Goal: Task Accomplishment & Management: Complete application form

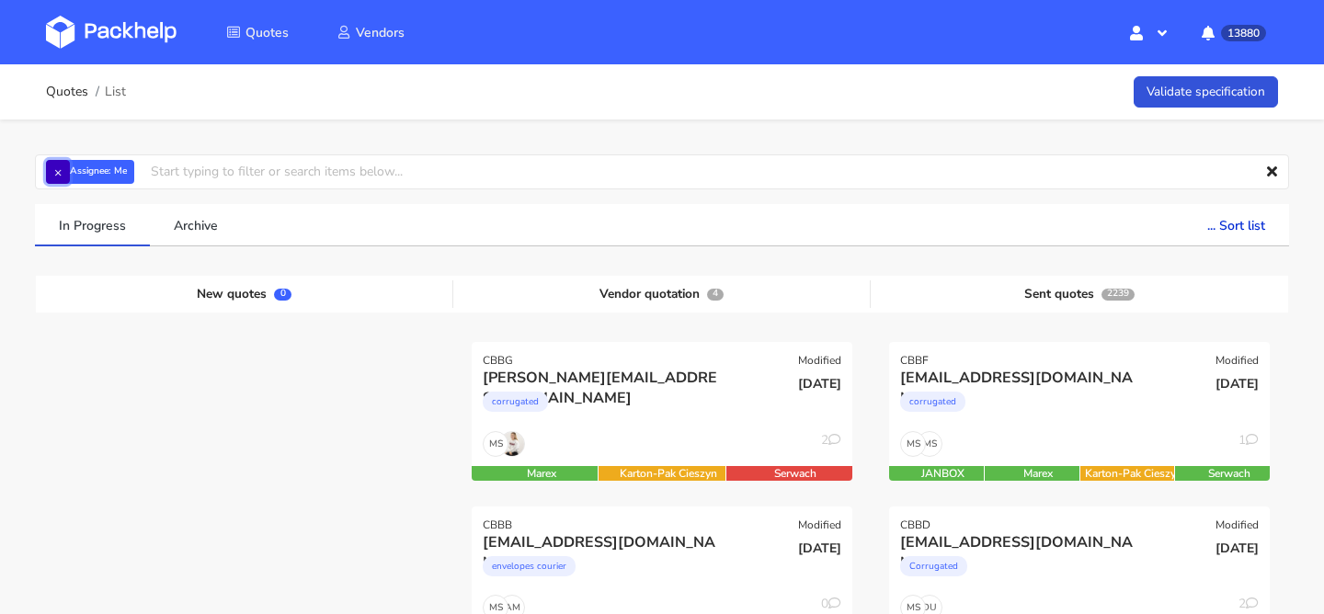
click at [65, 171] on button "×" at bounding box center [58, 172] width 24 height 24
click at [65, 171] on input "text" at bounding box center [662, 171] width 1254 height 35
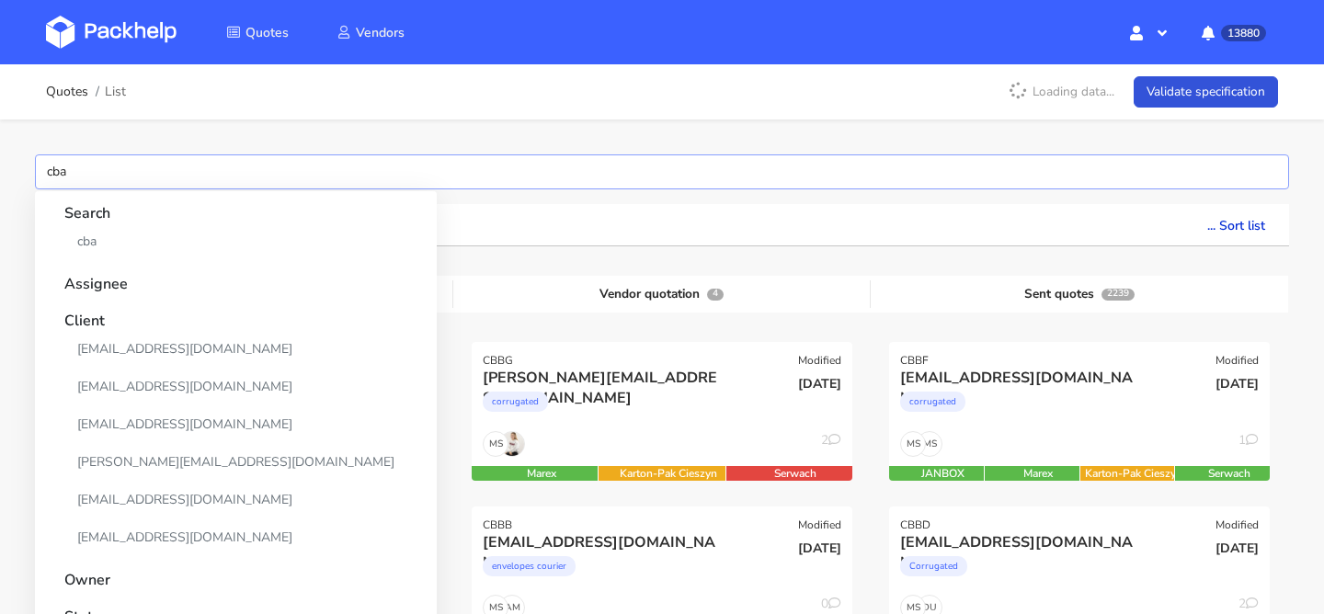
type input "cbab"
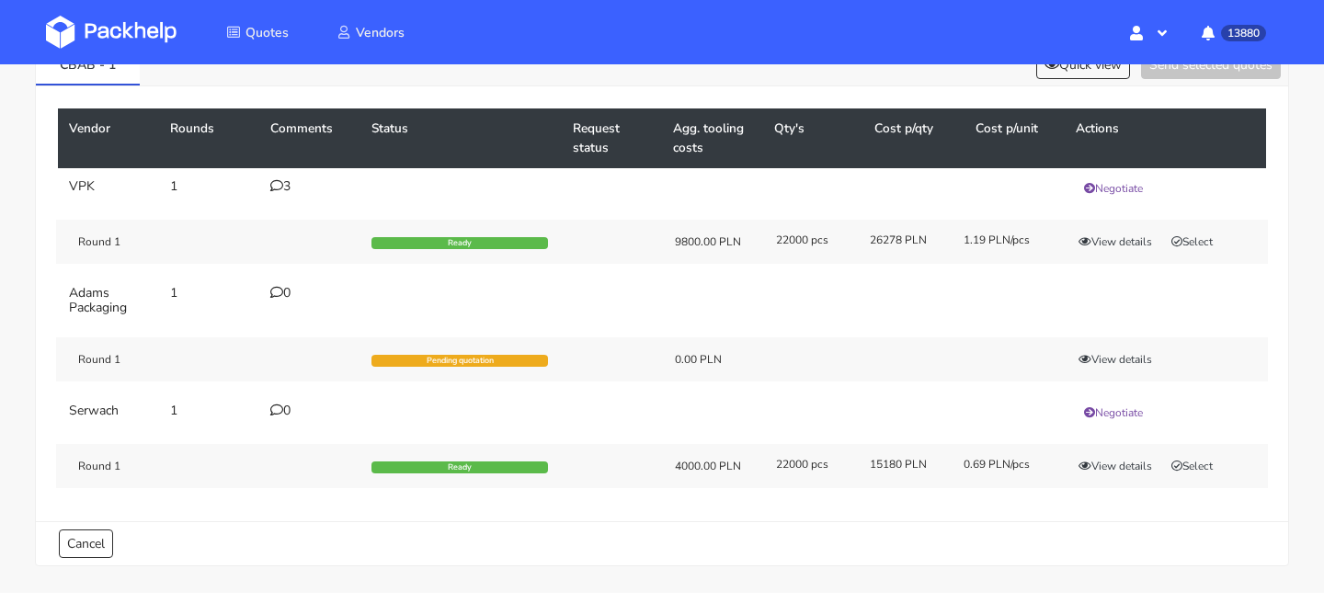
scroll to position [119, 0]
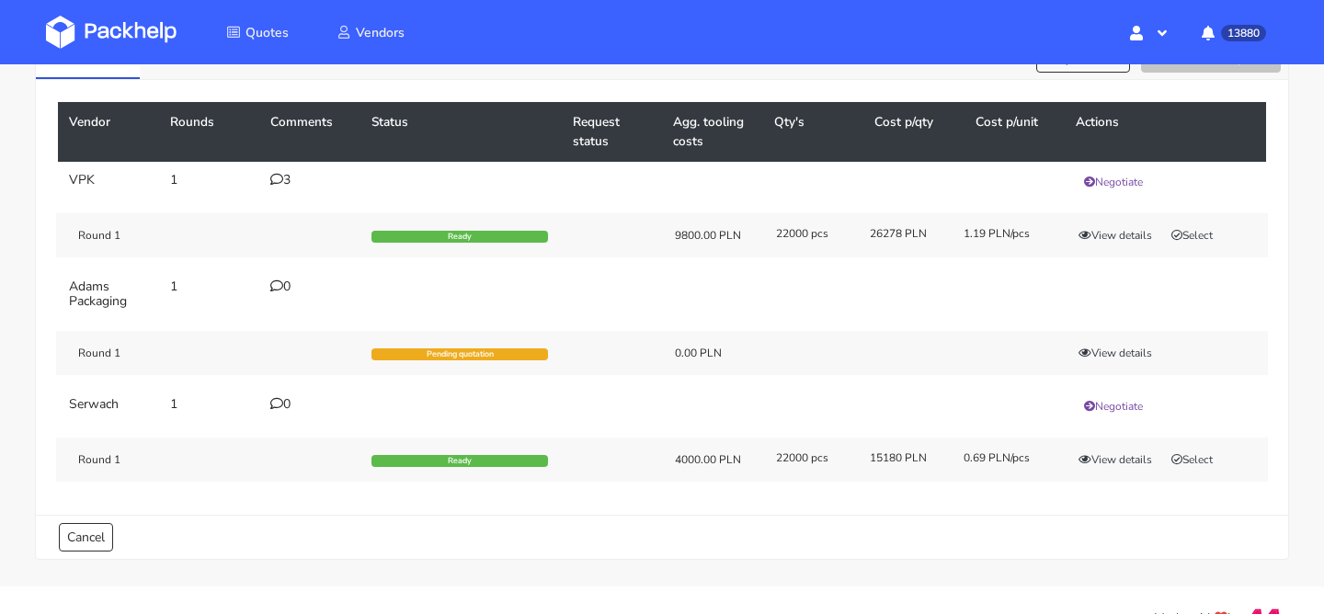
click at [292, 180] on div "3" at bounding box center [309, 180] width 79 height 15
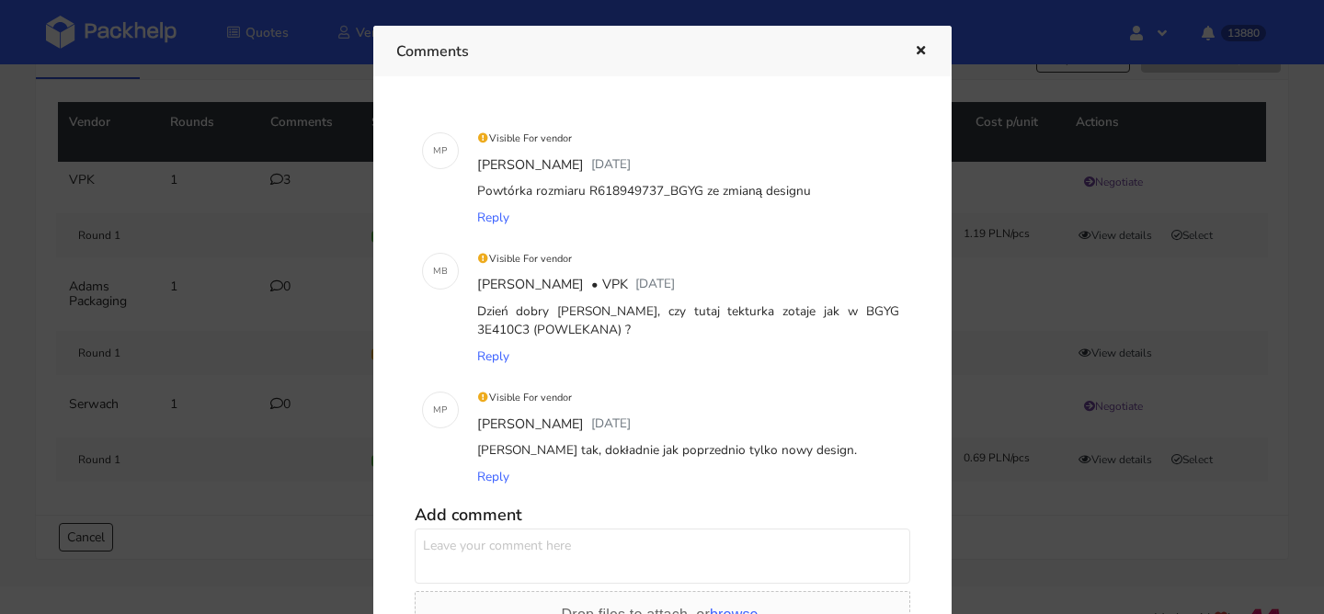
click at [922, 49] on icon "button" at bounding box center [921, 51] width 16 height 13
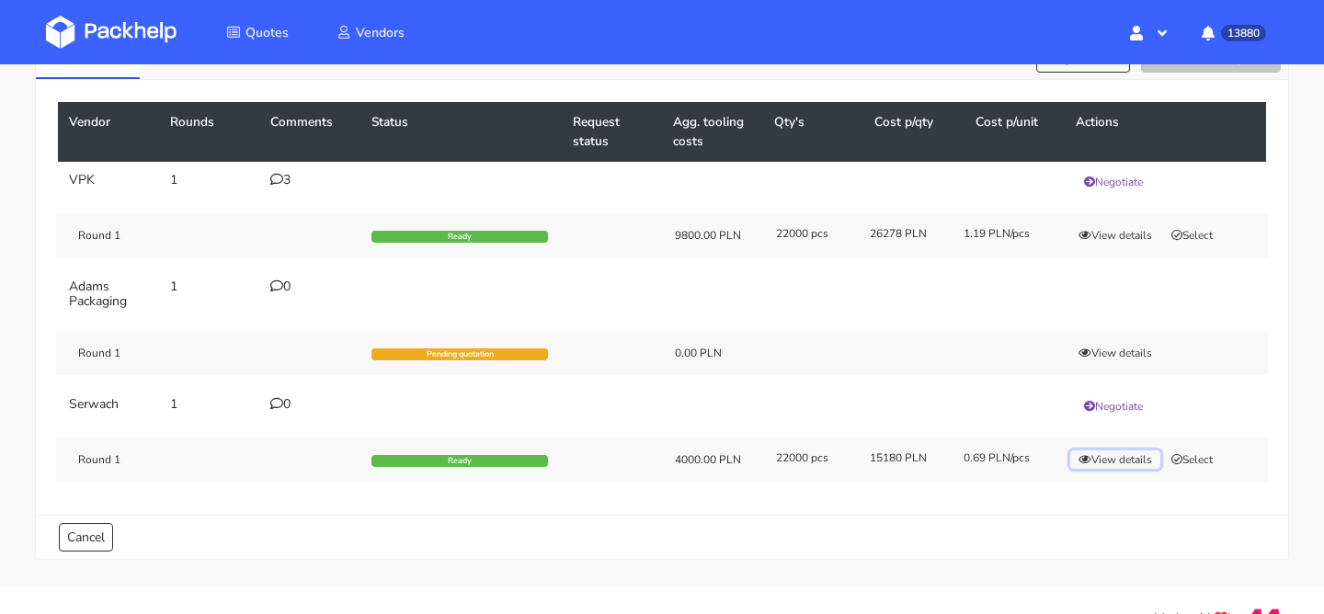
click at [1122, 459] on button "View details" at bounding box center [1115, 460] width 90 height 18
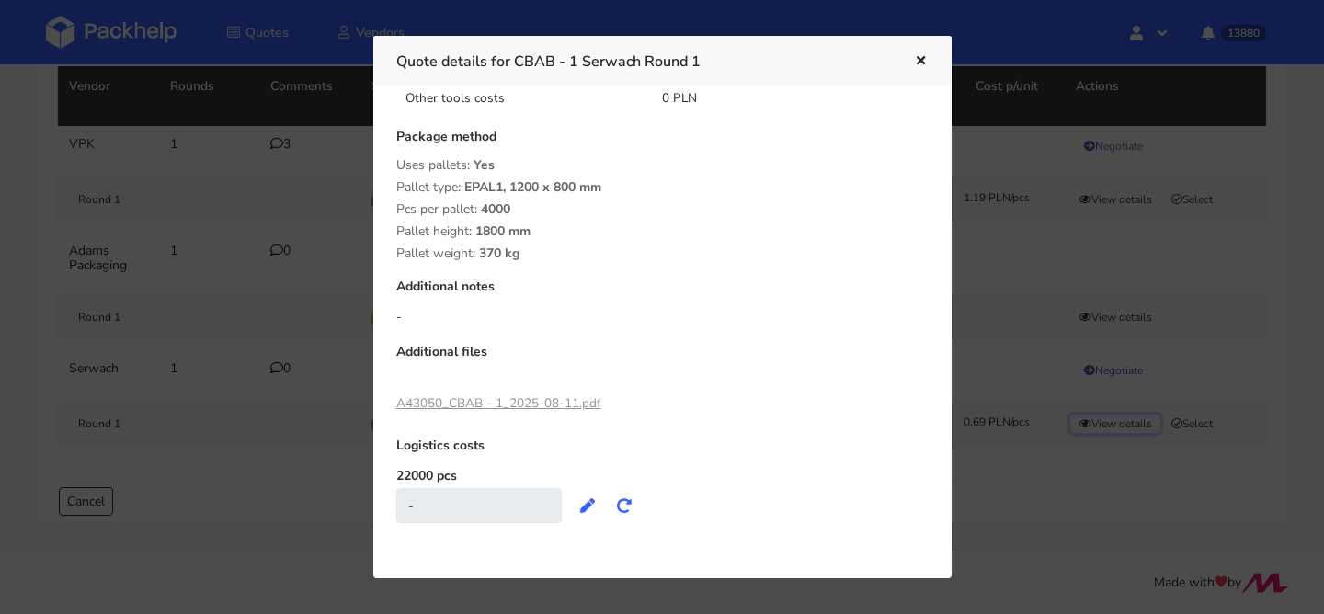
scroll to position [155, 0]
click at [561, 406] on link "A43050_CBAB - 1_2025-08-11.pdf" at bounding box center [498, 402] width 205 height 17
click at [976, 191] on div at bounding box center [662, 307] width 1324 height 614
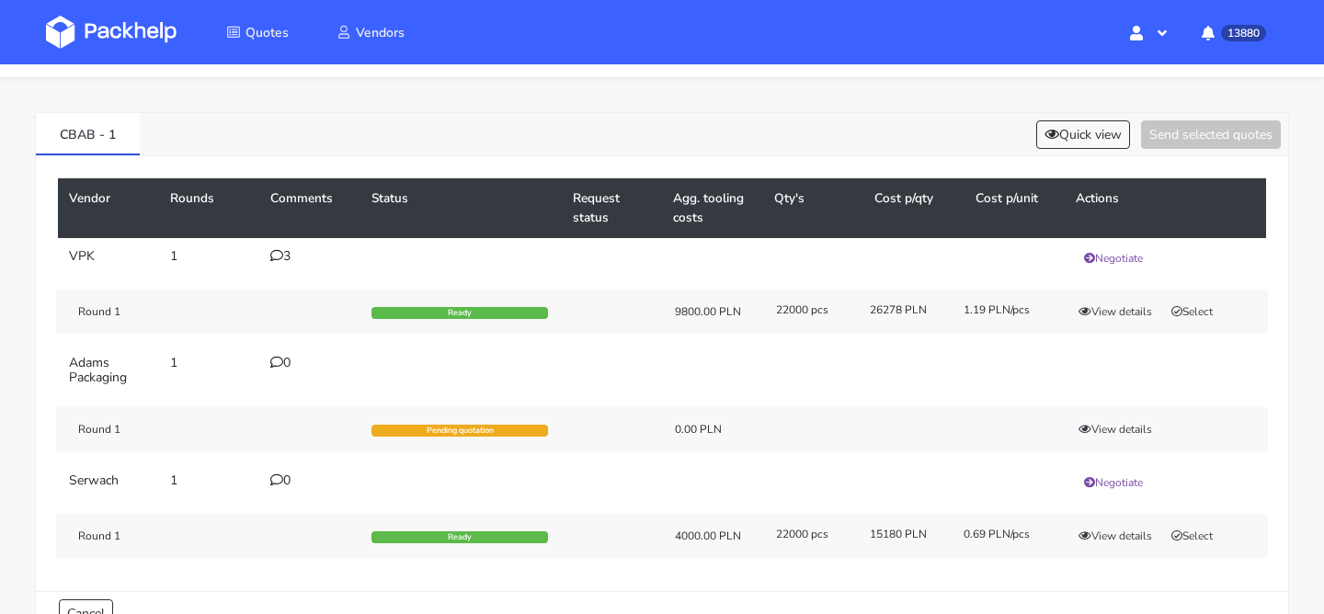
scroll to position [47, 0]
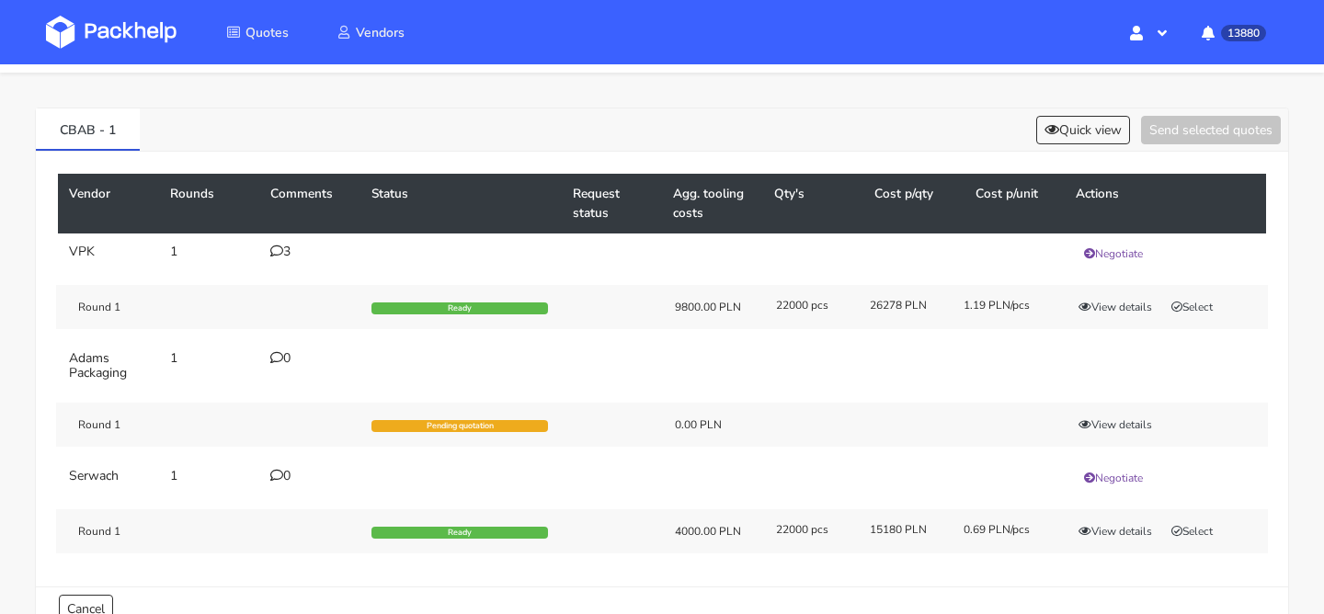
click at [279, 254] on icon at bounding box center [276, 251] width 13 height 13
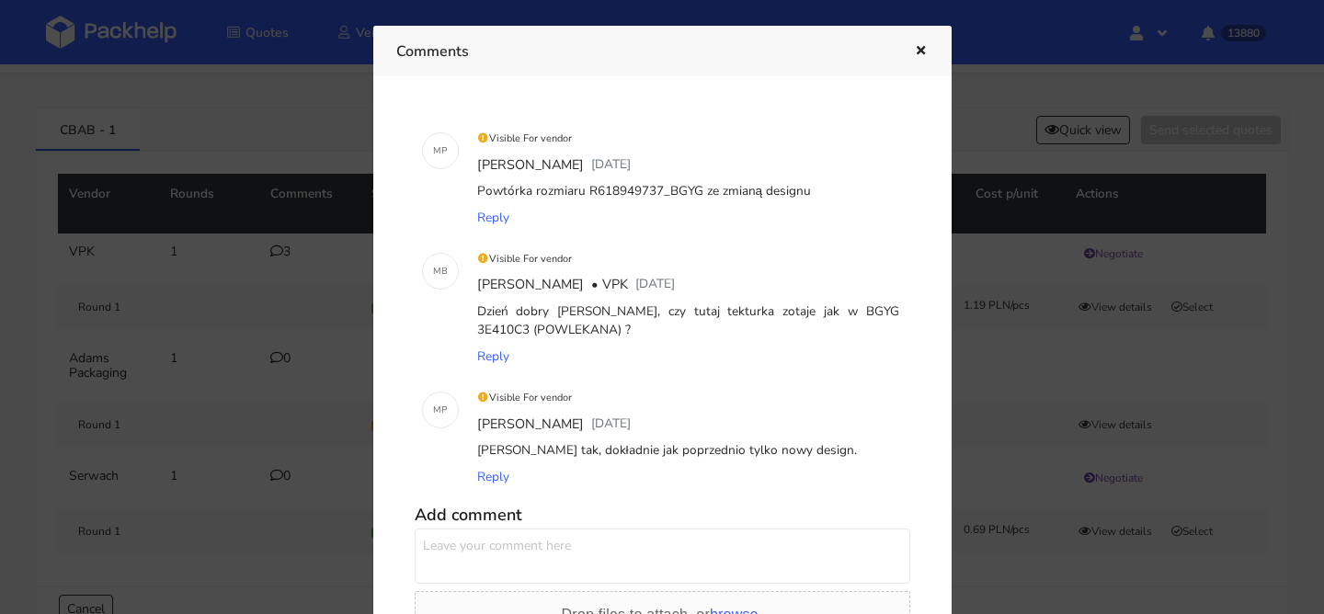
click at [914, 46] on icon "button" at bounding box center [921, 51] width 16 height 13
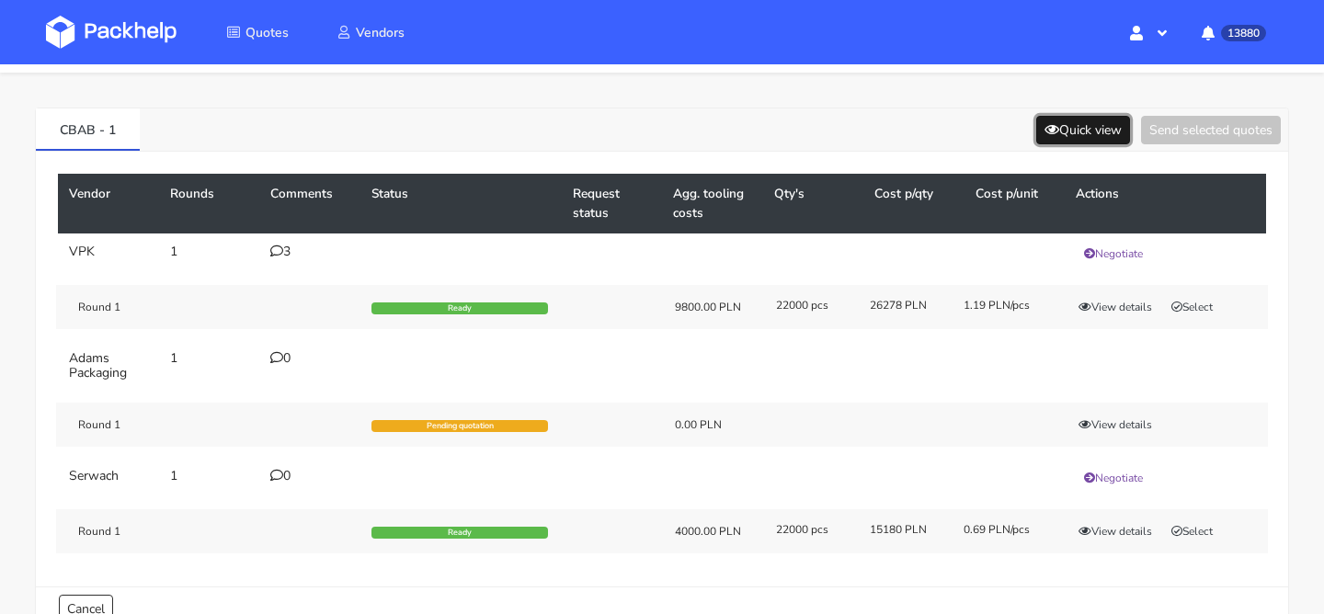
click at [1071, 131] on button "Quick view" at bounding box center [1083, 130] width 94 height 29
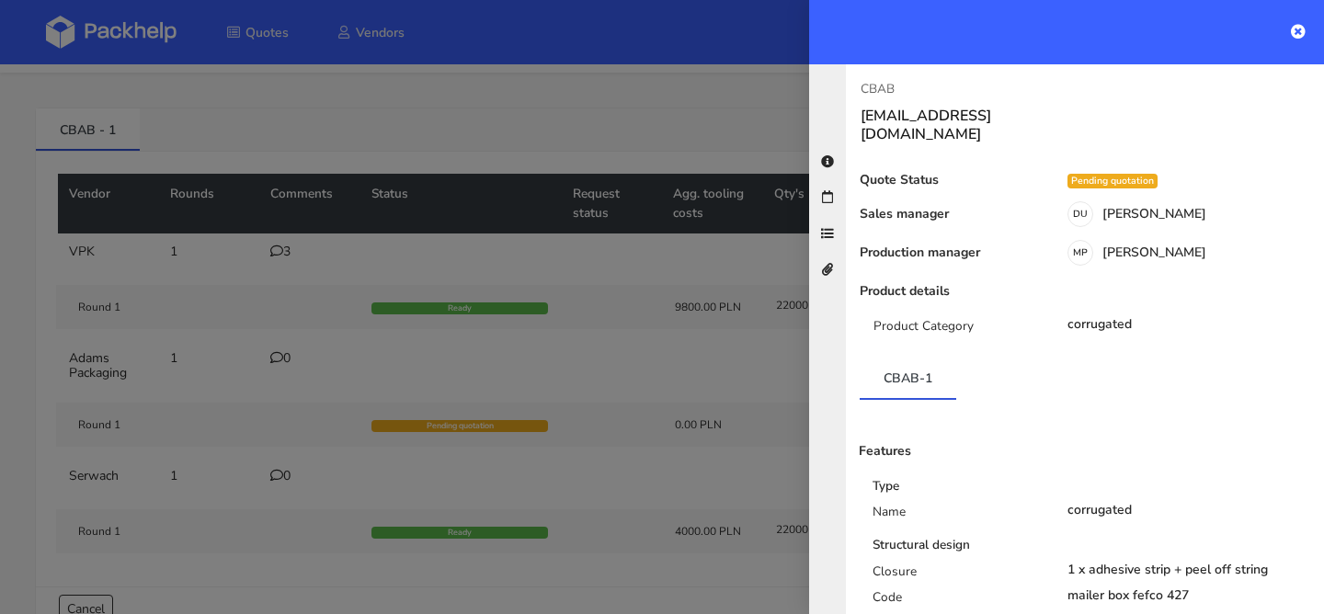
scroll to position [905, 0]
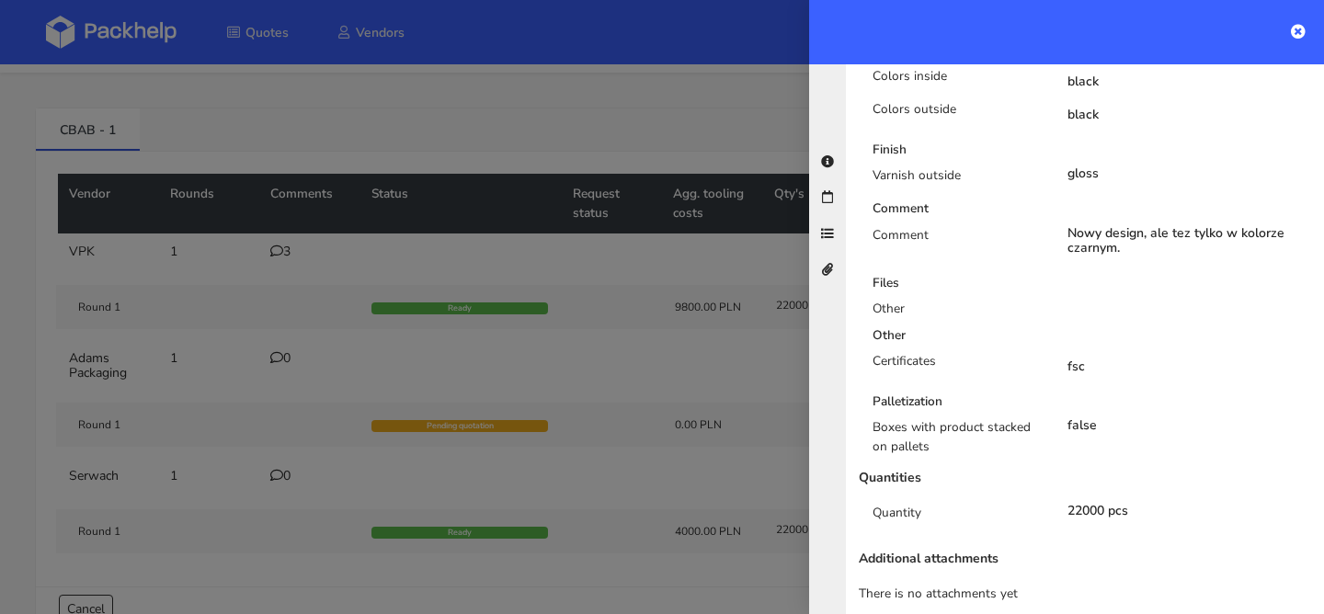
click at [528, 328] on div at bounding box center [662, 307] width 1324 height 614
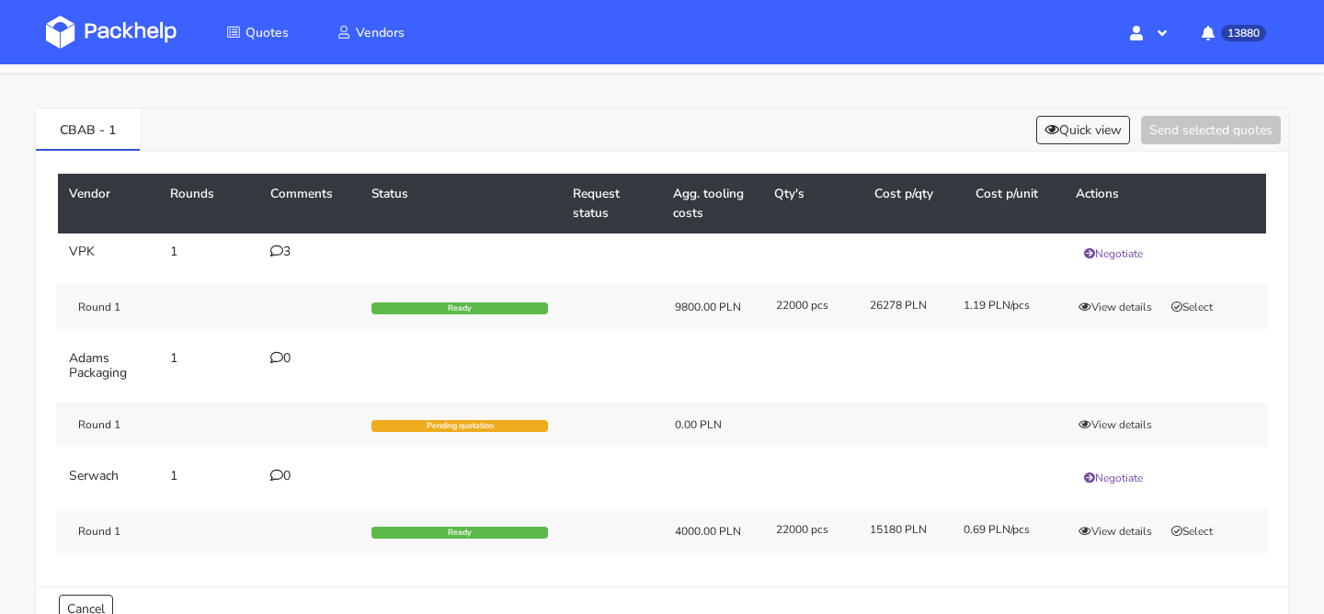
click at [280, 246] on icon at bounding box center [276, 251] width 13 height 13
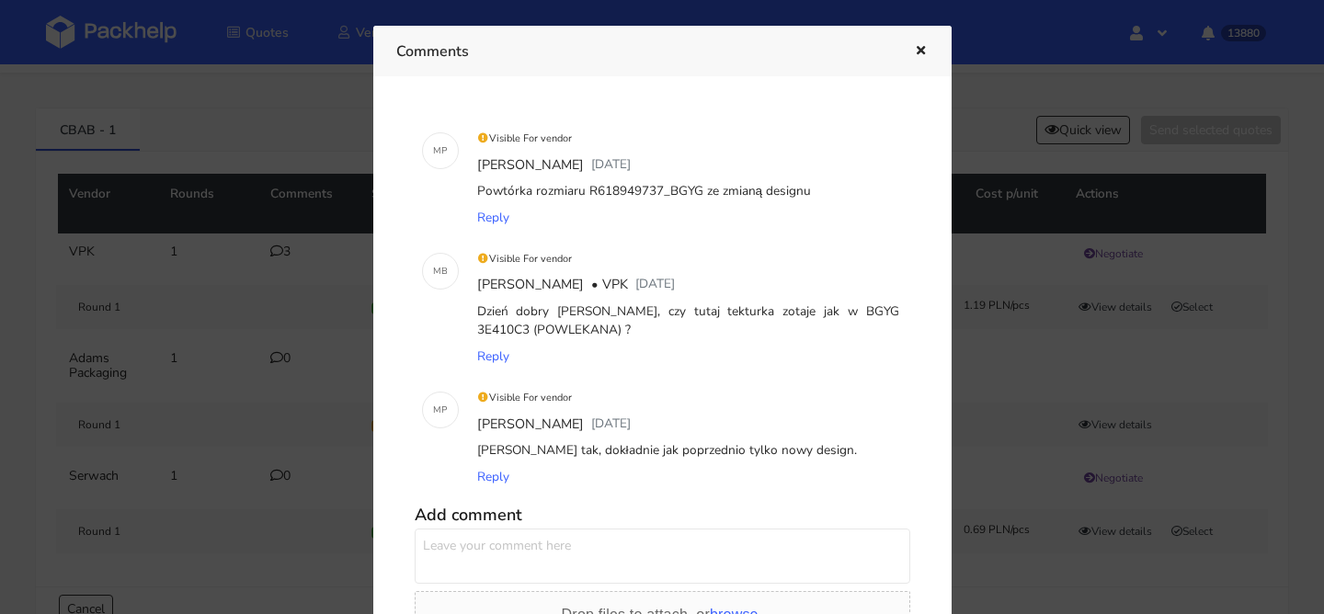
click at [923, 51] on icon "button" at bounding box center [921, 51] width 16 height 13
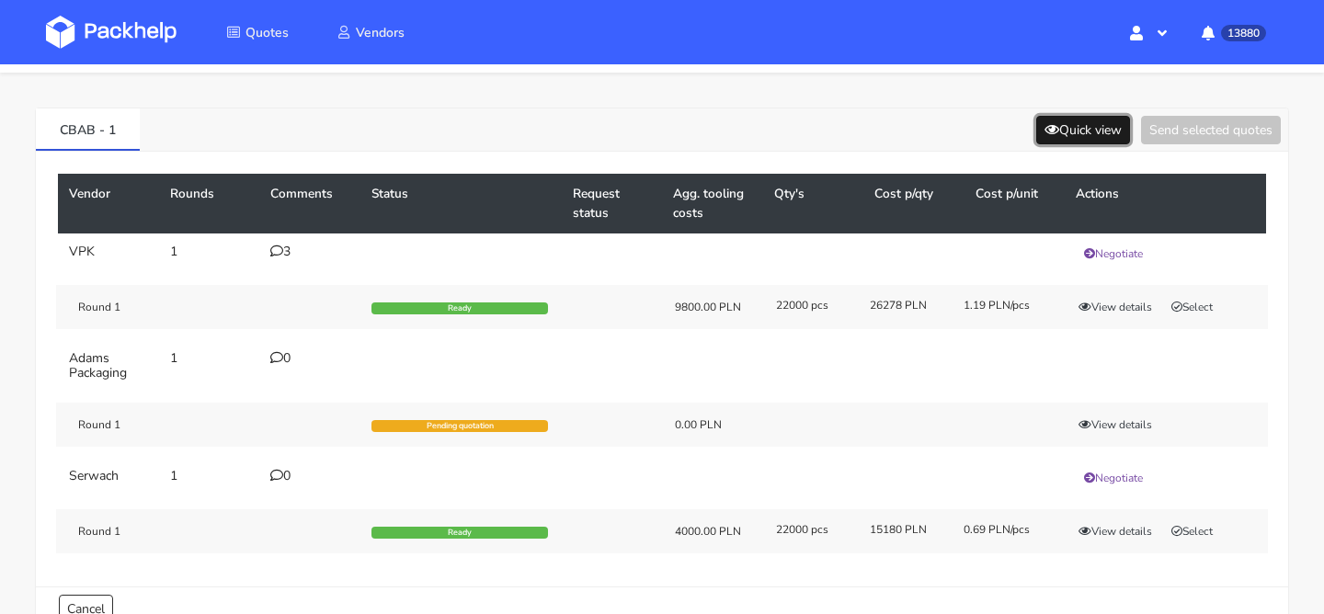
click at [1088, 138] on button "Quick view" at bounding box center [1083, 130] width 94 height 29
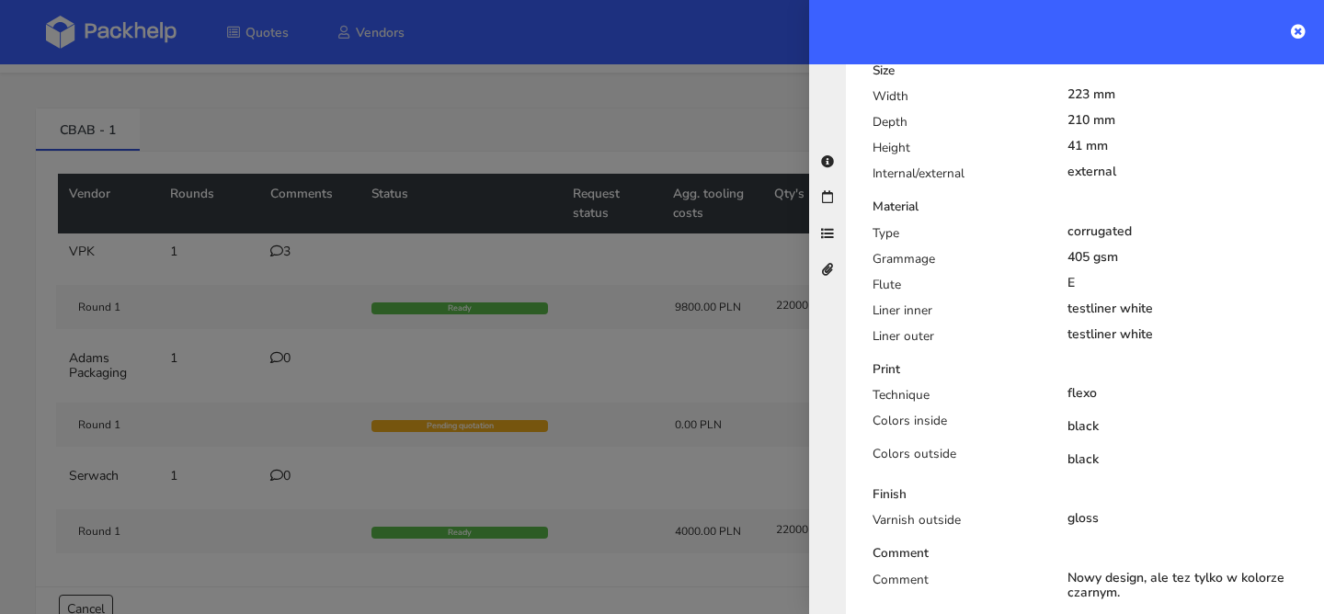
scroll to position [528, 0]
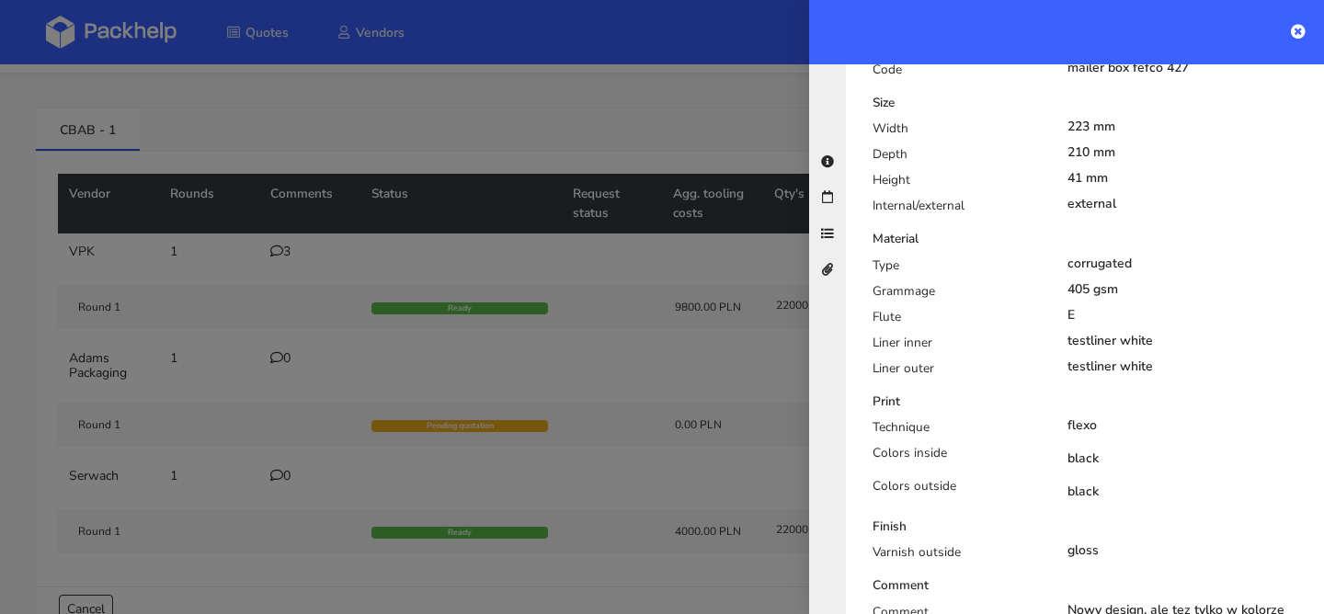
click at [658, 408] on div at bounding box center [662, 307] width 1324 height 614
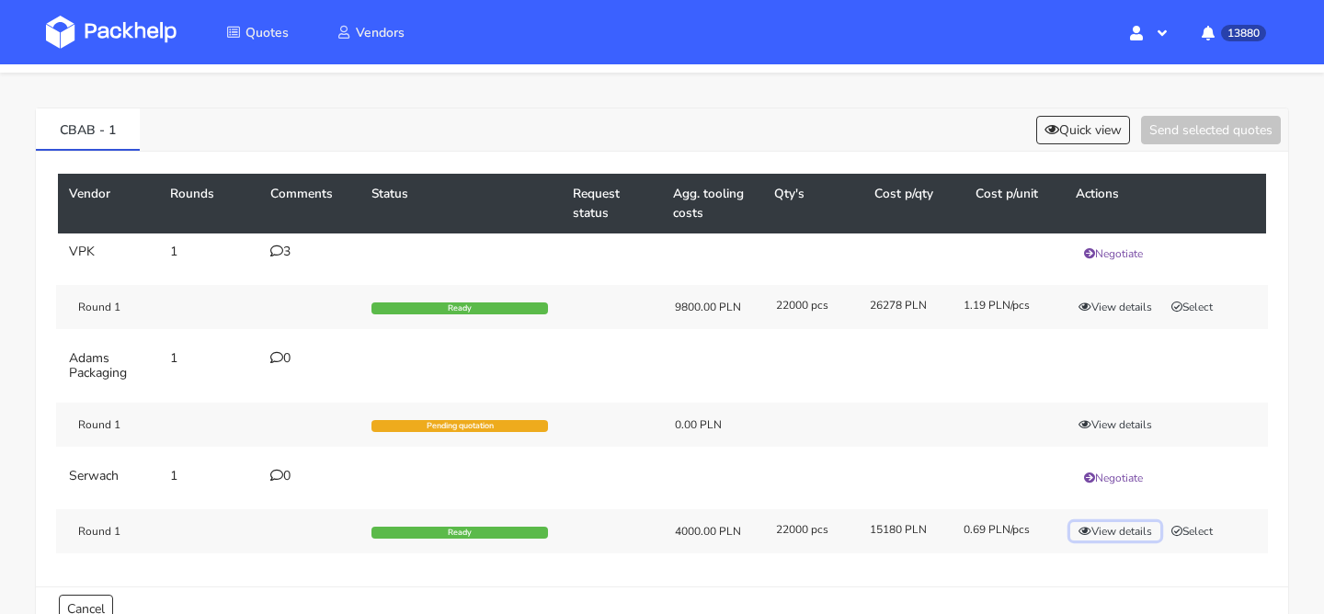
click at [1079, 535] on icon "button" at bounding box center [1085, 531] width 13 height 11
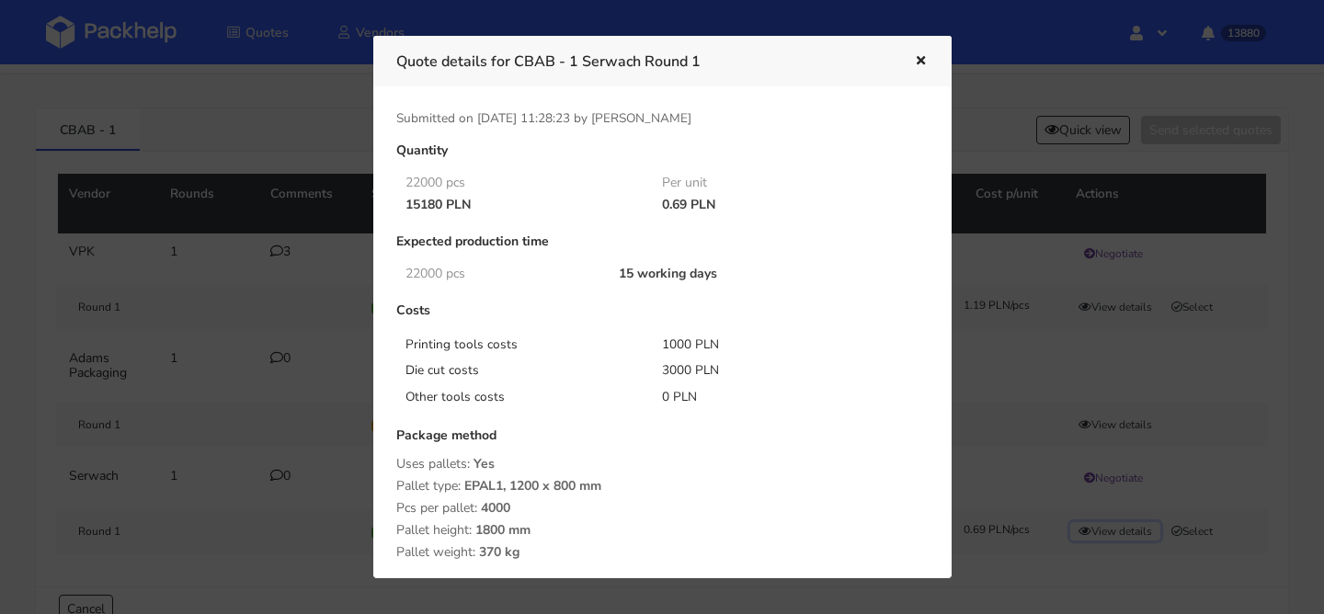
scroll to position [299, 0]
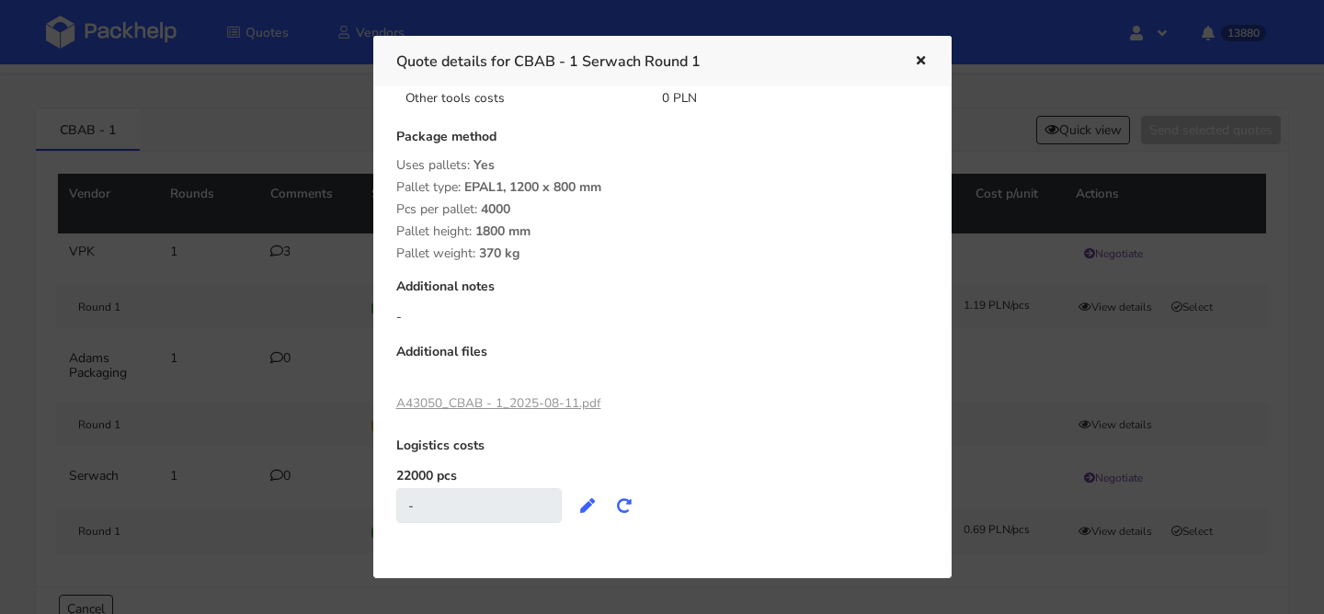
click at [541, 408] on link "A43050_CBAB - 1_2025-08-11.pdf" at bounding box center [498, 402] width 205 height 17
click at [289, 134] on div at bounding box center [662, 307] width 1324 height 614
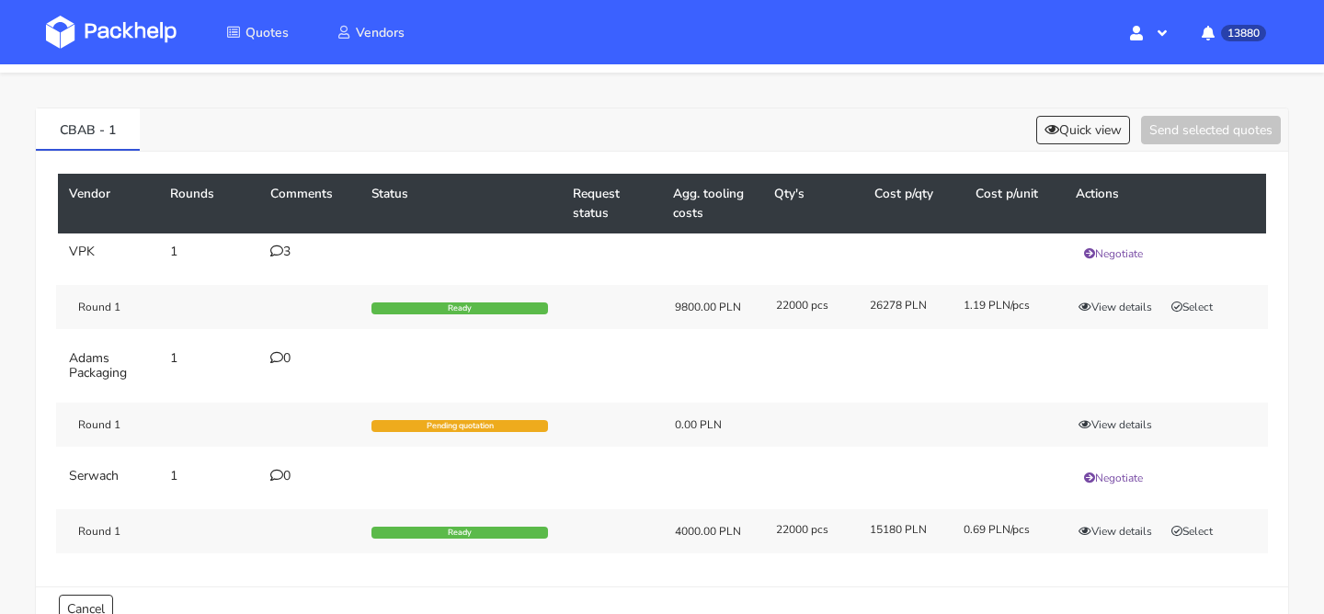
click at [295, 475] on div "0" at bounding box center [309, 476] width 79 height 15
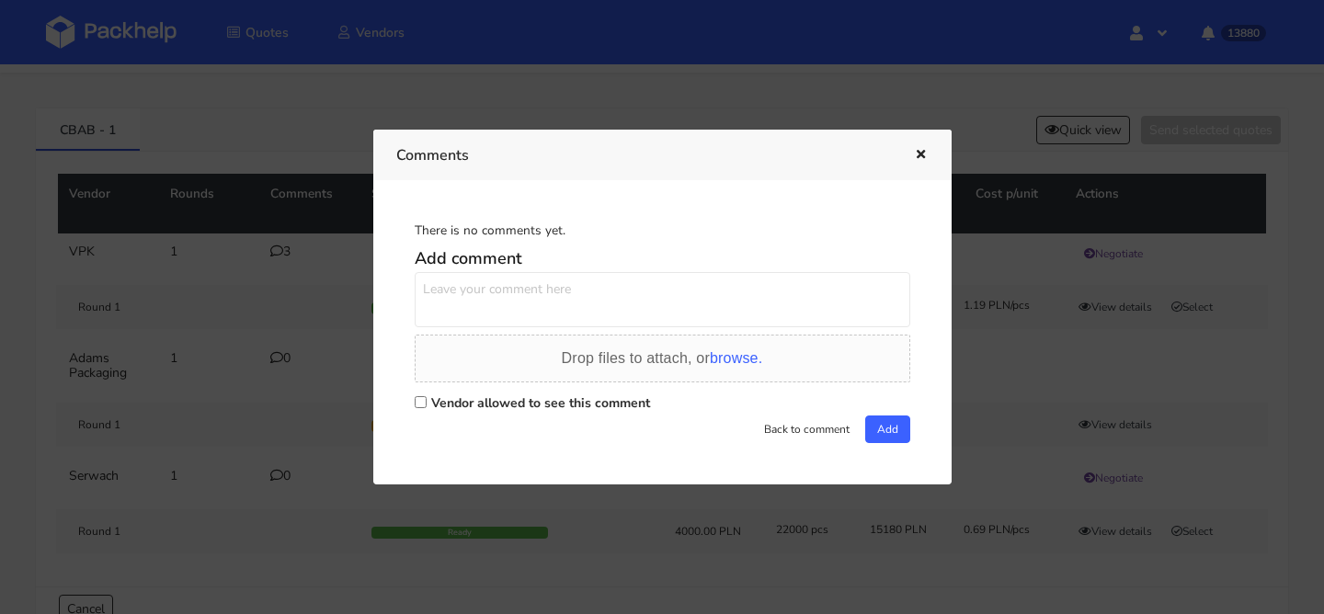
click at [560, 314] on textarea at bounding box center [663, 299] width 496 height 55
type textarea "Panie Łukaszu czy tutaj została policzona tektura powlekana z jednej strony? do…"
click at [524, 400] on label "Vendor allowed to see this comment" at bounding box center [540, 402] width 219 height 17
click at [427, 400] on input "Vendor allowed to see this comment" at bounding box center [421, 402] width 12 height 12
checkbox input "true"
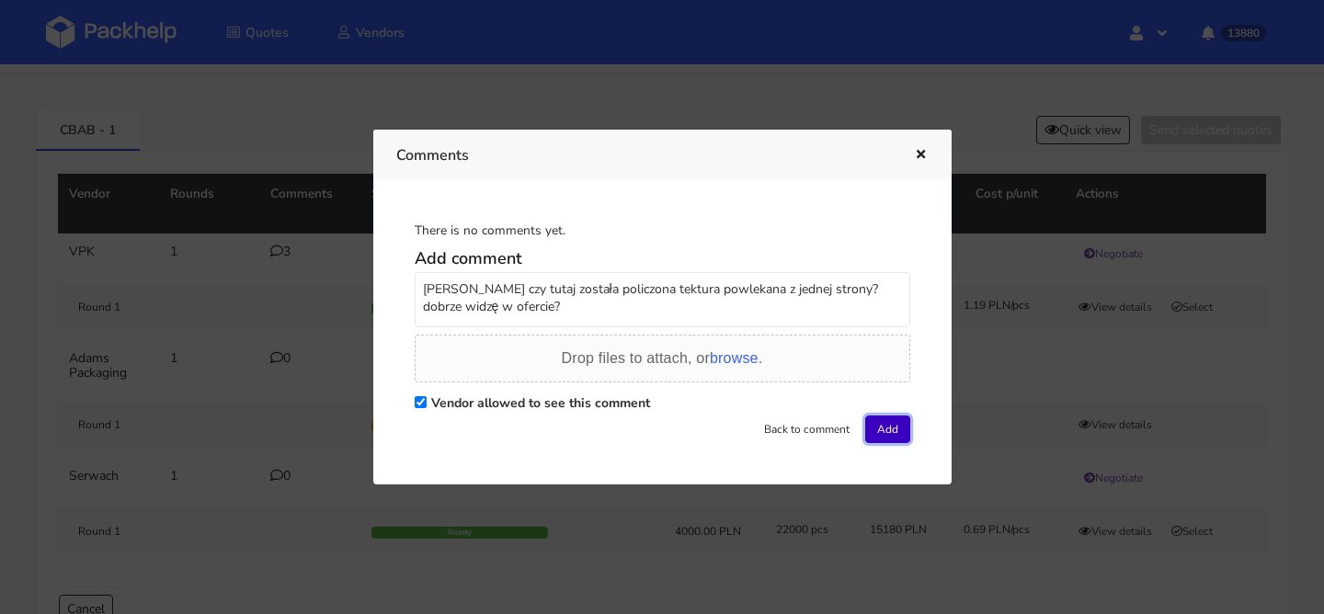
click at [890, 426] on button "Add" at bounding box center [887, 430] width 45 height 28
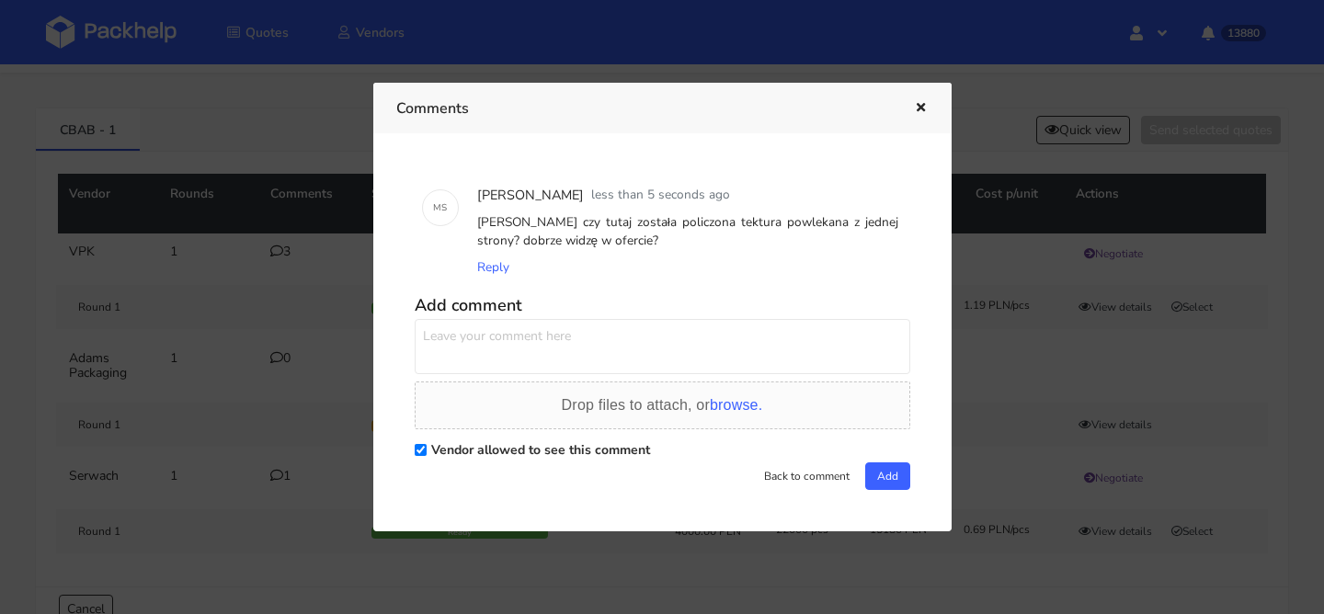
click at [927, 99] on button "button" at bounding box center [918, 109] width 20 height 24
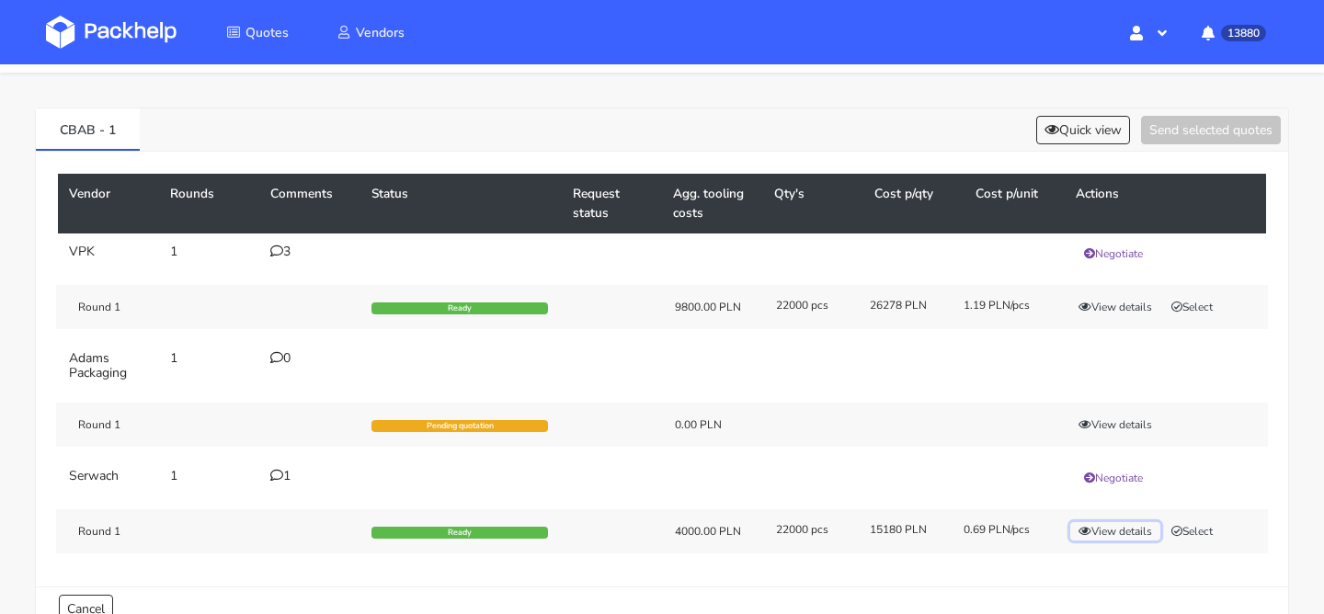
click at [1125, 531] on button "View details" at bounding box center [1115, 531] width 90 height 18
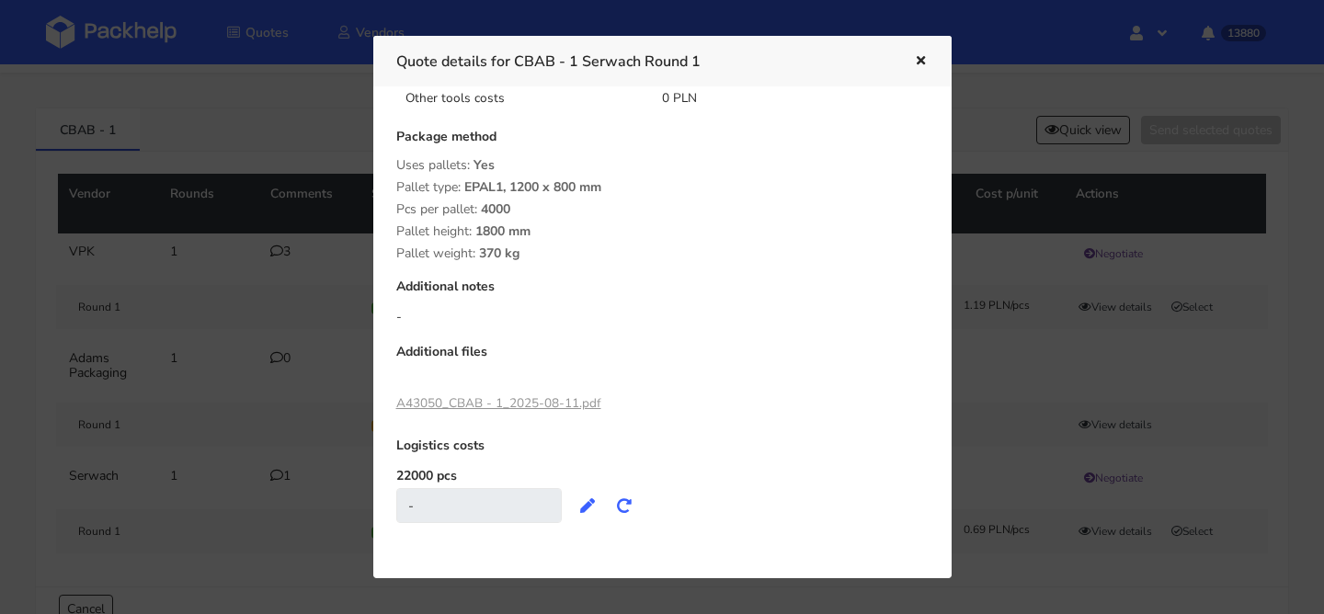
click at [554, 394] on link "A43050_CBAB - 1_2025-08-11.pdf" at bounding box center [498, 402] width 205 height 17
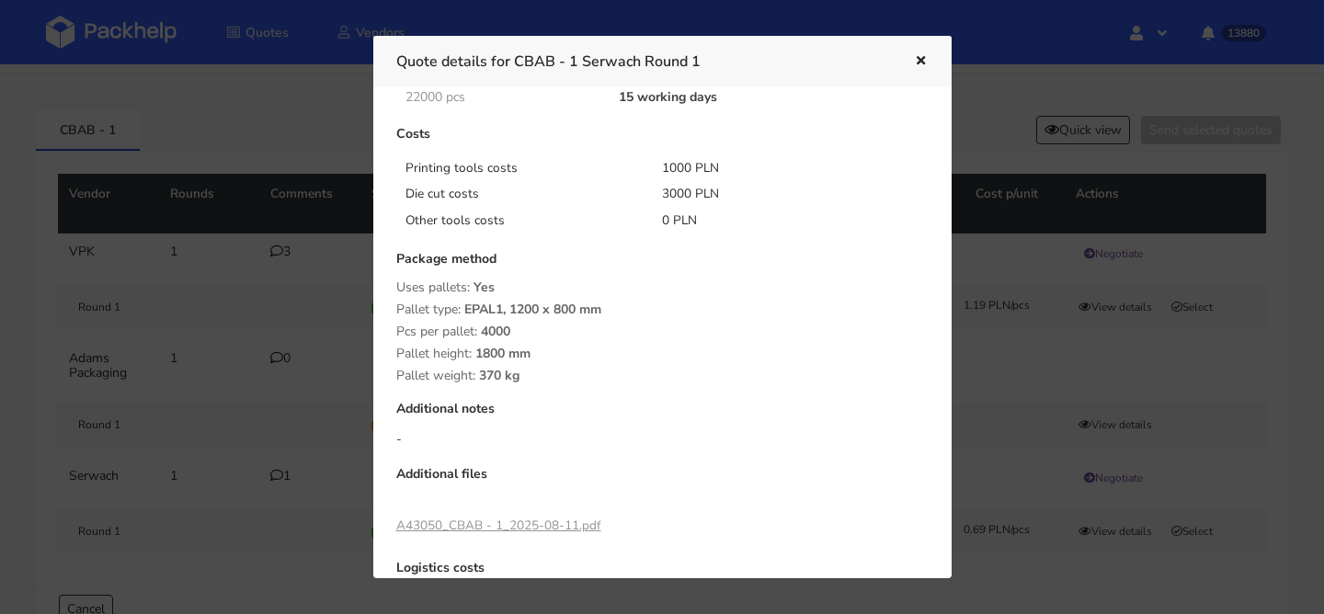
scroll to position [0, 0]
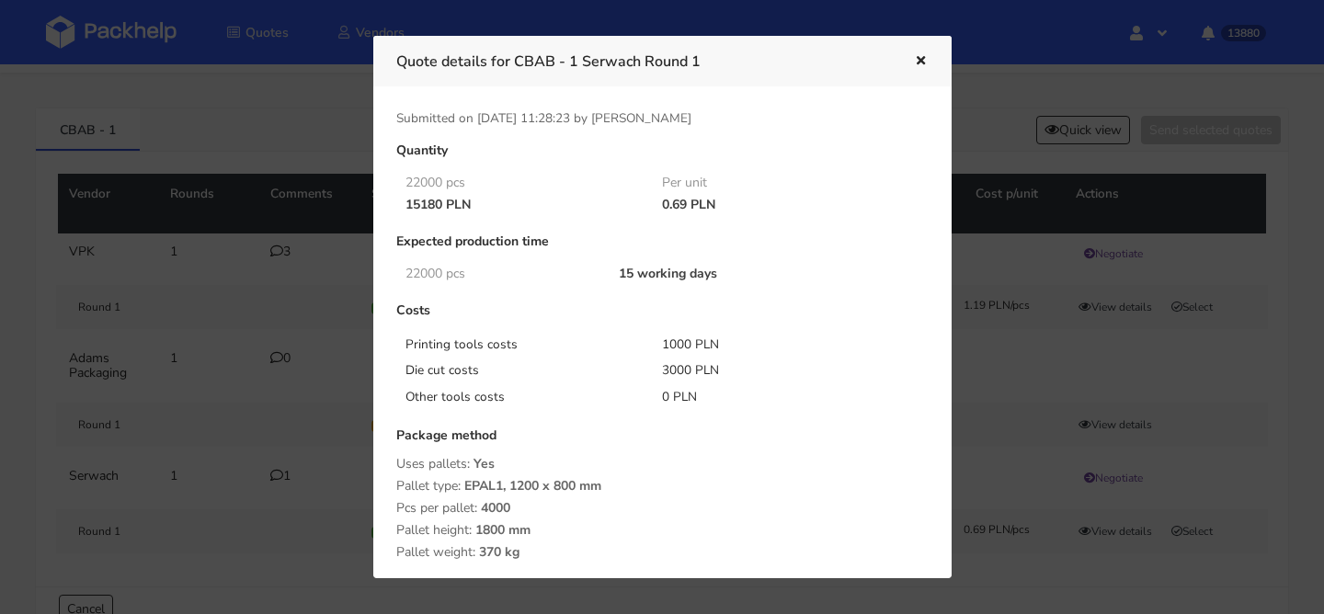
click at [914, 57] on icon "button" at bounding box center [921, 61] width 16 height 13
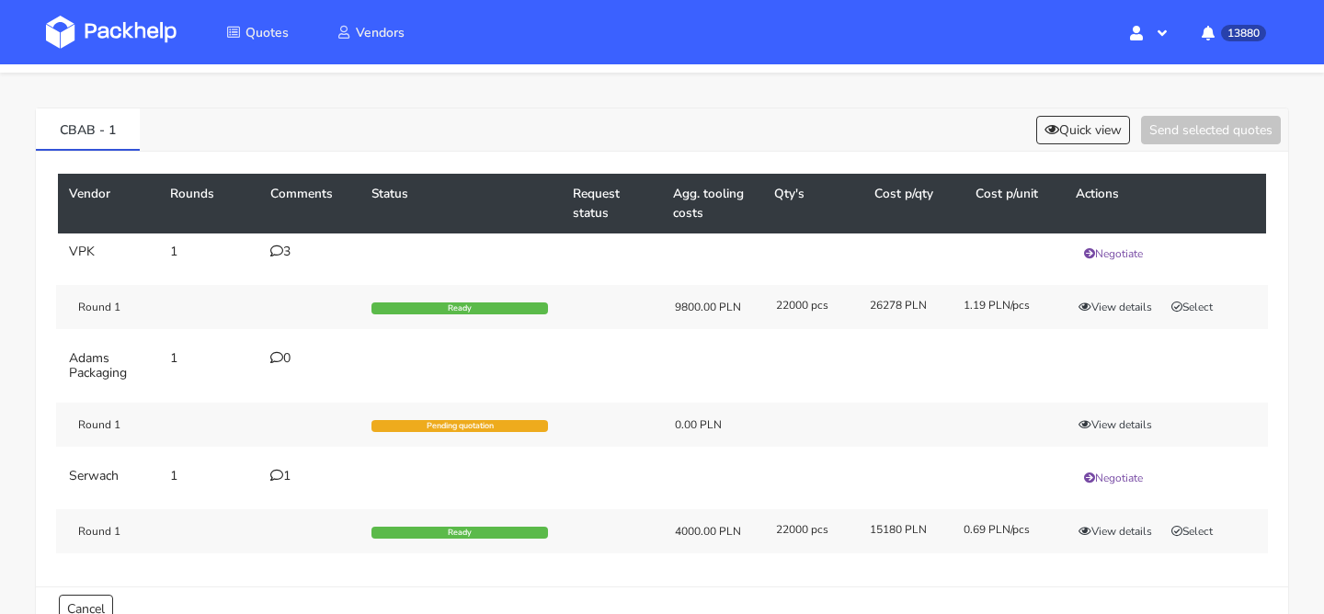
click at [1069, 112] on div "CBAB - 1 Quick view Send selected quotes" at bounding box center [662, 129] width 1252 height 43
click at [1058, 149] on div "CBAB - 1 Quick view Send selected quotes" at bounding box center [662, 129] width 1252 height 43
click at [1072, 129] on button "Quick view" at bounding box center [1083, 130] width 94 height 29
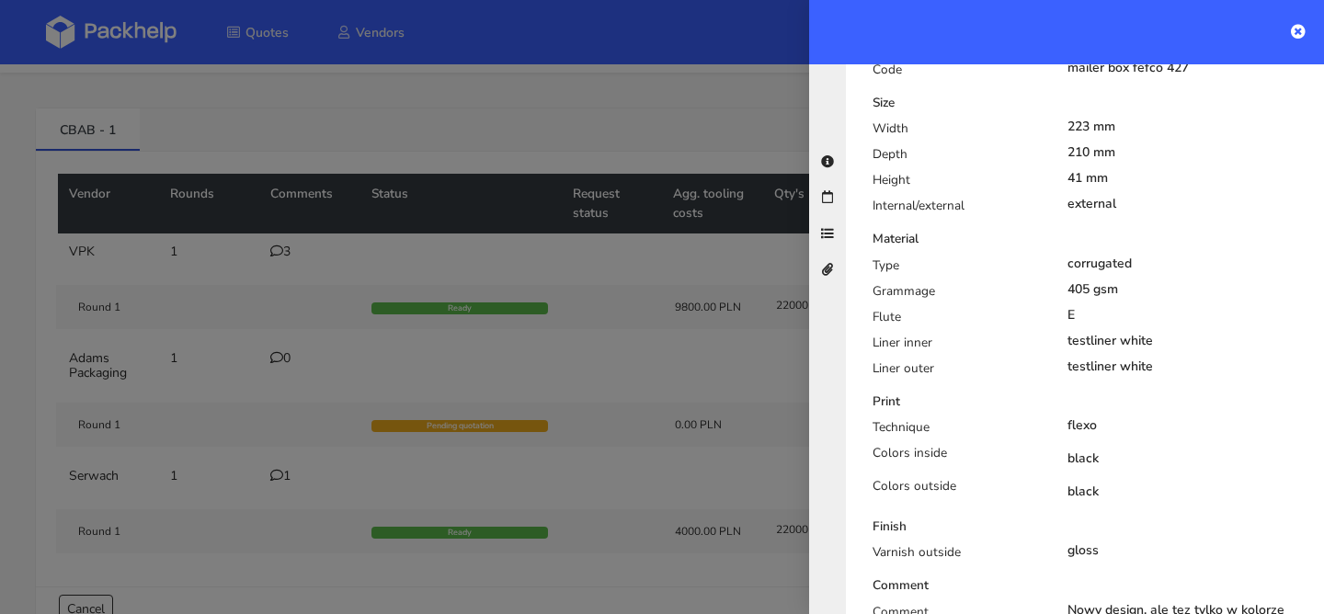
click at [773, 348] on div at bounding box center [662, 307] width 1324 height 614
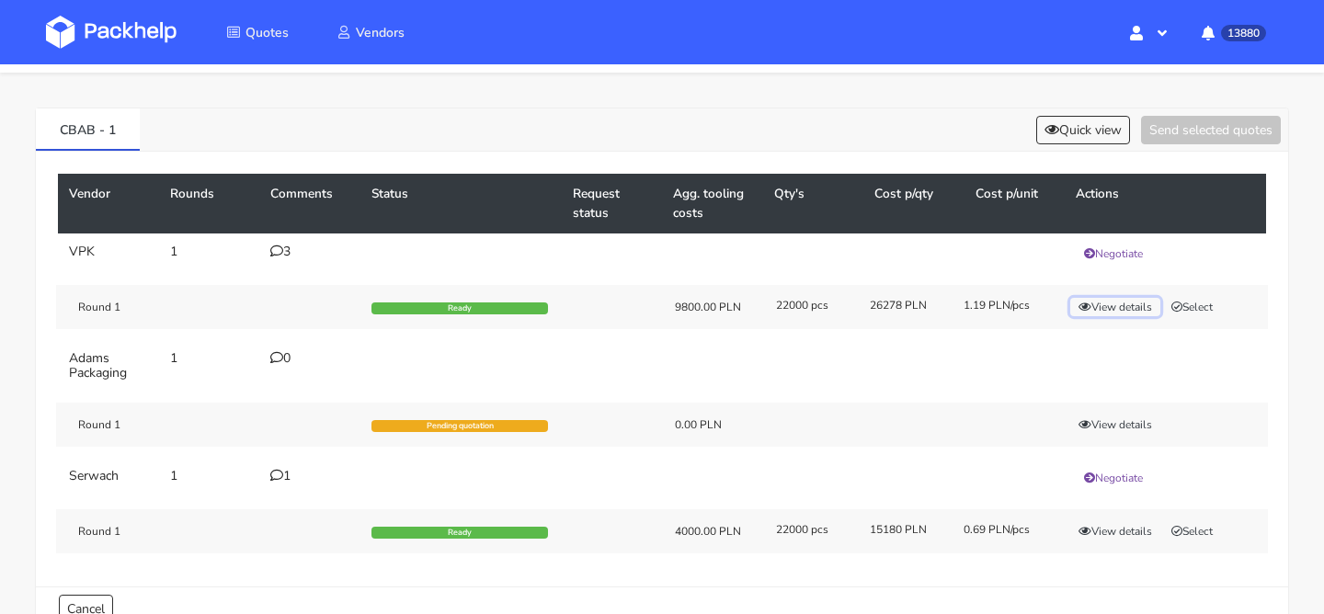
click at [1088, 303] on icon "button" at bounding box center [1085, 307] width 13 height 11
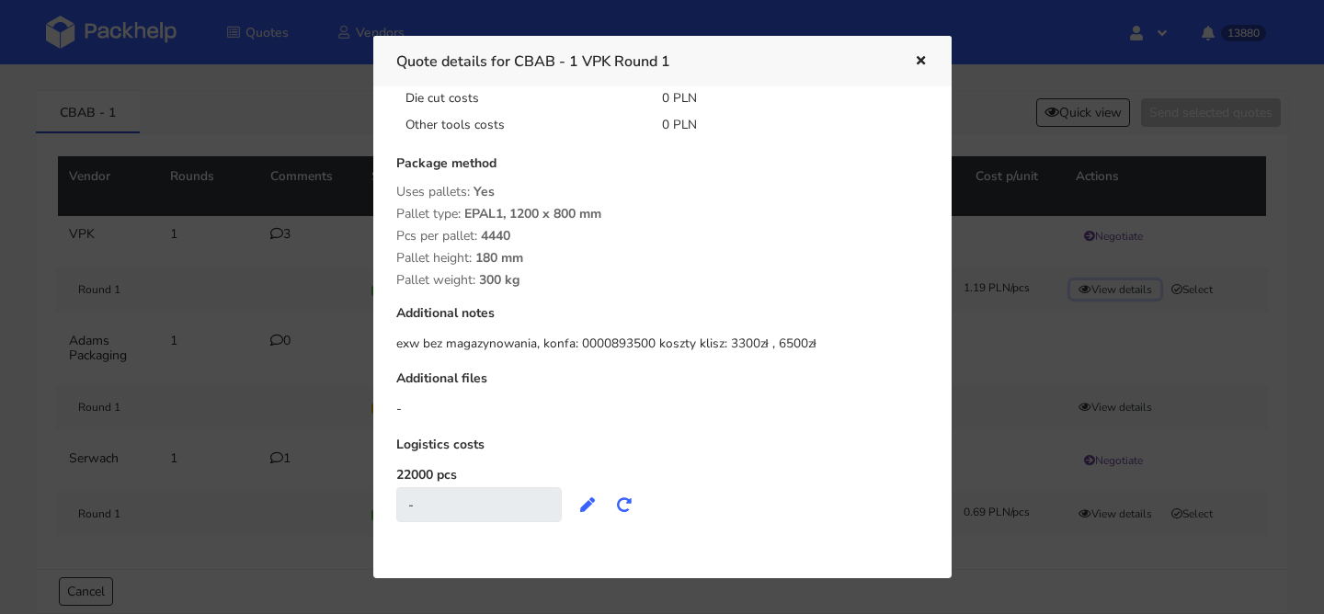
scroll to position [67, 0]
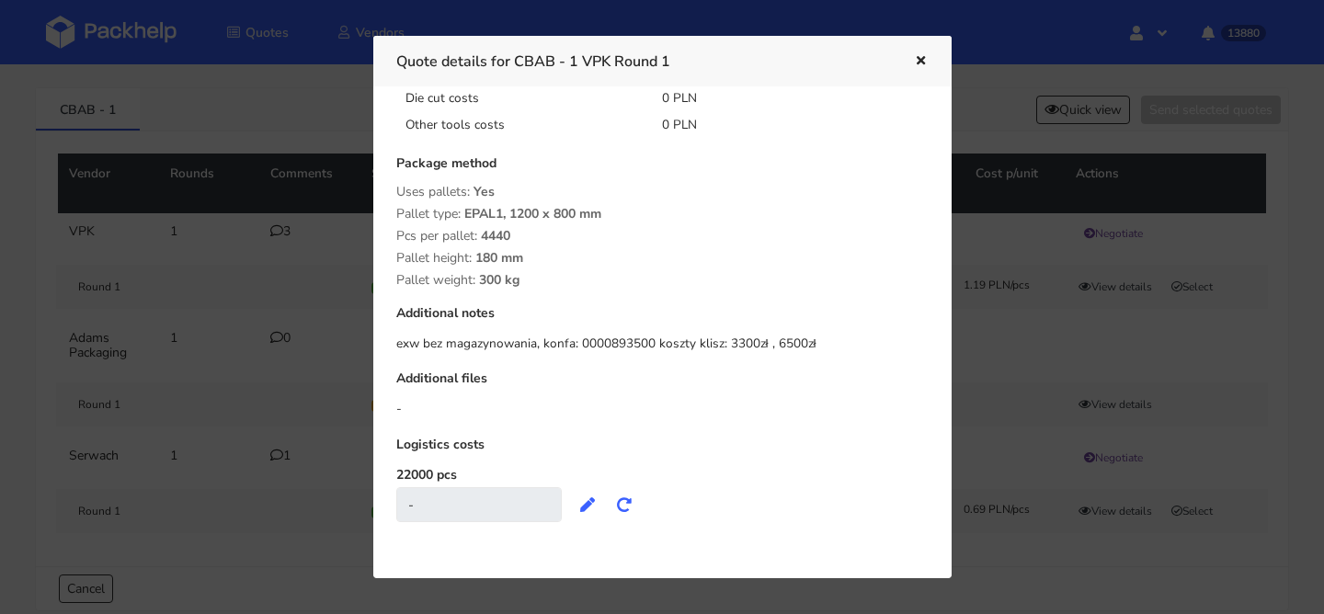
click at [921, 63] on icon "button" at bounding box center [921, 61] width 16 height 13
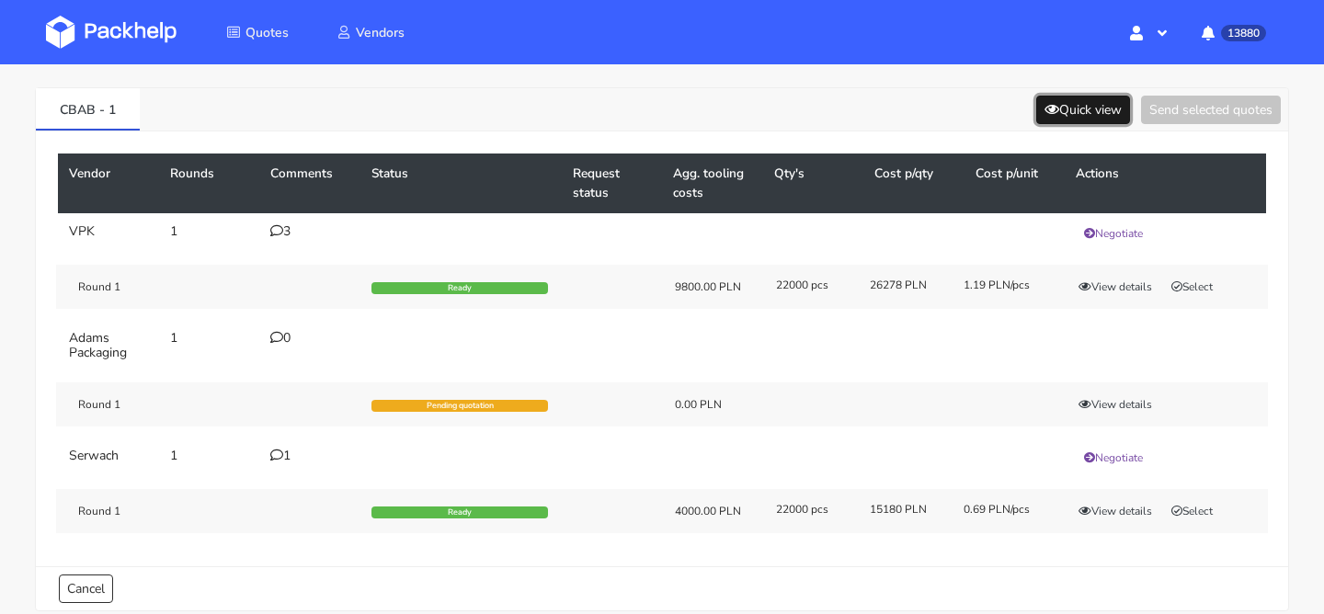
click at [1075, 108] on button "Quick view" at bounding box center [1083, 110] width 94 height 29
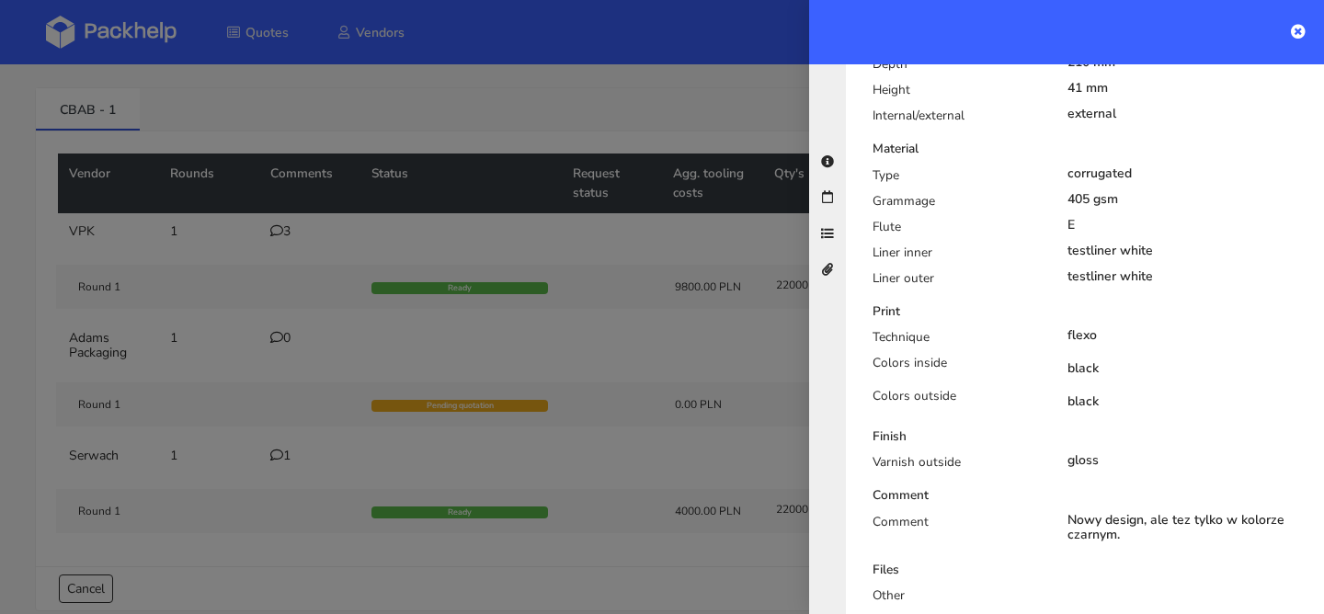
scroll to position [614, 0]
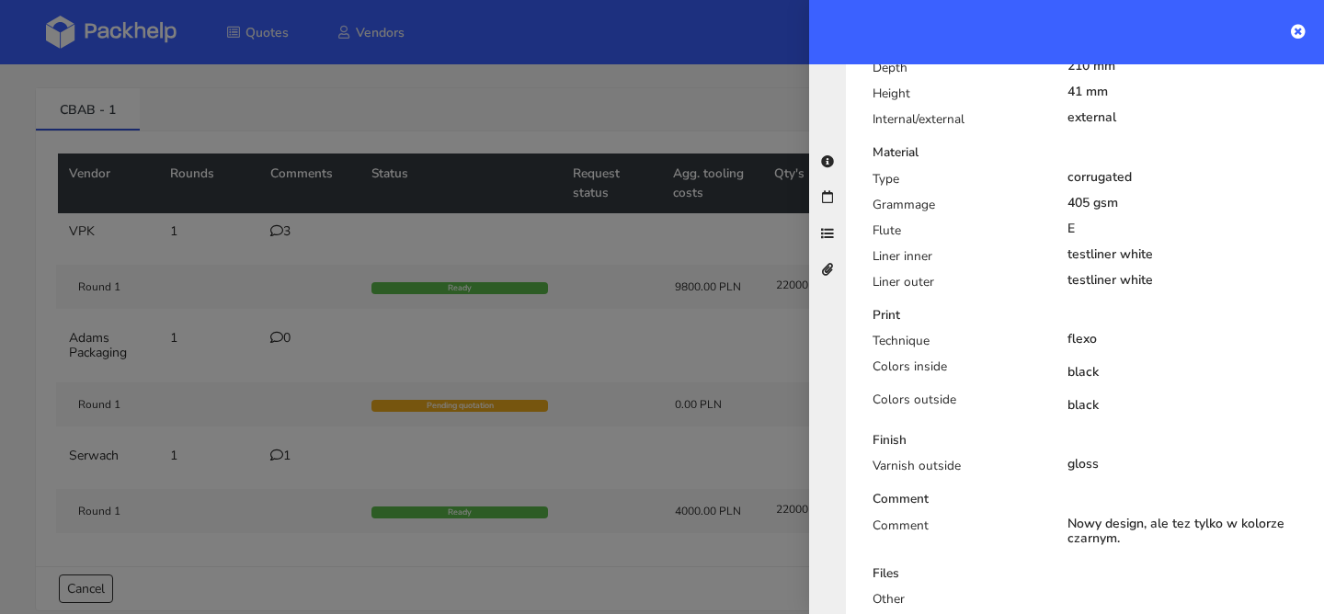
click at [389, 257] on div at bounding box center [662, 307] width 1324 height 614
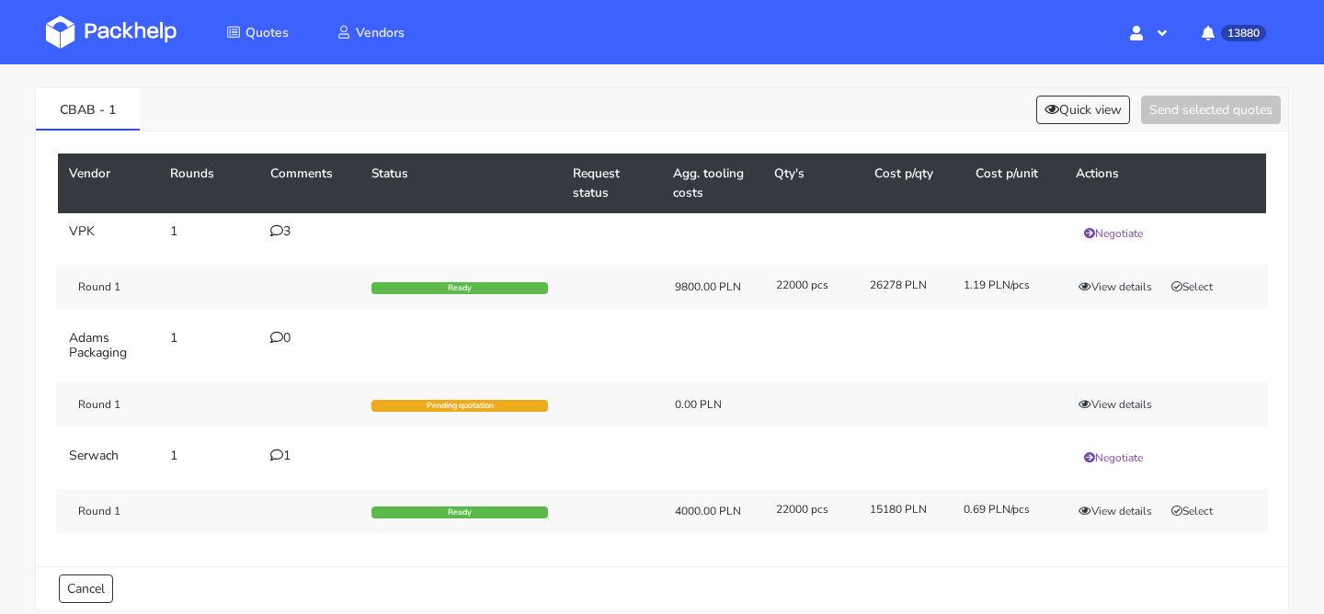
click at [296, 234] on div "3" at bounding box center [309, 231] width 79 height 15
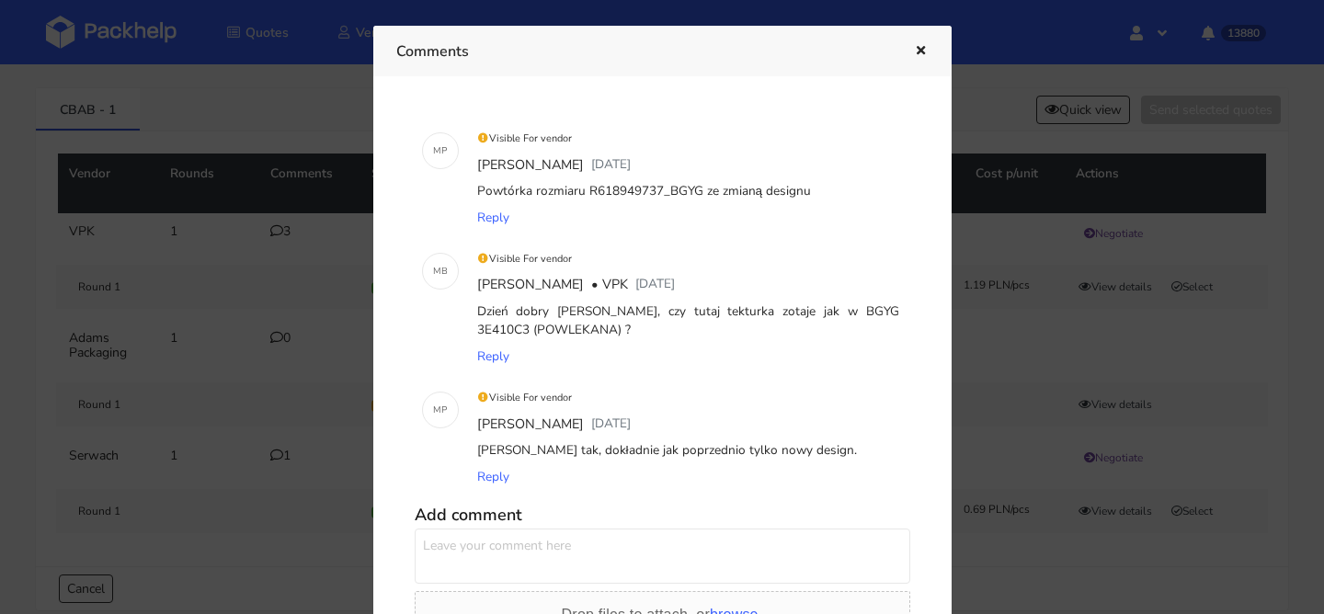
click at [925, 47] on icon "button" at bounding box center [921, 51] width 16 height 13
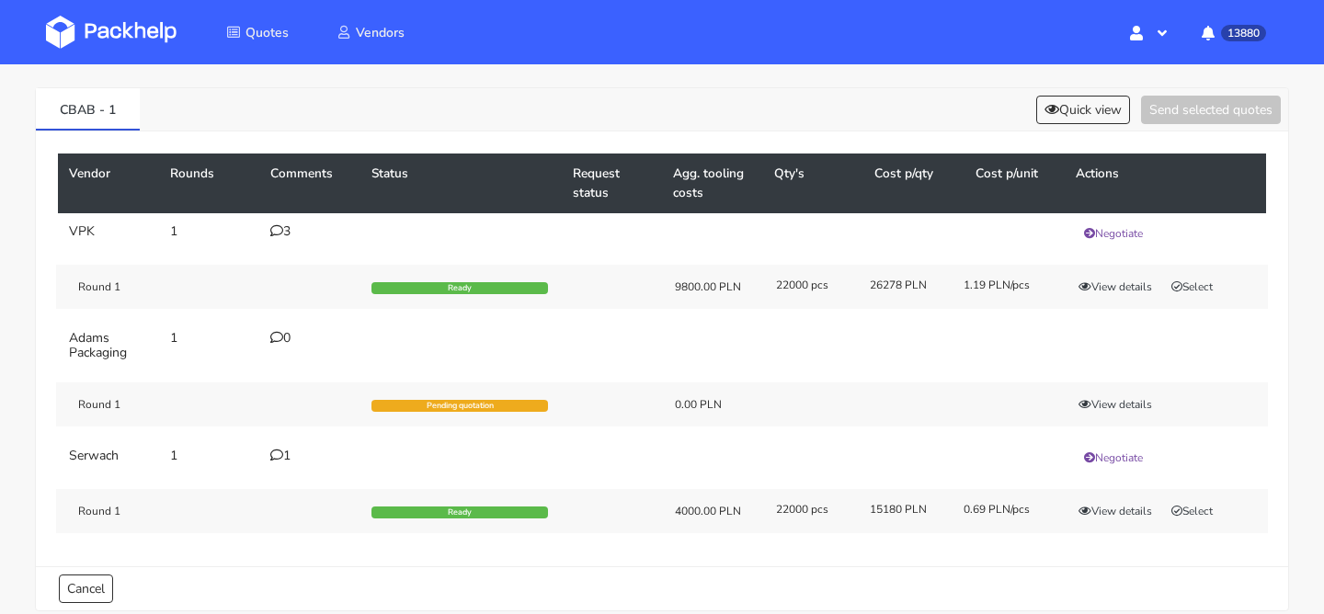
click at [1076, 82] on div "CBAB - 1 Quick view Send selected quotes Vendor Rounds Comments Status Request …" at bounding box center [662, 345] width 1324 height 586
click at [1066, 99] on button "Quick view" at bounding box center [1083, 110] width 94 height 29
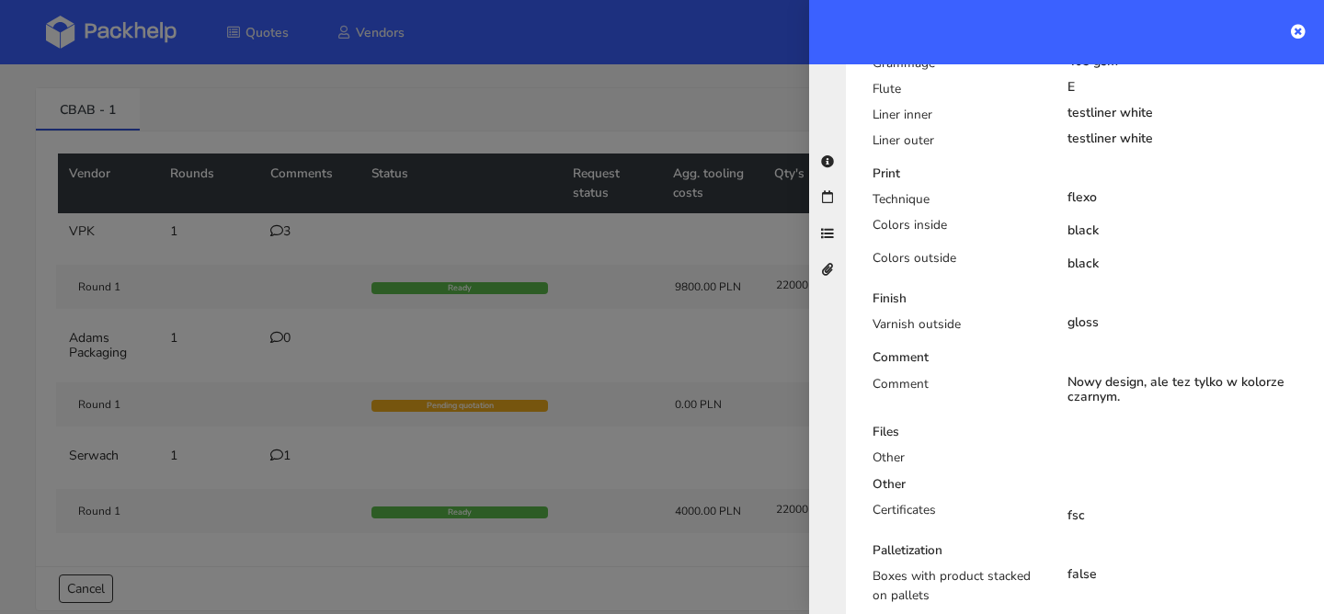
scroll to position [870, 0]
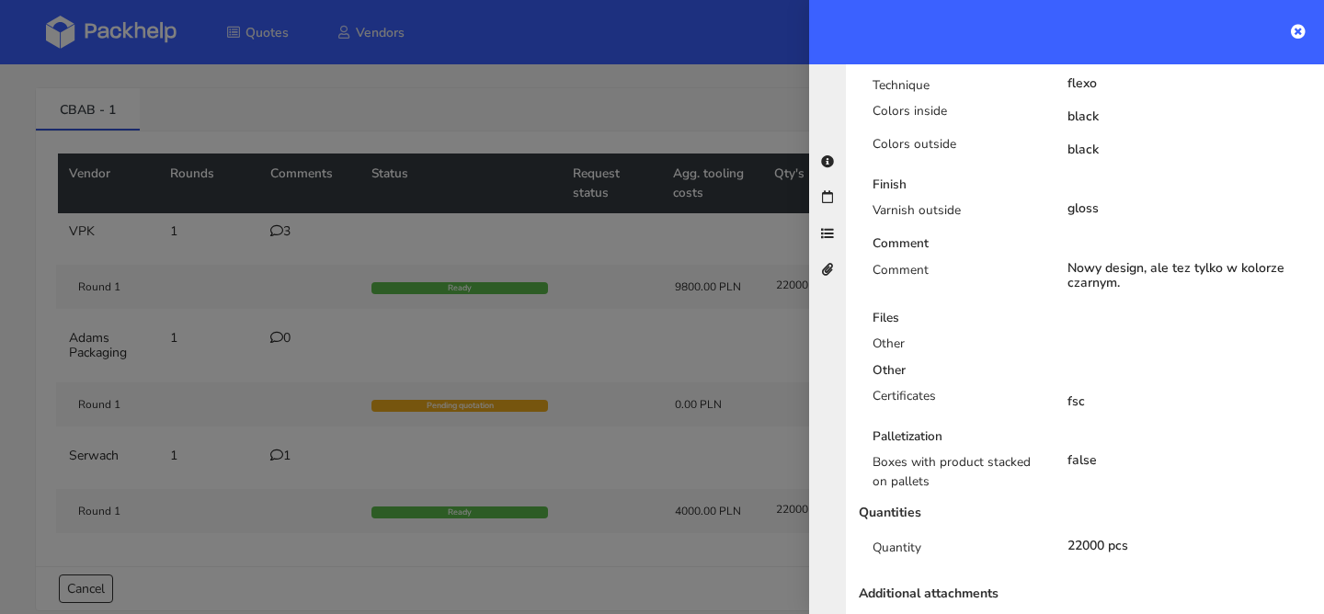
click at [656, 378] on div at bounding box center [662, 307] width 1324 height 614
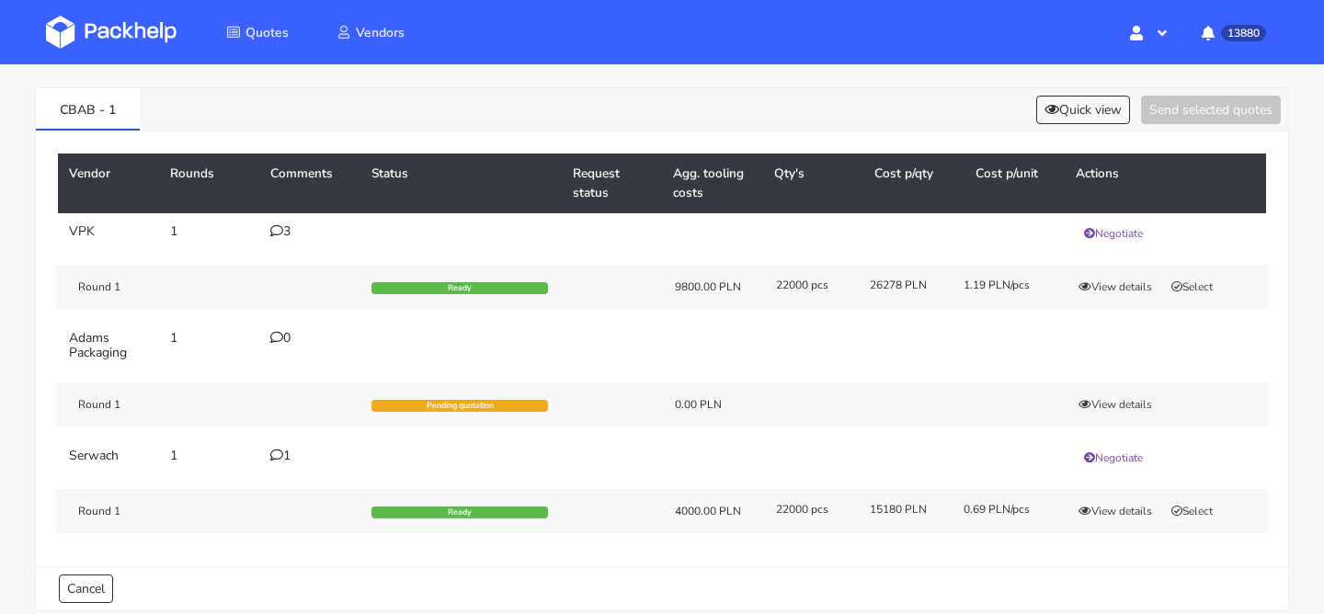
click at [288, 231] on div "3" at bounding box center [309, 231] width 79 height 15
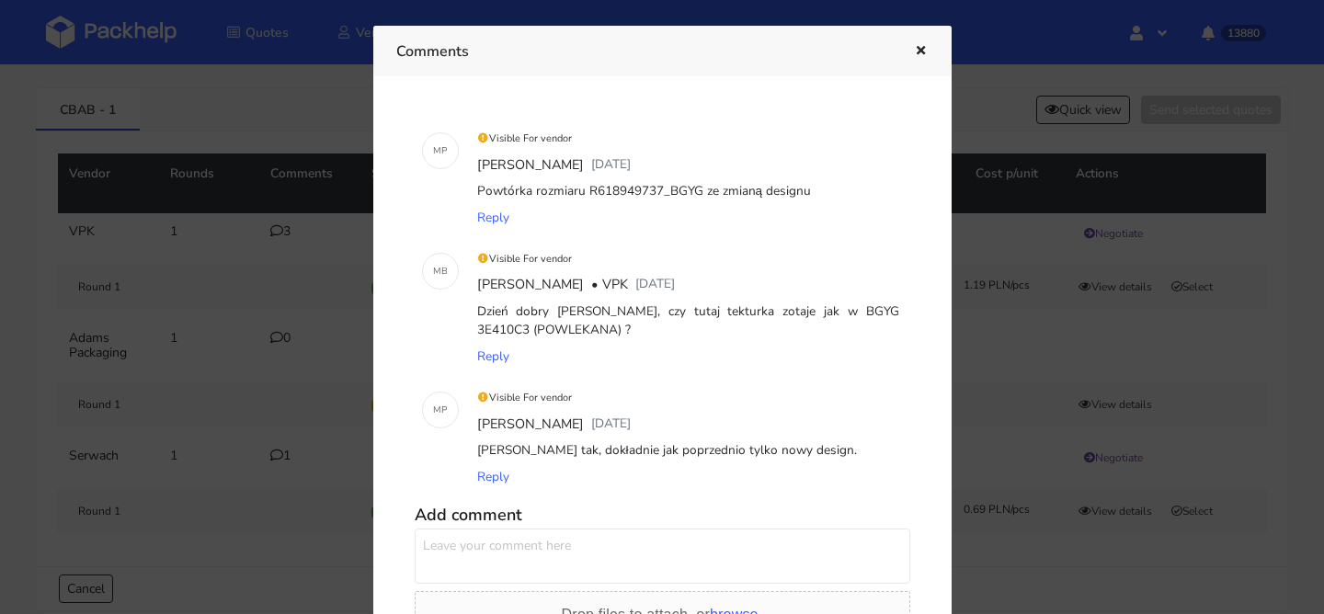
click at [917, 51] on icon "button" at bounding box center [921, 51] width 16 height 13
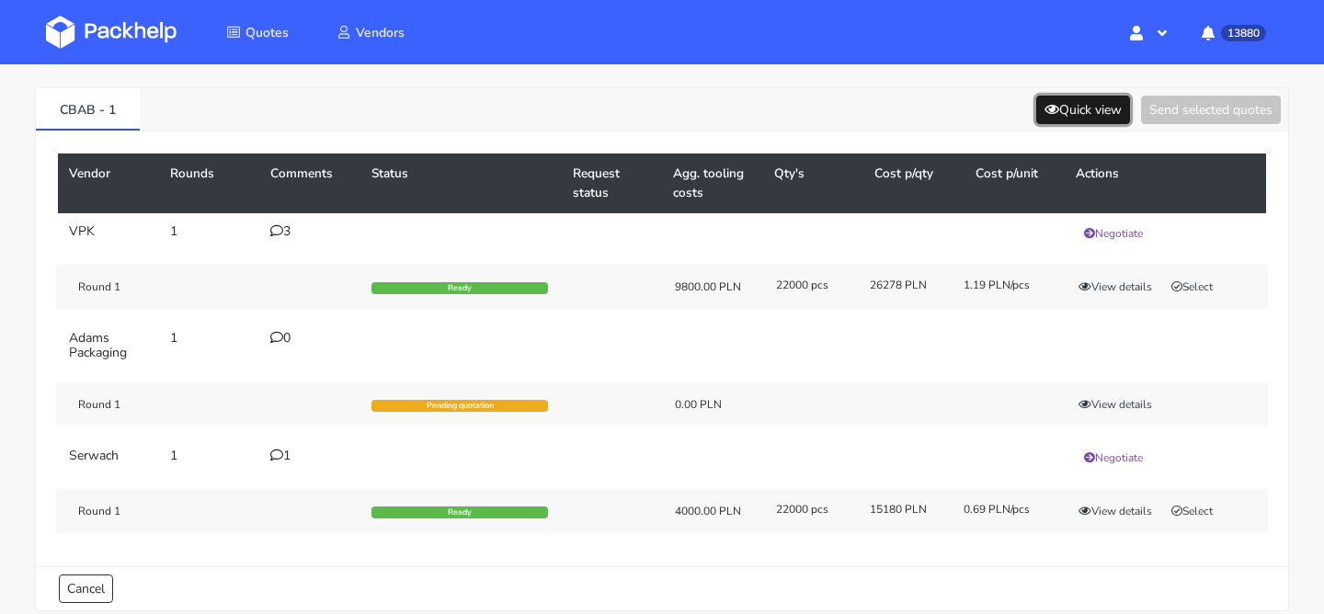
click at [1079, 109] on button "Quick view" at bounding box center [1083, 110] width 94 height 29
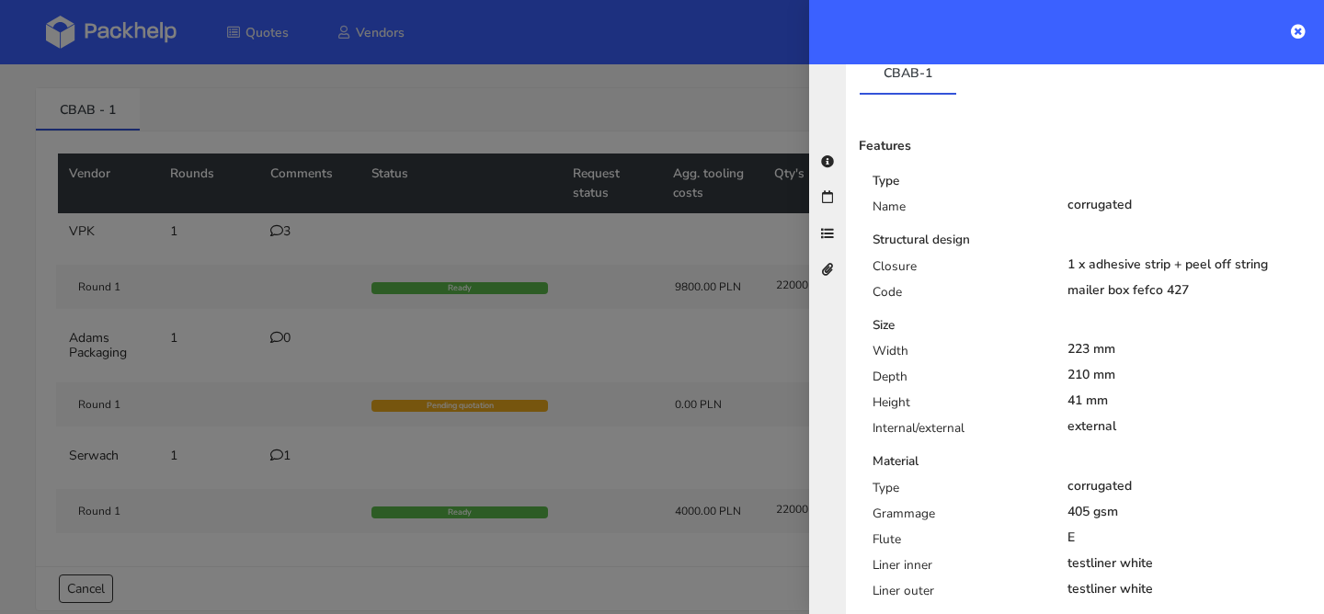
scroll to position [456, 0]
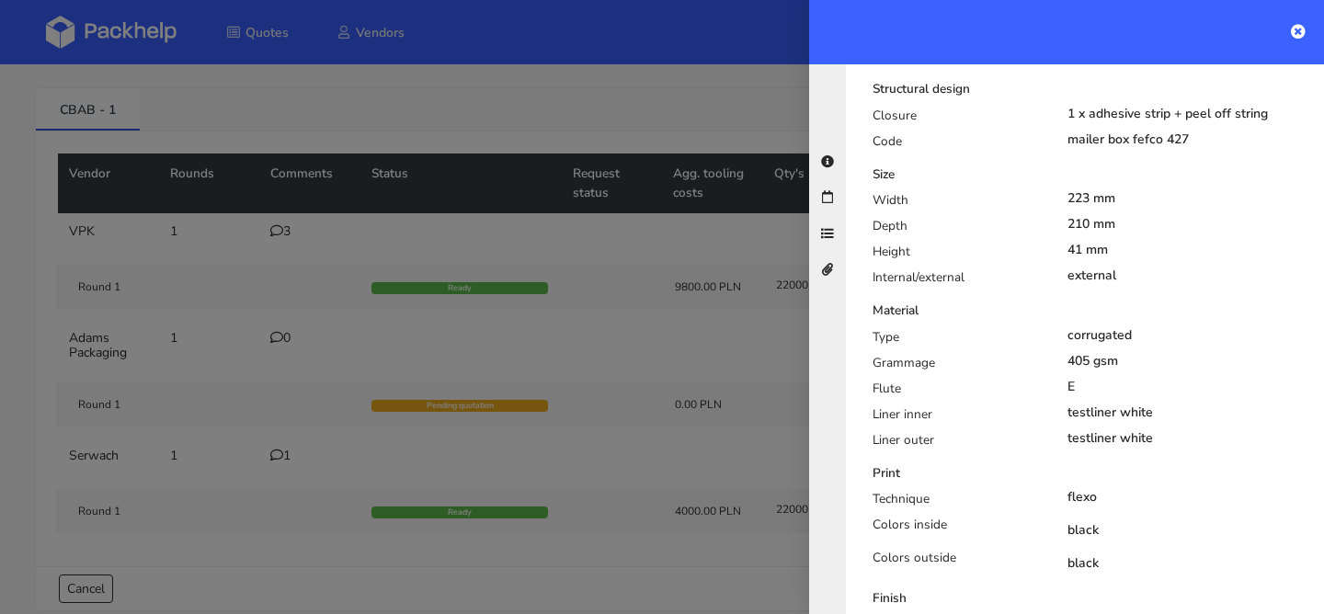
click at [615, 291] on div at bounding box center [662, 307] width 1324 height 614
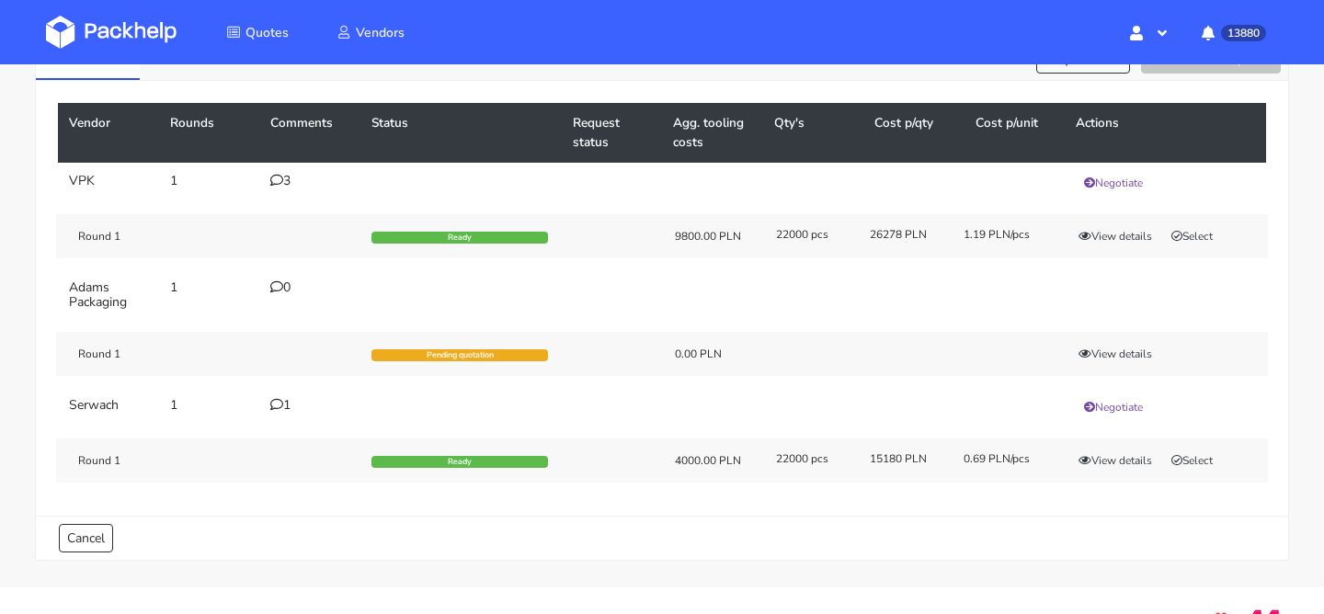
scroll to position [155, 0]
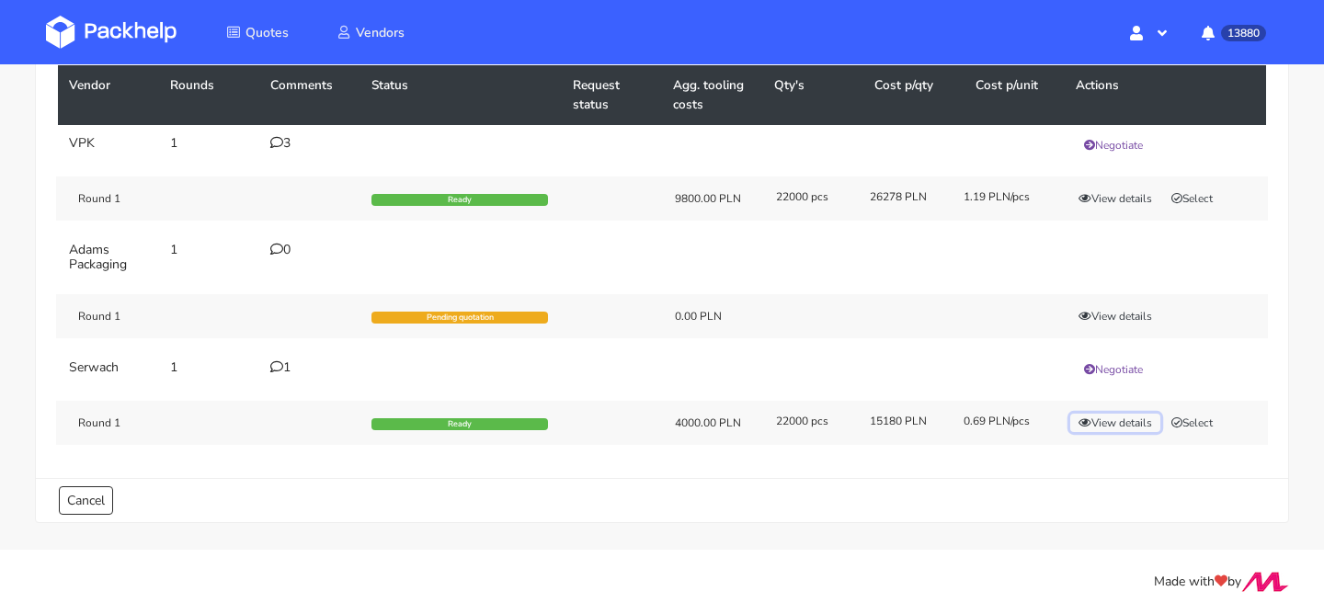
click at [1113, 417] on button "View details" at bounding box center [1115, 423] width 90 height 18
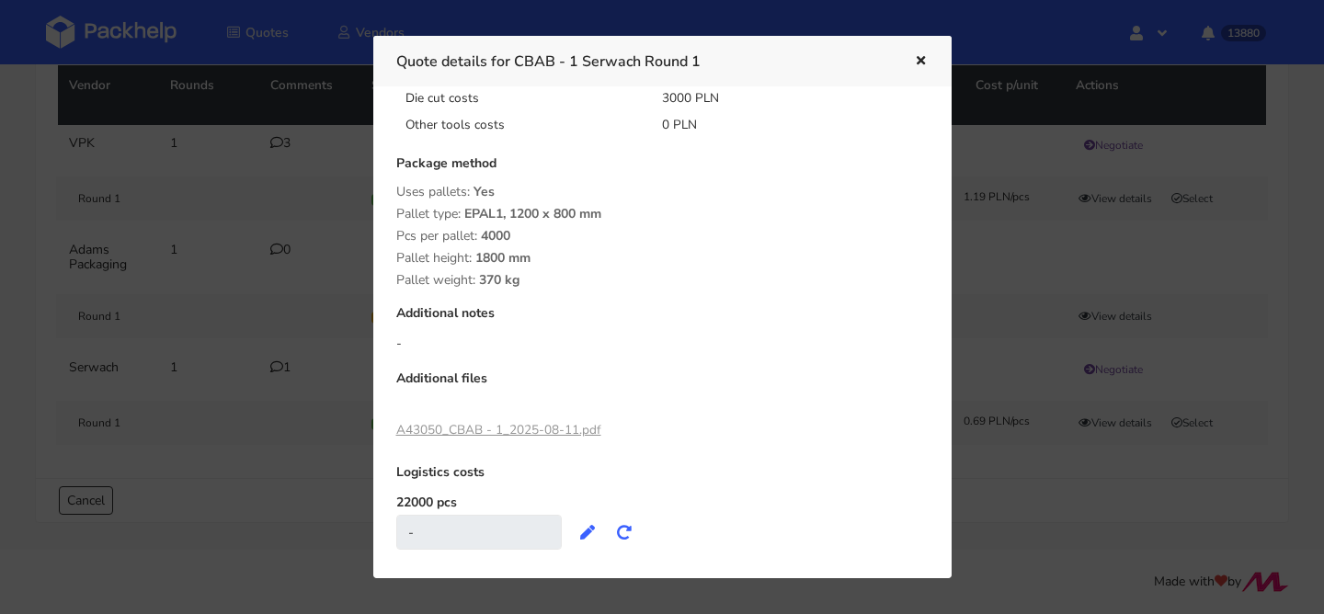
click at [534, 424] on link "A43050_CBAB - 1_2025-08-11.pdf" at bounding box center [498, 429] width 205 height 17
click at [1124, 161] on div at bounding box center [662, 307] width 1324 height 614
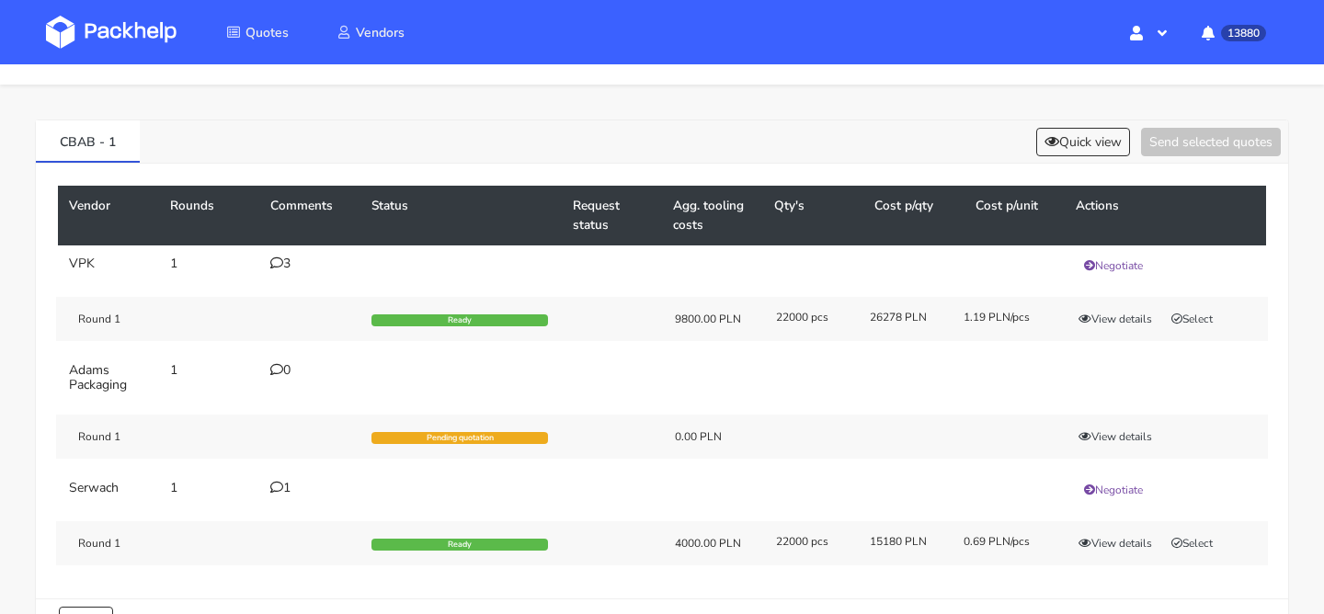
scroll to position [34, 0]
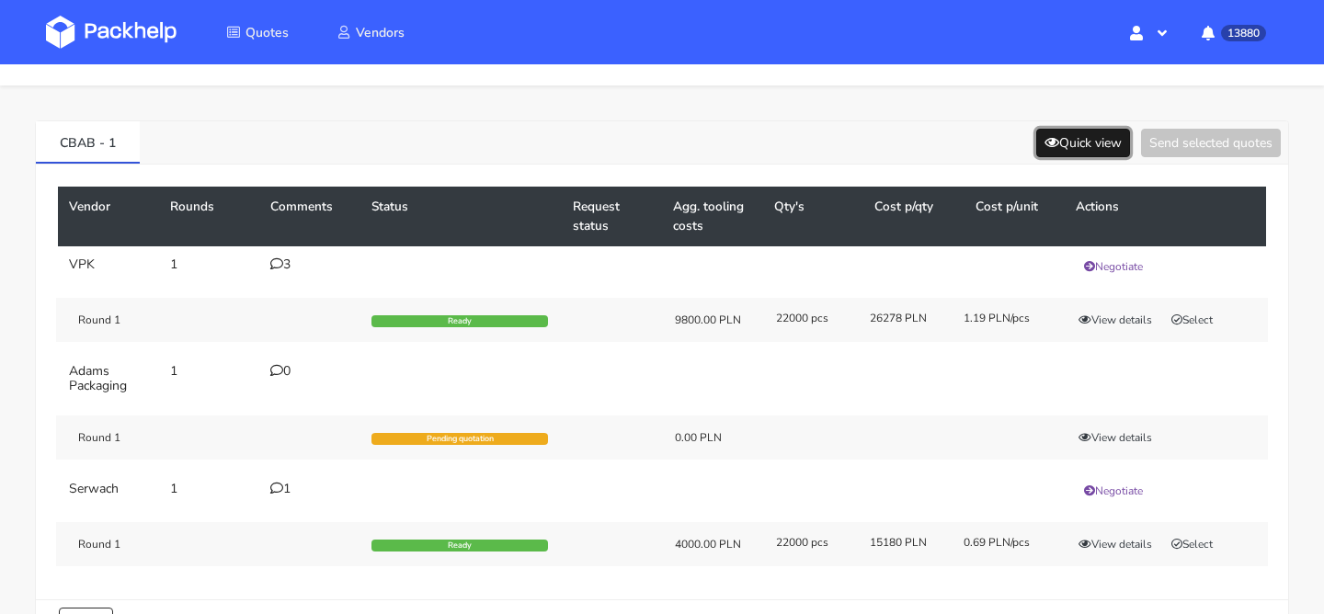
click at [1113, 140] on button "Quick view" at bounding box center [1083, 143] width 94 height 29
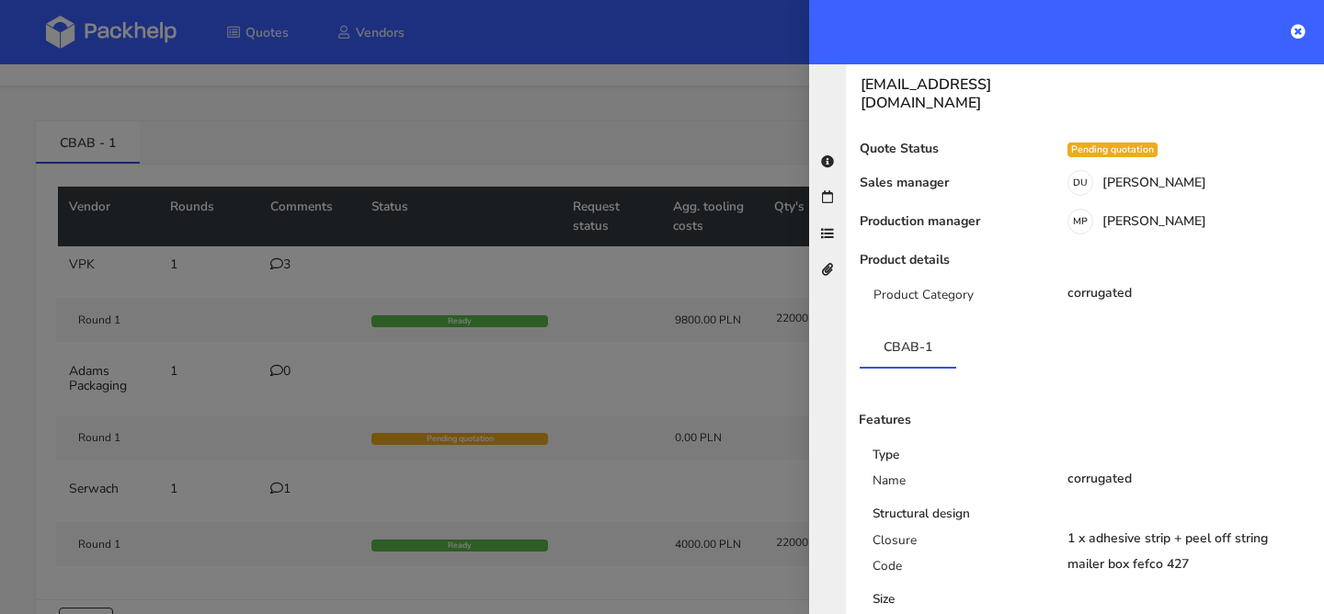
scroll to position [26, 0]
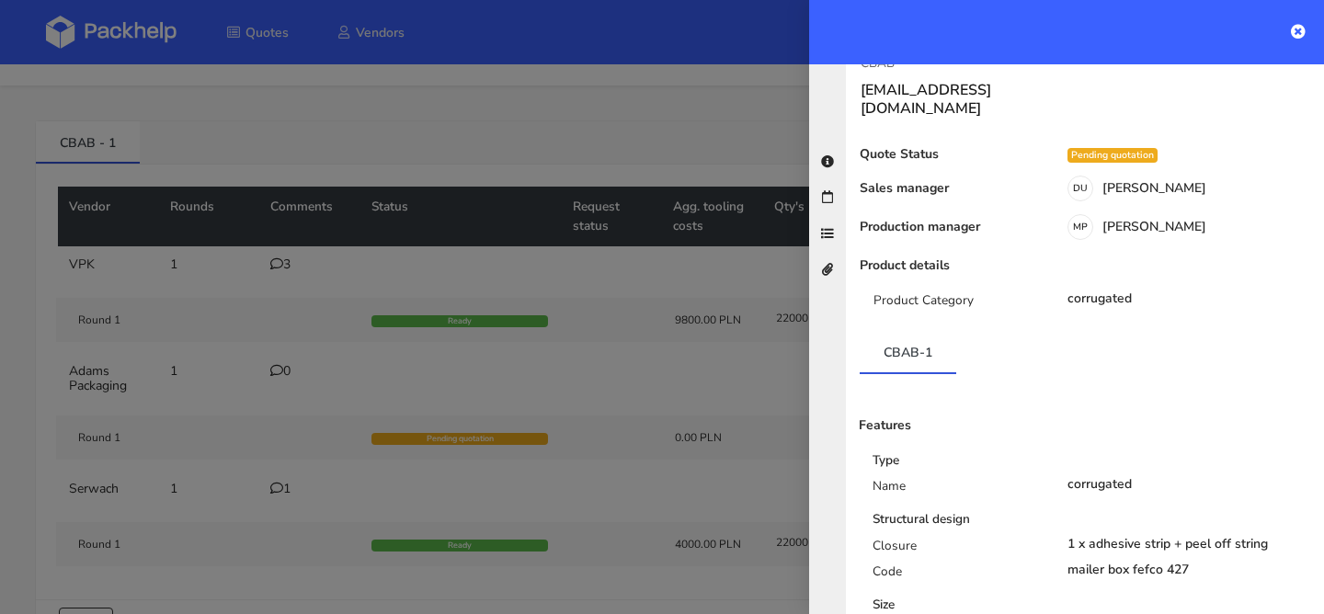
click at [47, 336] on div at bounding box center [662, 307] width 1324 height 614
click at [47, 336] on div "Vendor Rounds Comments Status Request status Agg. tooling costs Qty's Cost p/qt…" at bounding box center [662, 382] width 1252 height 435
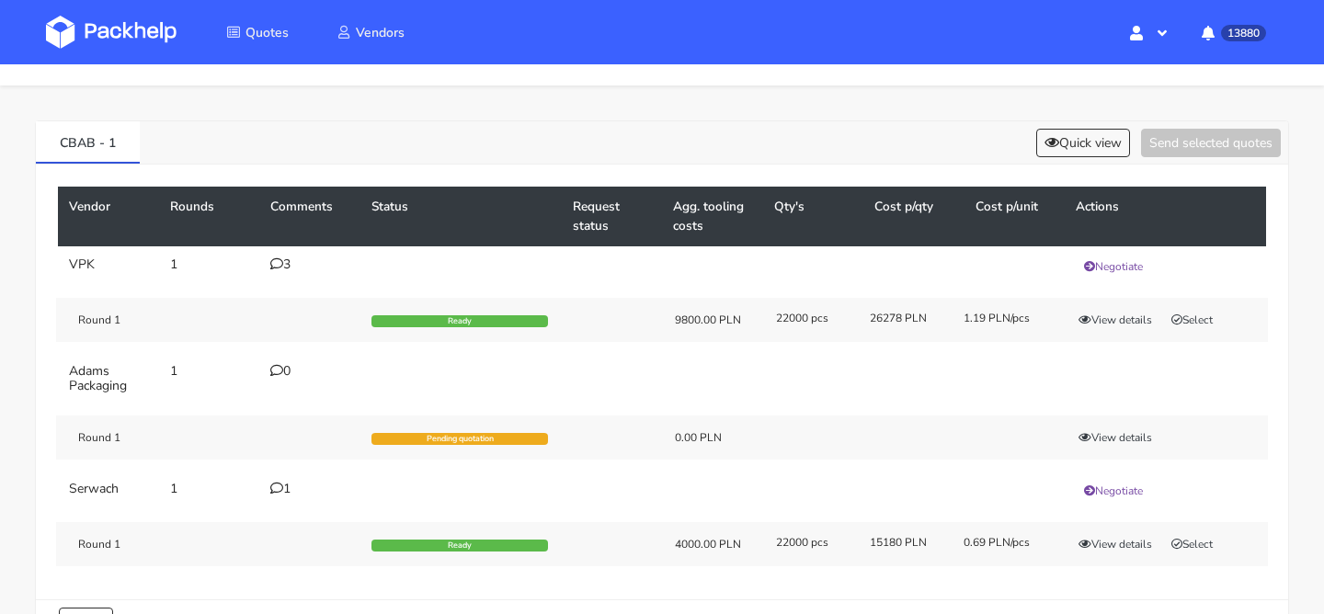
click at [1205, 308] on div "Round 1 Ready 9800.00 PLN 22000 pcs 26278 PLN 1.19 PLN/pcs View details Select" at bounding box center [662, 320] width 1212 height 44
click at [1198, 318] on button "Select" at bounding box center [1192, 320] width 58 height 18
click at [1221, 140] on button "Send selected quotes ( 1 )" at bounding box center [1198, 143] width 166 height 29
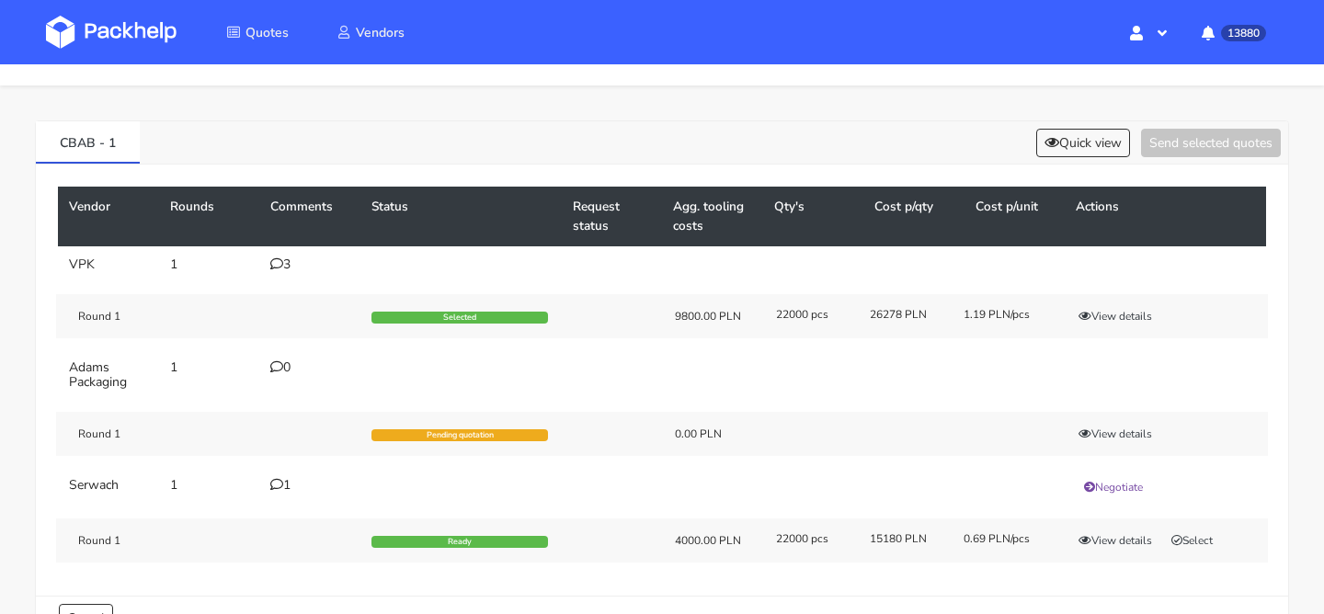
click at [291, 257] on div "3" at bounding box center [309, 264] width 79 height 15
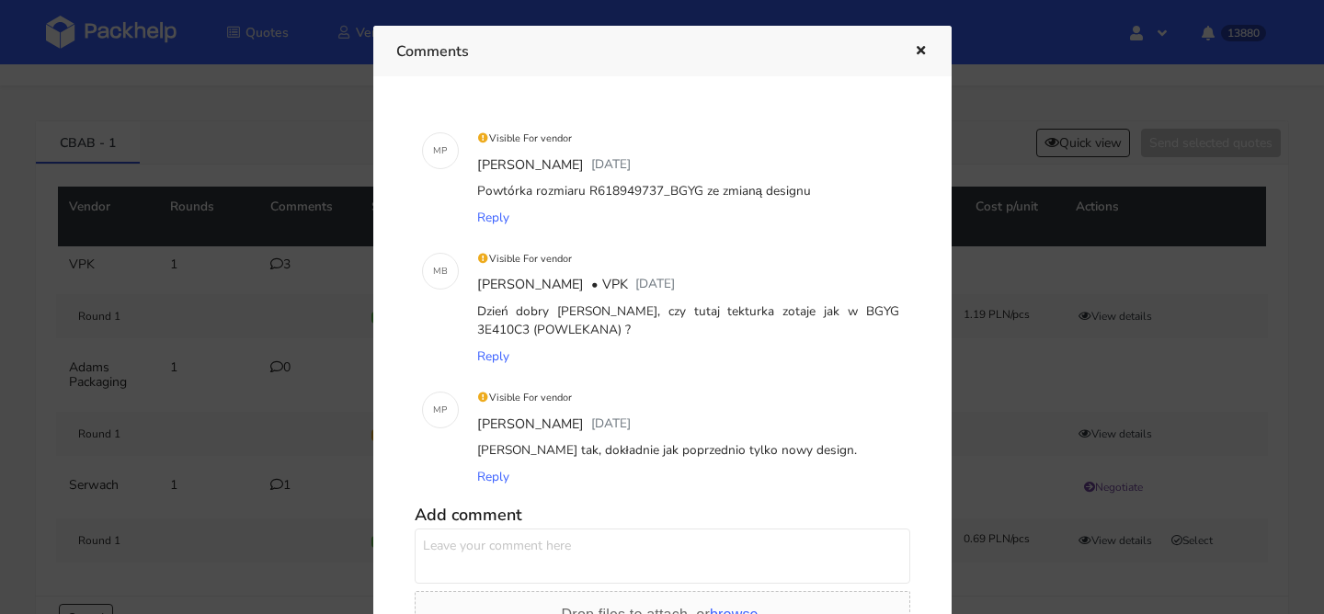
click at [919, 51] on icon "button" at bounding box center [921, 51] width 16 height 13
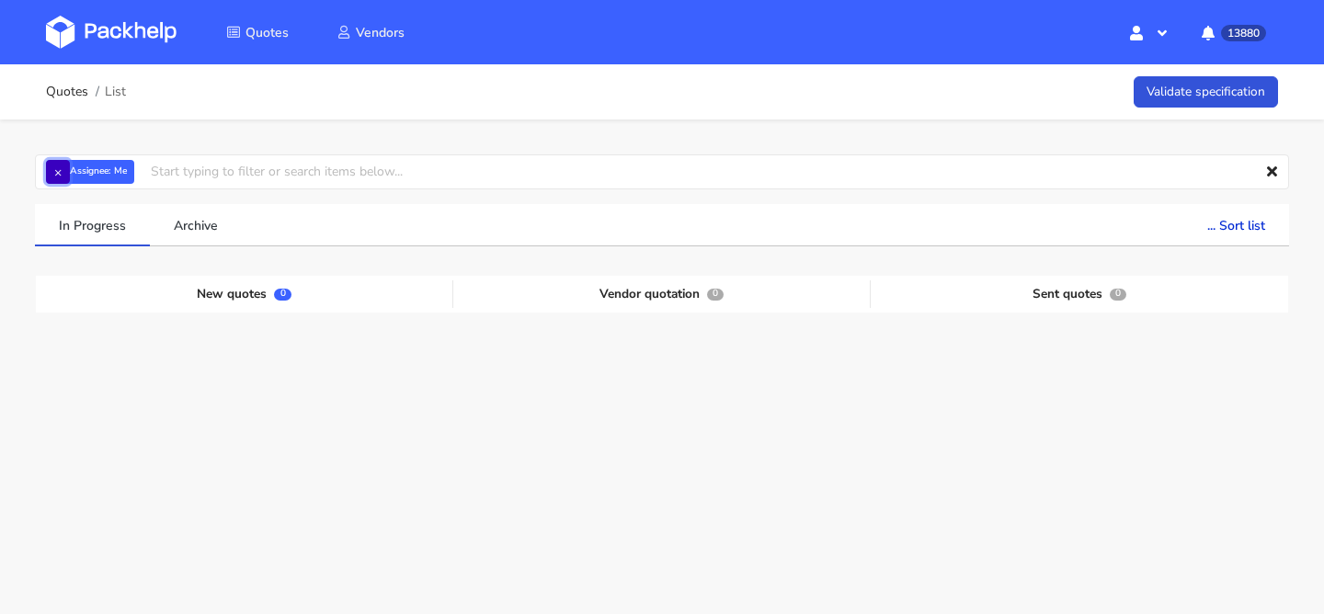
click at [65, 174] on button "×" at bounding box center [58, 172] width 24 height 24
click at [65, 174] on input "text" at bounding box center [662, 171] width 1254 height 35
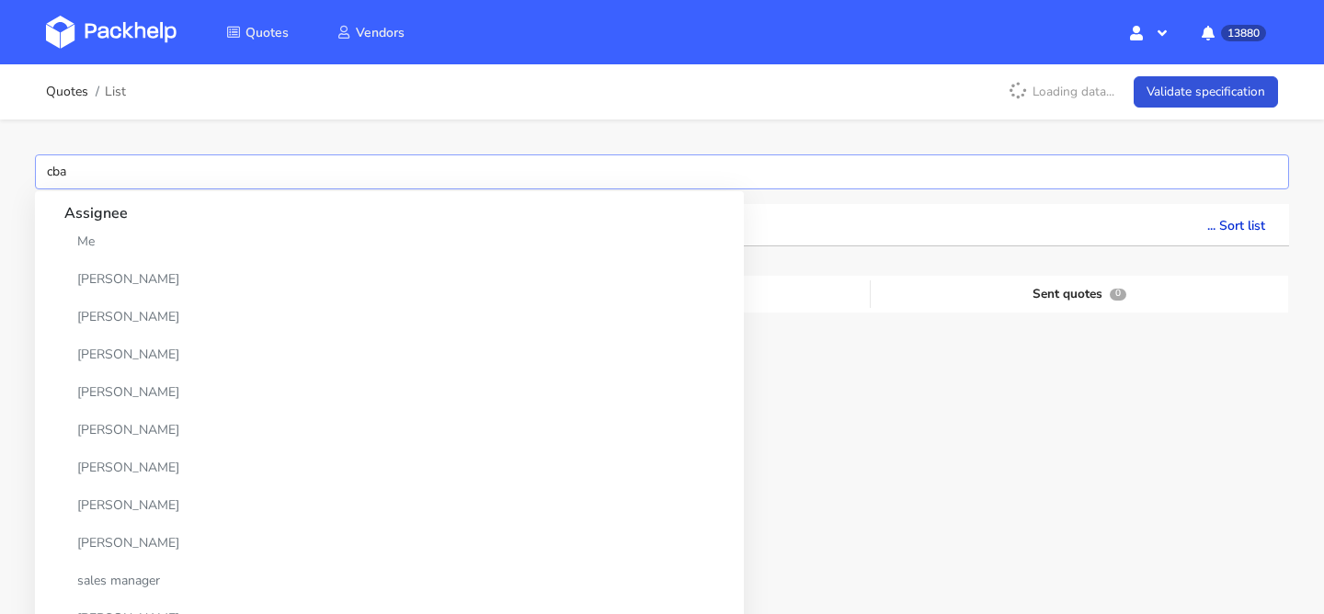
type input "cbab"
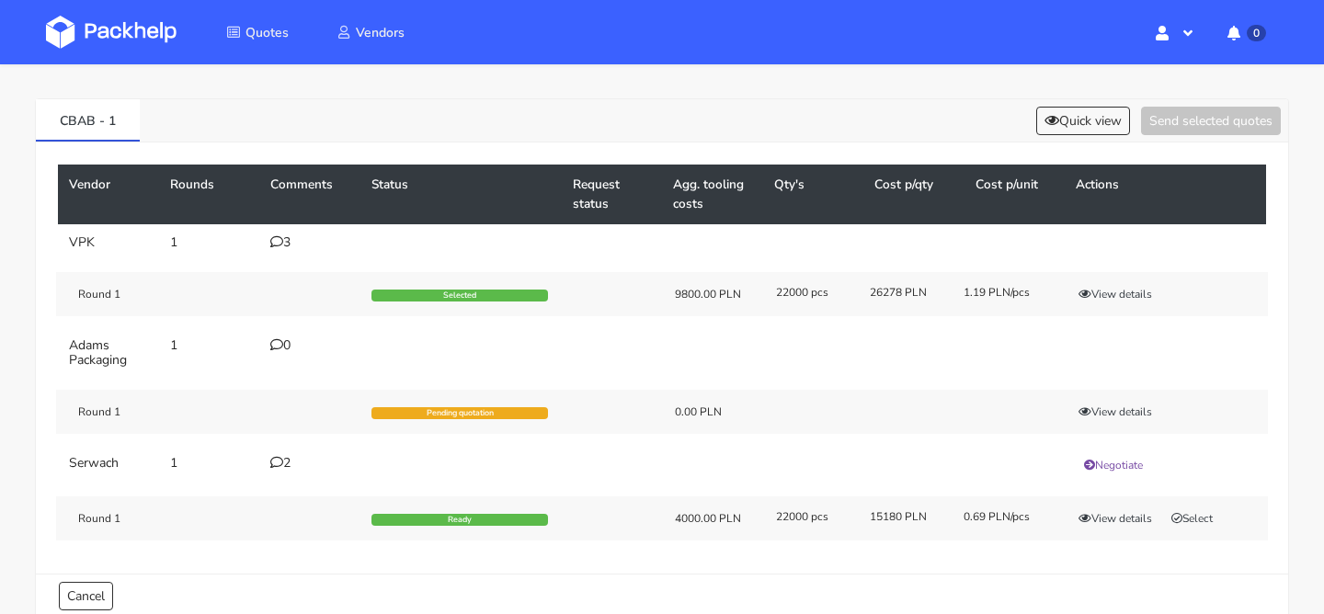
scroll to position [100, 0]
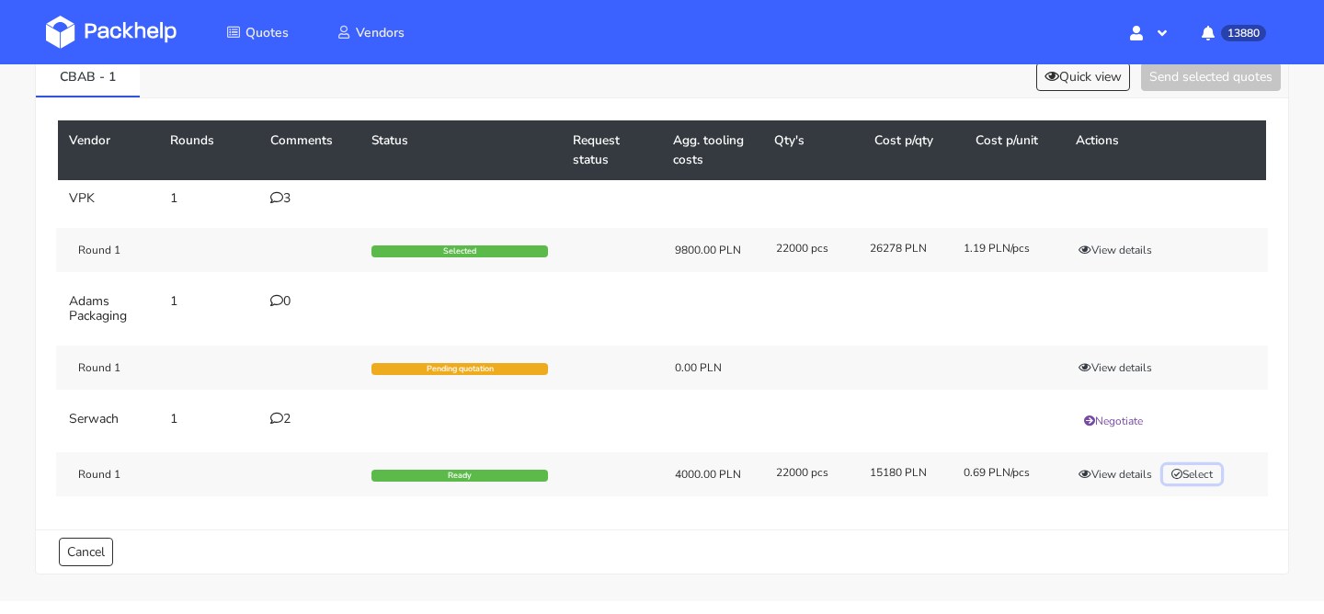
click at [1169, 473] on button "Select" at bounding box center [1192, 474] width 58 height 18
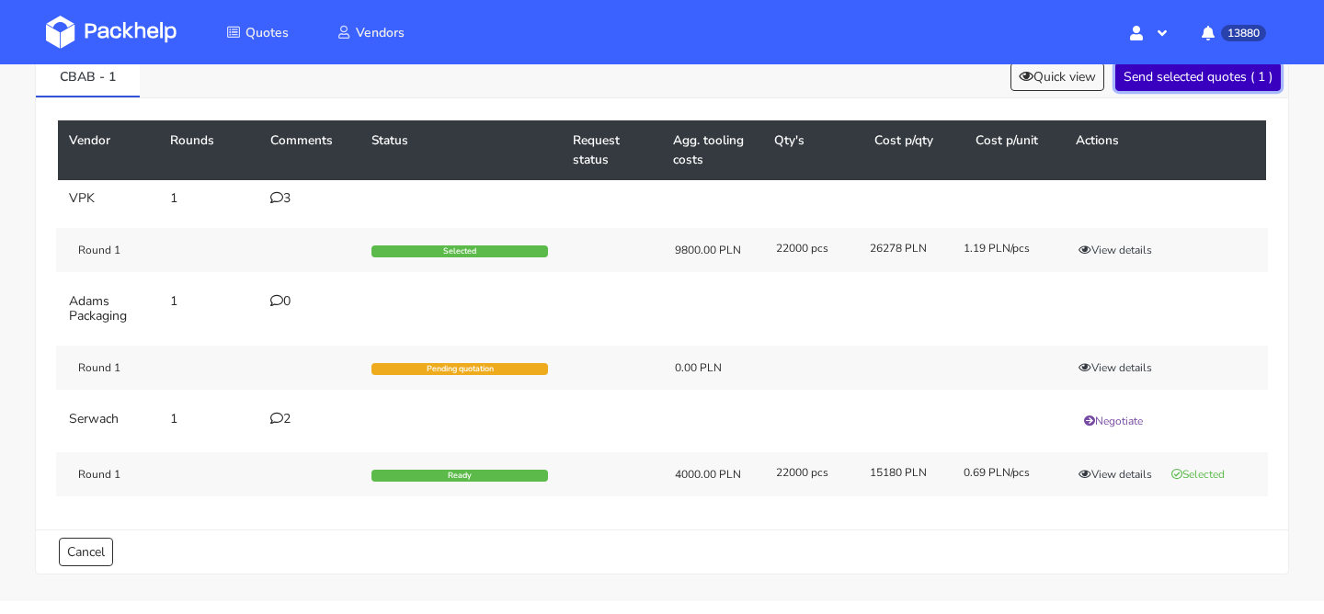
click at [1176, 87] on button "Send selected quotes ( 1 )" at bounding box center [1198, 77] width 166 height 29
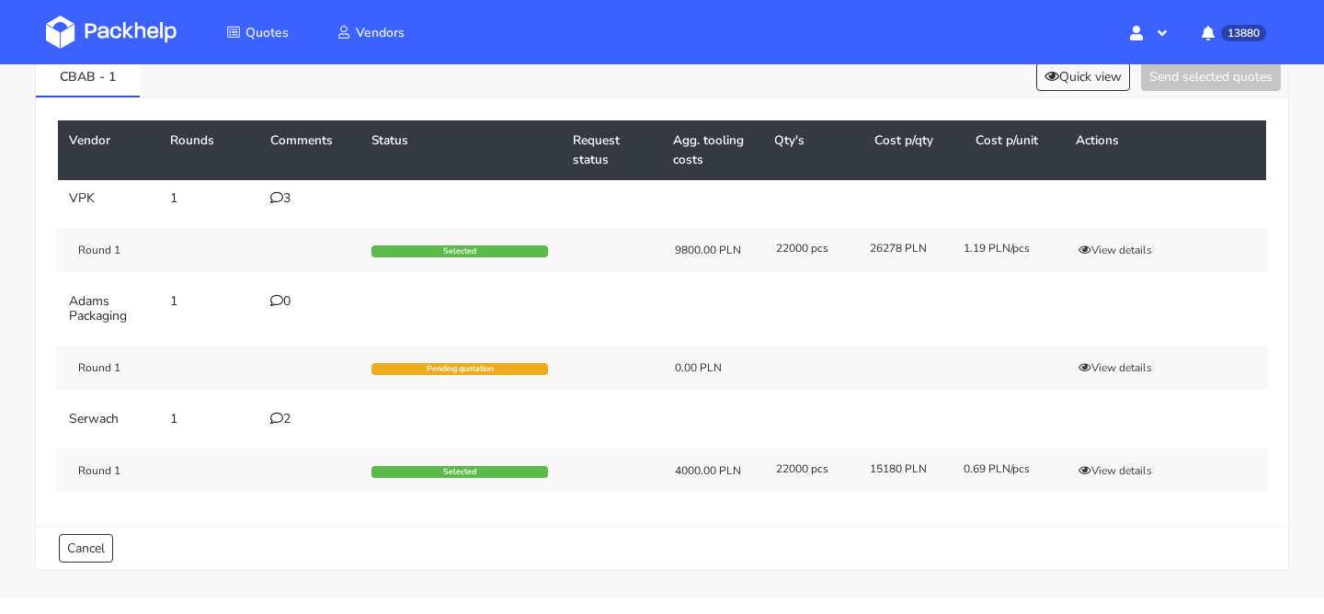
click at [274, 416] on icon at bounding box center [276, 418] width 13 height 13
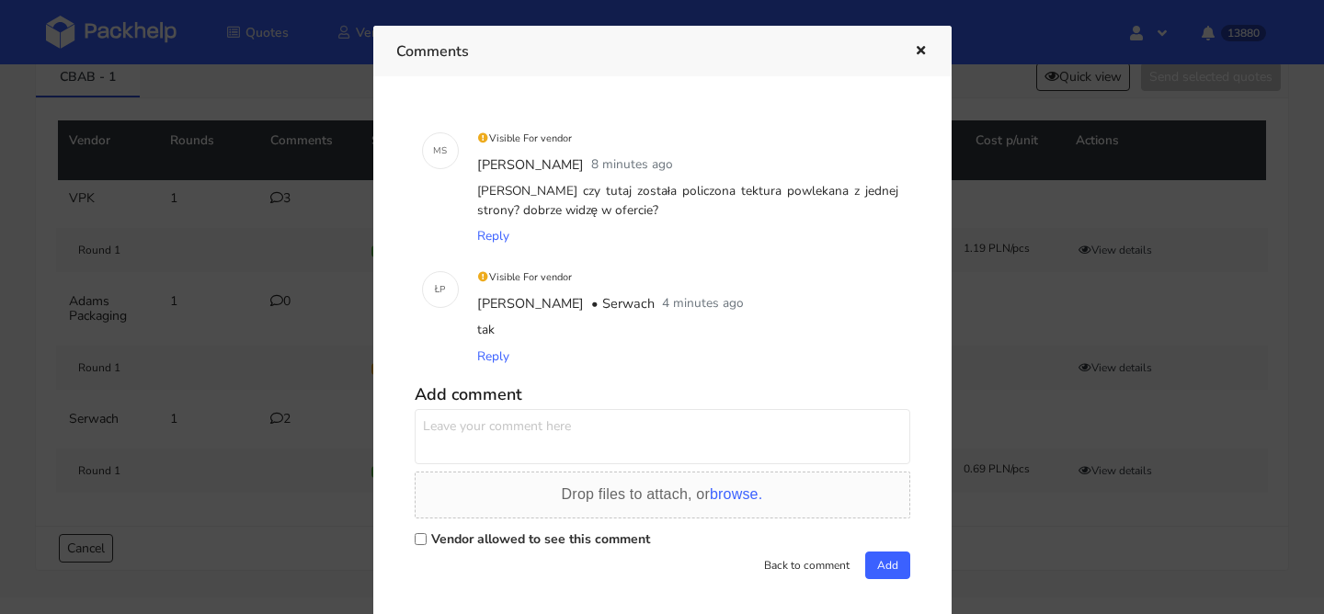
click at [925, 45] on icon "button" at bounding box center [921, 51] width 16 height 13
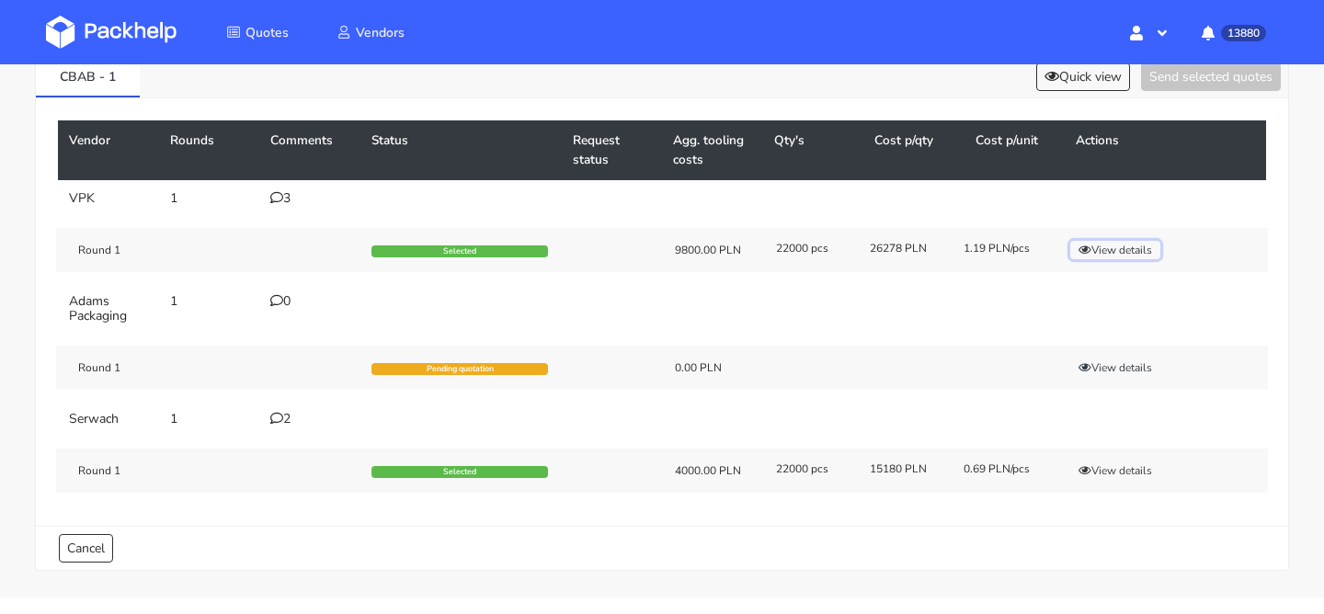
click at [1121, 245] on button "View details" at bounding box center [1115, 250] width 90 height 18
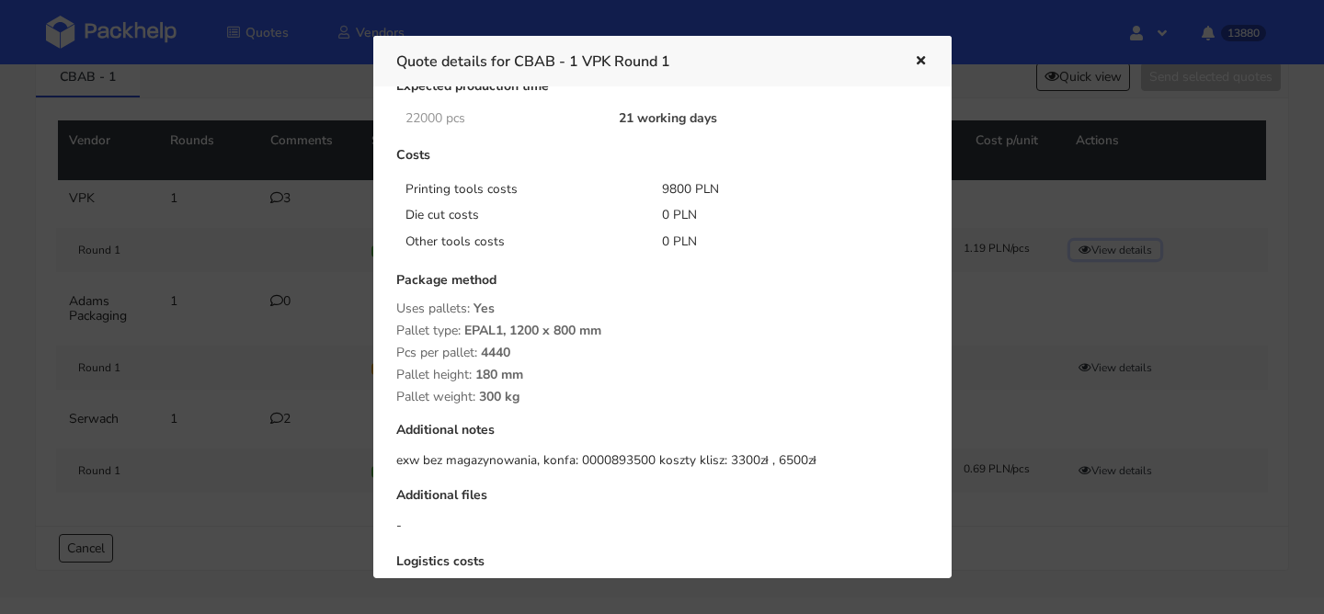
scroll to position [272, 0]
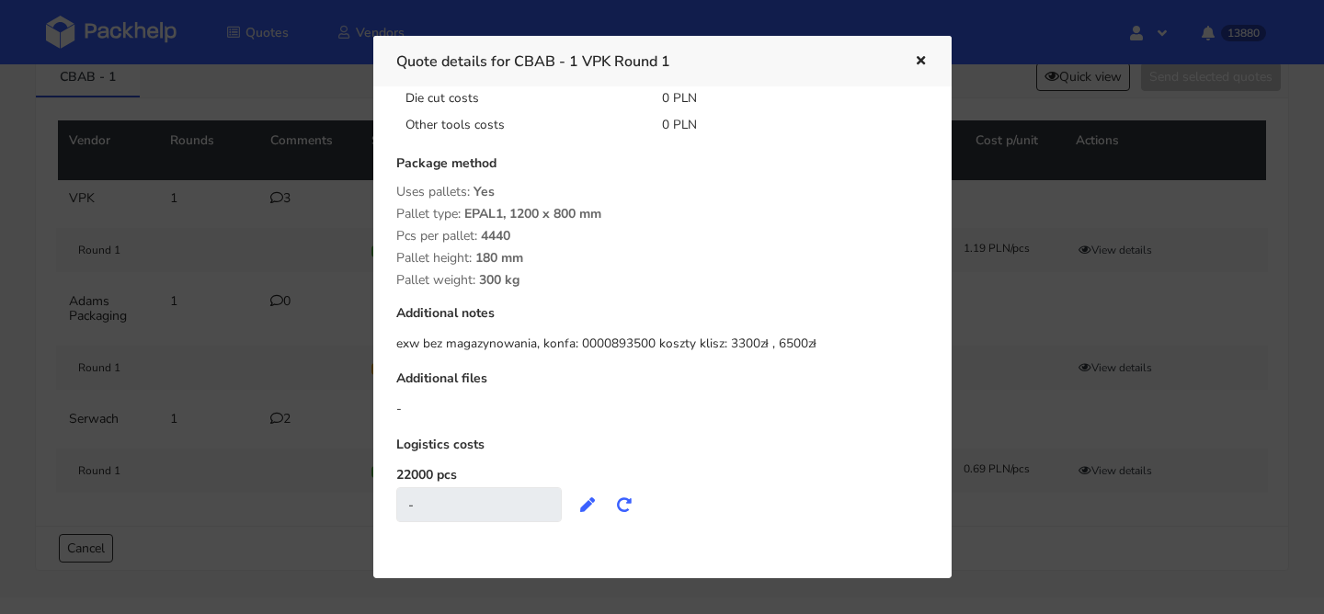
click at [930, 56] on div "Quote details for CBAB - 1 VPK Round 1" at bounding box center [662, 61] width 578 height 51
click at [921, 58] on icon "button" at bounding box center [921, 61] width 16 height 13
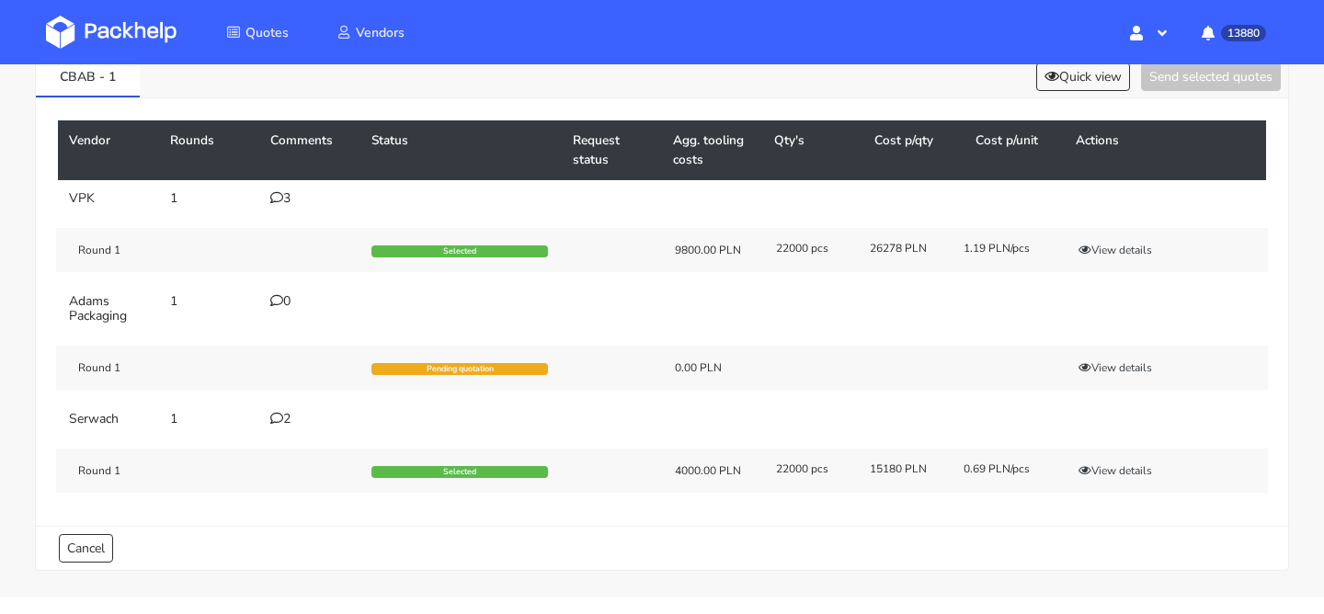
click at [276, 201] on icon at bounding box center [276, 197] width 13 height 13
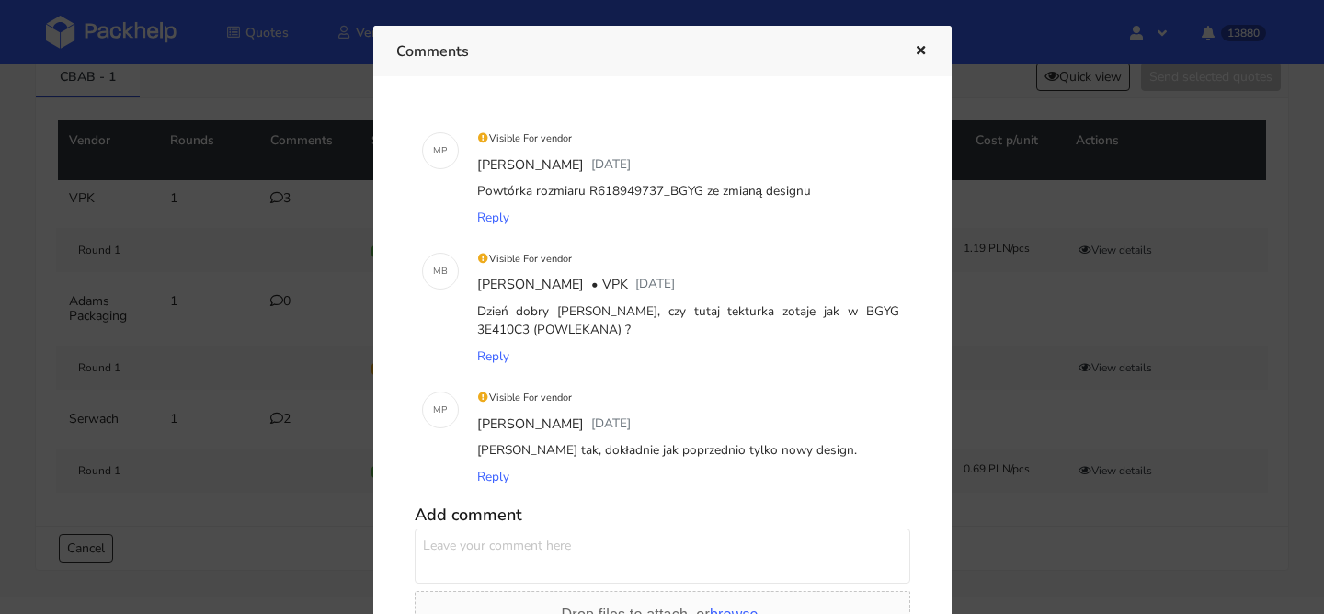
click at [920, 53] on icon "button" at bounding box center [921, 51] width 16 height 13
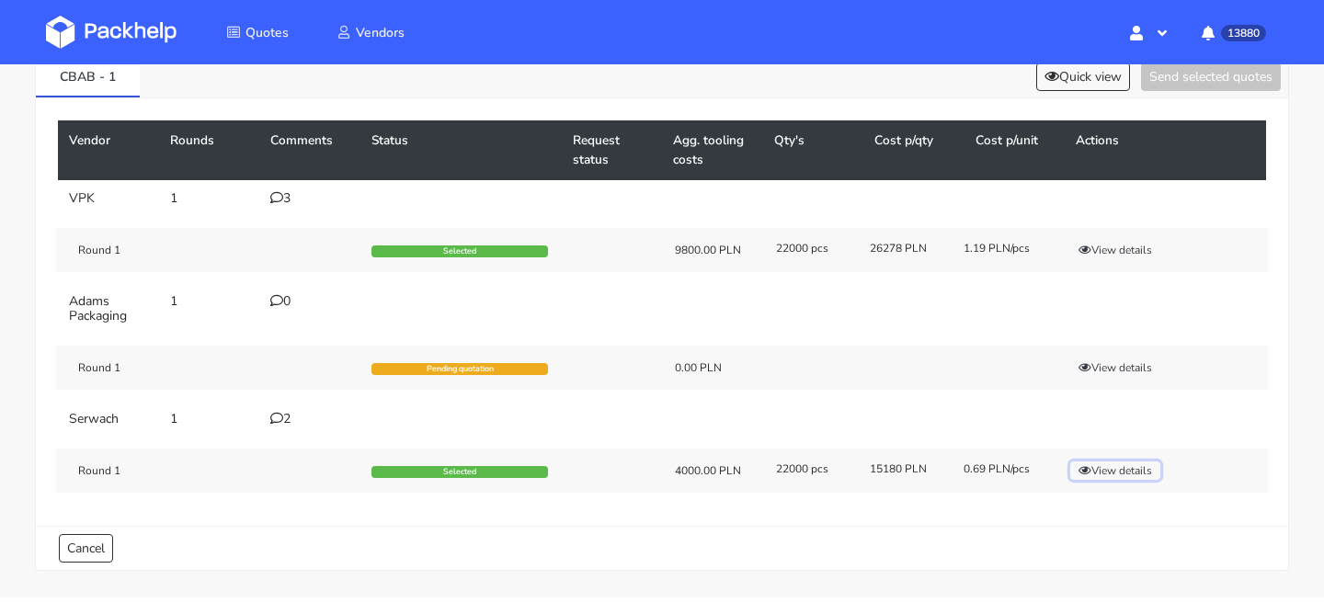
click at [1094, 471] on button "View details" at bounding box center [1115, 471] width 90 height 18
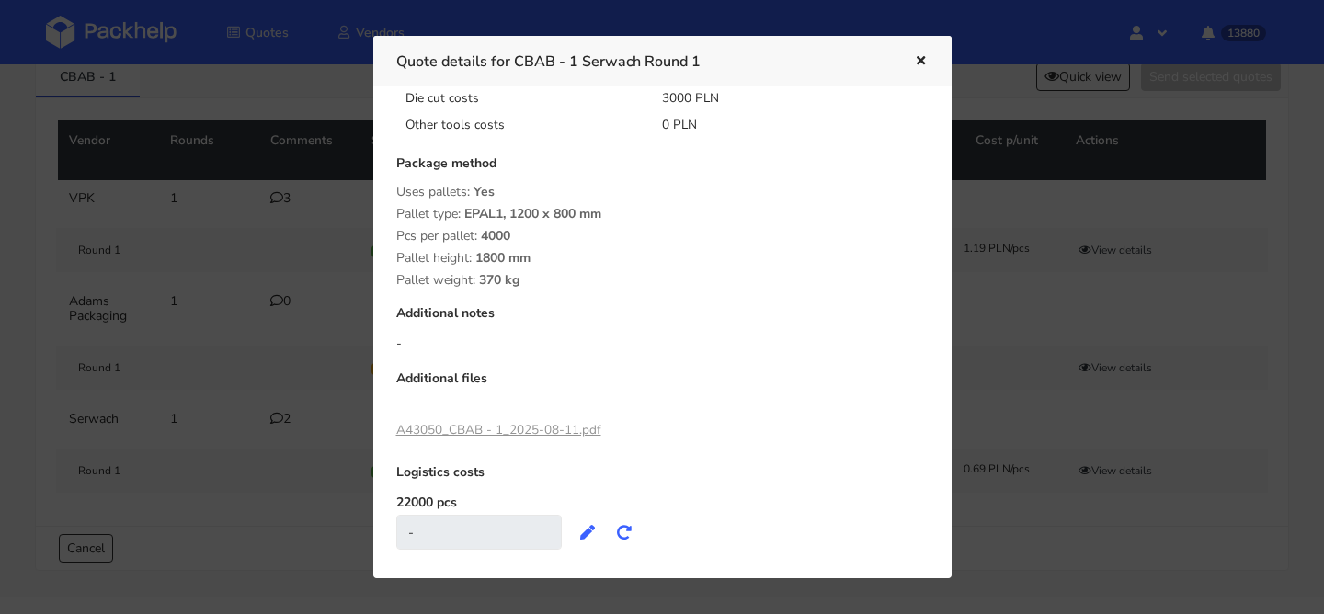
click at [515, 429] on link "A43050_CBAB - 1_2025-08-11.pdf" at bounding box center [498, 429] width 205 height 17
click at [921, 57] on icon "button" at bounding box center [921, 61] width 16 height 13
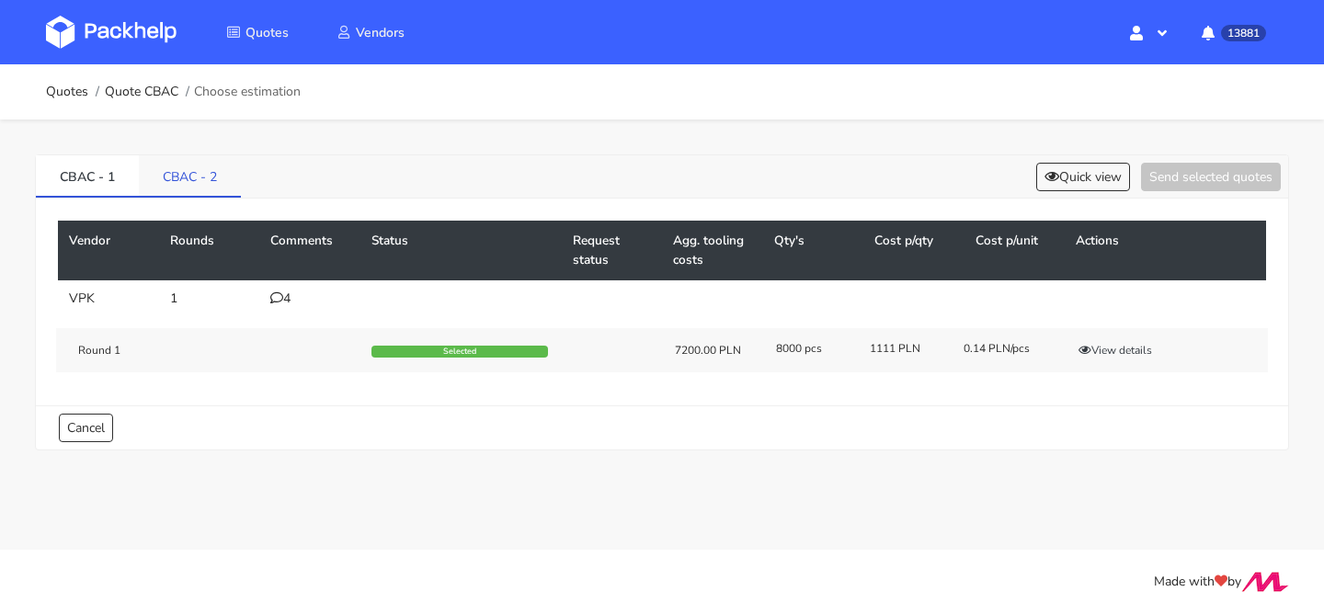
click at [211, 170] on link "CBAC - 2" at bounding box center [190, 175] width 102 height 40
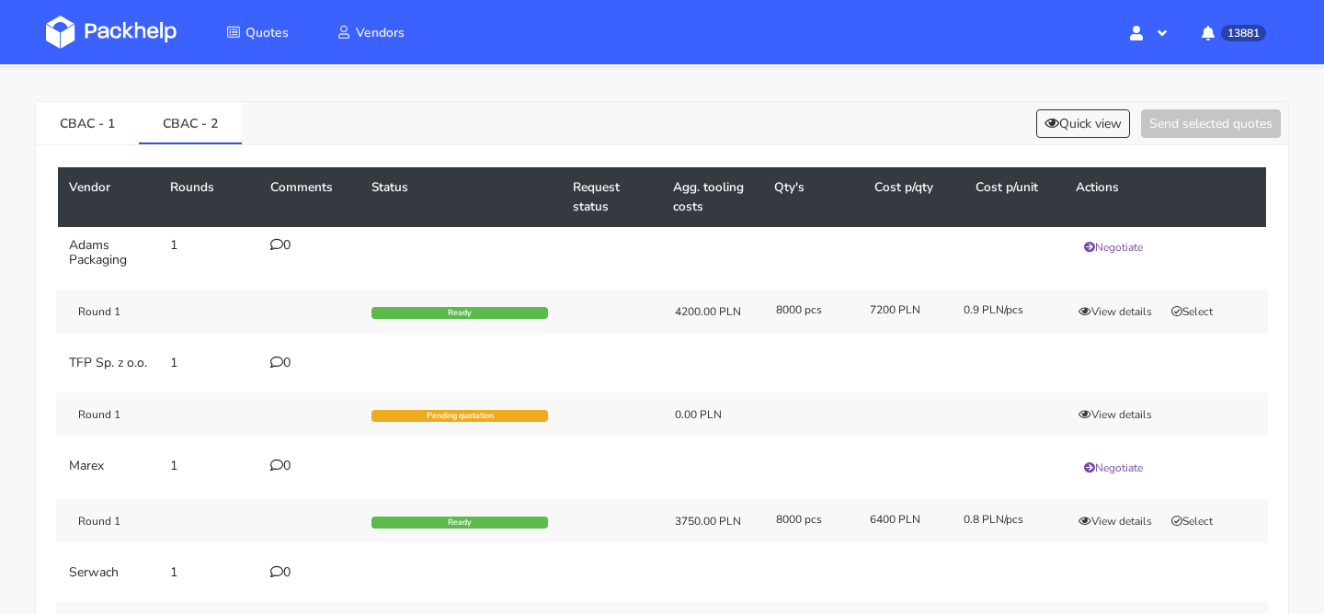
scroll to position [38, 0]
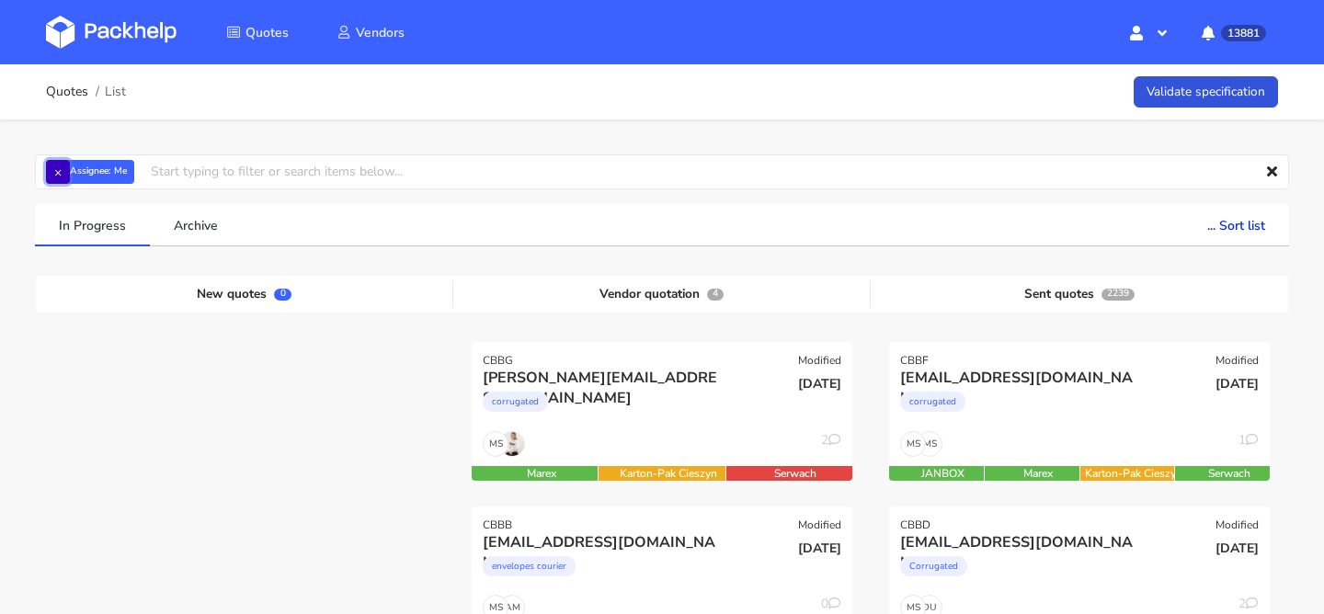
click at [61, 166] on button "×" at bounding box center [58, 172] width 24 height 24
click at [61, 166] on input "text" at bounding box center [662, 171] width 1254 height 35
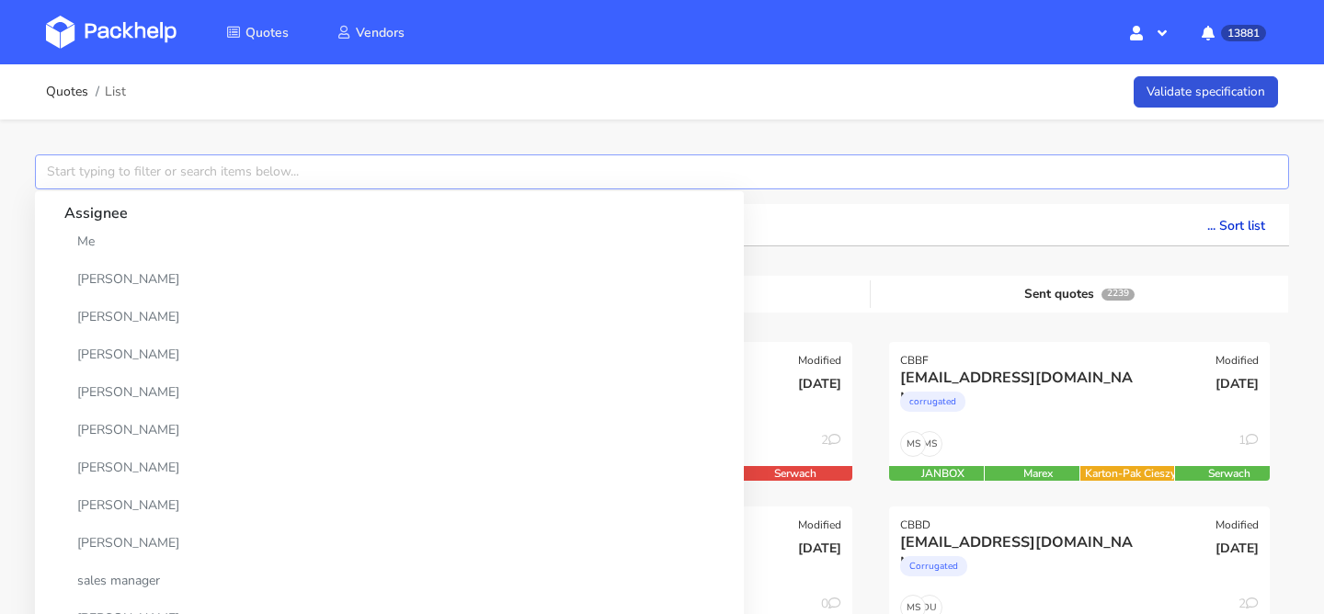
type input "v"
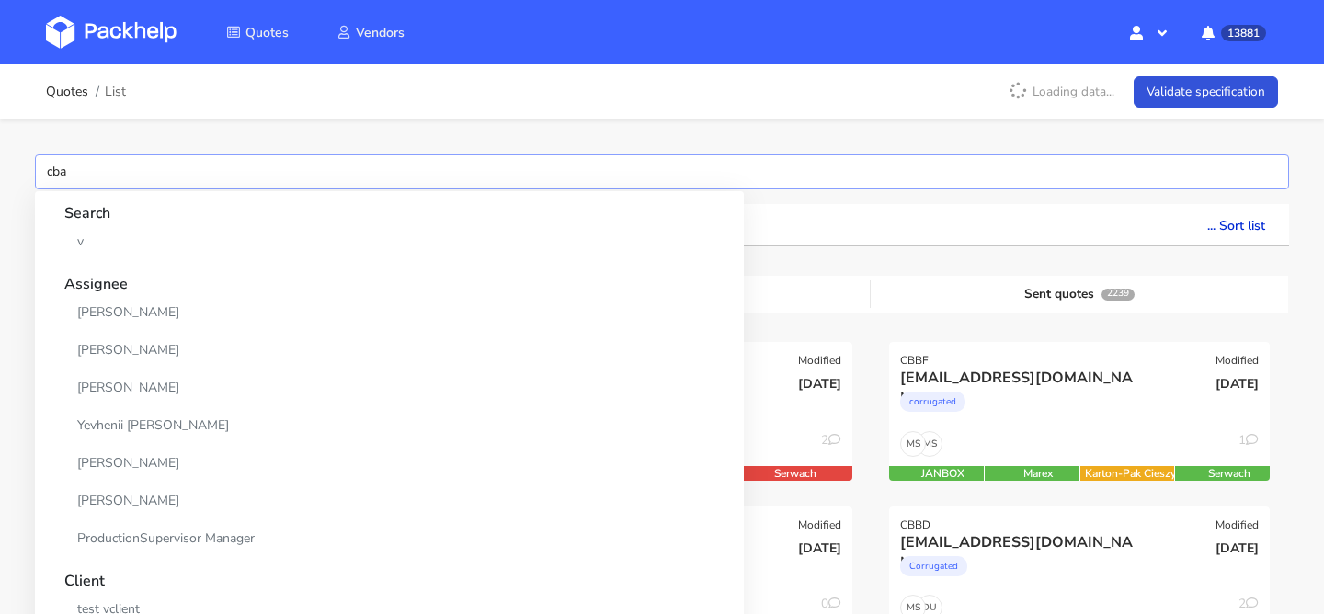
type input "cbab"
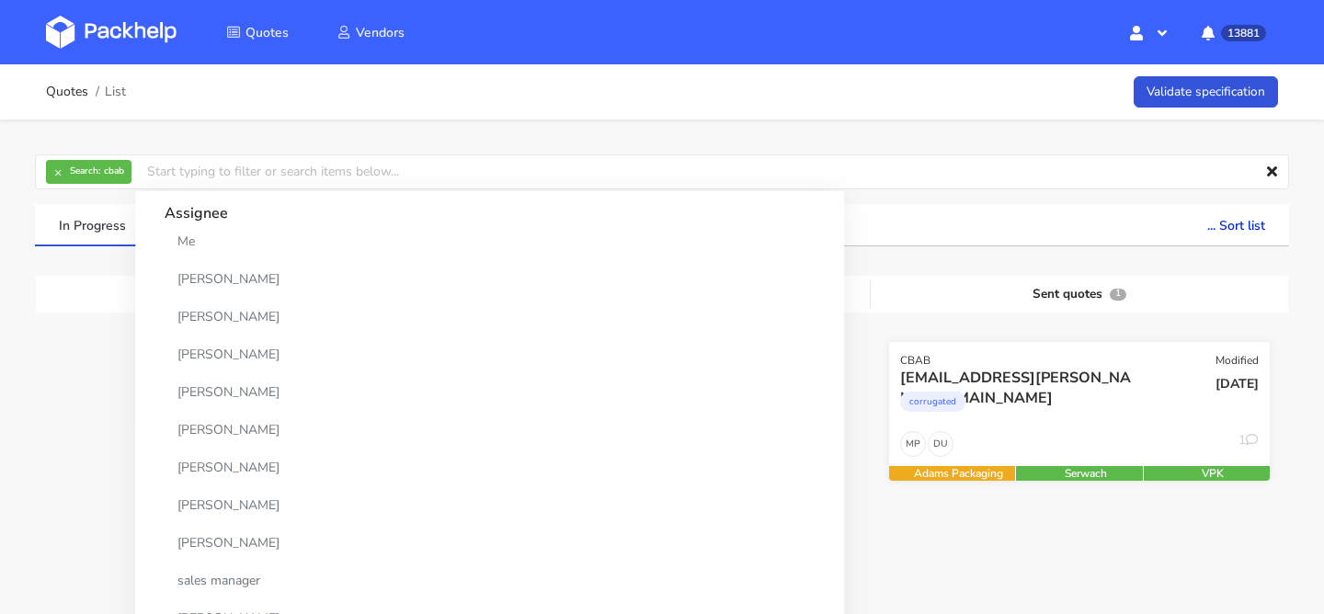
click at [1115, 406] on div "corrugated" at bounding box center [1022, 406] width 244 height 37
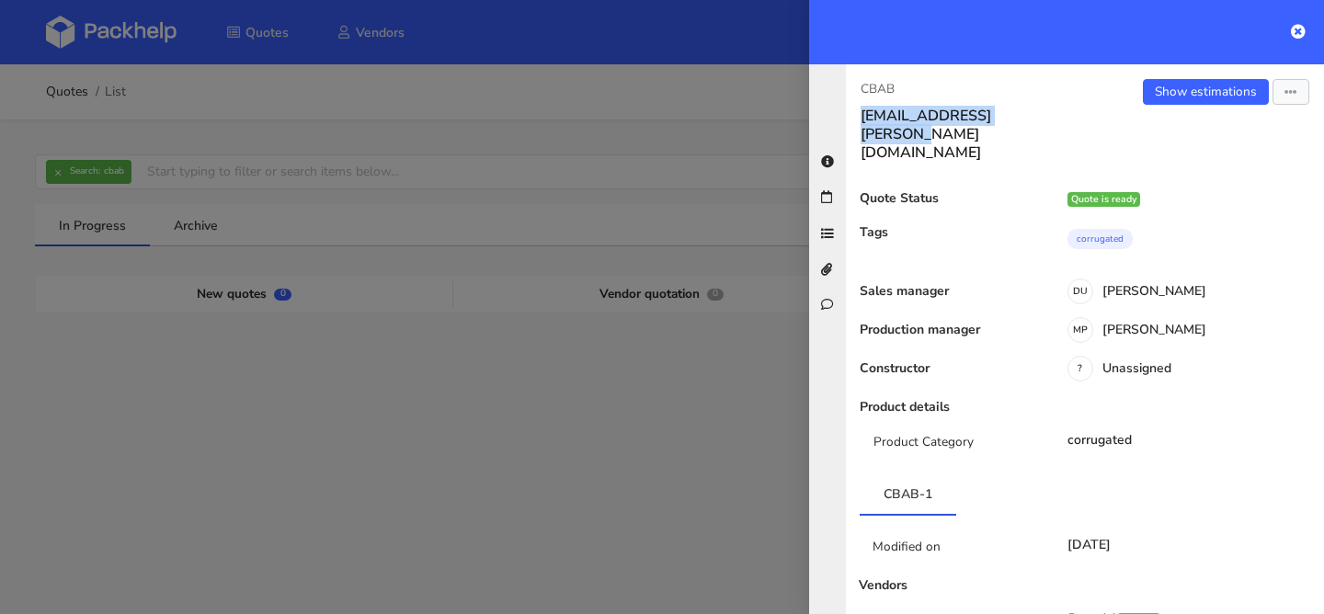
drag, startPoint x: 1037, startPoint y: 120, endPoint x: 830, endPoint y: 120, distance: 206.9
click at [830, 120] on div "CBAB sven.klein@true-skin.de Show estimations View quote Edit quote Missing dat…" at bounding box center [1066, 339] width 515 height 550
copy h3 "[EMAIL_ADDRESS][PERSON_NAME][DOMAIN_NAME]"
click at [63, 195] on div at bounding box center [662, 307] width 1324 height 614
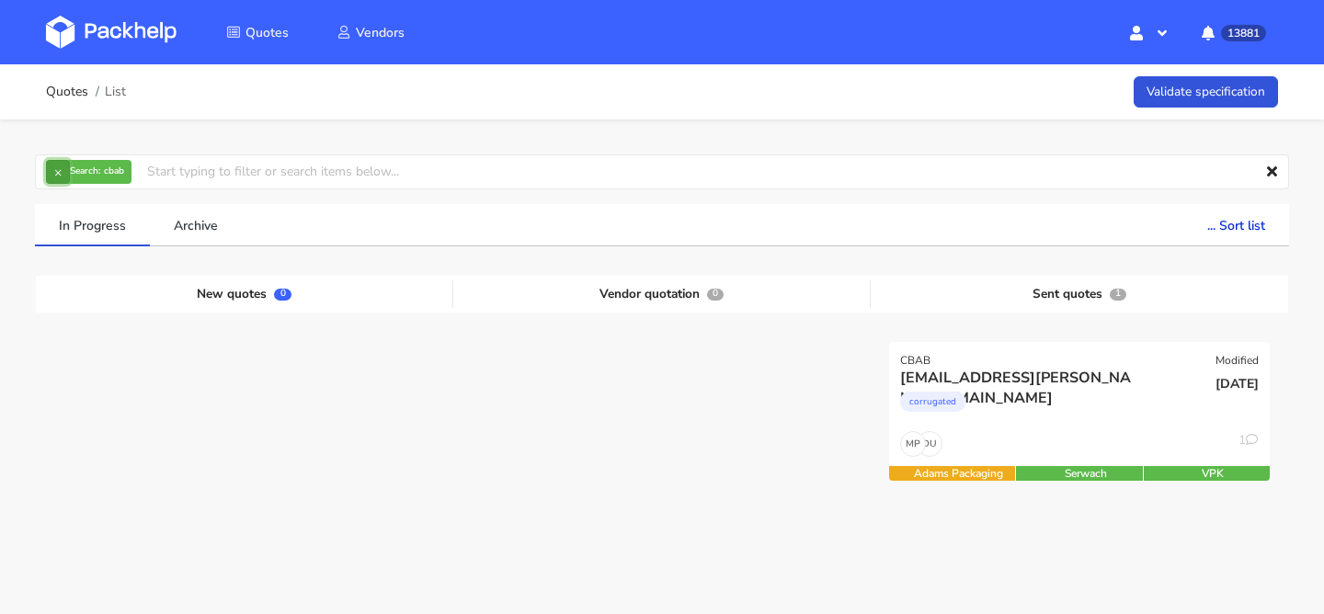
click at [61, 168] on button "×" at bounding box center [58, 172] width 24 height 24
click at [61, 168] on input "text" at bounding box center [662, 171] width 1254 height 35
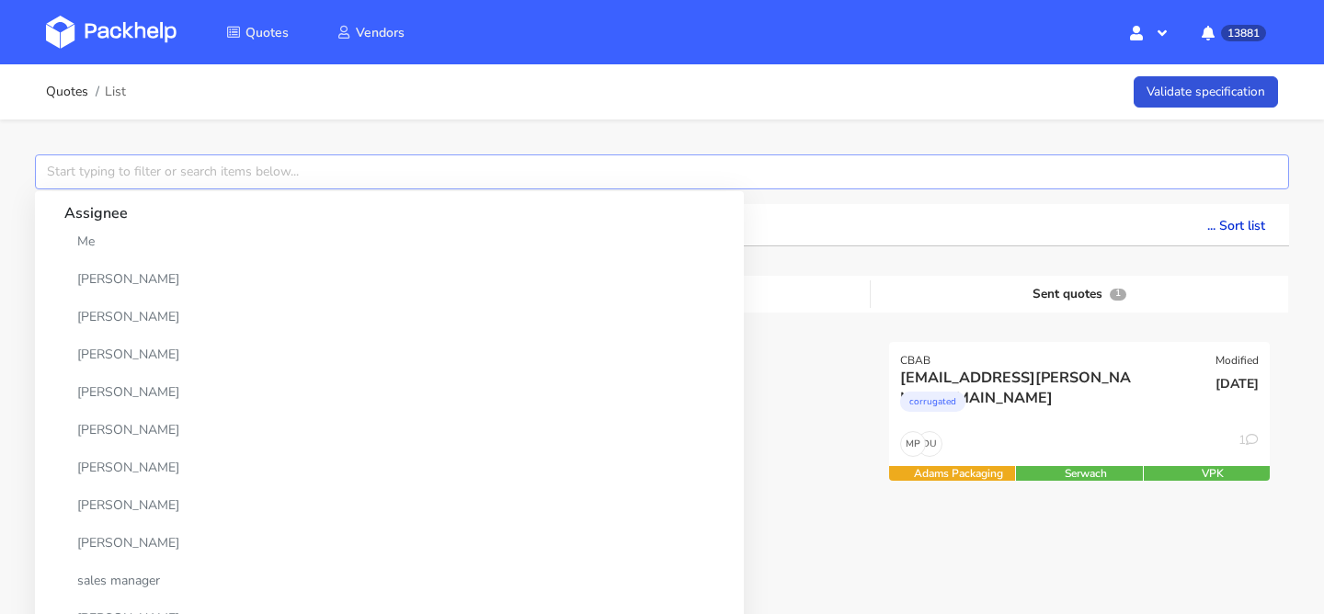
paste input "sven.klein@true-skin.de"
type input "sven.klein@true-skin.de"
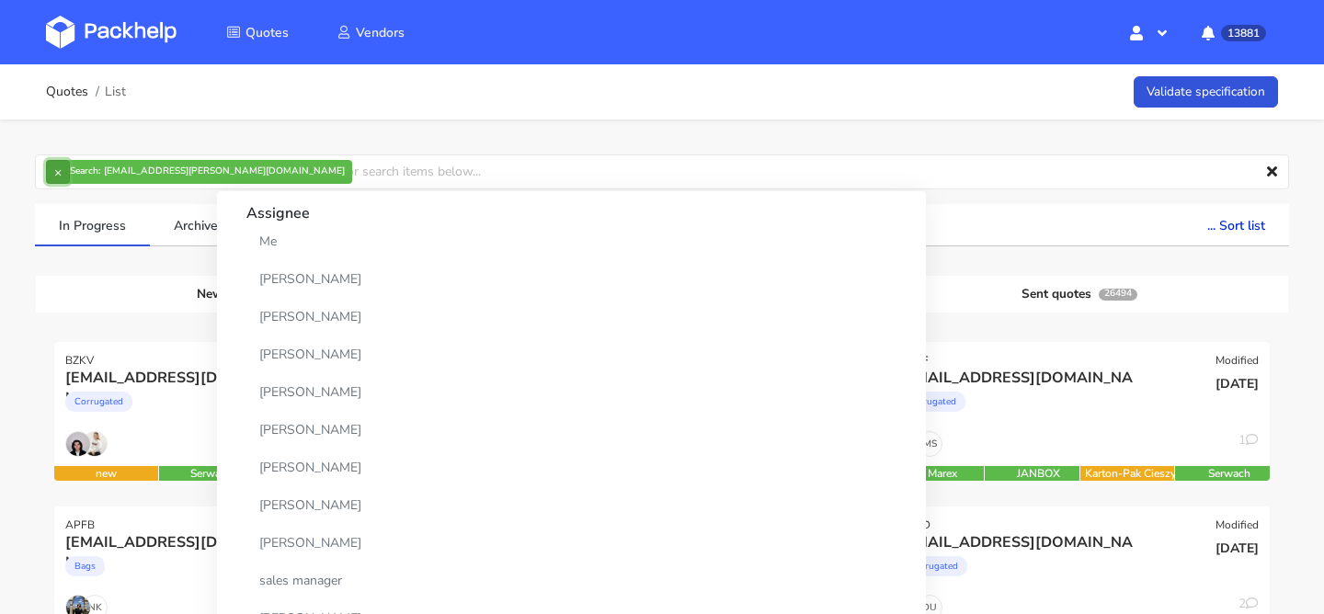
click at [57, 173] on button "×" at bounding box center [58, 172] width 24 height 24
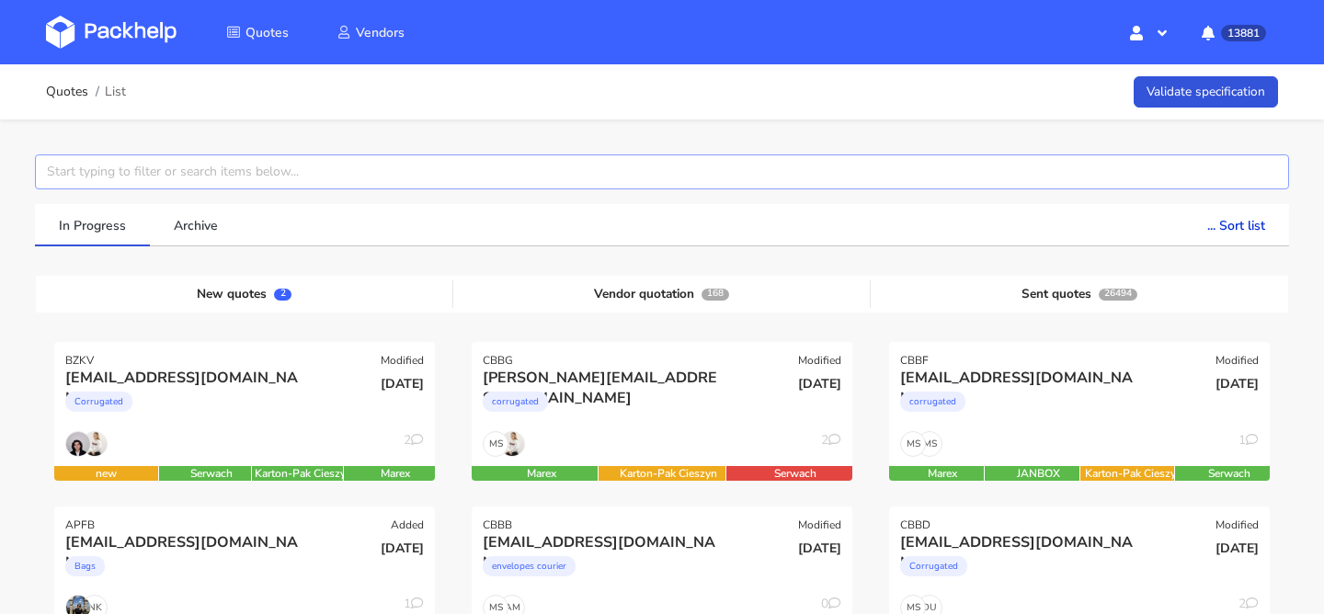
click at [57, 173] on input "text" at bounding box center [662, 171] width 1254 height 35
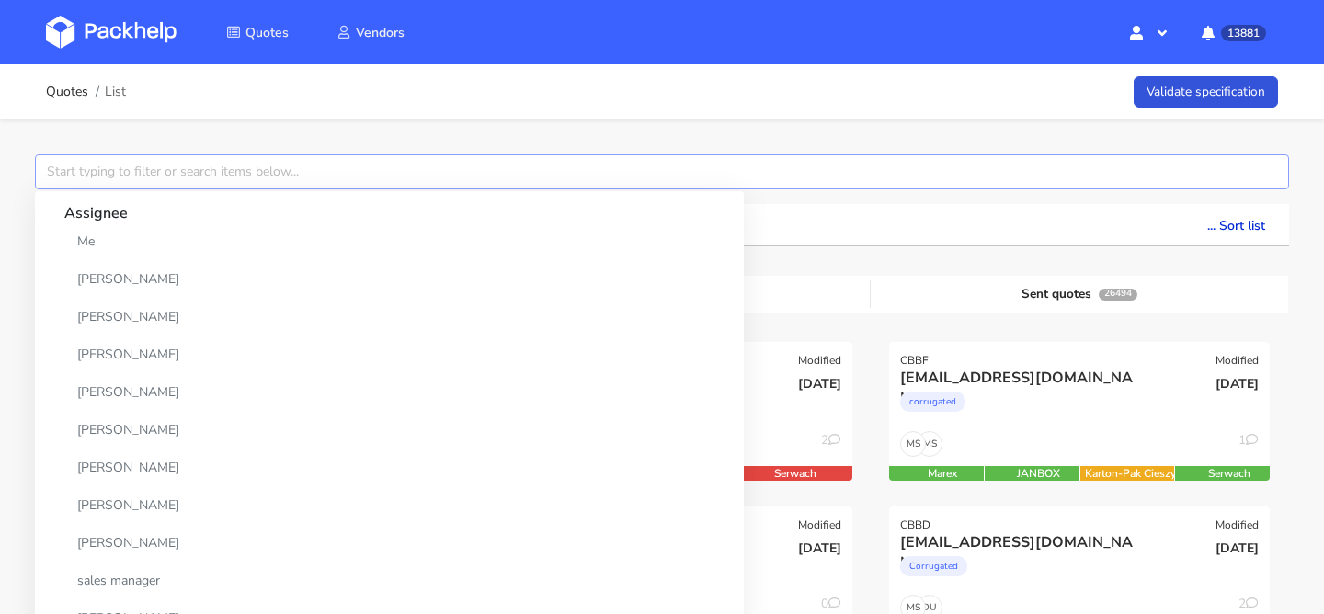
paste input "[EMAIL_ADDRESS][PERSON_NAME][DOMAIN_NAME]"
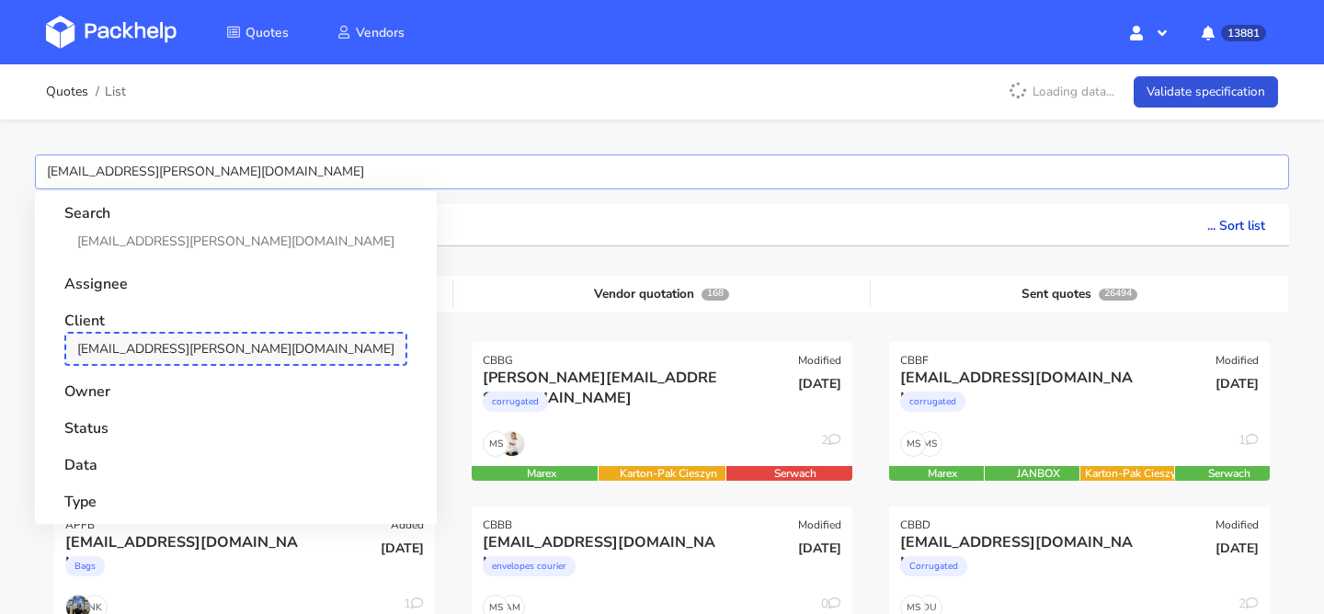
type input "[EMAIL_ADDRESS][PERSON_NAME][DOMAIN_NAME]"
click at [177, 352] on link "[EMAIL_ADDRESS][PERSON_NAME][DOMAIN_NAME]" at bounding box center [235, 349] width 343 height 34
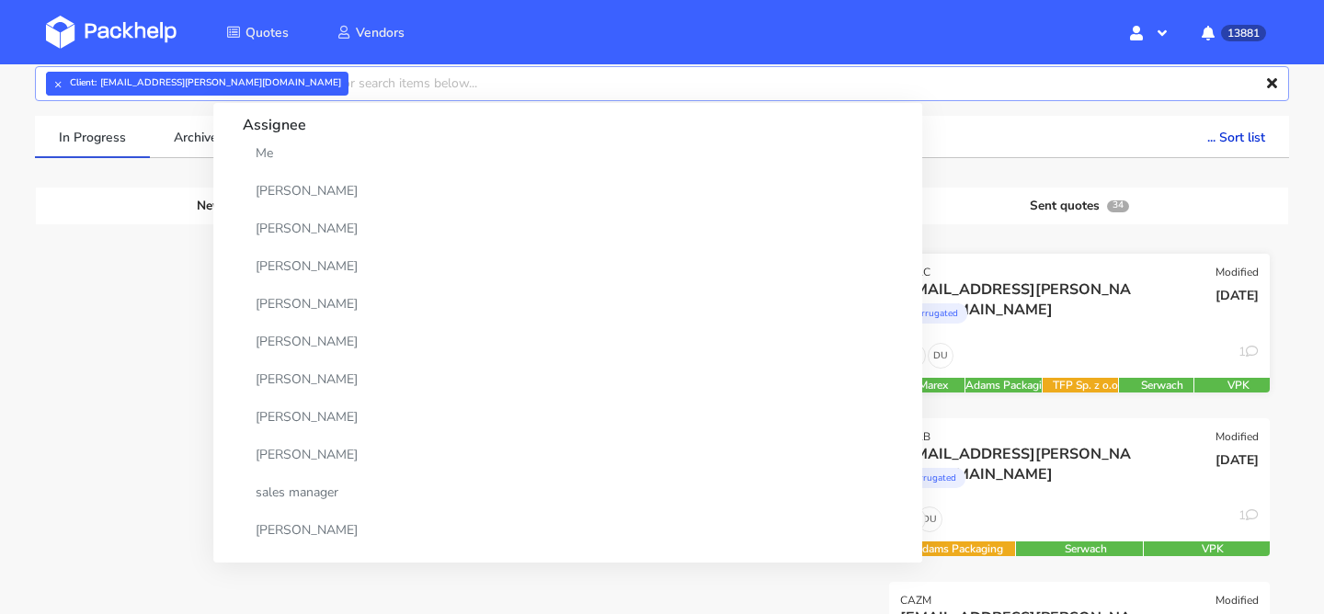
scroll to position [143, 0]
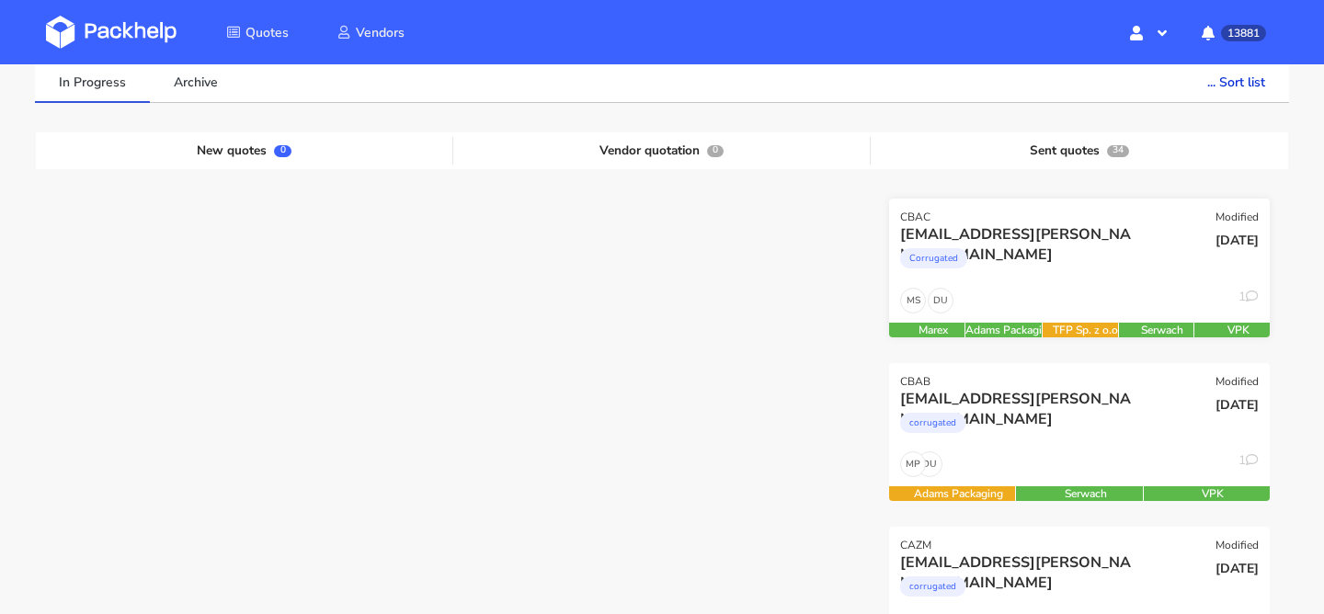
click at [1071, 303] on div "DU MS 1" at bounding box center [1079, 305] width 381 height 35
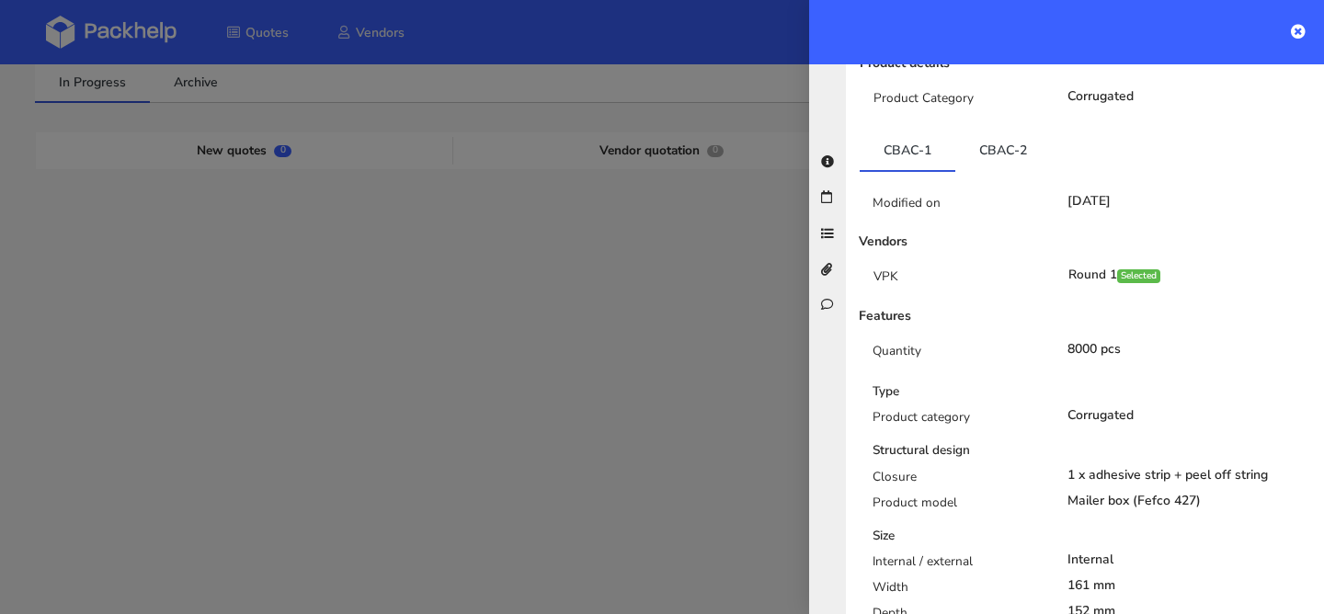
scroll to position [347, 0]
click at [980, 127] on link "CBAC-2" at bounding box center [1003, 147] width 96 height 40
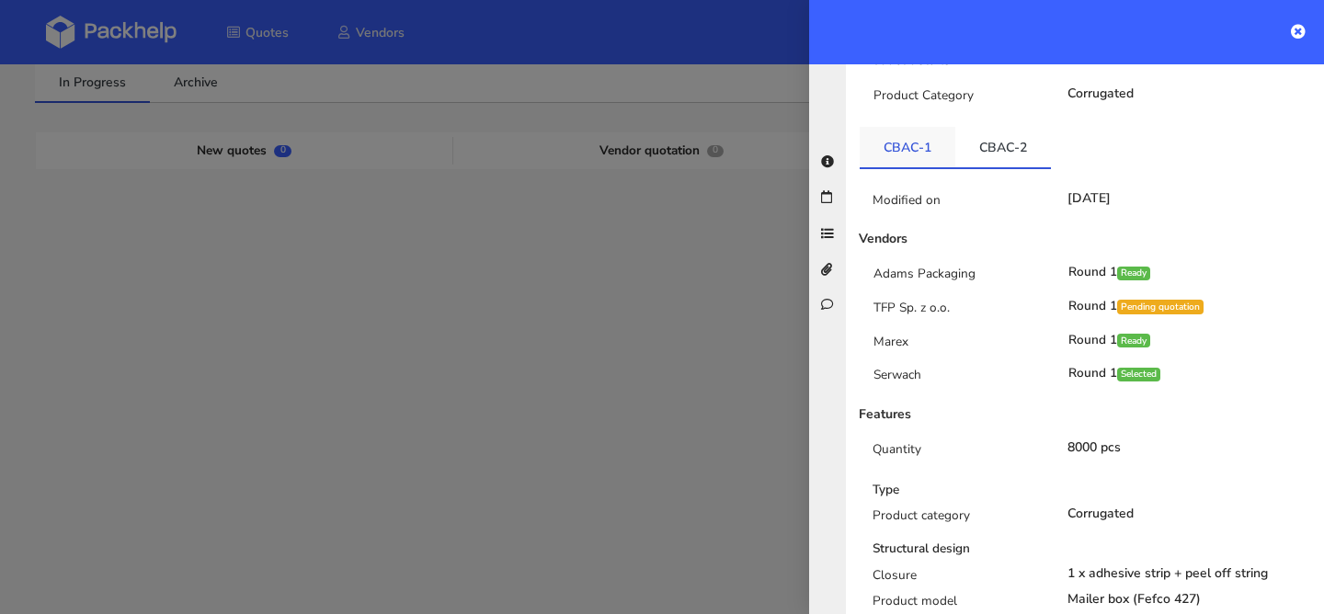
click at [920, 127] on link "CBAC-1" at bounding box center [908, 147] width 96 height 40
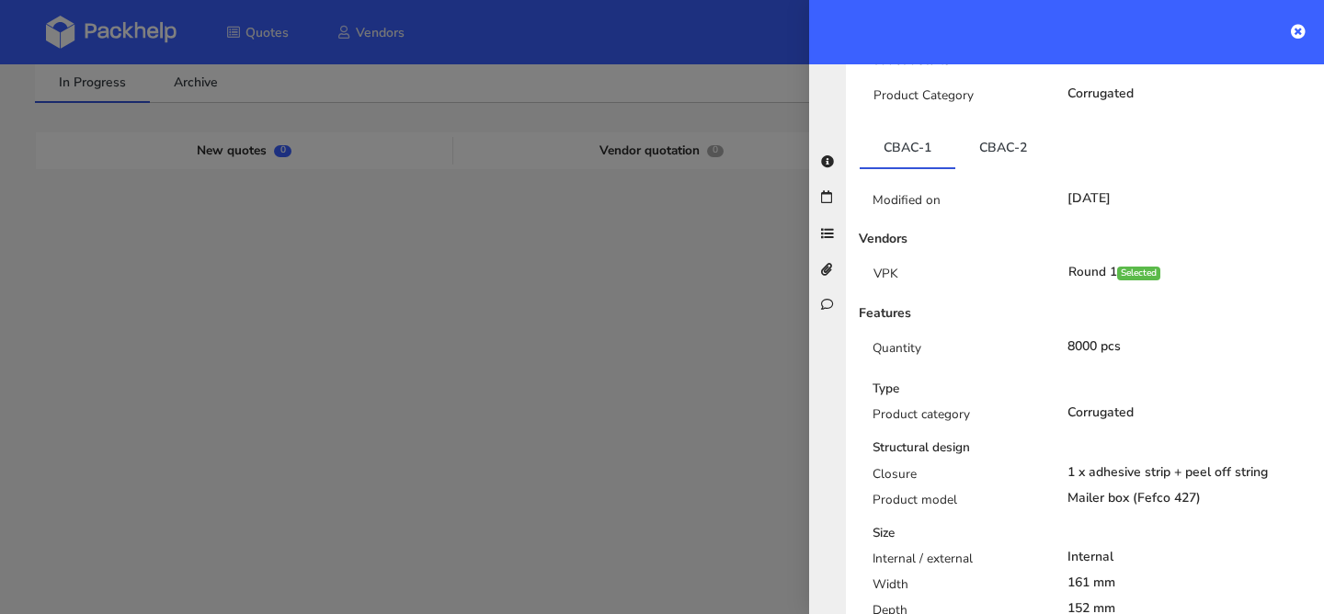
scroll to position [0, 0]
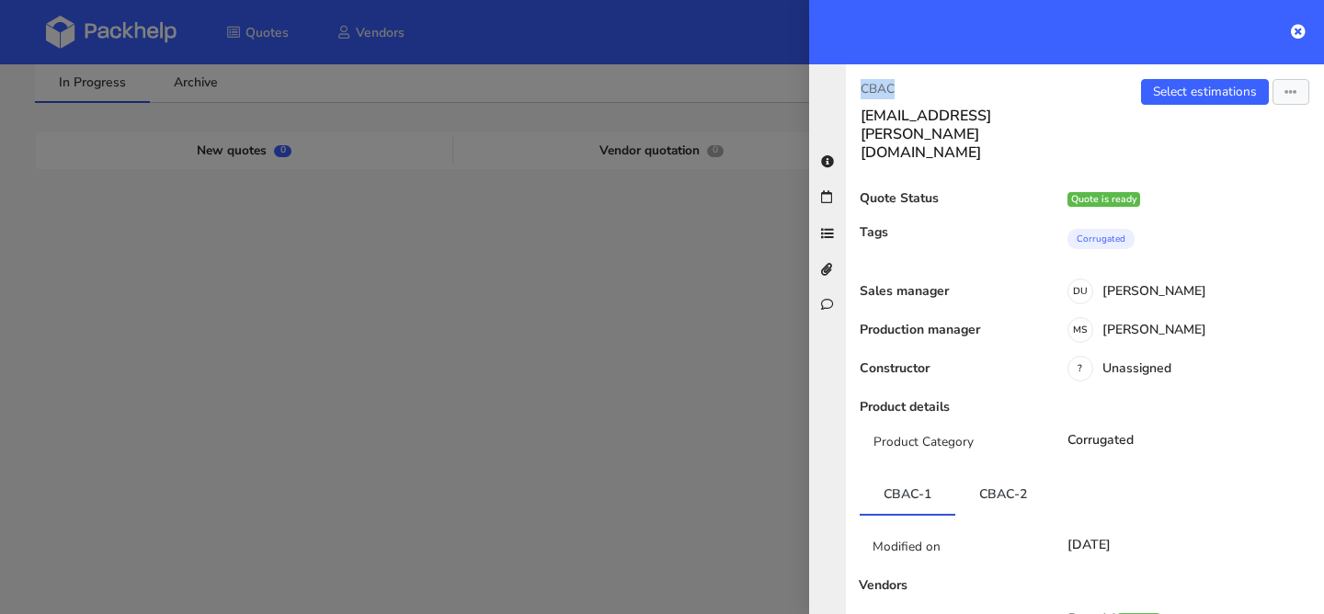
drag, startPoint x: 907, startPoint y: 85, endPoint x: 857, endPoint y: 88, distance: 49.8
click at [857, 88] on div "CBAC sven.klein@true-skin.de" at bounding box center [965, 120] width 239 height 83
copy p "CBAC"
click at [994, 474] on link "CBAC-2" at bounding box center [1003, 494] width 96 height 40
click at [1210, 72] on div "CBAC sven.klein@true-skin.de Select estimations View quote Edit quote Missing d…" at bounding box center [1085, 339] width 478 height 550
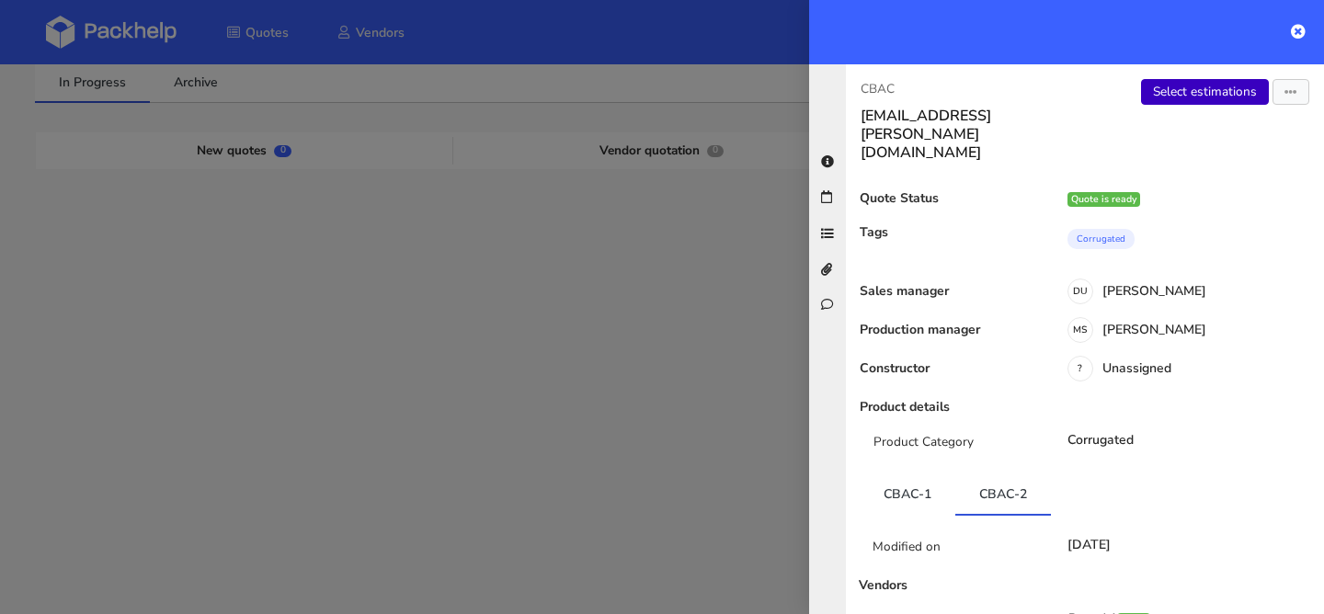
click at [1205, 80] on link "Select estimations" at bounding box center [1205, 92] width 128 height 26
click at [648, 252] on div at bounding box center [662, 307] width 1324 height 614
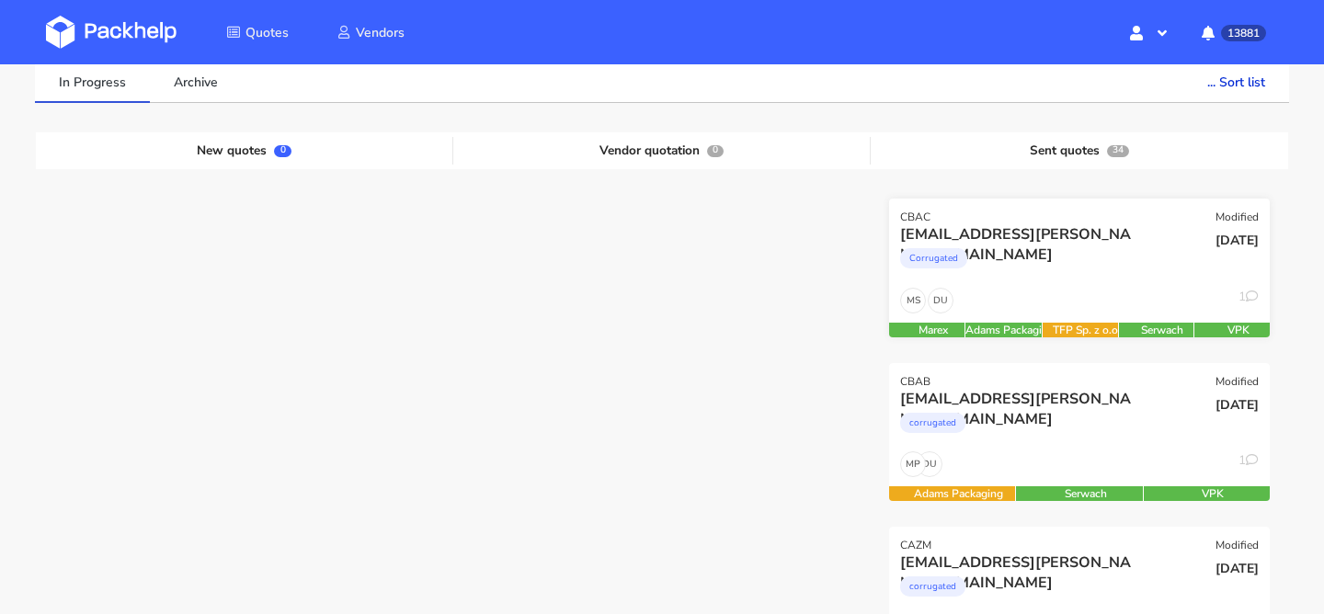
click at [1033, 269] on div "Corrugated" at bounding box center [1022, 263] width 244 height 37
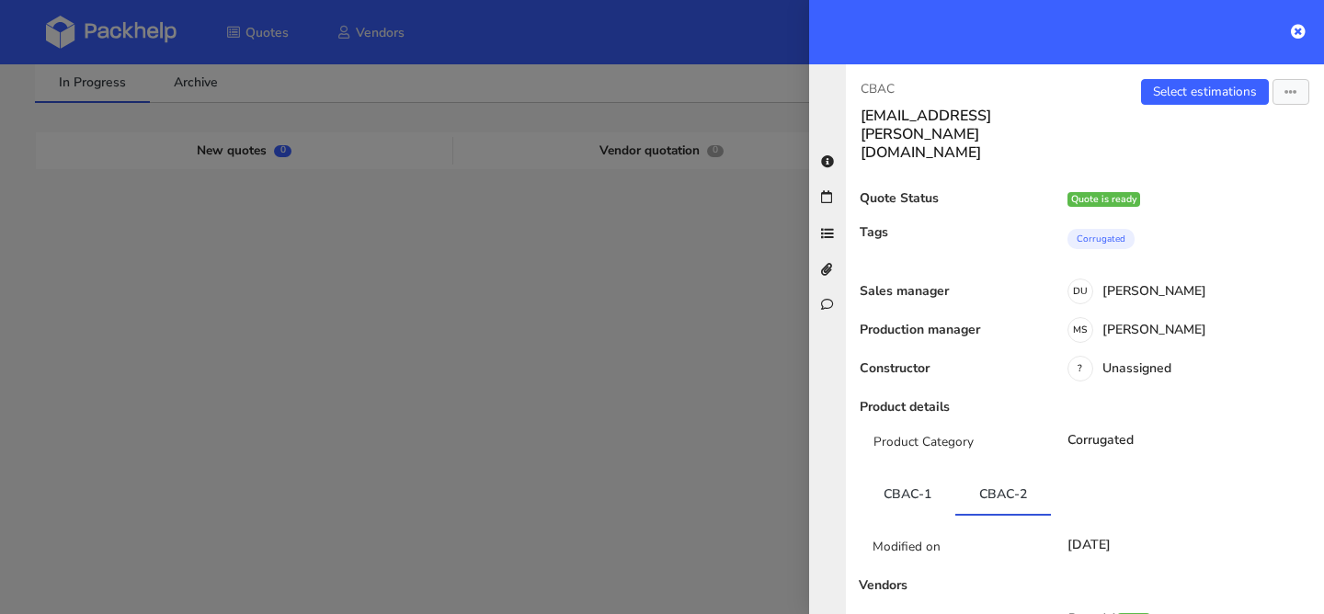
click at [835, 415] on div "CBAC sven.klein@true-skin.de Select estimations View quote Edit quote Missing d…" at bounding box center [1066, 339] width 515 height 550
click at [768, 417] on div at bounding box center [662, 307] width 1324 height 614
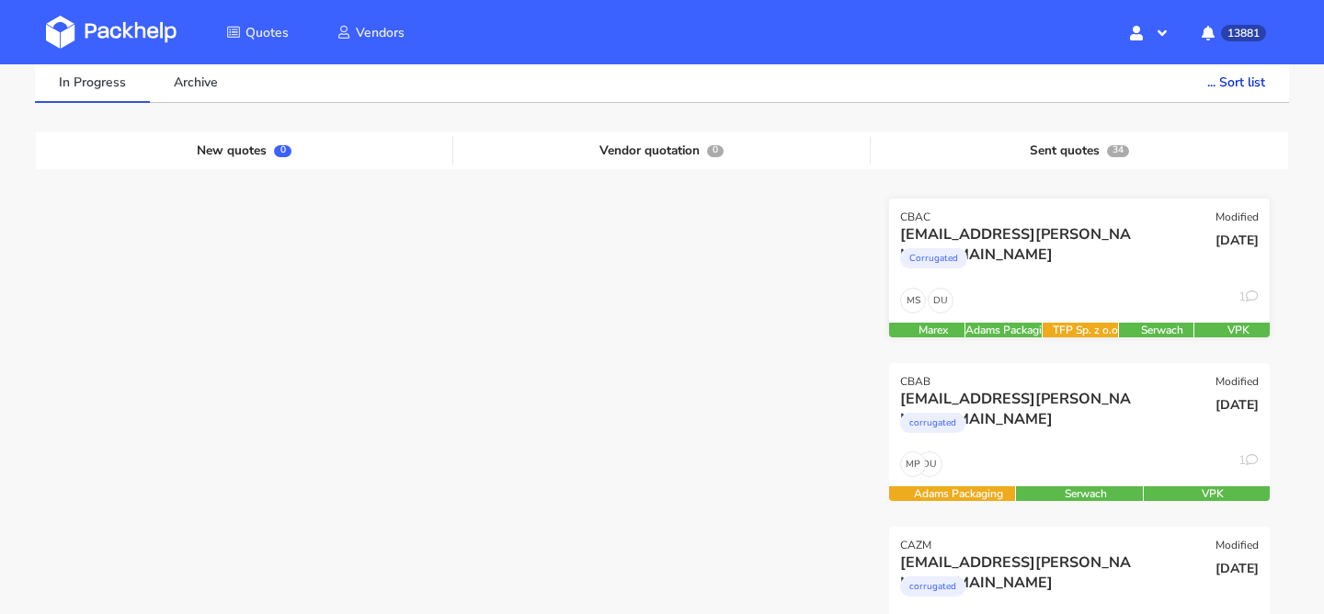
click at [1063, 298] on div "DU MS 1" at bounding box center [1079, 305] width 381 height 35
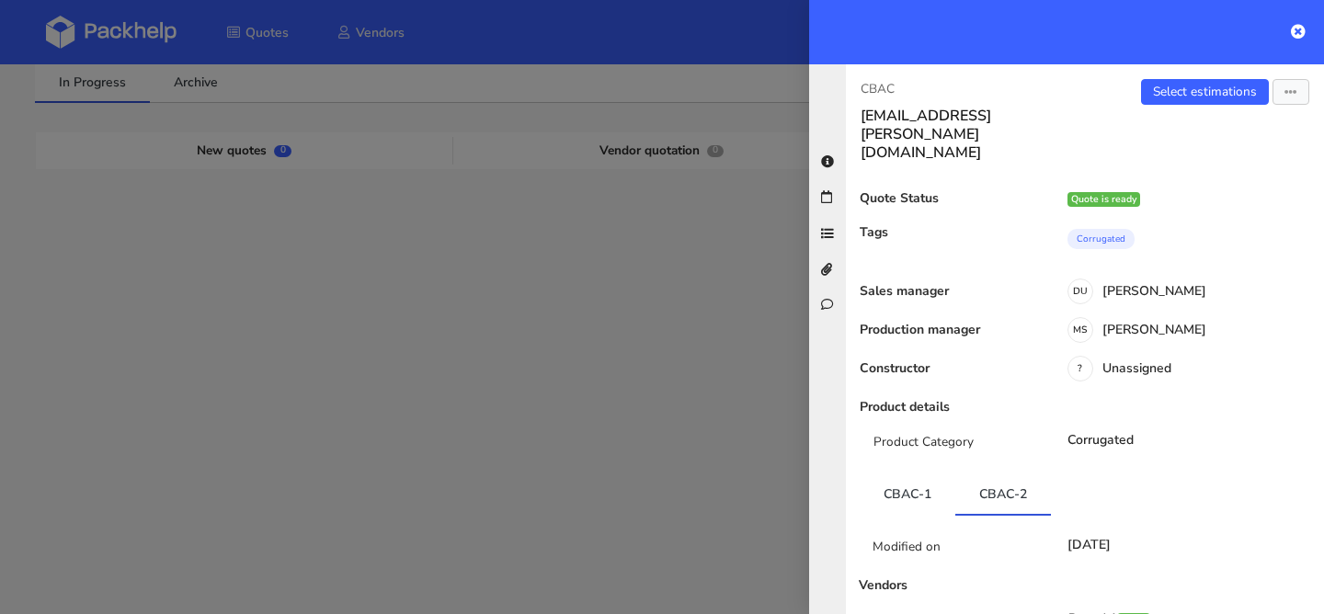
click at [746, 382] on div at bounding box center [662, 307] width 1324 height 614
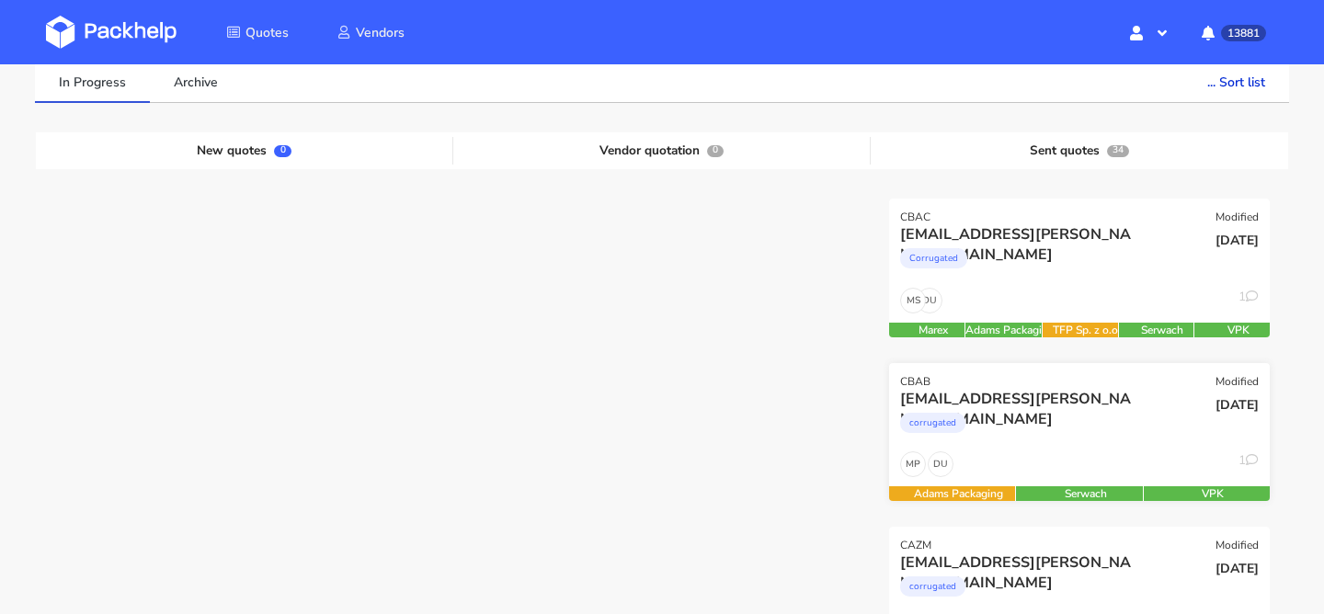
click at [1054, 433] on div "corrugated" at bounding box center [1022, 427] width 244 height 37
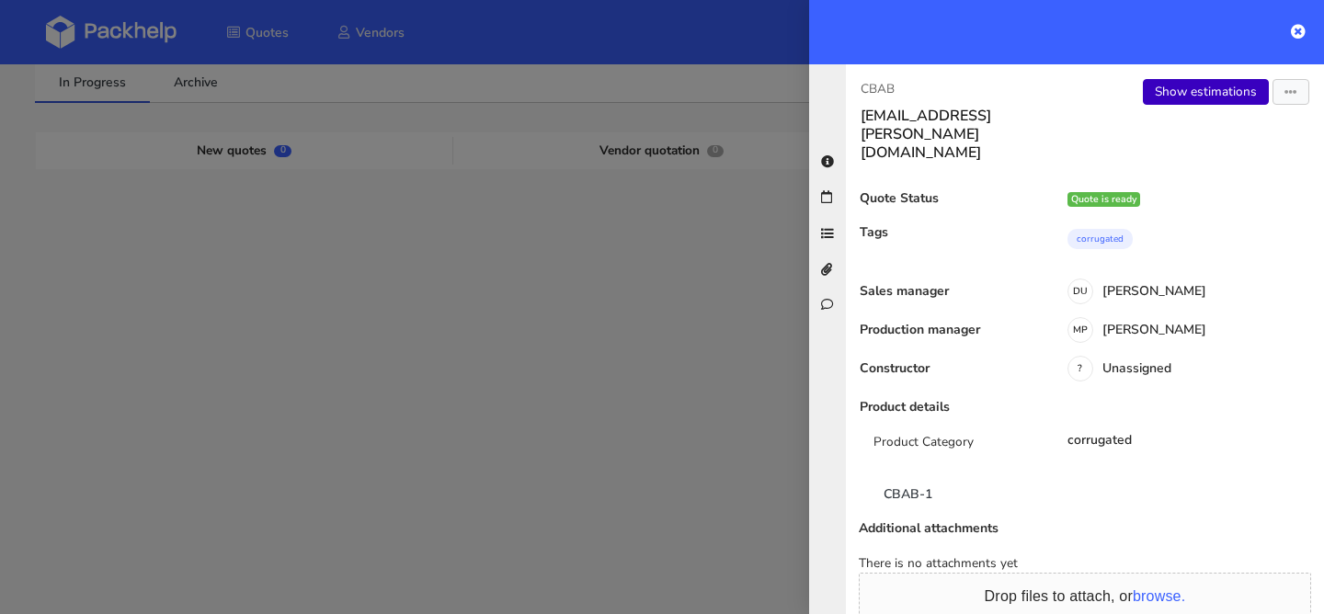
click at [1181, 95] on link "Show estimations" at bounding box center [1206, 92] width 126 height 26
click at [652, 303] on div at bounding box center [662, 307] width 1324 height 614
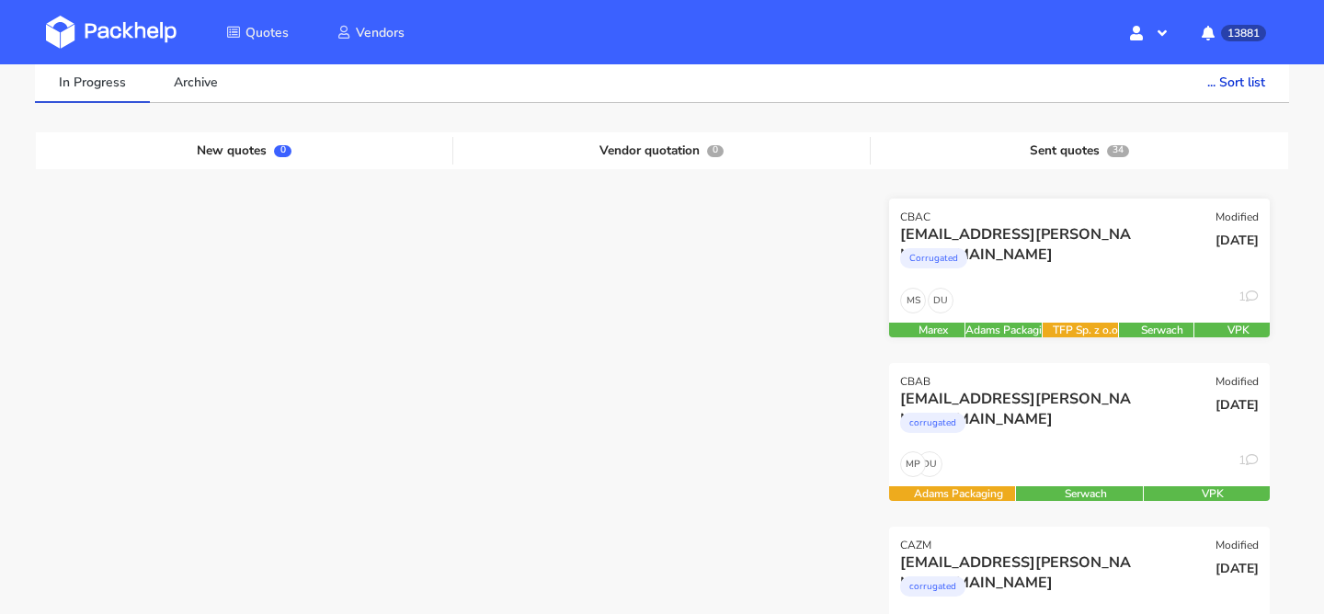
click at [1076, 244] on div "[EMAIL_ADDRESS][PERSON_NAME][DOMAIN_NAME]" at bounding box center [1022, 234] width 244 height 20
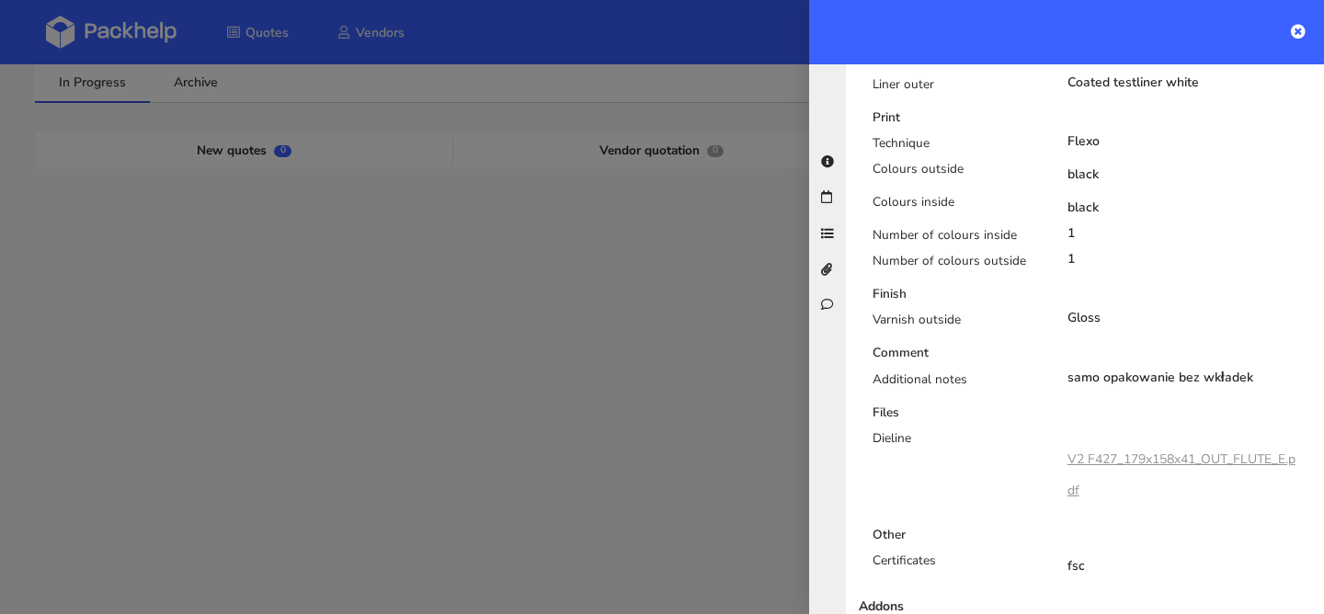
scroll to position [1163, 0]
click at [1125, 450] on link "V2 F427_179x158x41_OUT_FLUTE_E.pdf" at bounding box center [1182, 474] width 228 height 49
click at [708, 284] on div at bounding box center [662, 307] width 1324 height 614
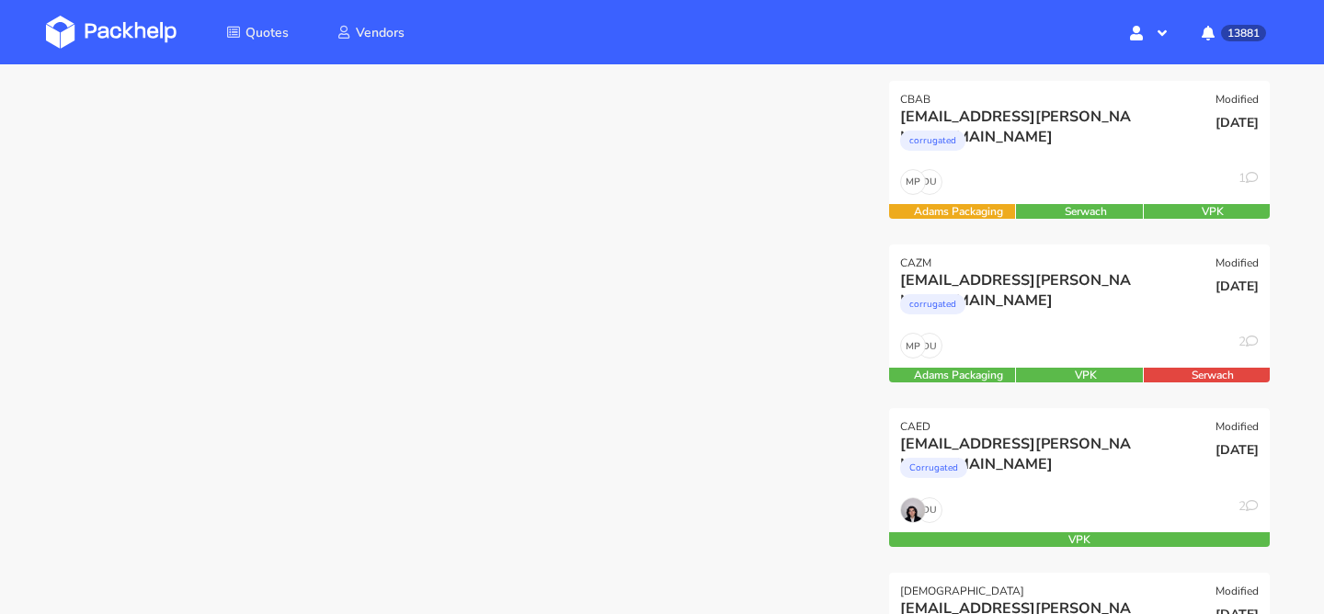
scroll to position [428, 0]
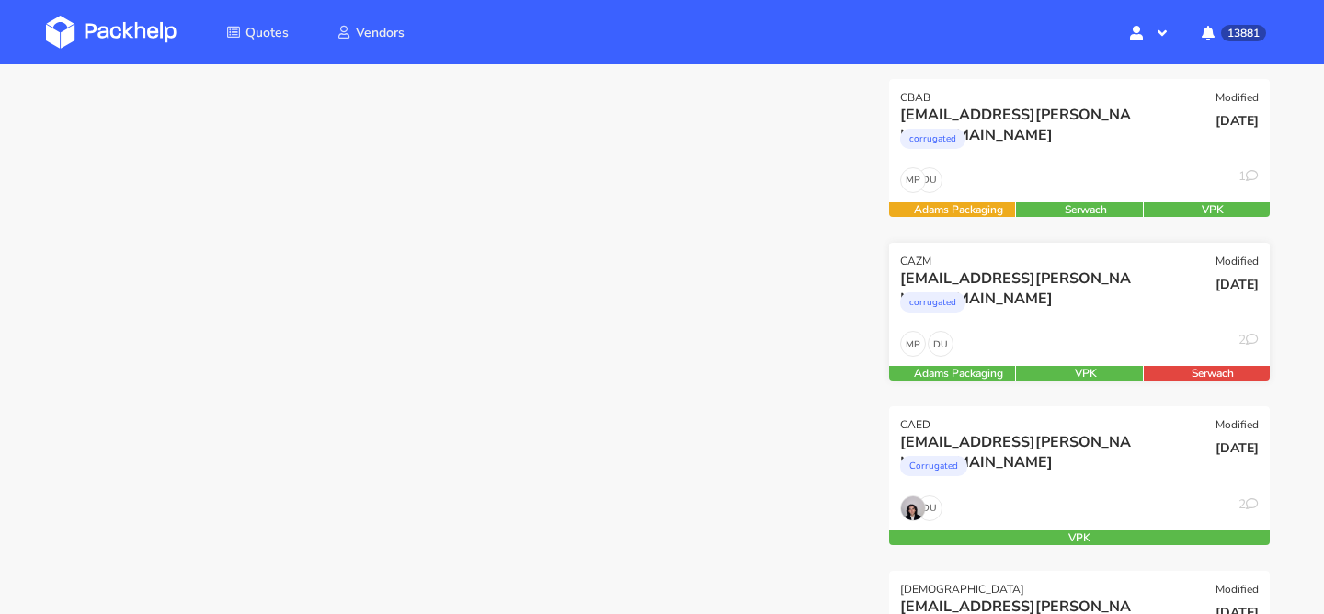
click at [999, 356] on div "DU MP 2" at bounding box center [1079, 348] width 381 height 35
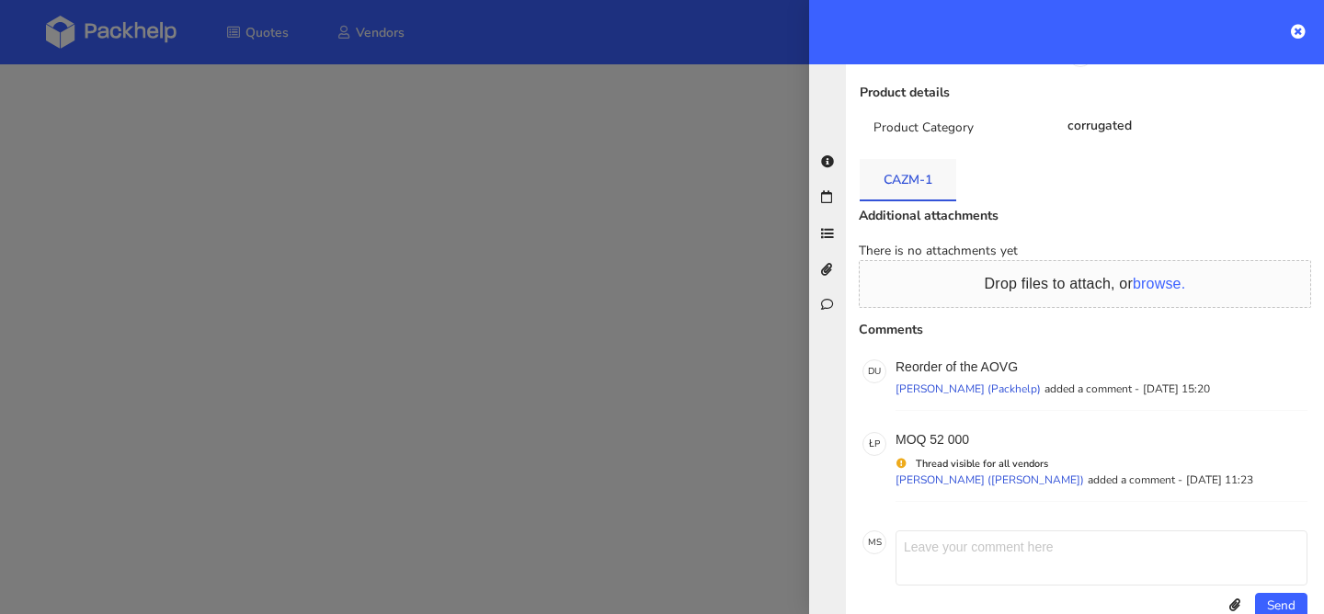
click at [924, 159] on link "CAZM-1" at bounding box center [908, 179] width 97 height 40
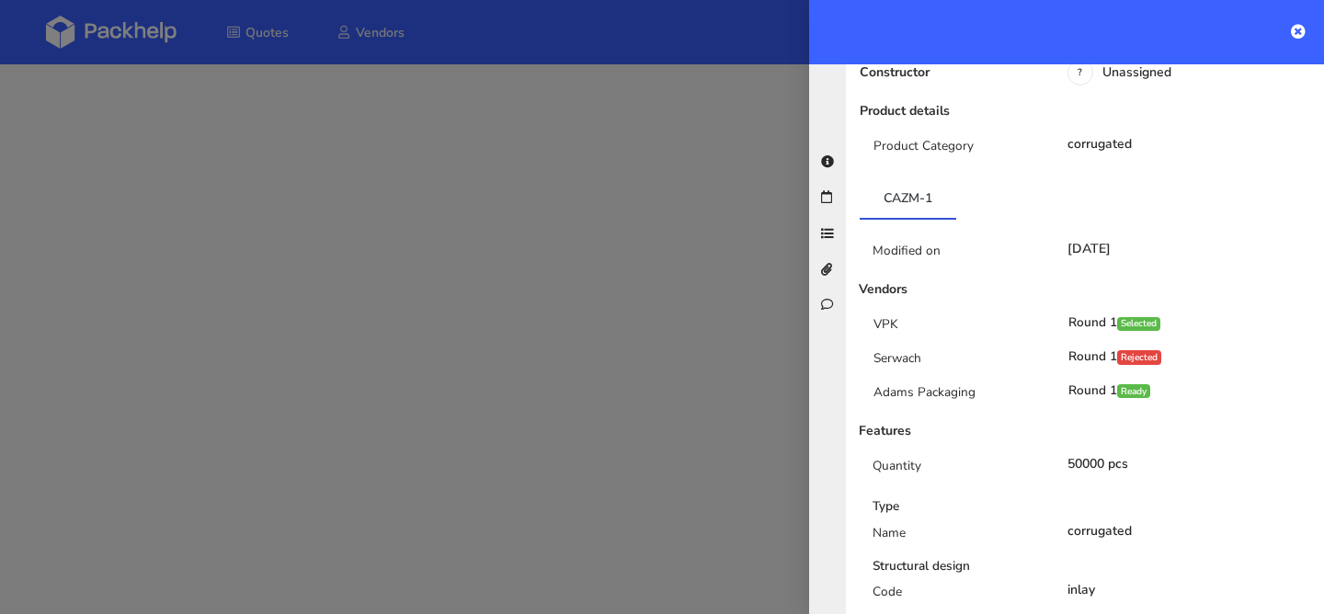
scroll to position [0, 0]
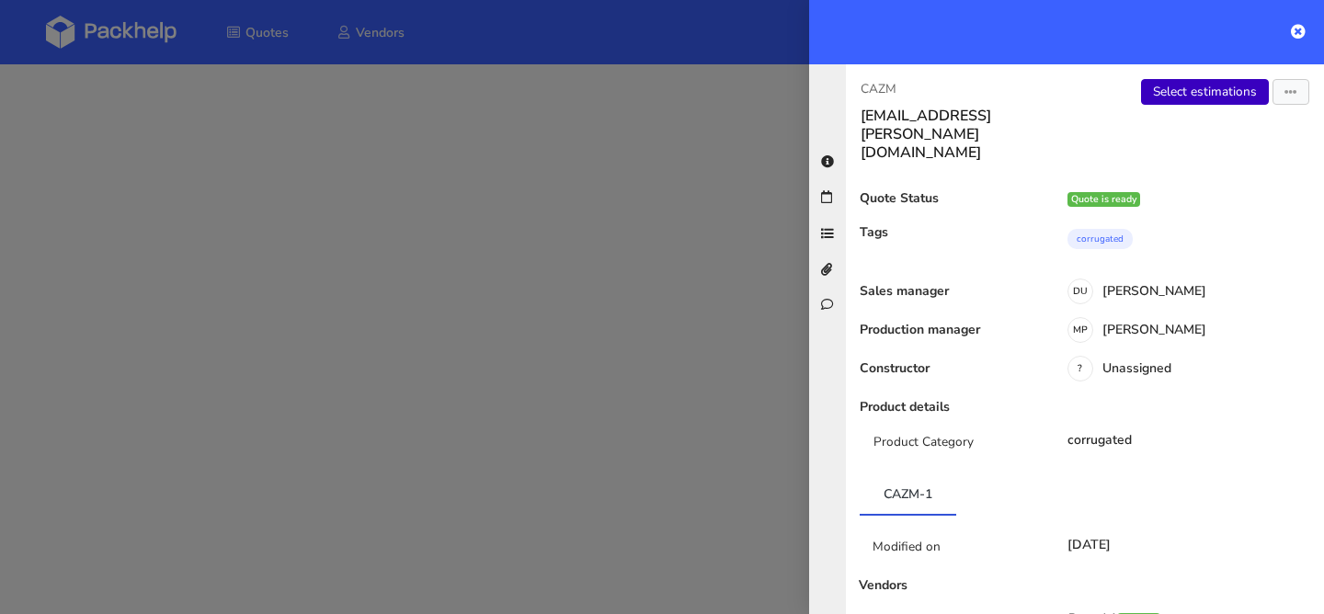
click at [1207, 102] on link "Select estimations" at bounding box center [1205, 92] width 128 height 26
click at [285, 145] on div at bounding box center [662, 307] width 1324 height 614
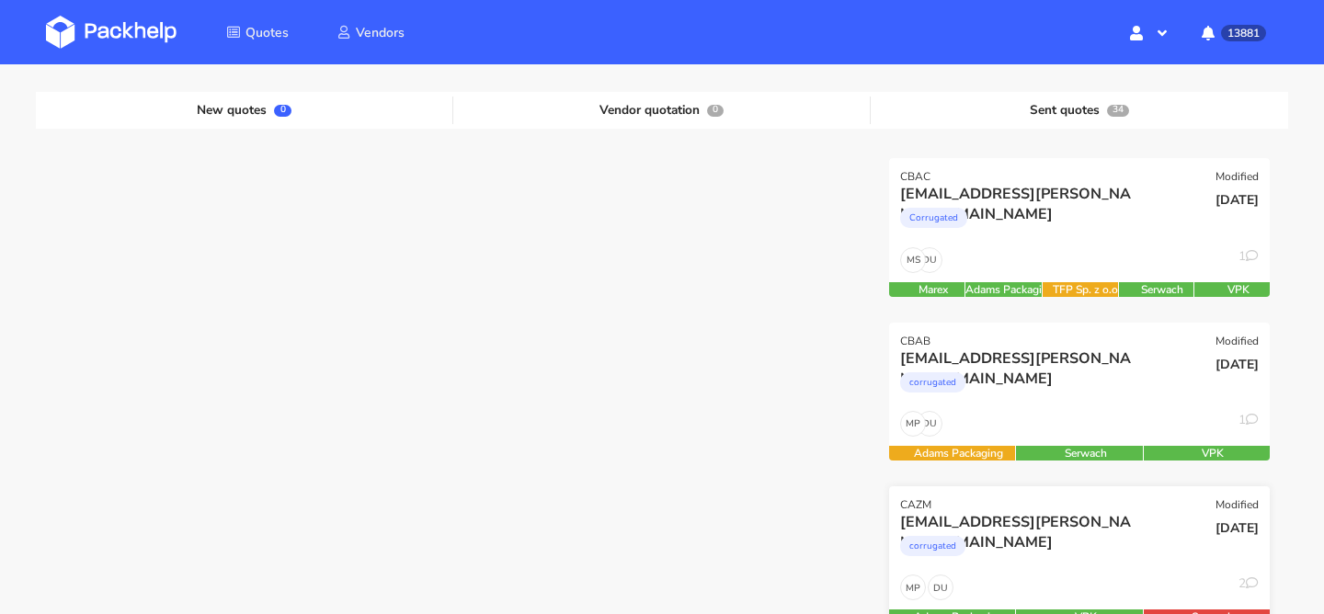
scroll to position [177, 0]
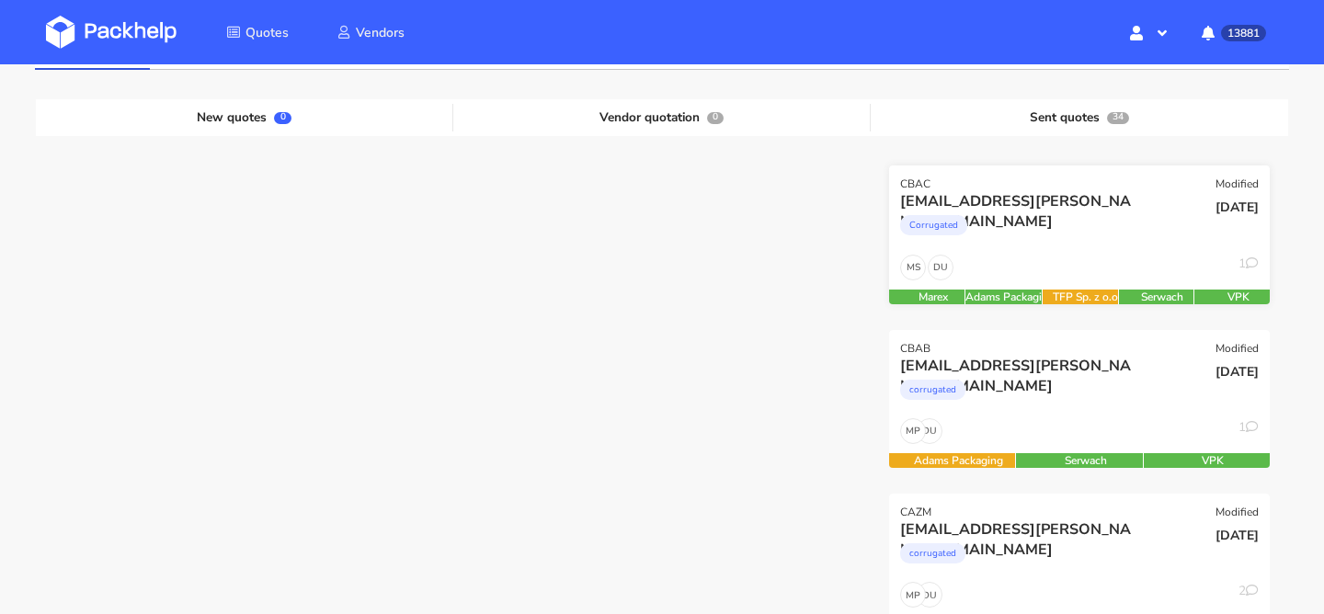
click at [1035, 248] on div "sven.klein@true-skin.de Corrugated" at bounding box center [1015, 222] width 257 height 63
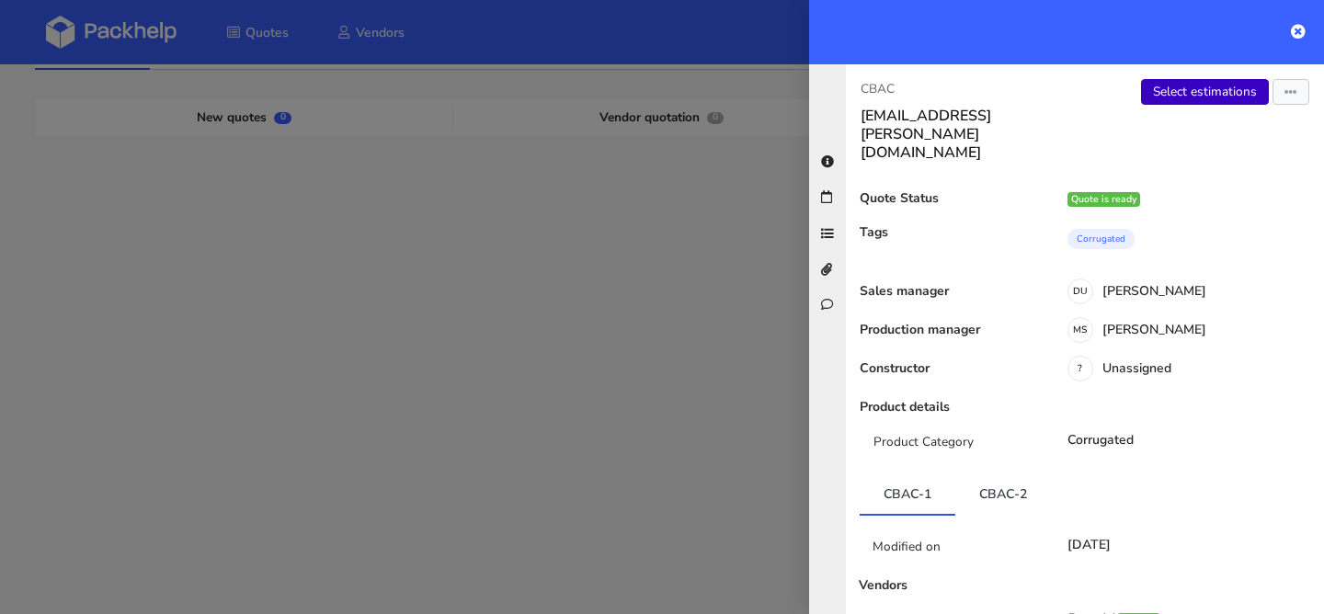
click at [1184, 80] on link "Select estimations" at bounding box center [1205, 92] width 128 height 26
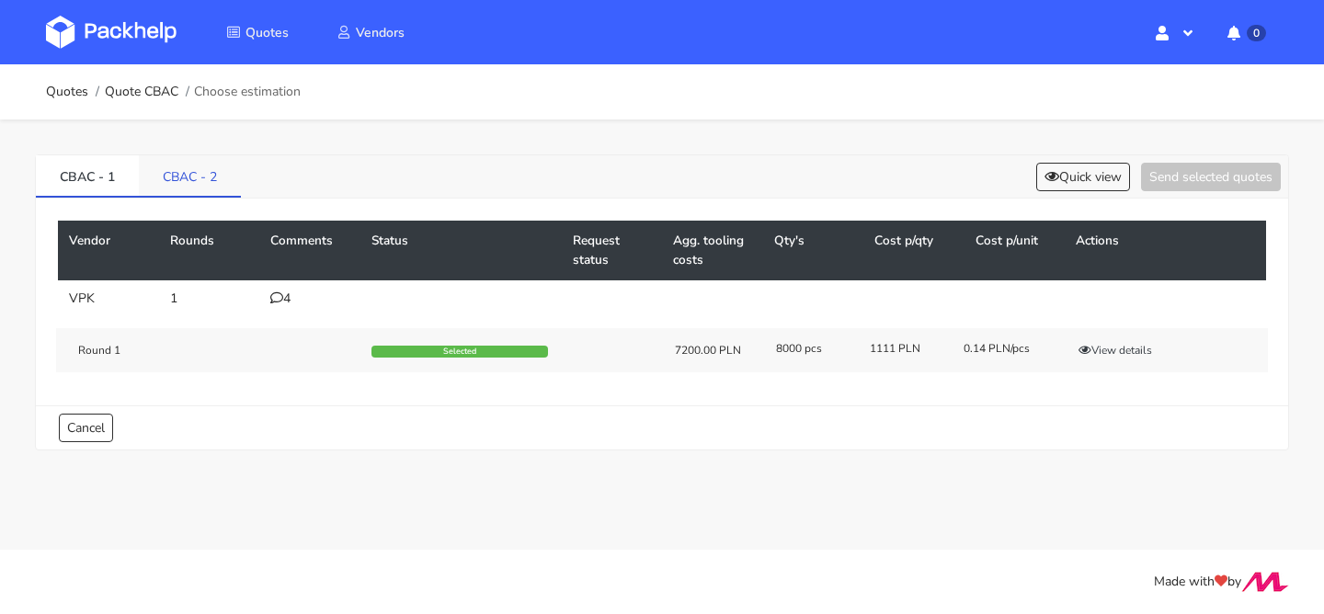
click at [209, 182] on link "CBAC - 2" at bounding box center [190, 175] width 102 height 40
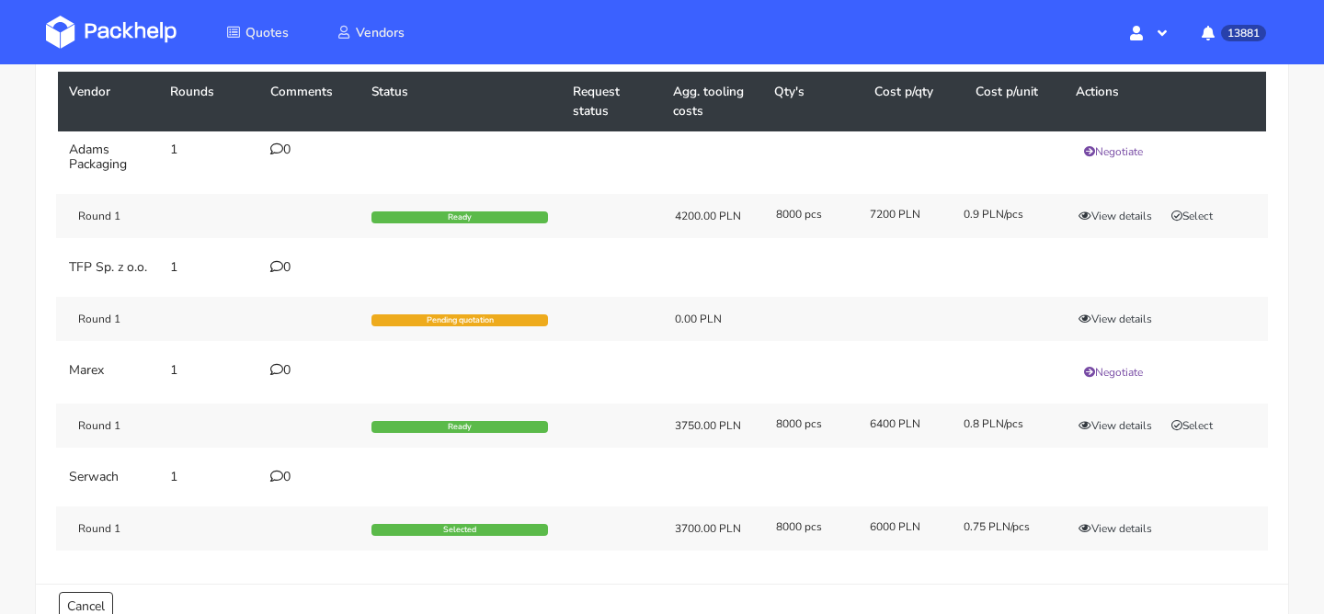
scroll to position [78, 0]
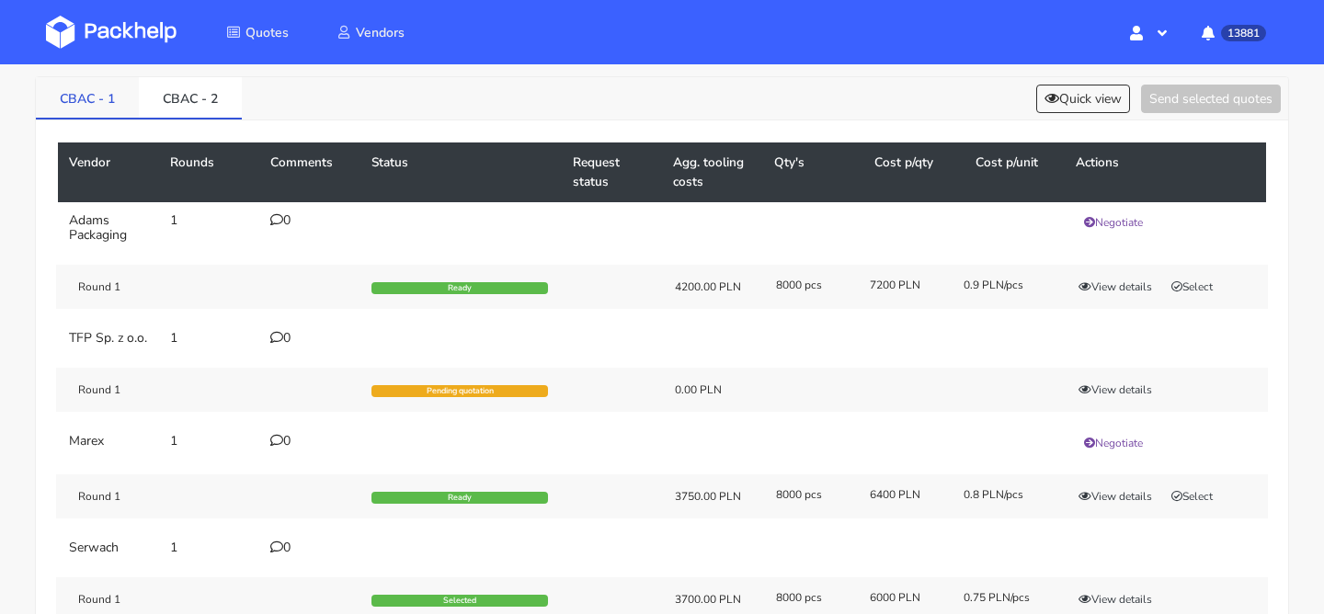
click at [112, 108] on link "CBAC - 1" at bounding box center [87, 97] width 103 height 40
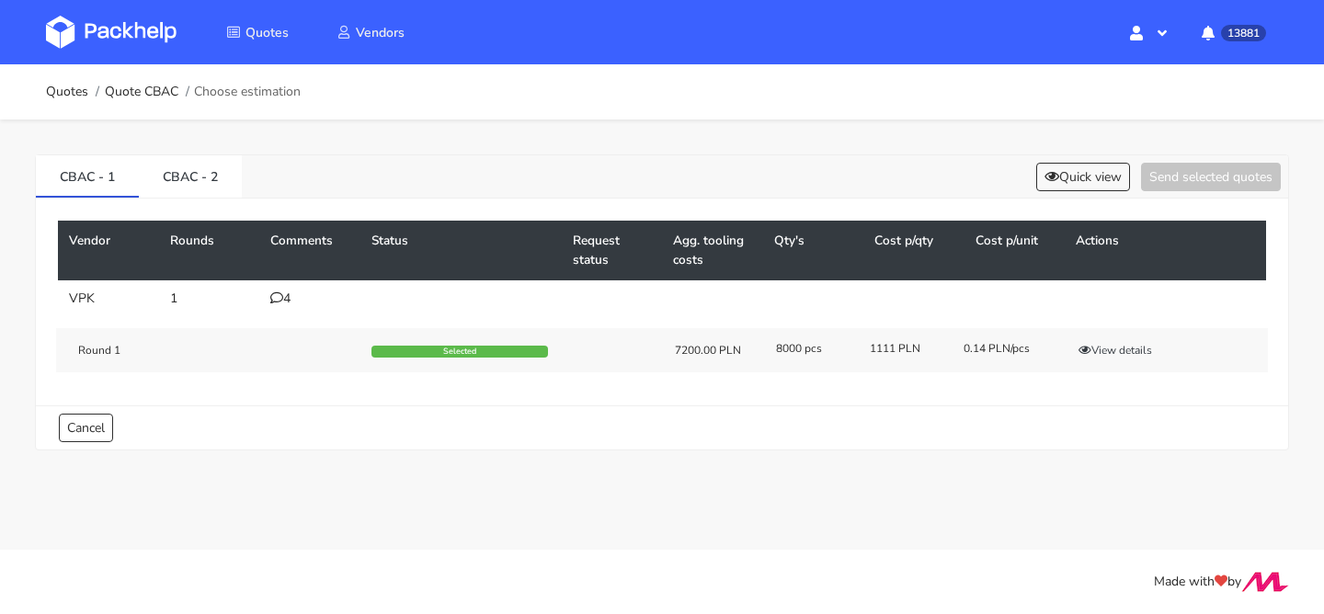
scroll to position [0, 0]
click at [288, 303] on div "4" at bounding box center [309, 298] width 79 height 15
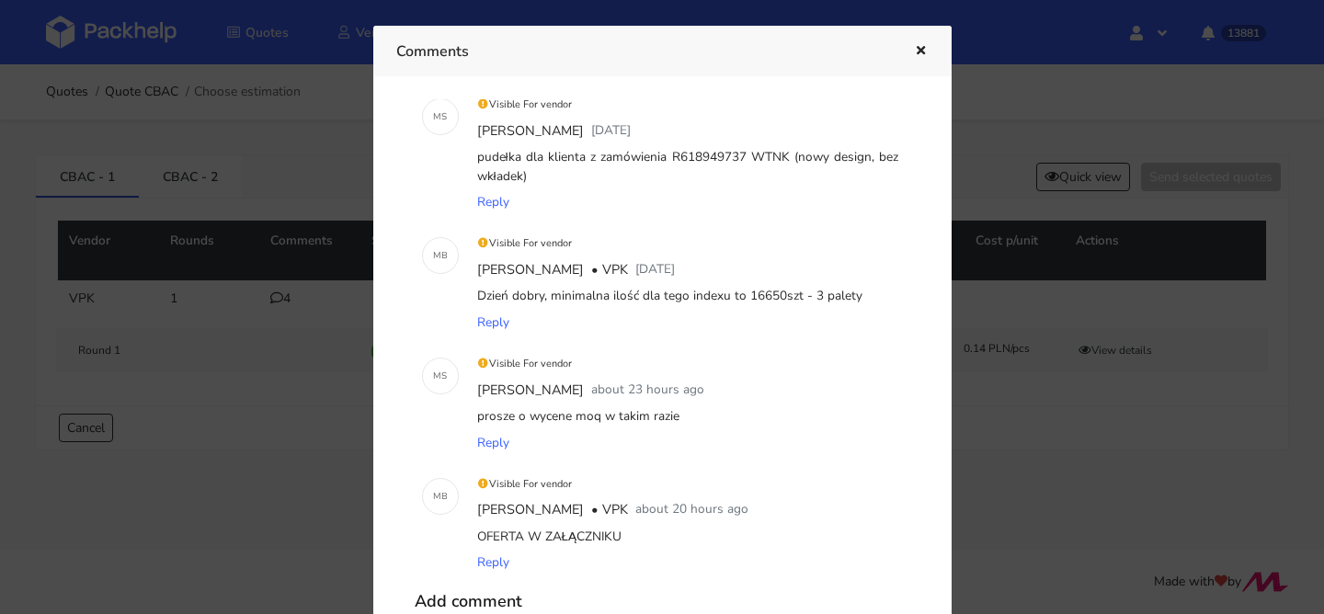
scroll to position [31, 0]
click at [272, 399] on div at bounding box center [662, 307] width 1324 height 614
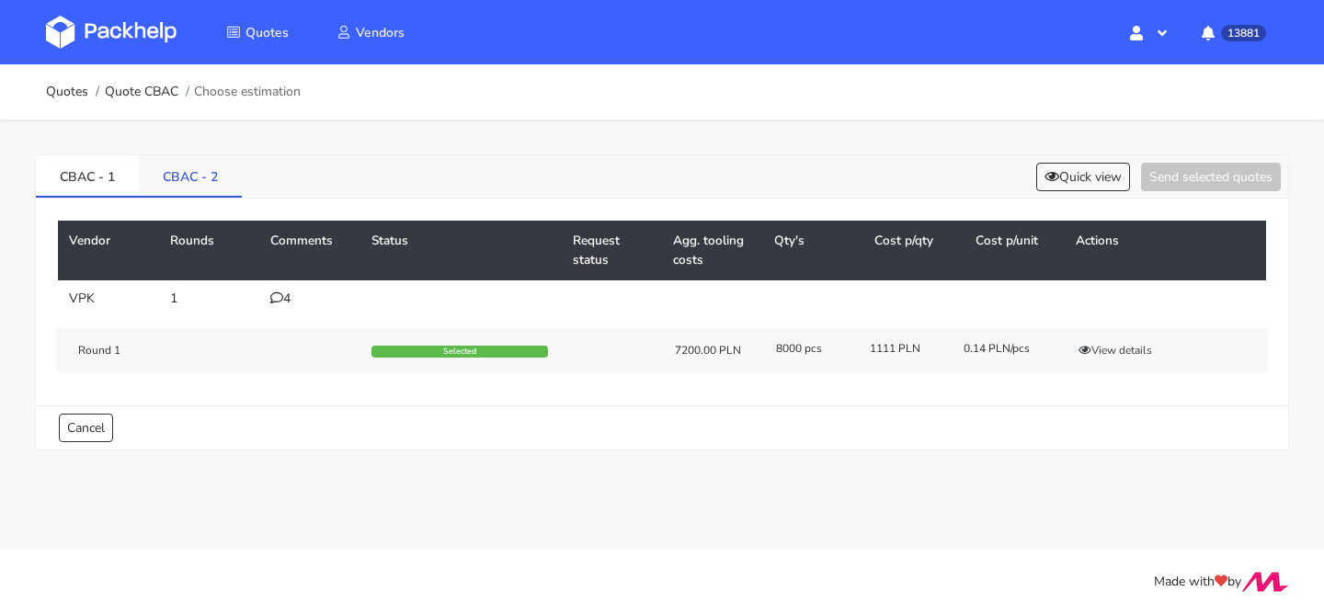
click at [204, 179] on link "CBAC - 2" at bounding box center [190, 175] width 103 height 40
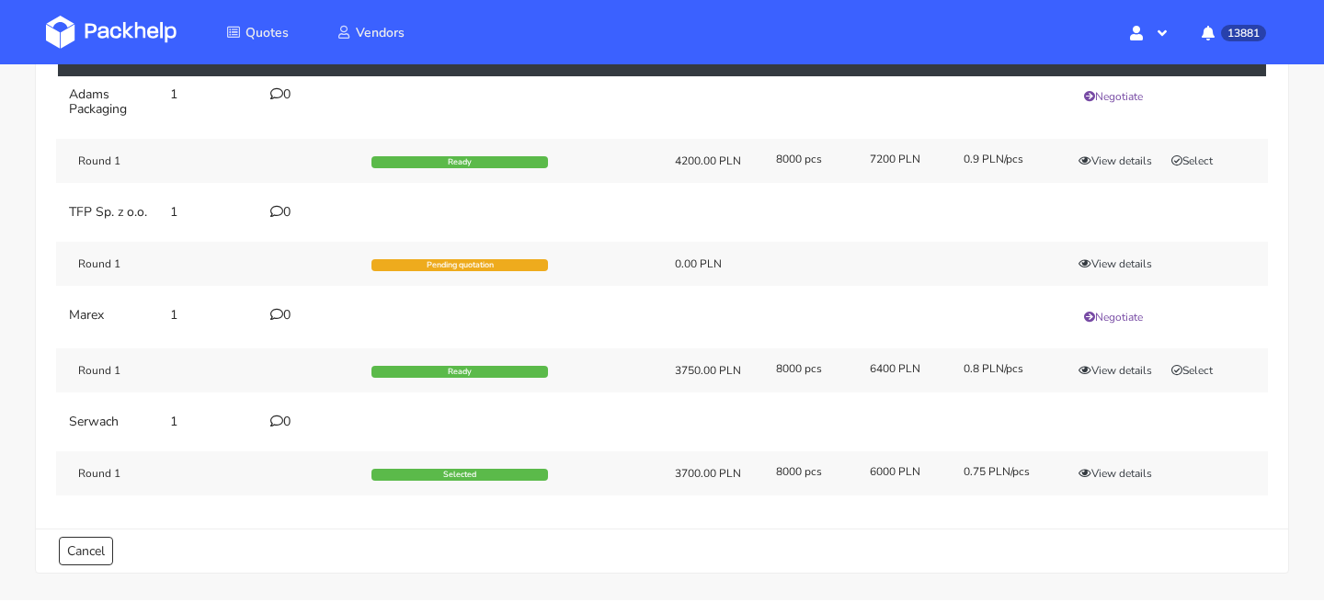
scroll to position [269, 0]
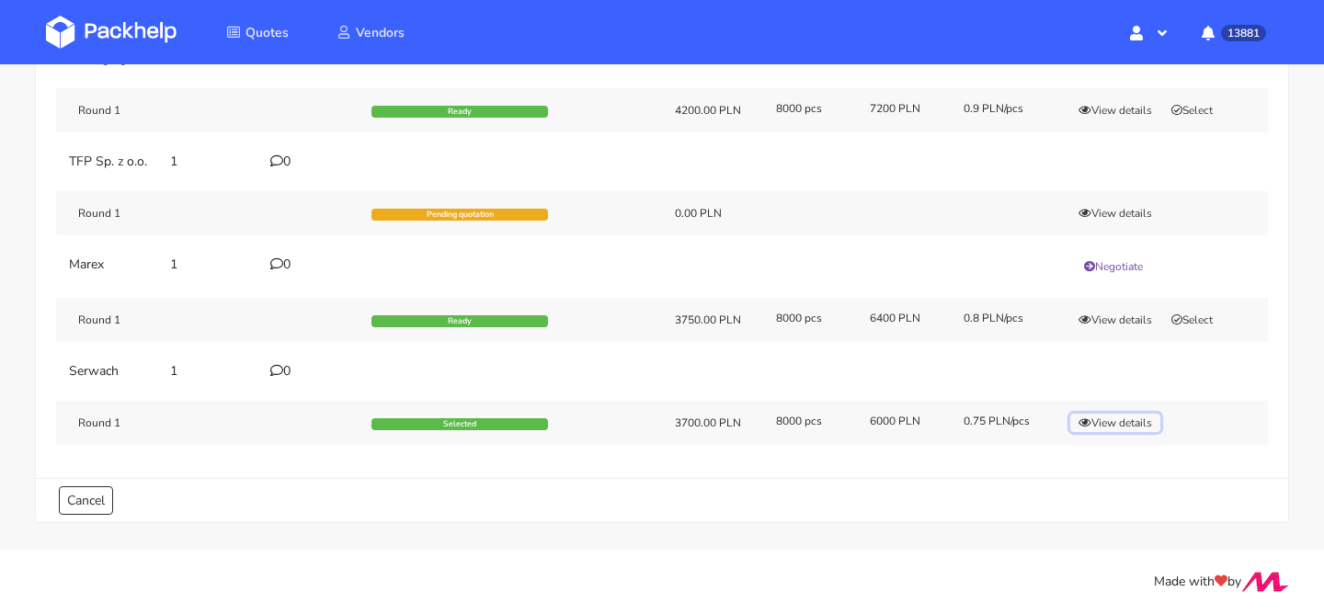
click at [1092, 417] on button "View details" at bounding box center [1115, 423] width 90 height 18
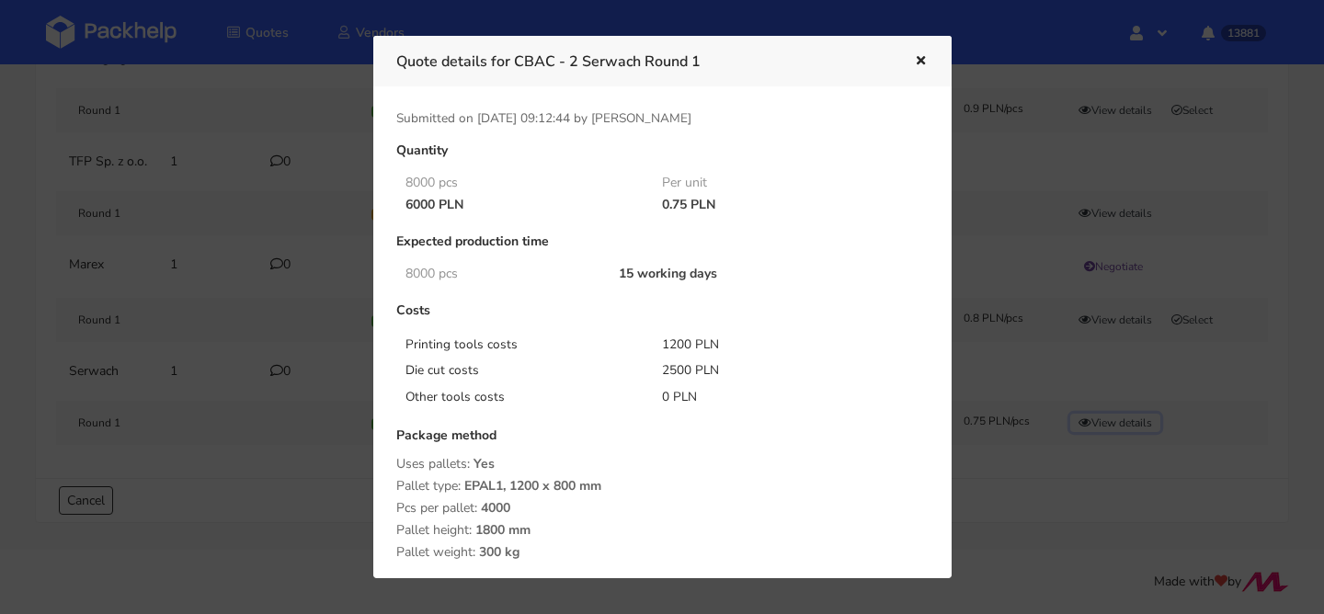
scroll to position [299, 0]
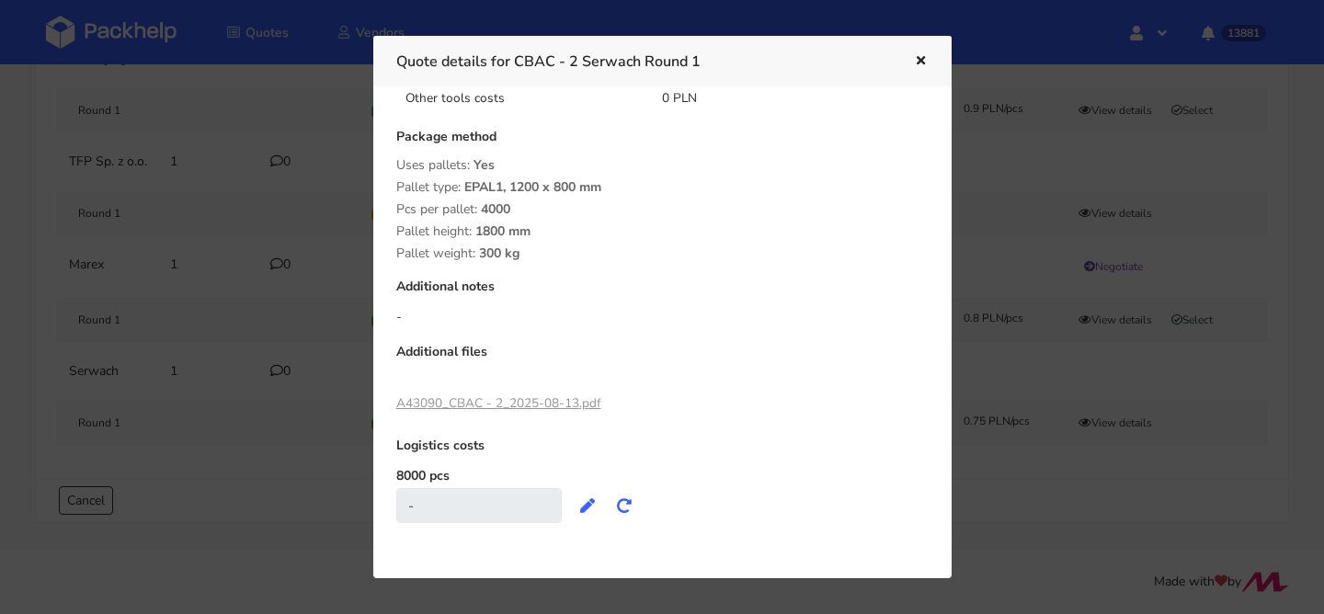
click at [471, 395] on link "A43090_CBAC - 2_2025-08-13.pdf" at bounding box center [498, 402] width 205 height 17
click at [176, 126] on div at bounding box center [662, 307] width 1324 height 614
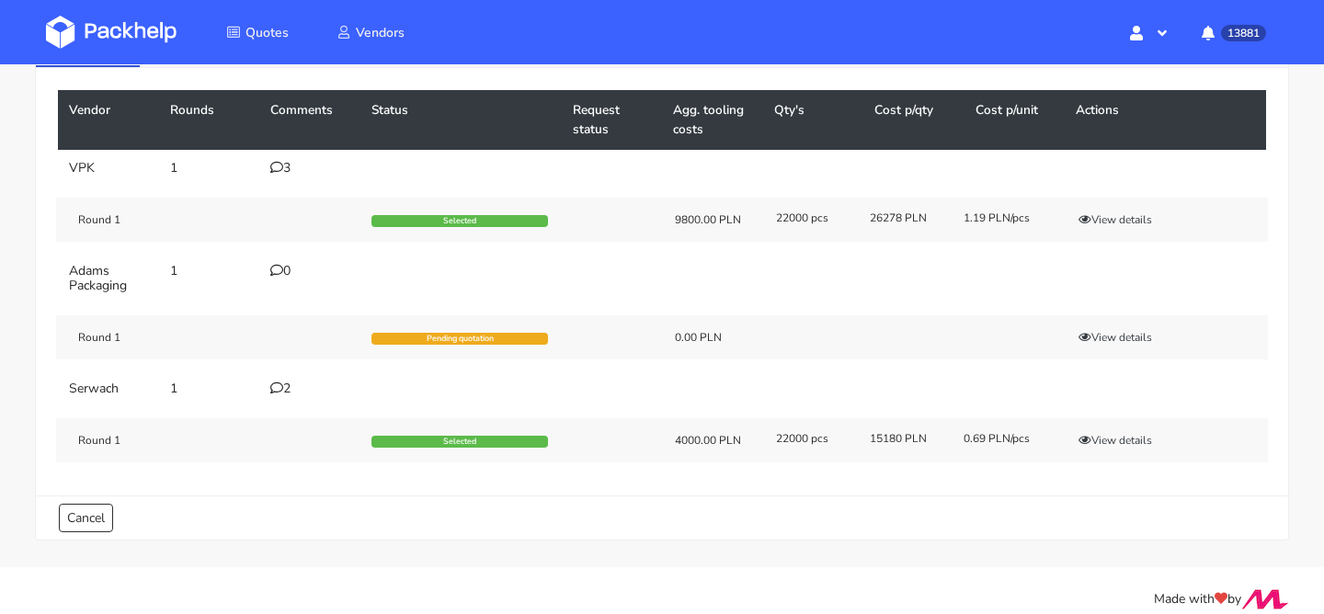
scroll to position [148, 0]
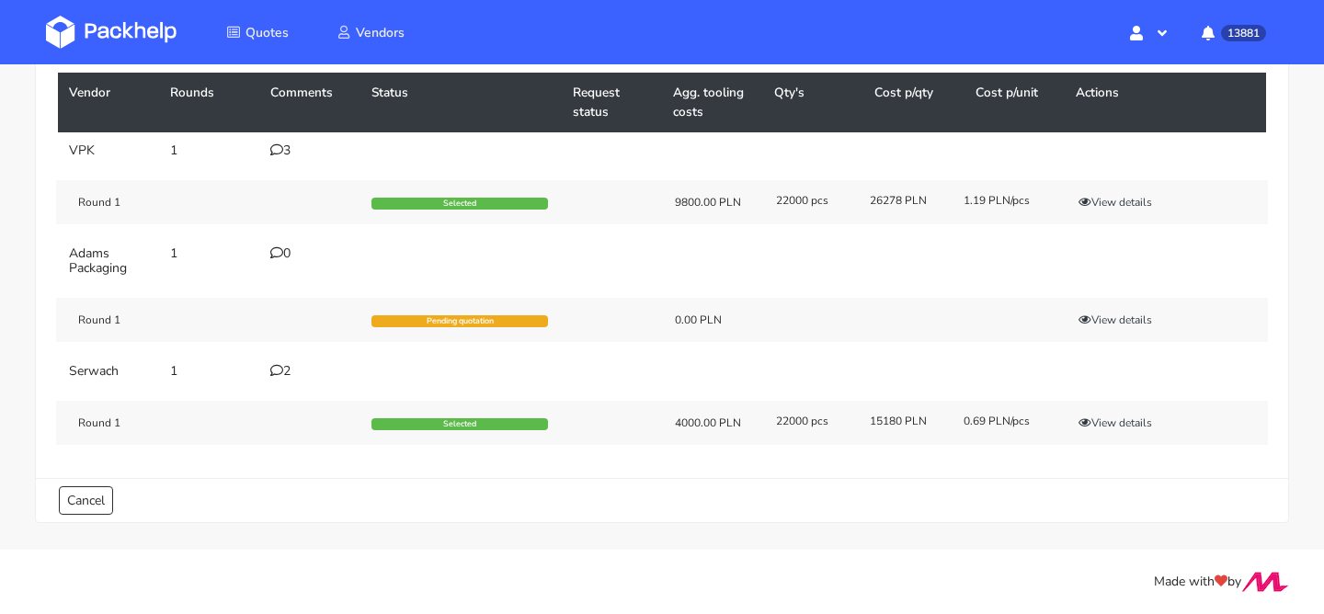
click at [1098, 432] on div "Round 1 Selected 4000.00 PLN 22000 pcs 15180 PLN 0.69 PLN/pcs View details" at bounding box center [662, 423] width 1212 height 44
click at [1101, 427] on button "View details" at bounding box center [1115, 423] width 90 height 18
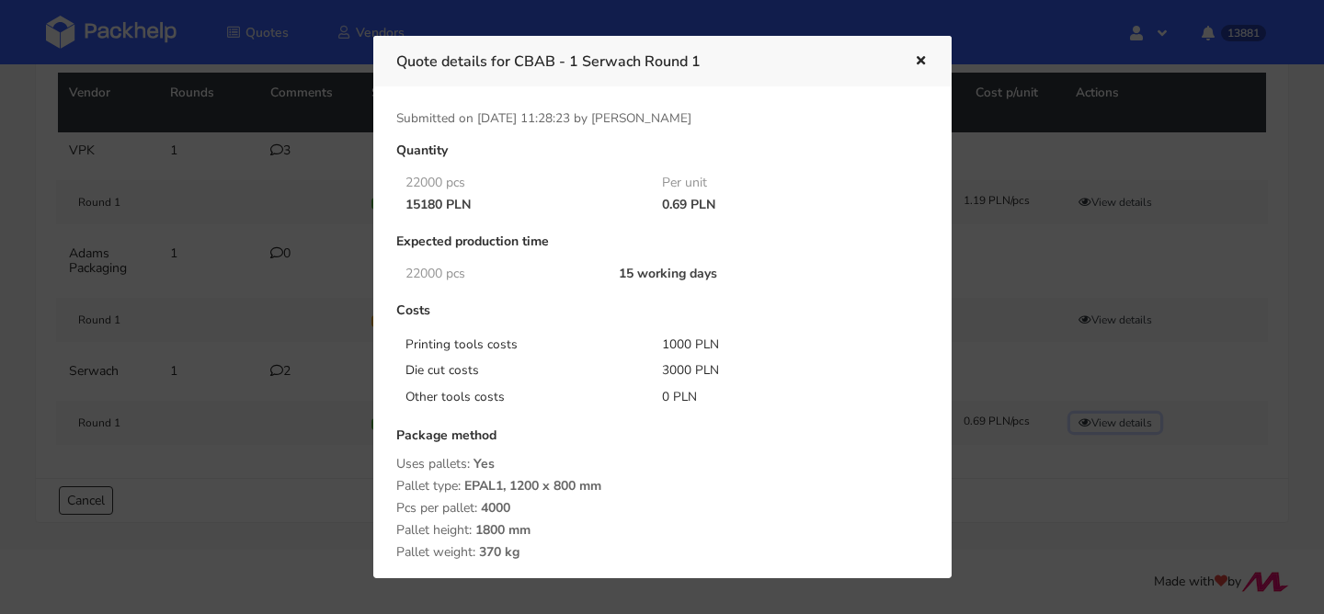
scroll to position [299, 0]
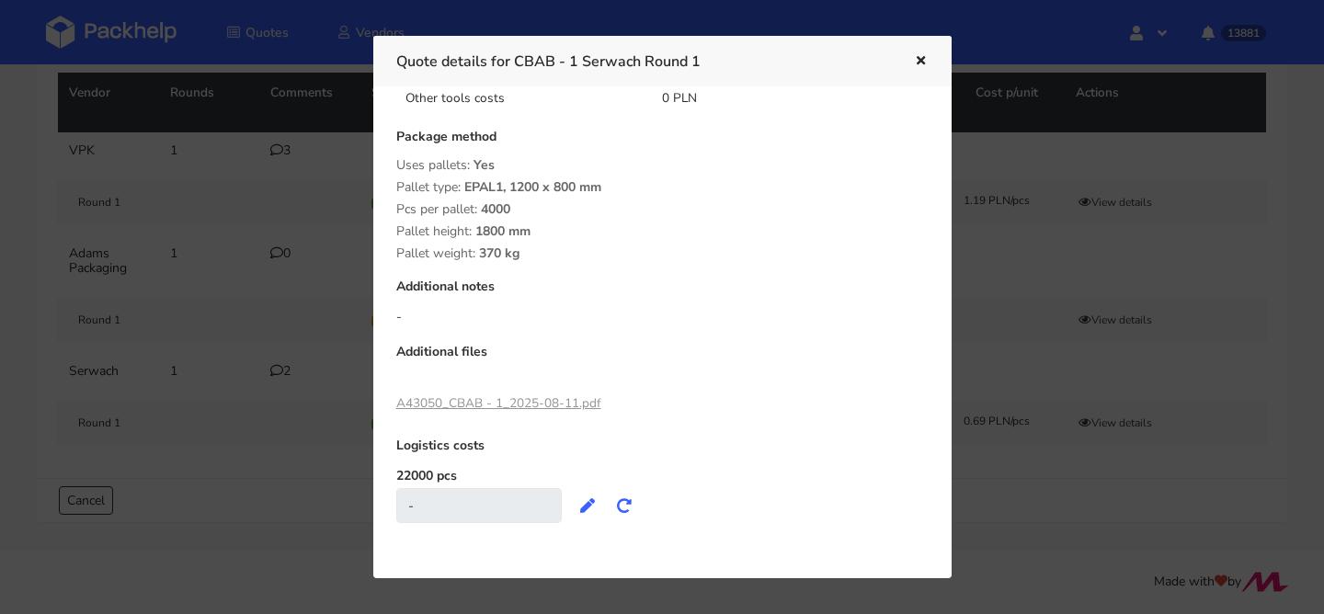
click at [561, 410] on link "A43050_CBAB - 1_2025-08-11.pdf" at bounding box center [498, 402] width 205 height 17
click at [129, 91] on div at bounding box center [662, 307] width 1324 height 614
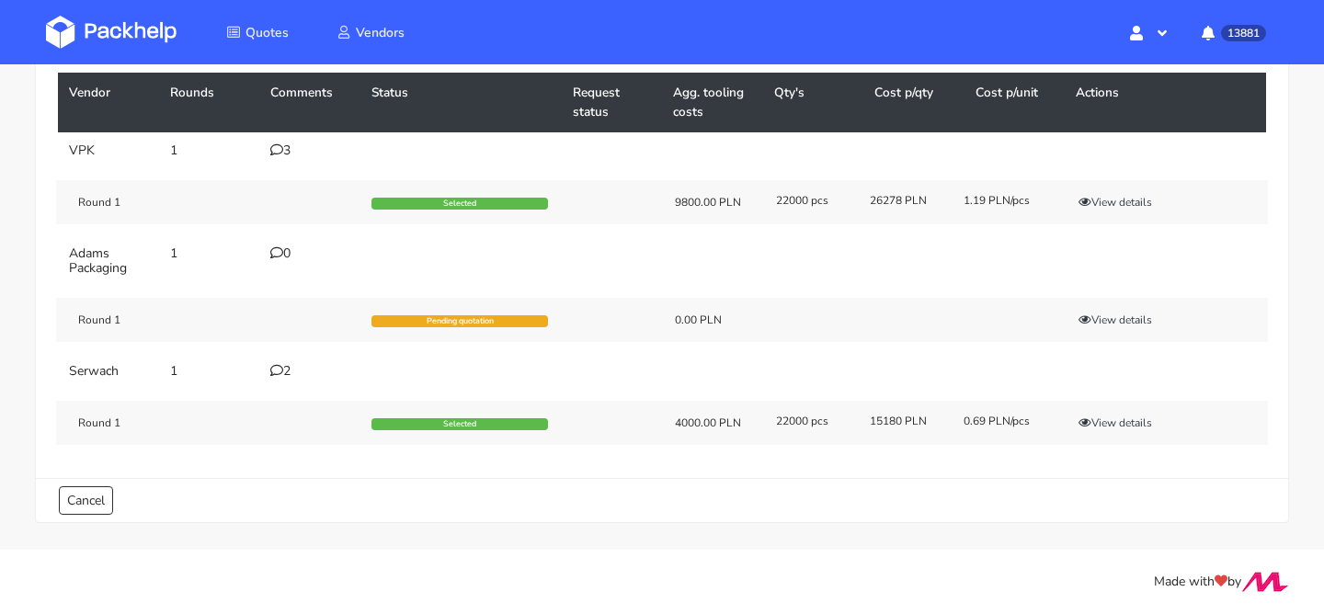
scroll to position [0, 0]
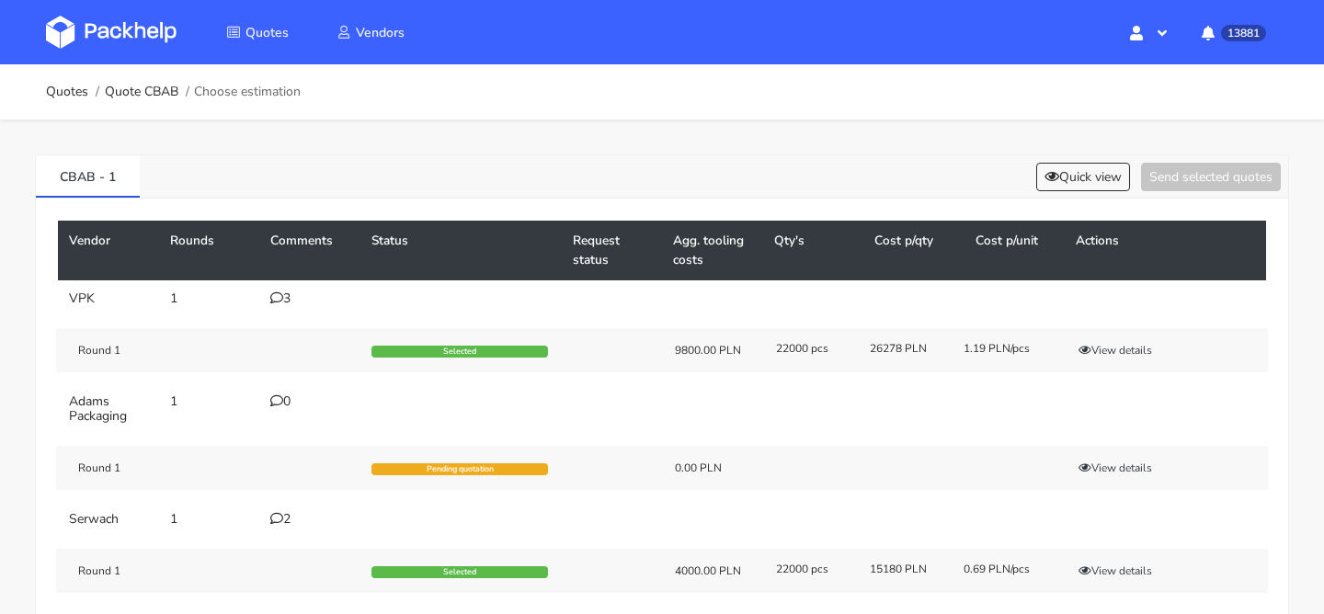
click at [1087, 159] on div "CBAB - 1 Quick view Send selected quotes" at bounding box center [662, 176] width 1252 height 43
click at [1080, 168] on button "Quick view" at bounding box center [1083, 177] width 94 height 29
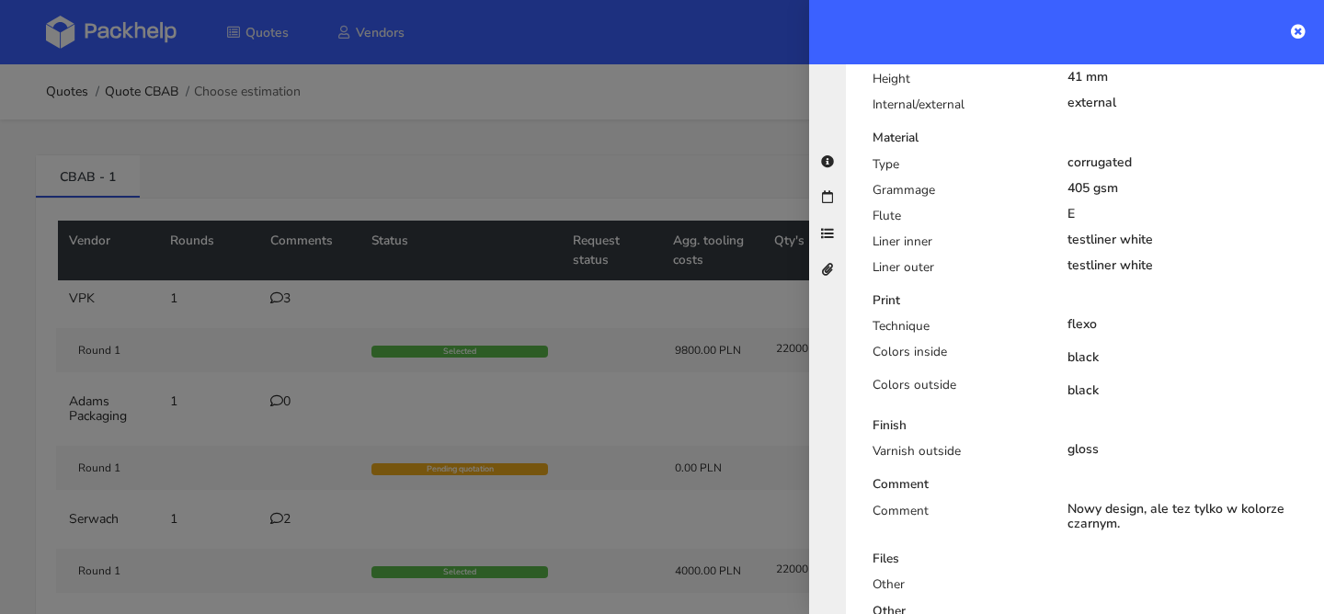
scroll to position [650, 0]
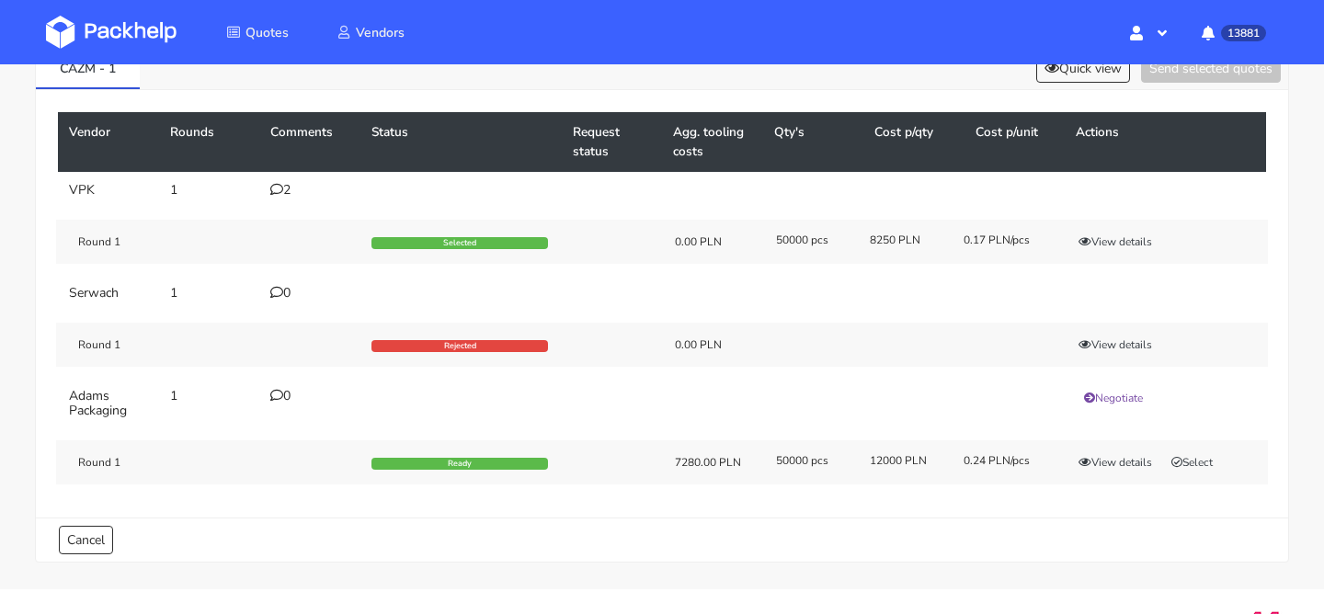
scroll to position [121, 0]
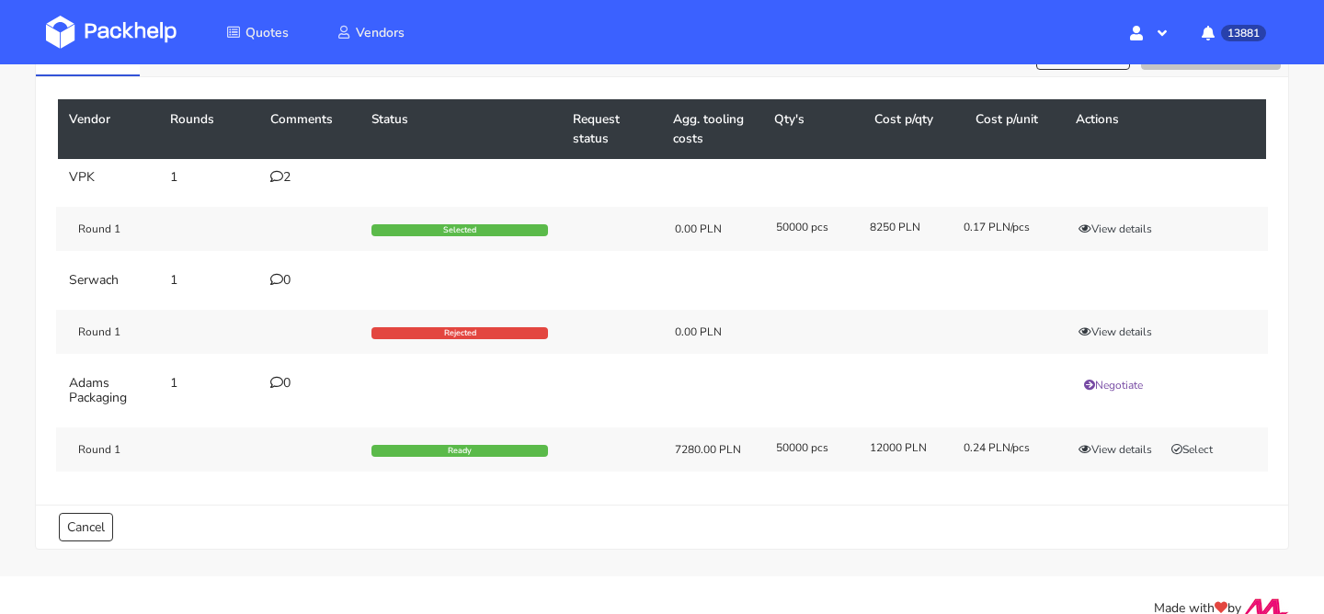
click at [292, 178] on div "2" at bounding box center [309, 177] width 79 height 15
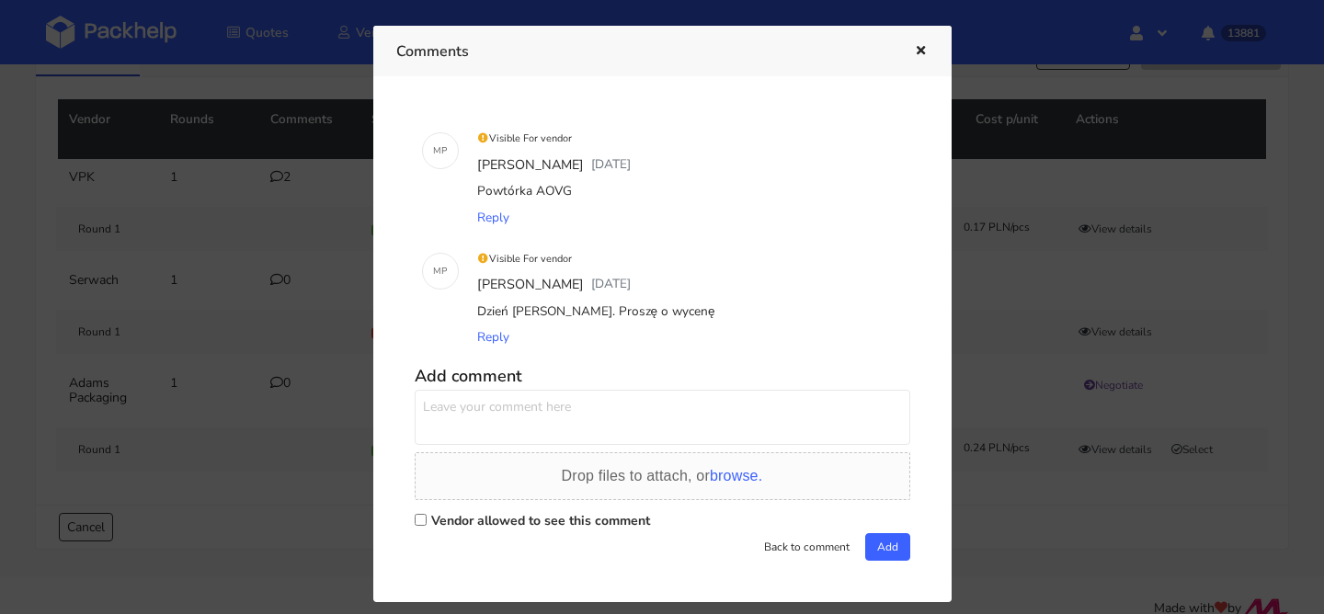
click at [257, 234] on div at bounding box center [662, 307] width 1324 height 614
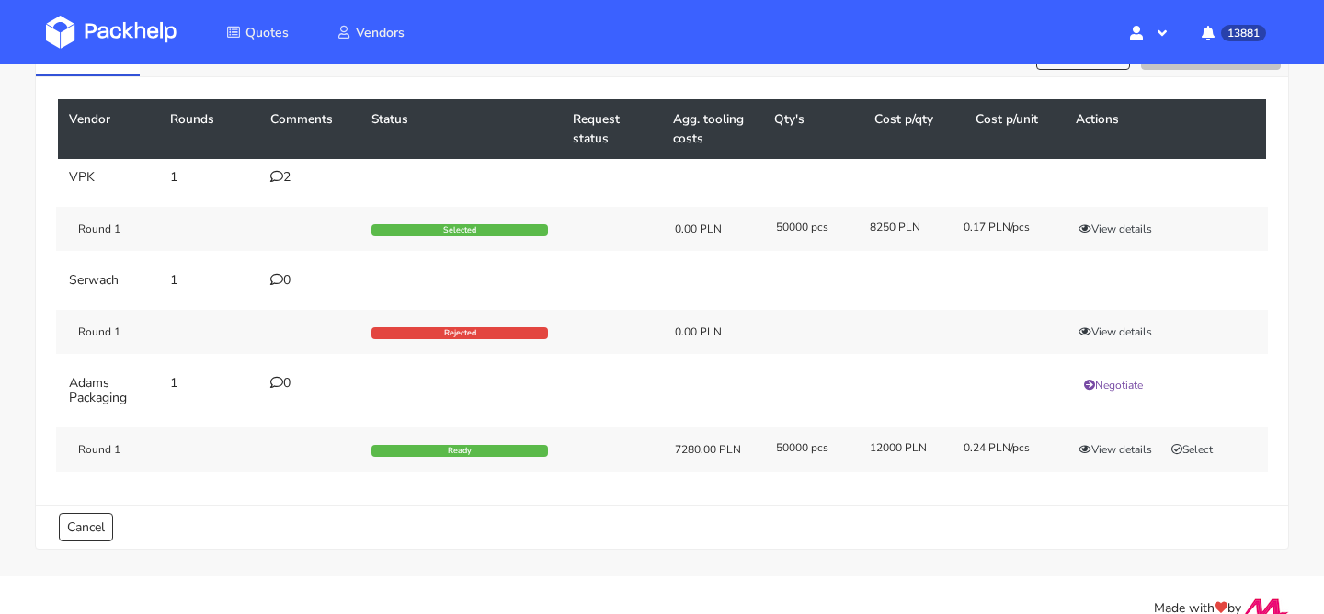
scroll to position [0, 0]
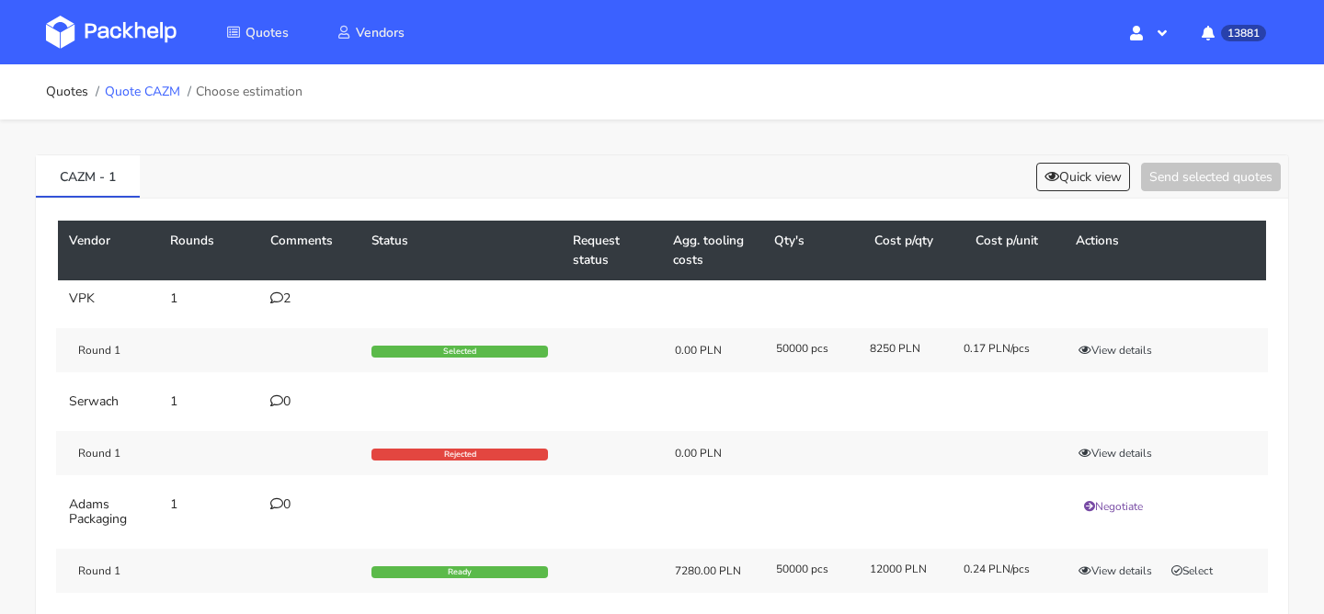
click at [138, 97] on link "Quote CAZM" at bounding box center [142, 92] width 75 height 15
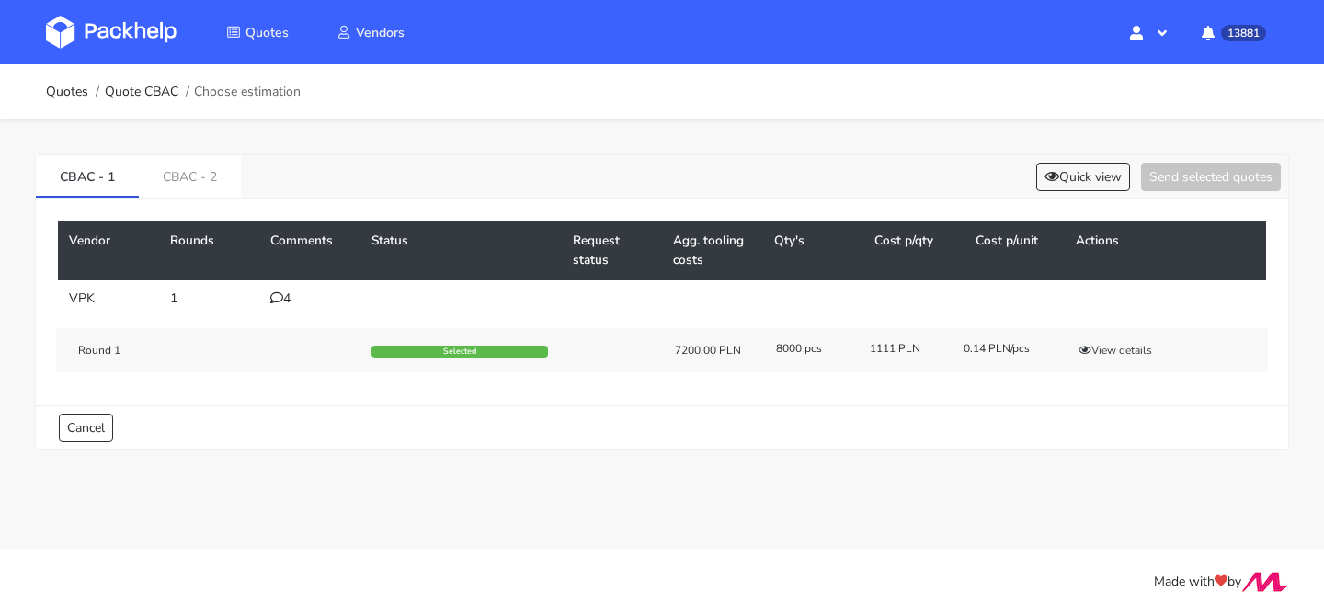
click at [196, 207] on div "Vendor Rounds Comments Status Request status Agg. tooling costs Qty's Cost p/qt…" at bounding box center [662, 302] width 1252 height 207
click at [198, 181] on link "CBAC - 2" at bounding box center [190, 175] width 102 height 40
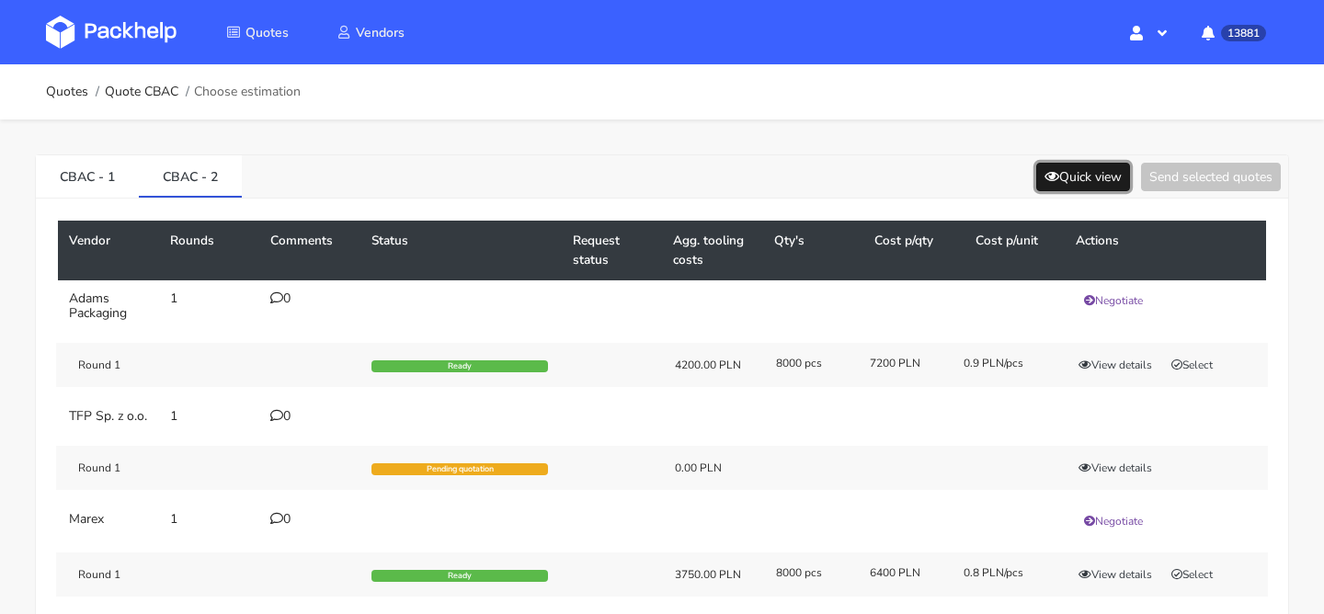
click at [1090, 170] on button "Quick view" at bounding box center [1083, 177] width 94 height 29
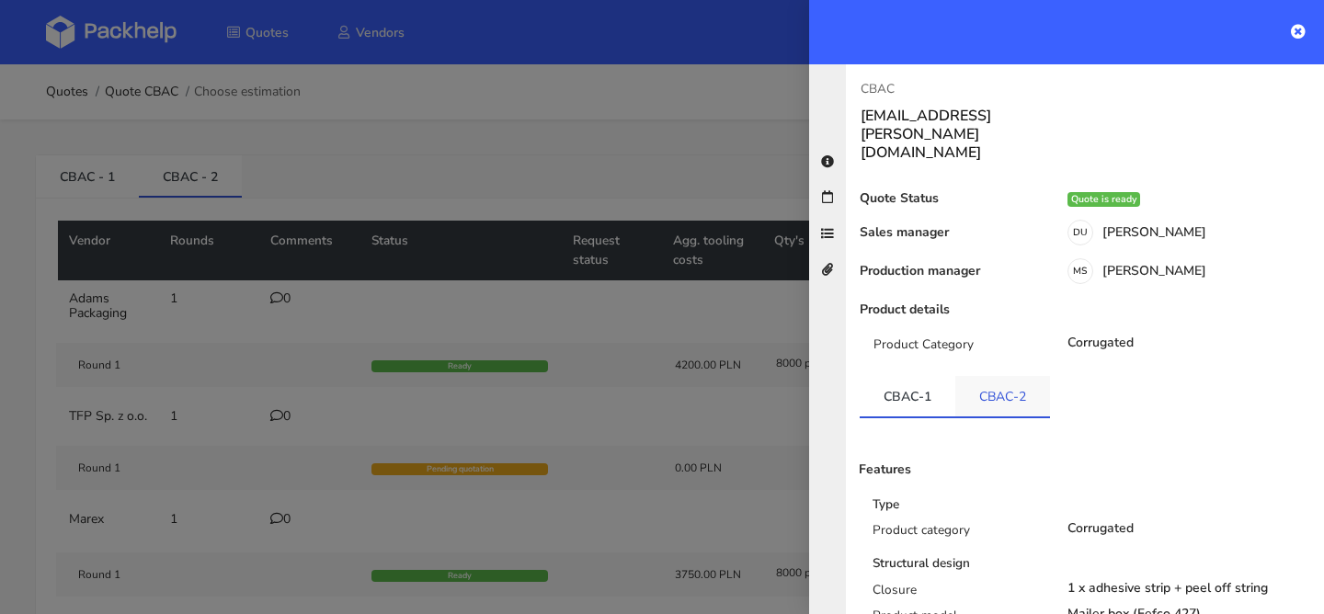
click at [1005, 376] on link "CBAC-2" at bounding box center [1002, 396] width 95 height 40
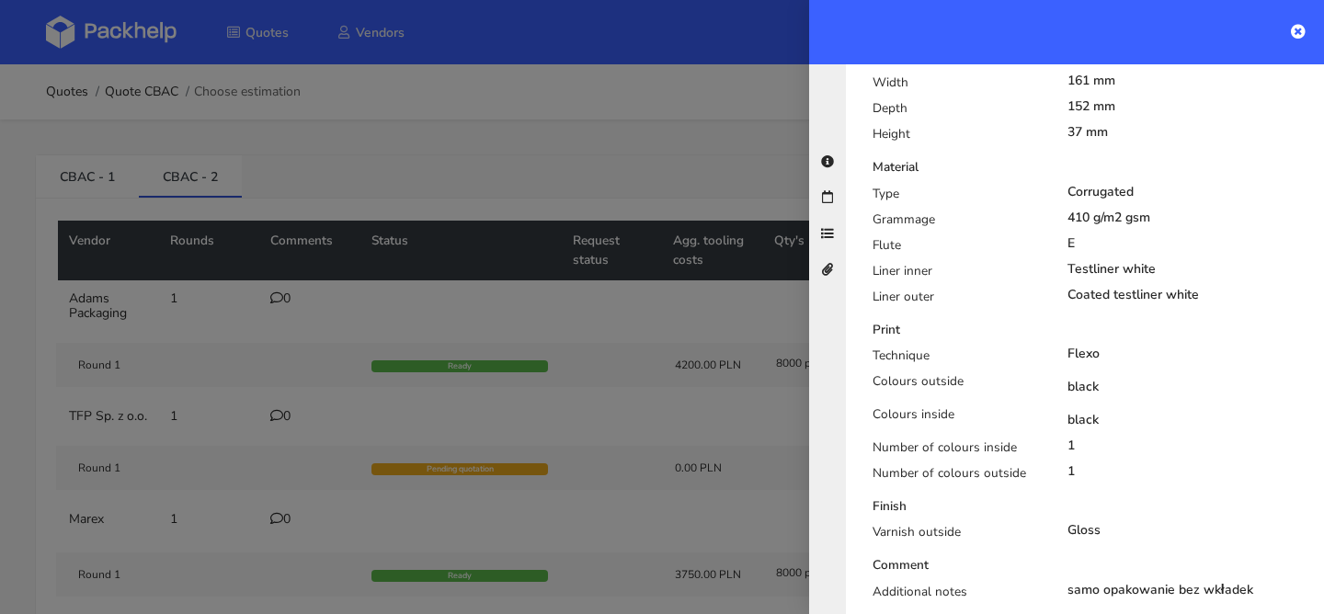
scroll to position [620, 0]
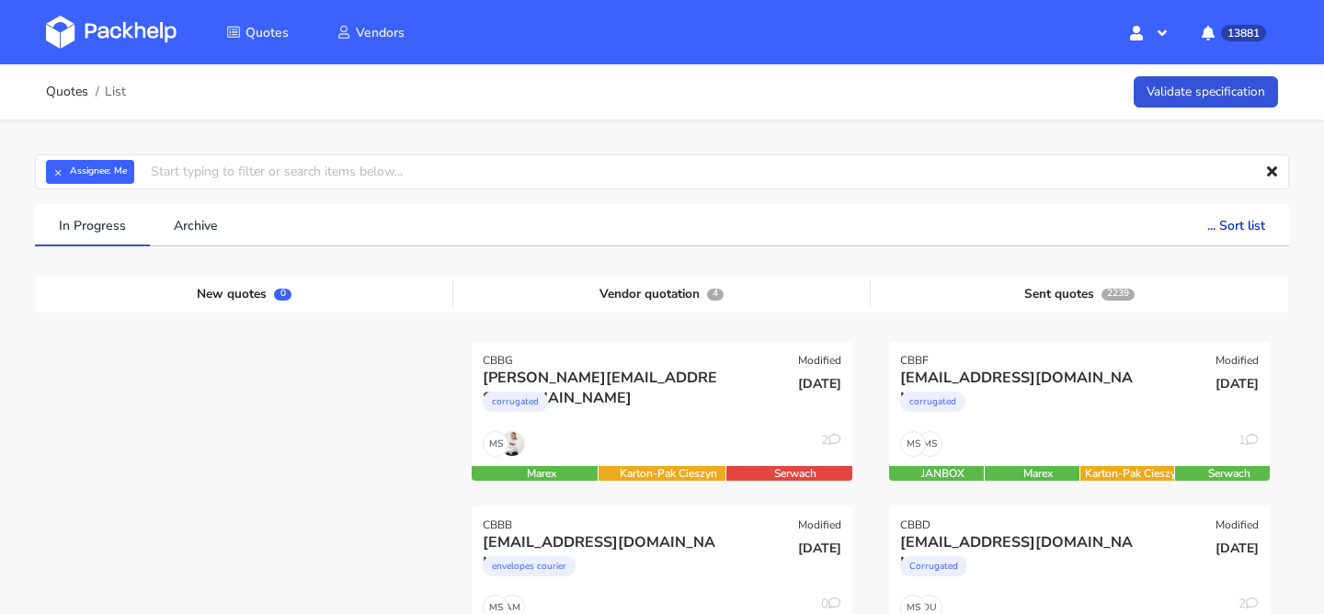
click at [74, 172] on strong "Assignee:" at bounding box center [90, 171] width 40 height 7
click at [72, 172] on strong "Assignee:" at bounding box center [90, 171] width 40 height 7
click at [60, 172] on button "×" at bounding box center [58, 172] width 24 height 24
click at [60, 172] on input "text" at bounding box center [662, 171] width 1254 height 35
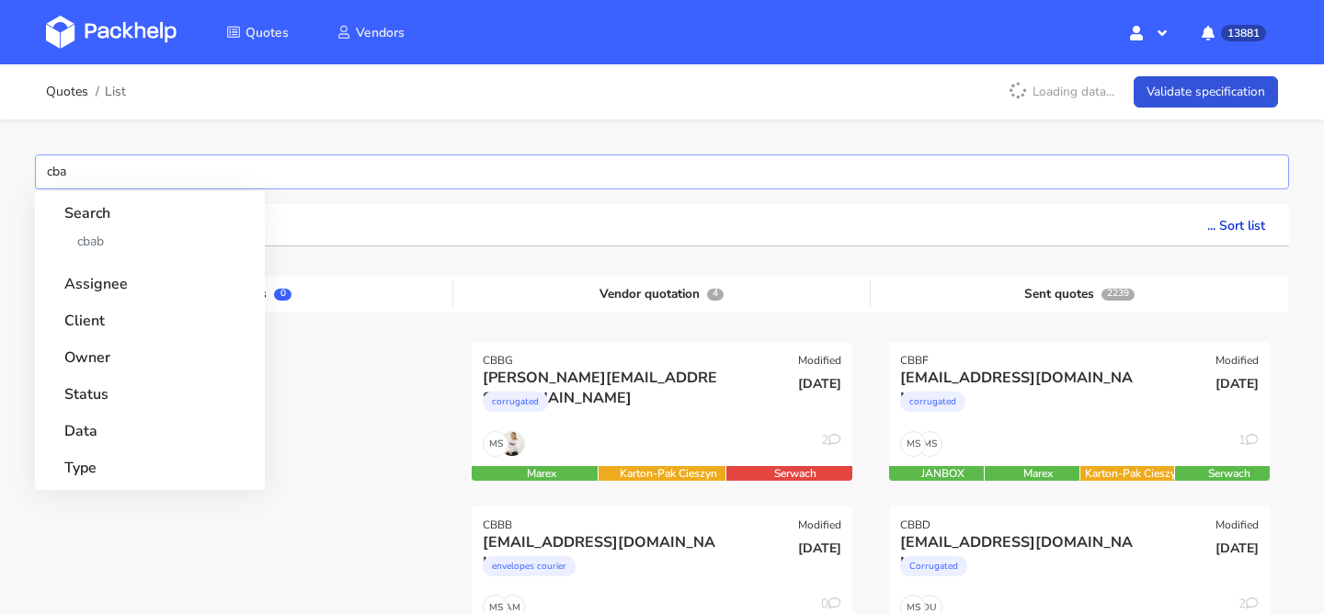
type input "cbab"
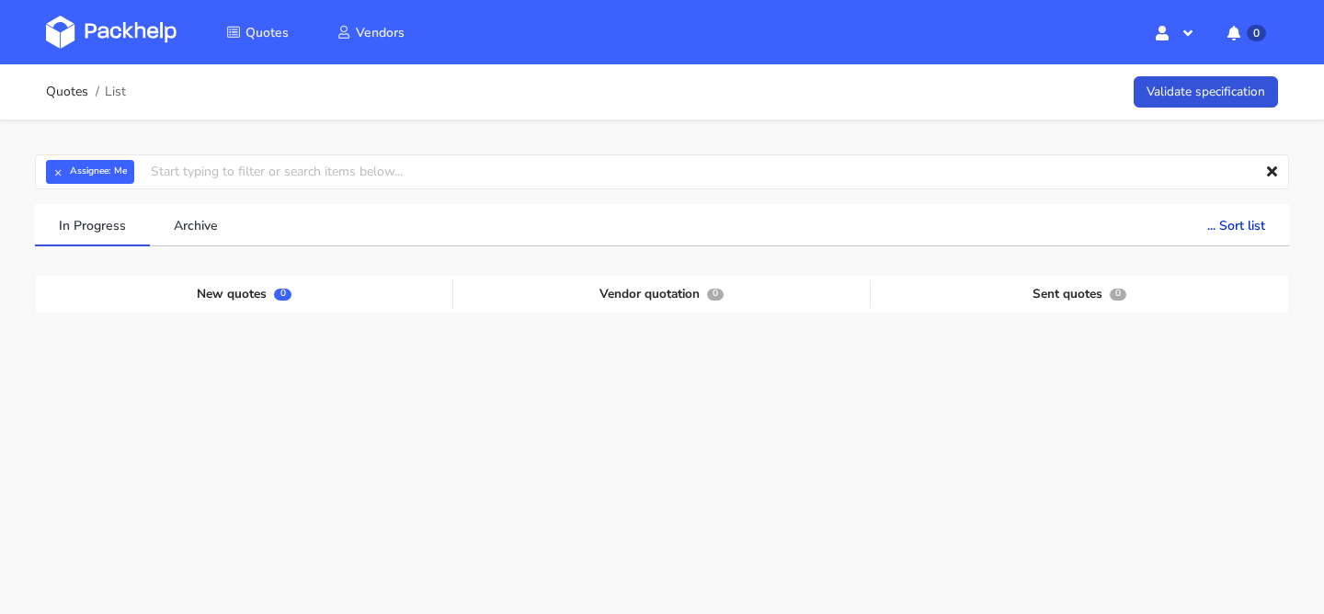
click at [72, 164] on span "× Assignee: Me" at bounding box center [86, 172] width 81 height 24
click at [66, 166] on button "×" at bounding box center [58, 172] width 24 height 24
click at [66, 166] on input "text" at bounding box center [662, 171] width 1254 height 35
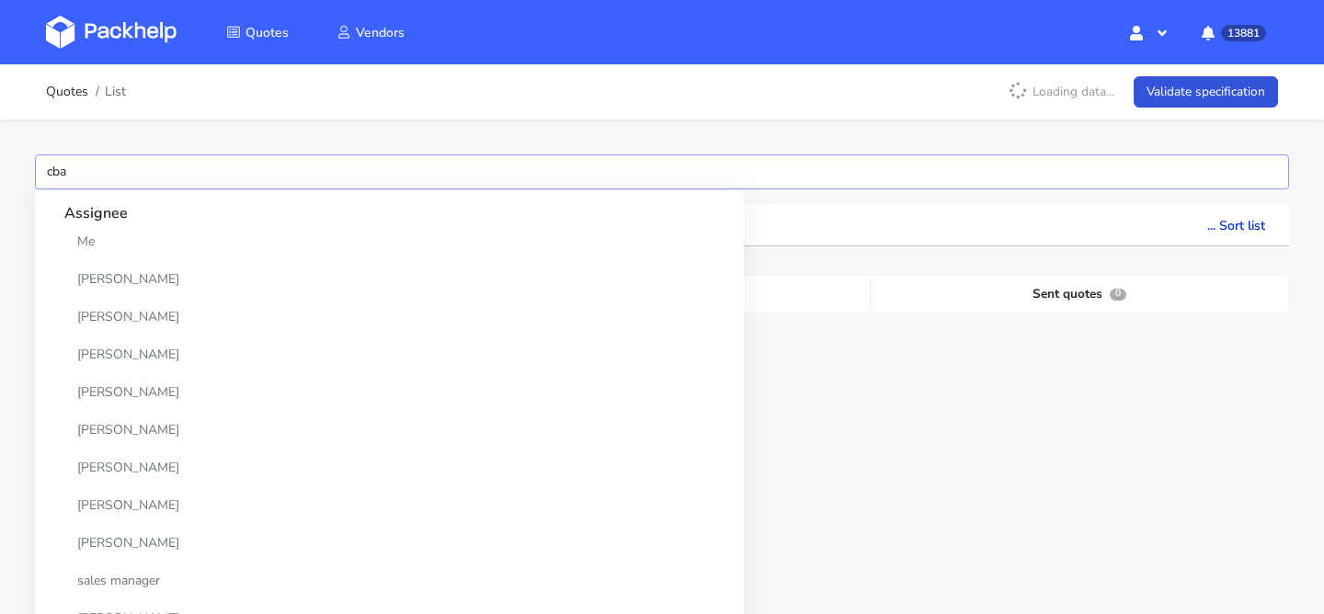
type input "cbac"
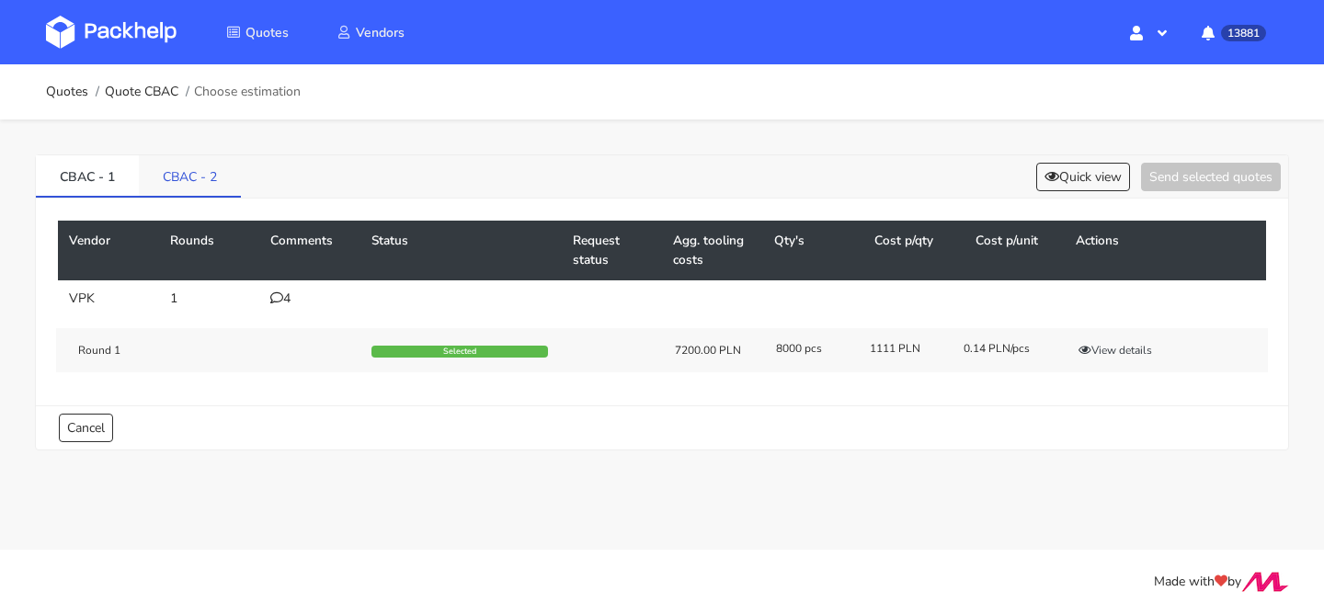
click at [234, 193] on link "CBAC - 2" at bounding box center [190, 175] width 102 height 40
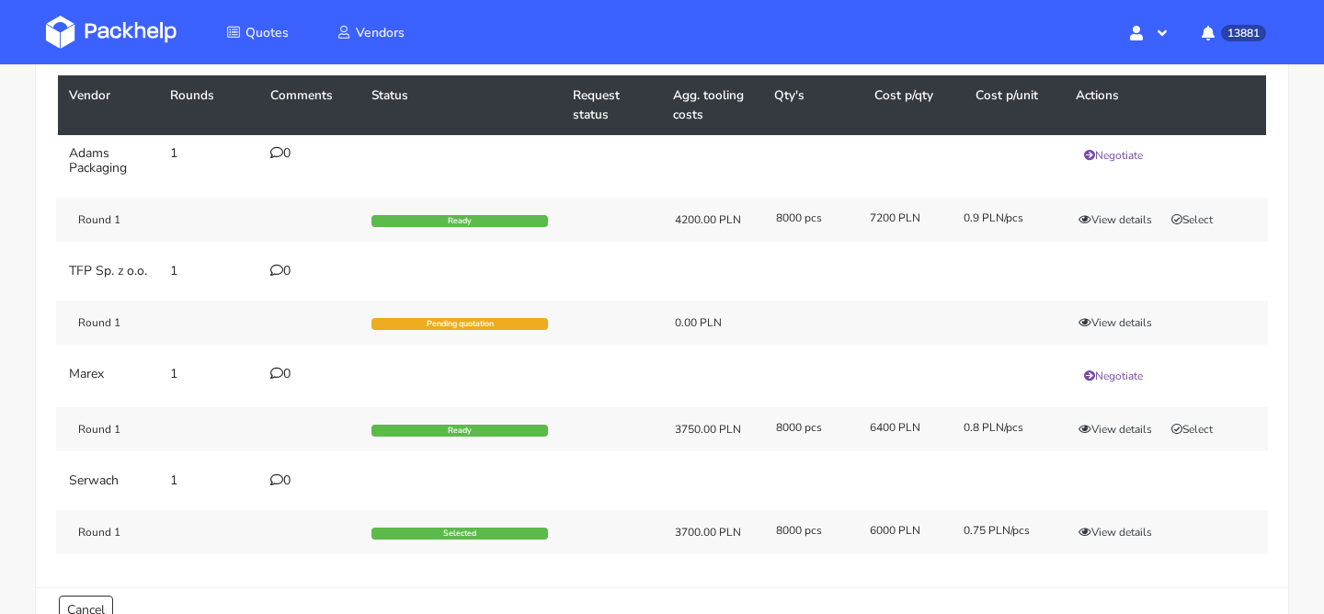
scroll to position [269, 0]
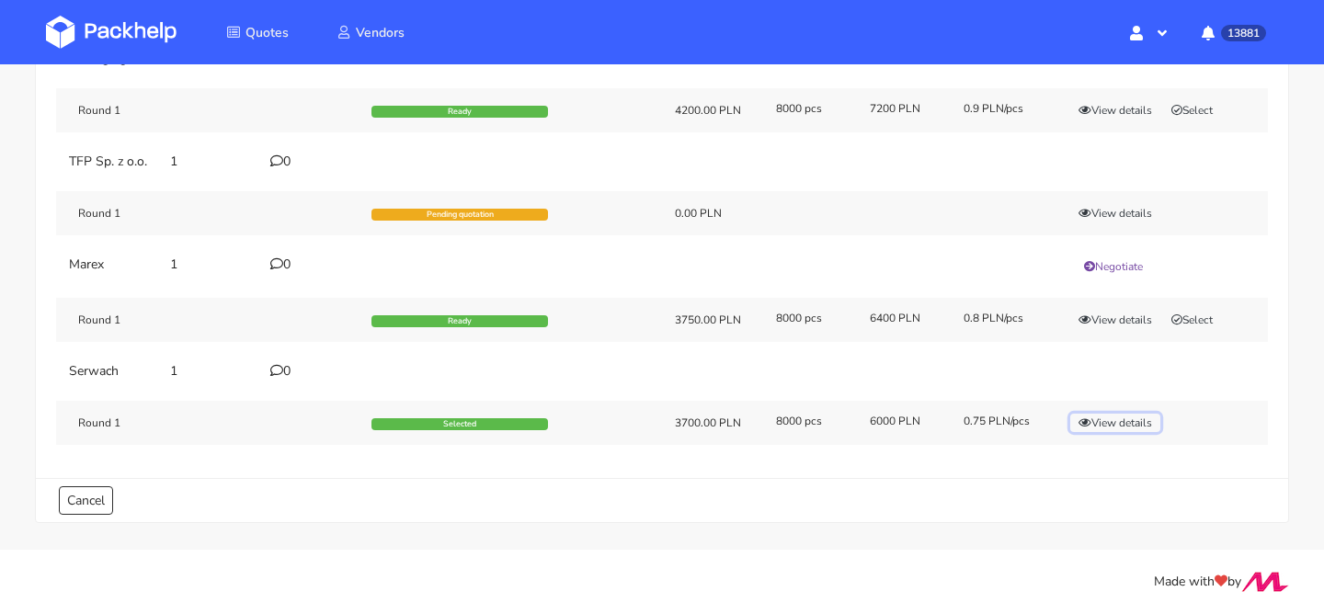
click at [1102, 424] on button "View details" at bounding box center [1115, 423] width 90 height 18
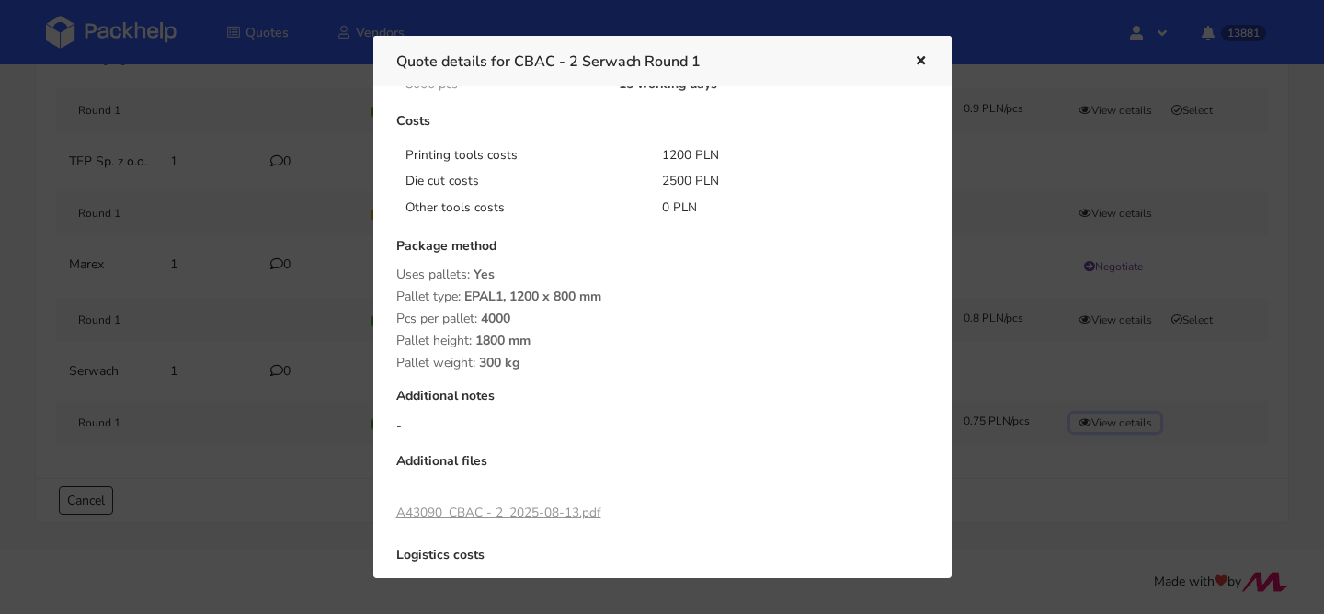
scroll to position [299, 0]
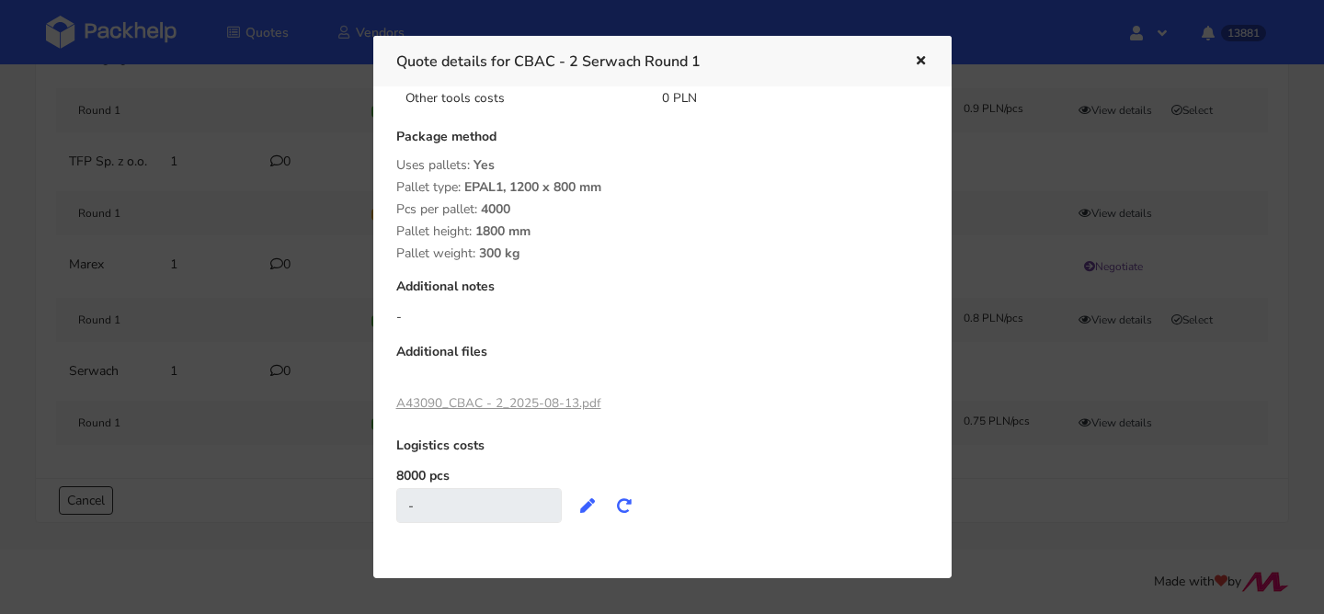
click at [505, 406] on link "A43090_CBAC - 2_2025-08-13.pdf" at bounding box center [498, 402] width 205 height 17
click at [1071, 311] on div at bounding box center [662, 307] width 1324 height 614
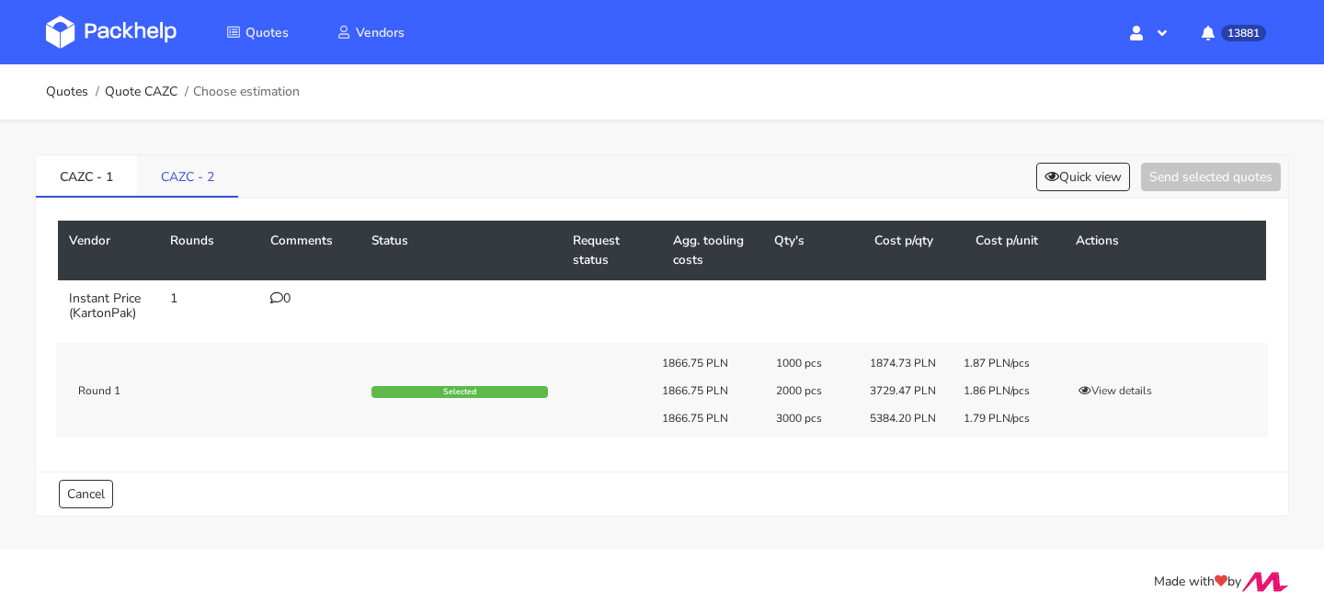
click at [220, 171] on link "CAZC - 2" at bounding box center [187, 175] width 101 height 40
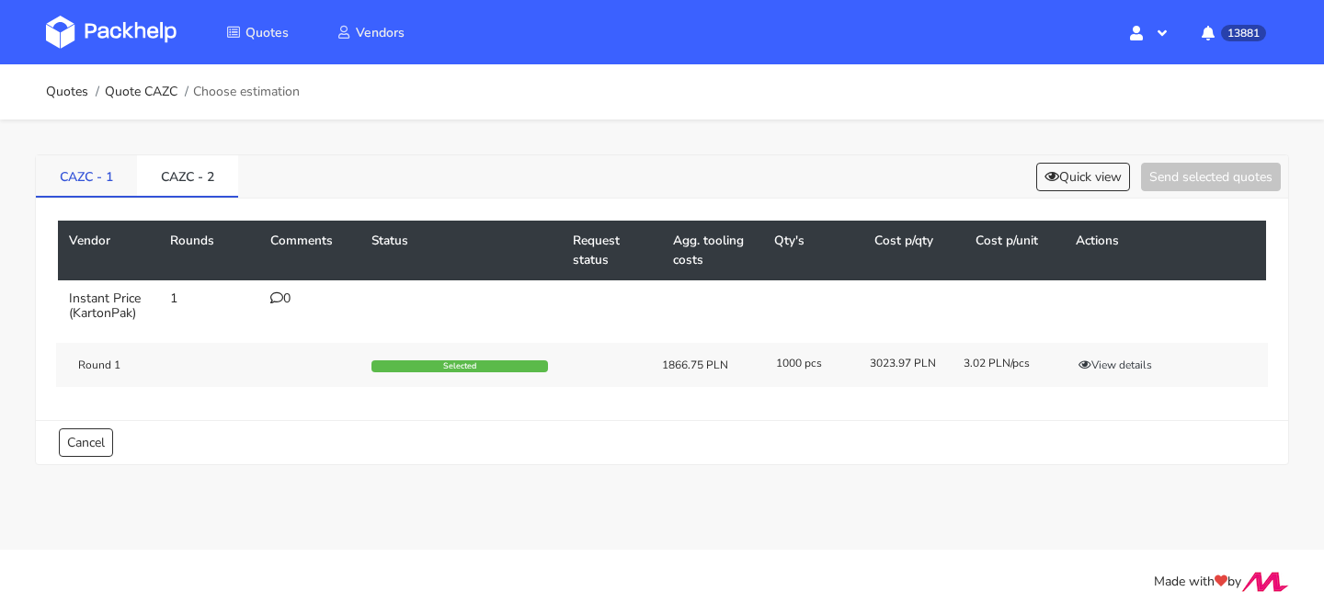
click at [135, 178] on link "CAZC - 1" at bounding box center [86, 175] width 101 height 40
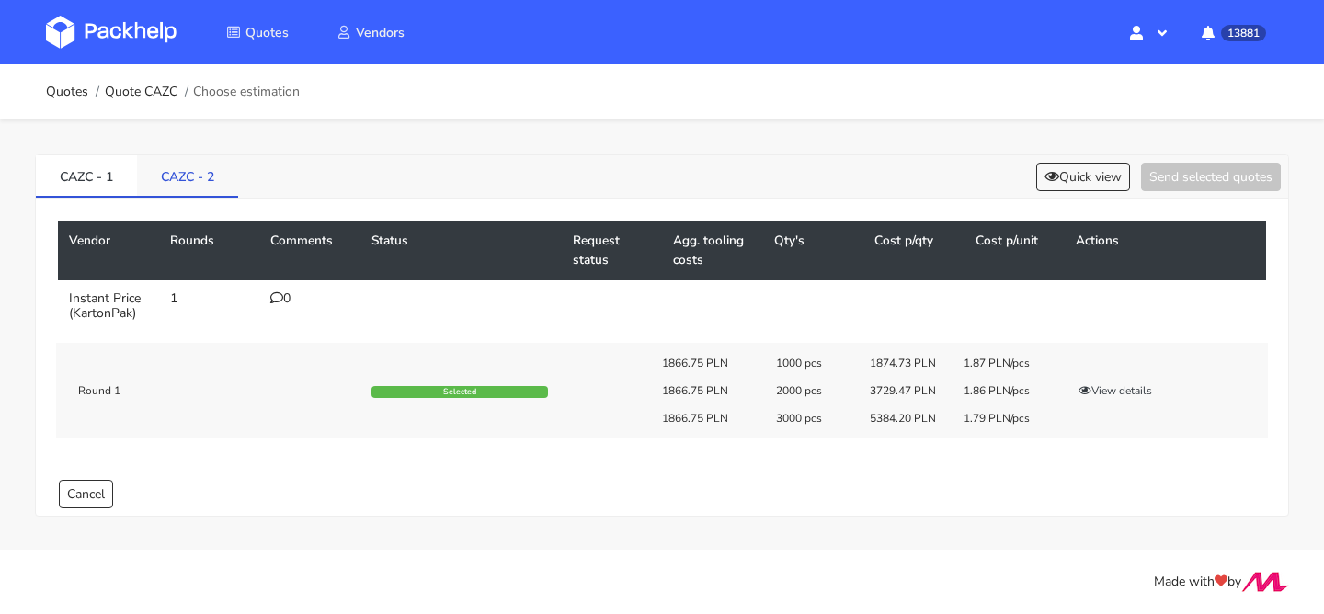
click at [180, 177] on link "CAZC - 2" at bounding box center [187, 175] width 101 height 40
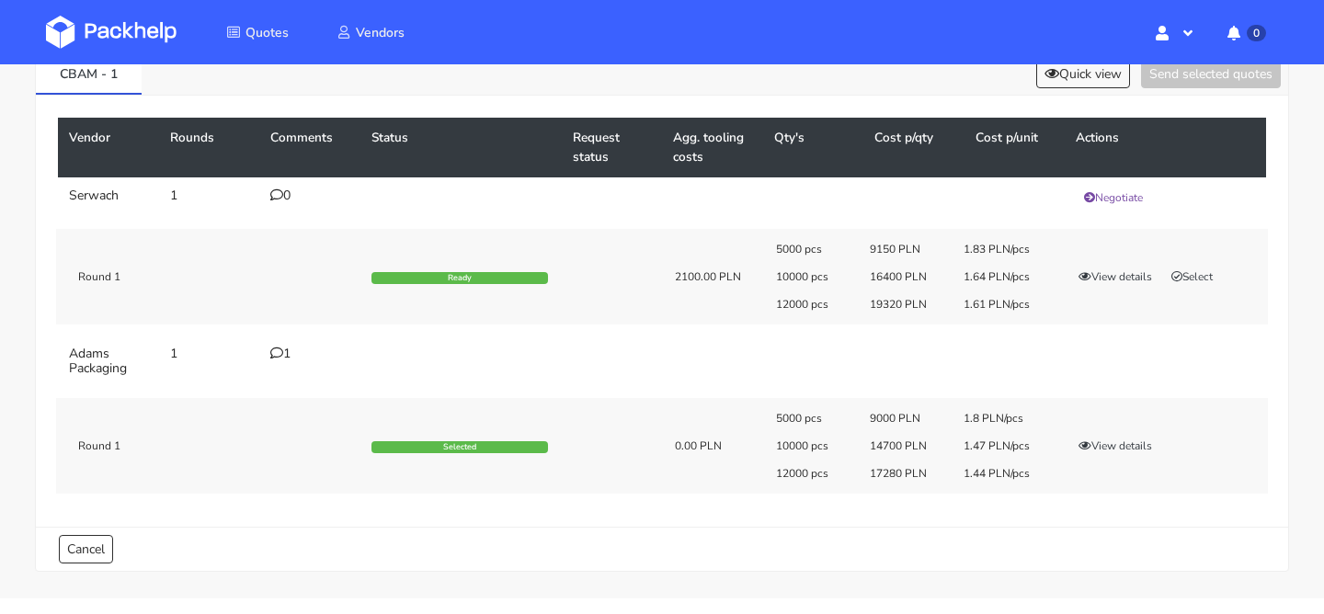
scroll to position [106, 0]
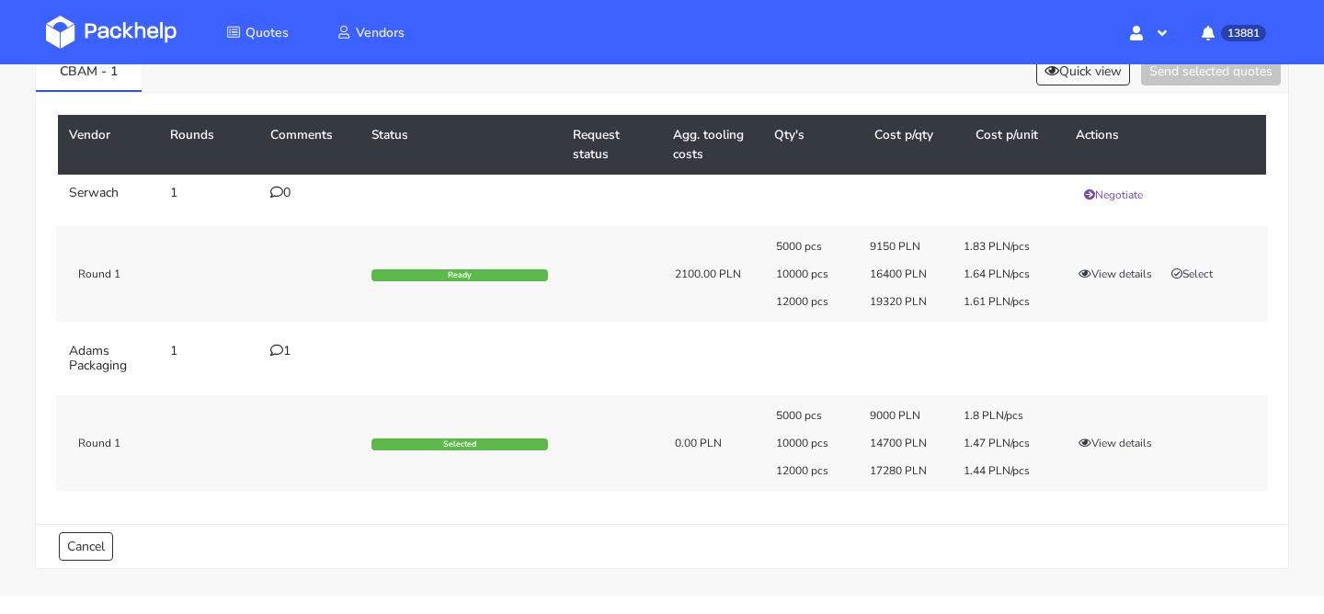
click at [282, 349] on div "1" at bounding box center [309, 351] width 79 height 15
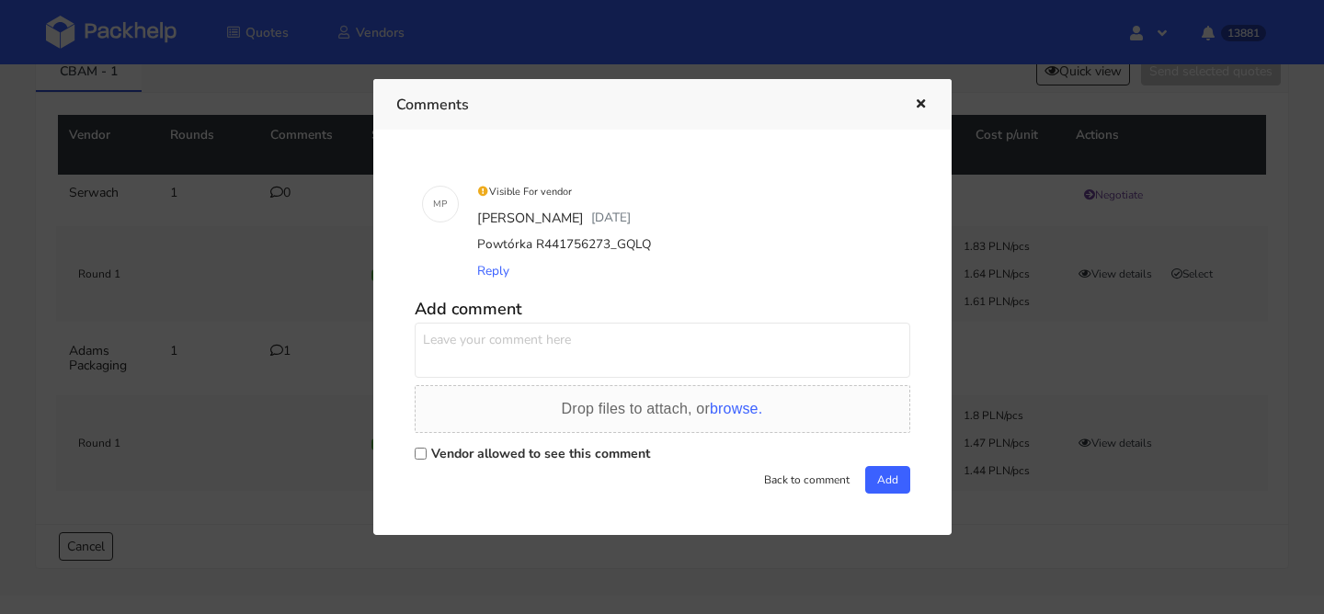
click at [909, 111] on button "button" at bounding box center [918, 105] width 20 height 24
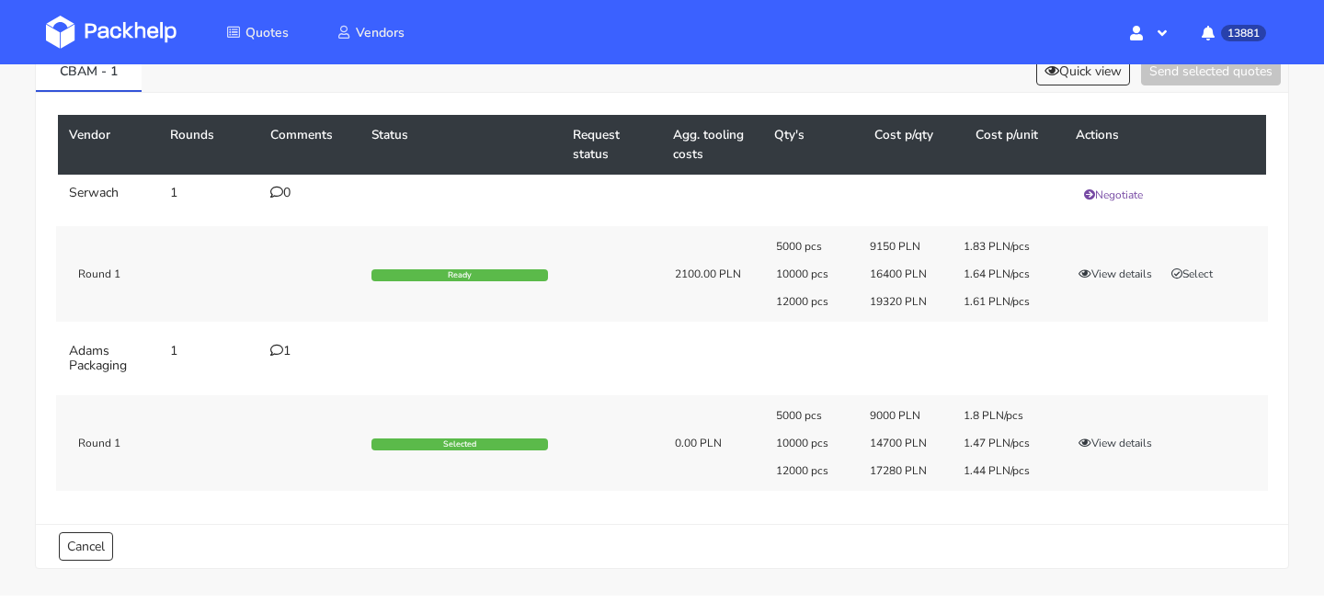
scroll to position [102, 0]
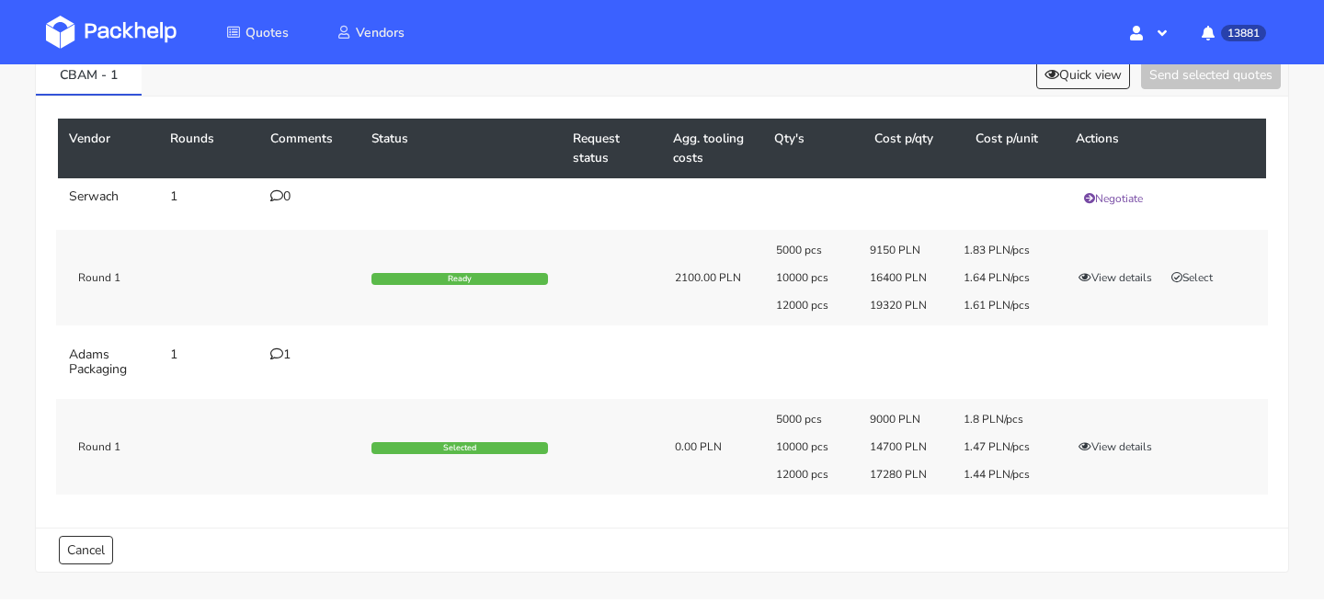
click at [280, 351] on icon at bounding box center [276, 354] width 13 height 13
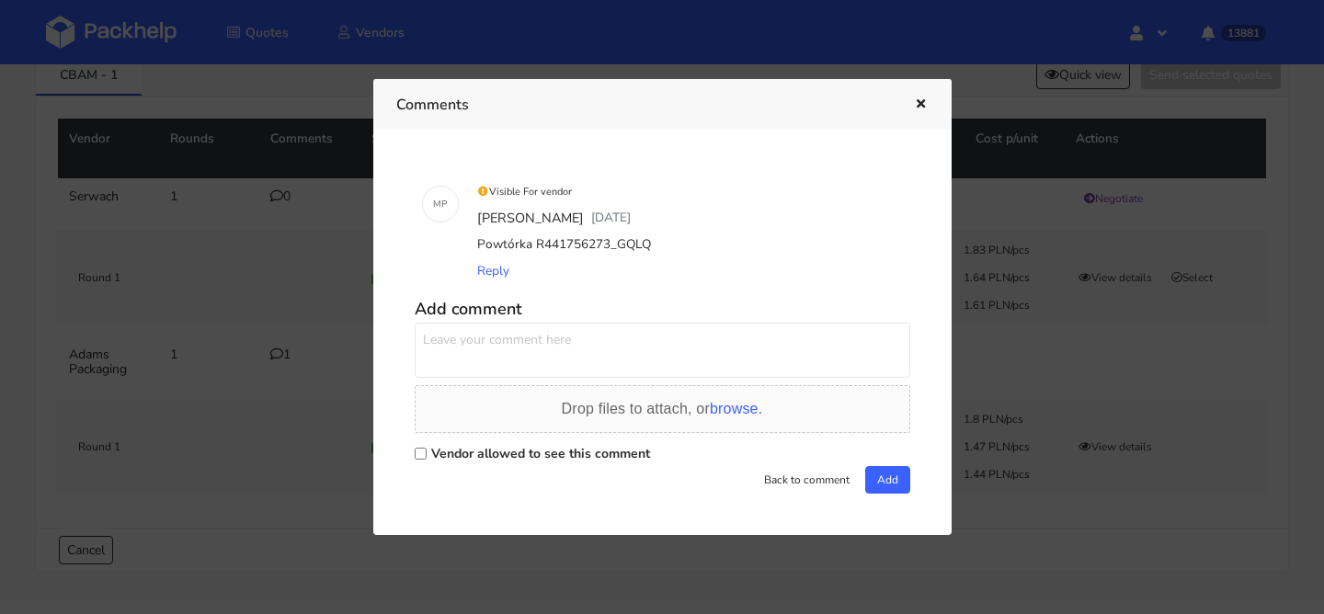
click at [296, 236] on div at bounding box center [662, 307] width 1324 height 614
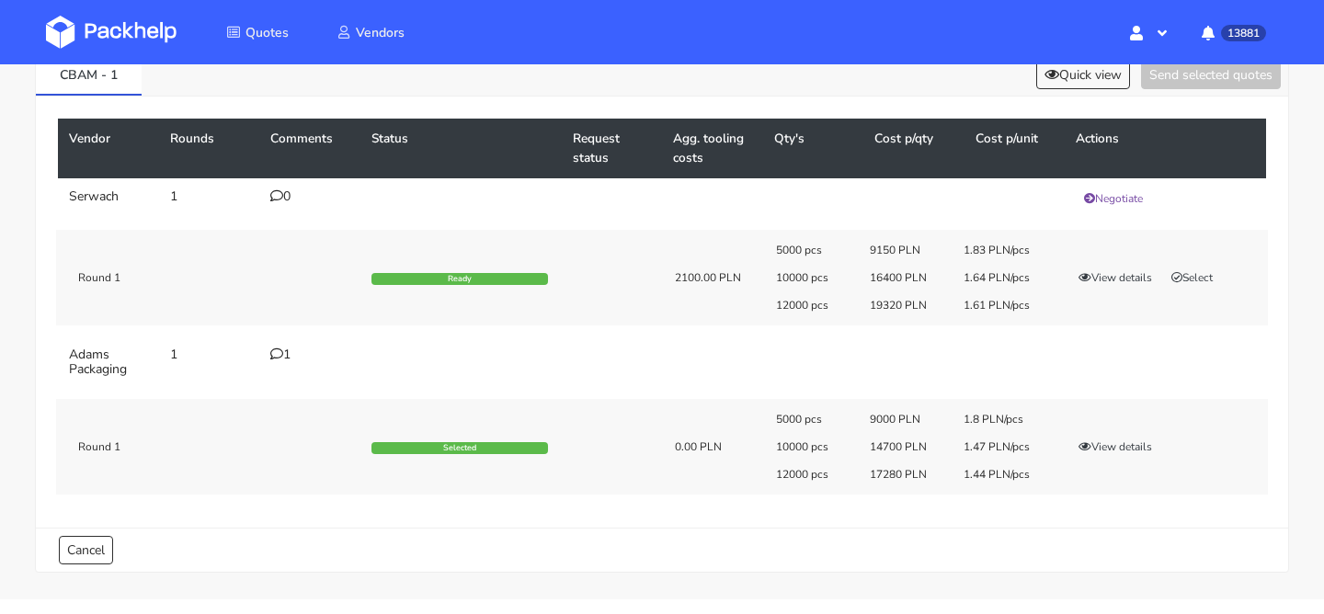
click at [293, 354] on div "1" at bounding box center [309, 355] width 79 height 15
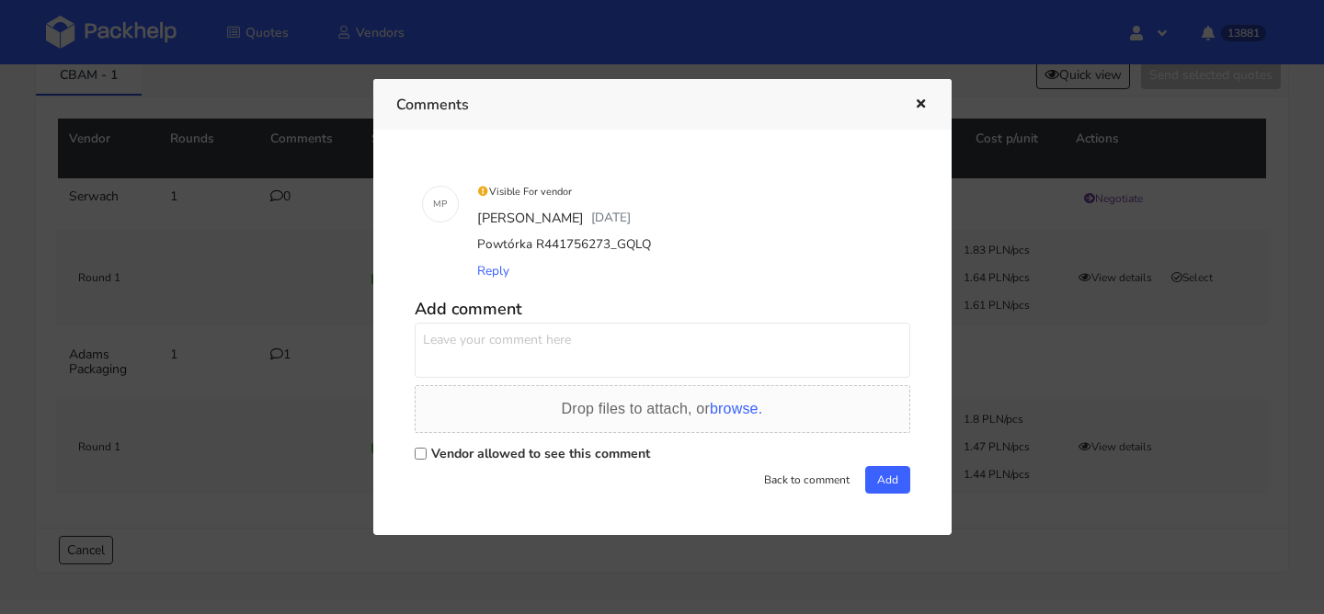
click at [208, 321] on div at bounding box center [662, 307] width 1324 height 614
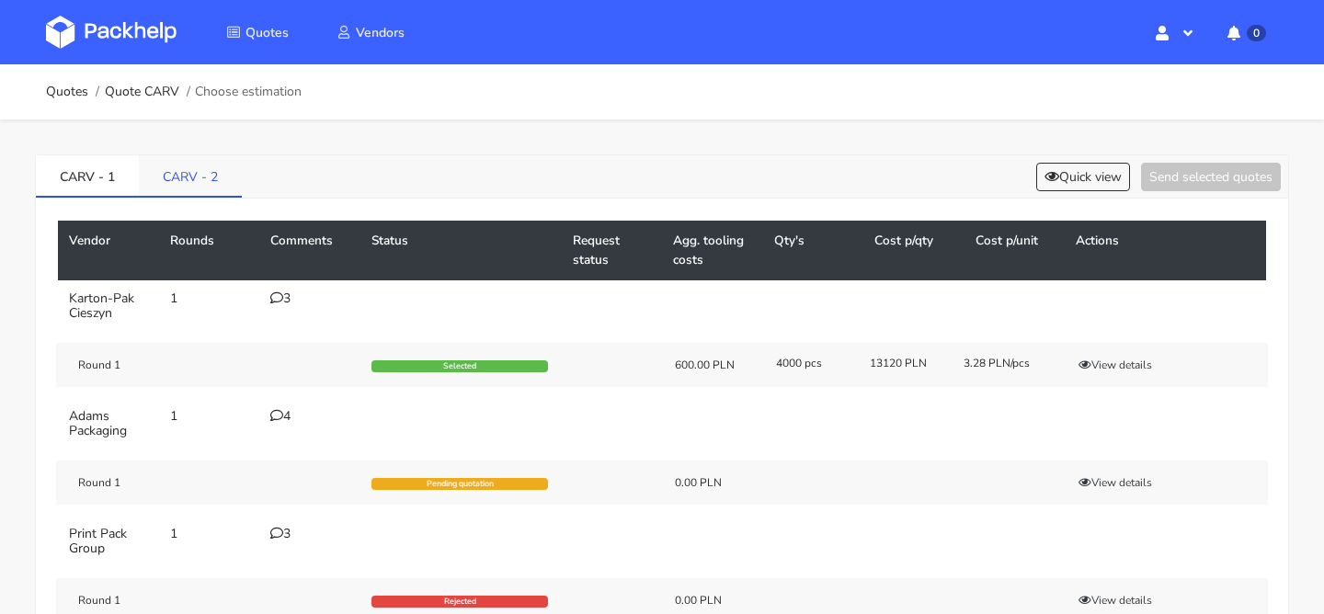
click at [203, 187] on link "CARV - 2" at bounding box center [190, 175] width 103 height 40
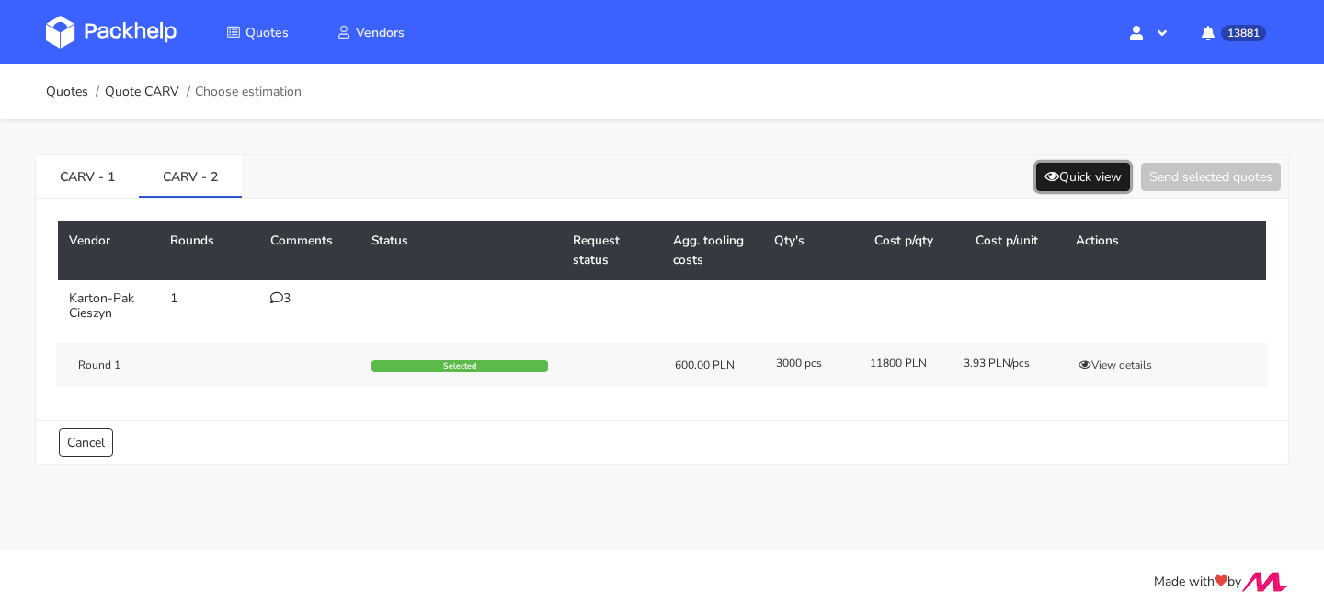
click at [1085, 165] on button "Quick view" at bounding box center [1083, 177] width 94 height 29
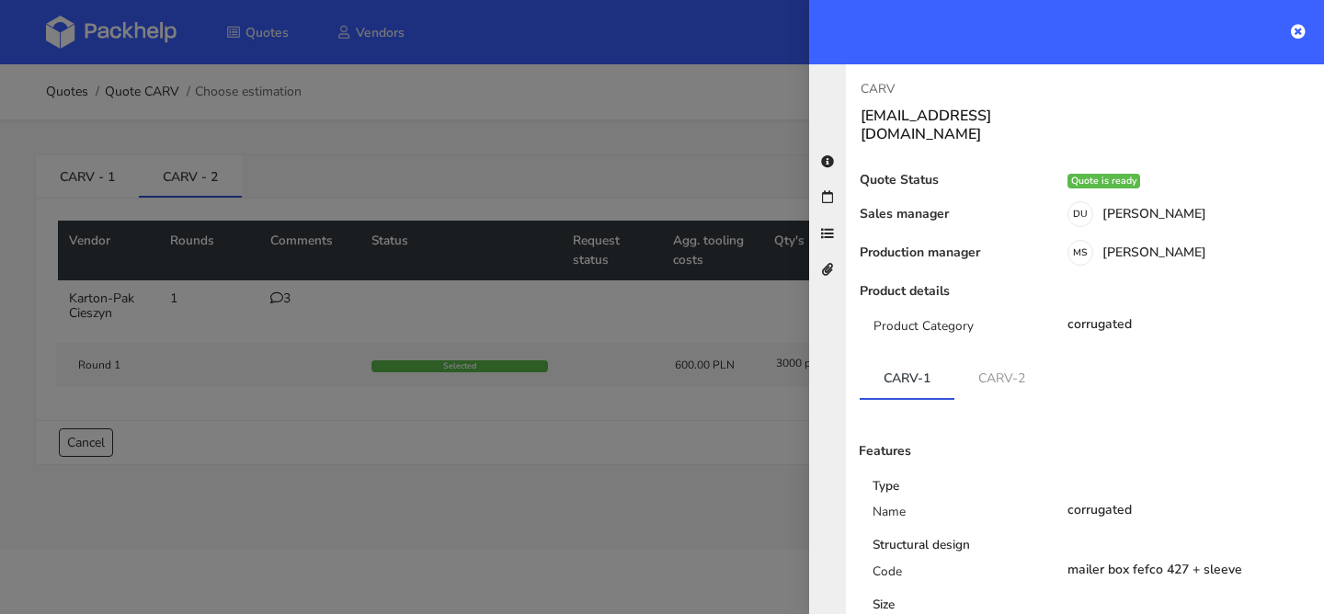
click at [322, 291] on div at bounding box center [662, 307] width 1324 height 614
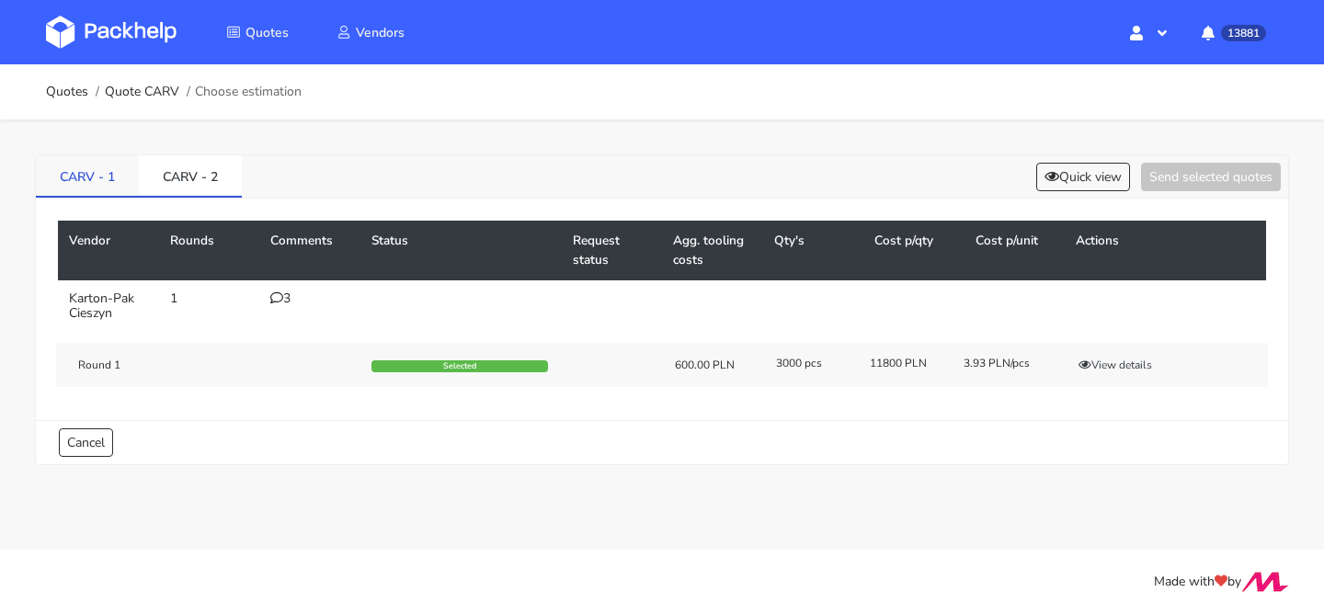
click at [97, 170] on link "CARV - 1" at bounding box center [87, 175] width 103 height 40
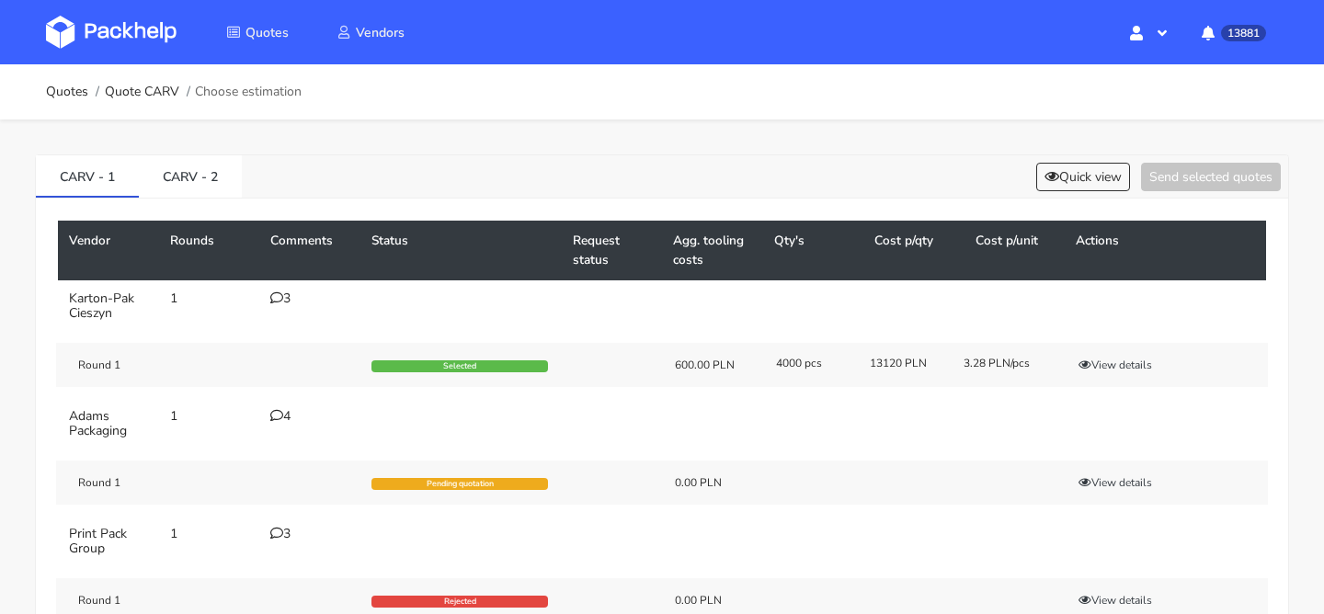
click at [291, 303] on div "3" at bounding box center [309, 298] width 79 height 15
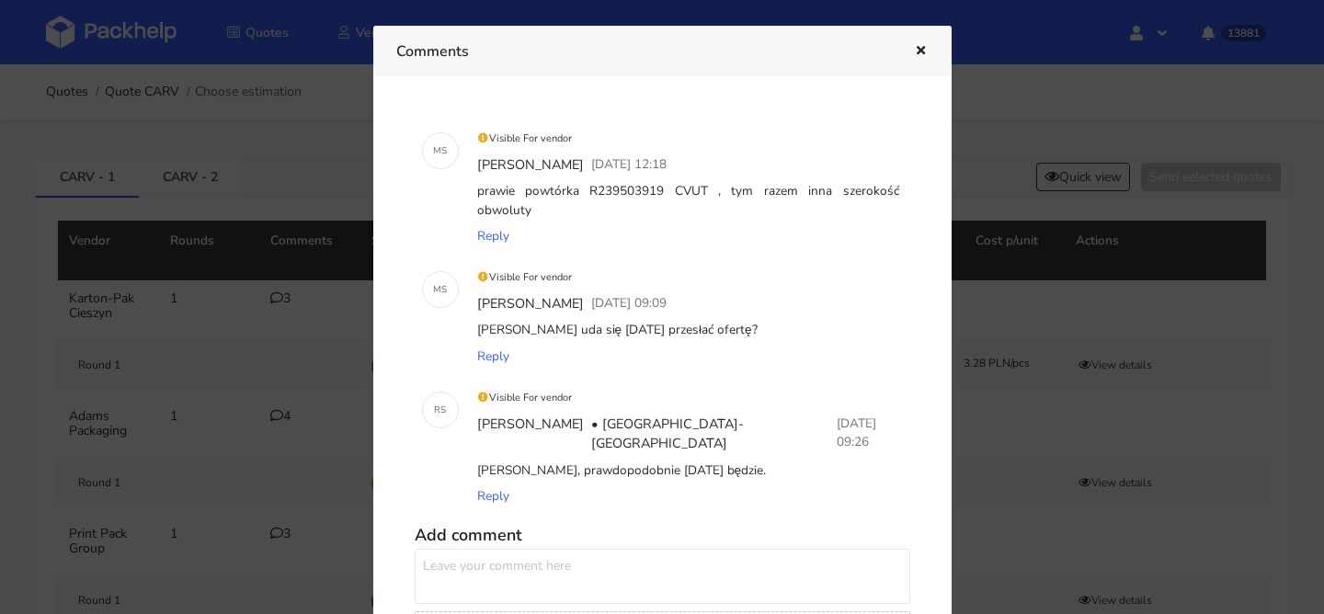
click at [921, 50] on icon "button" at bounding box center [921, 51] width 16 height 13
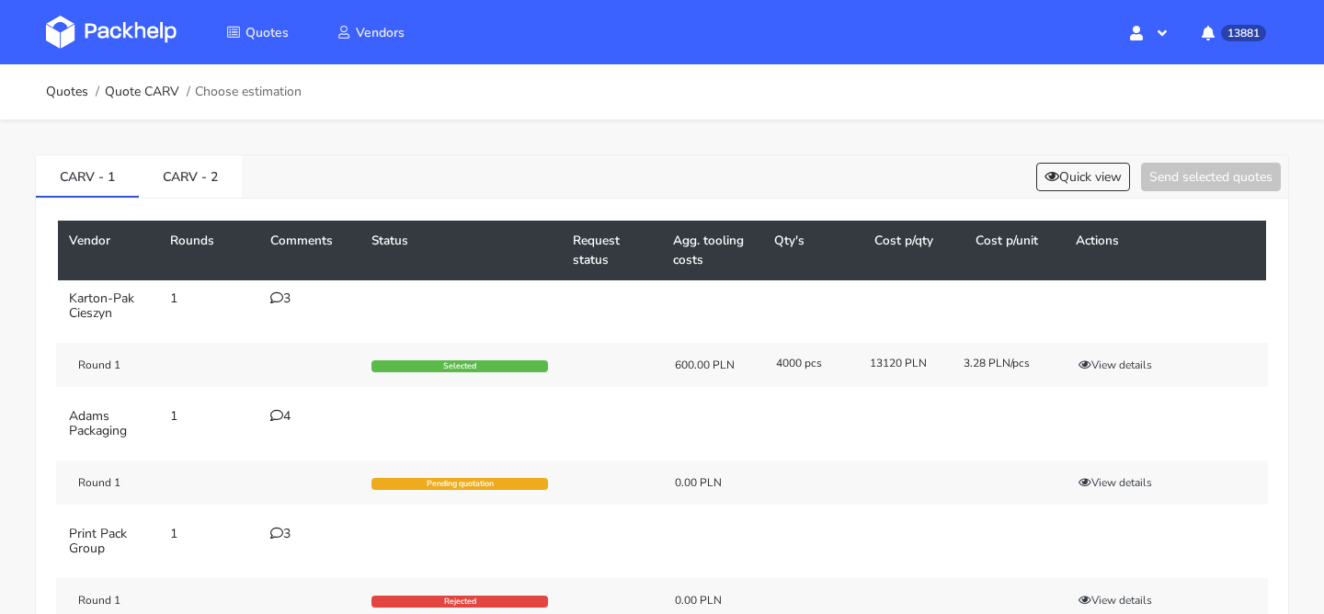
click at [1077, 155] on div "CARV - 1 CARV - 2 Quick view Send selected quotes" at bounding box center [662, 176] width 1252 height 43
click at [1068, 172] on button "Quick view" at bounding box center [1083, 177] width 94 height 29
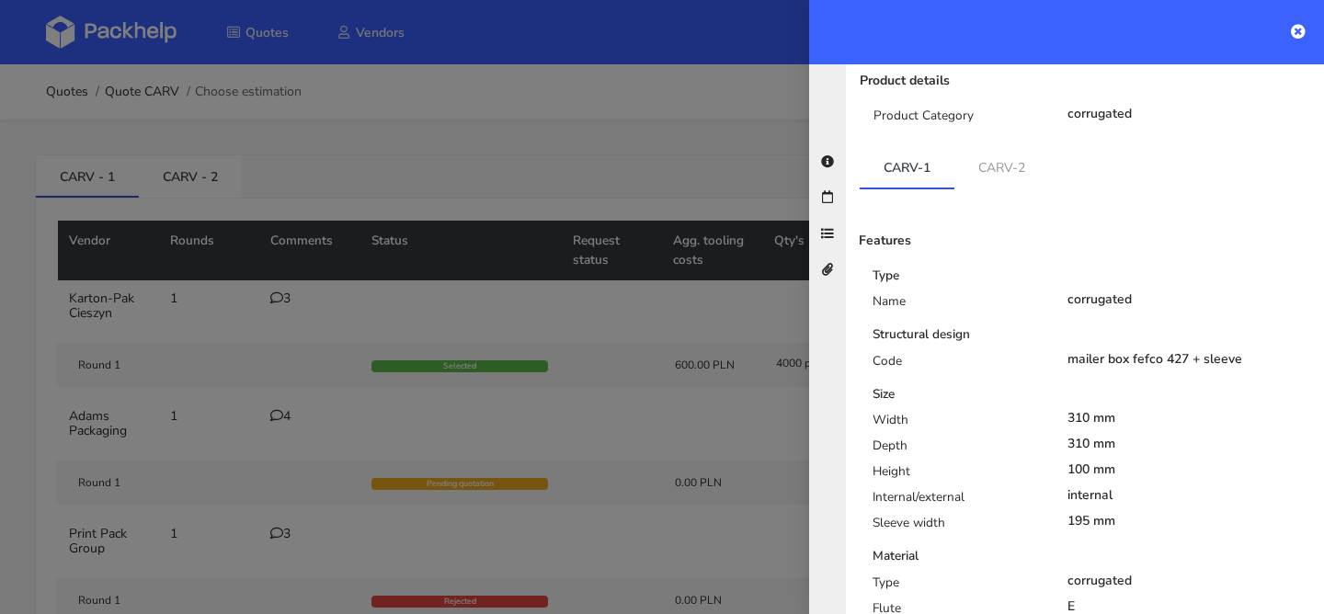
scroll to position [289, 0]
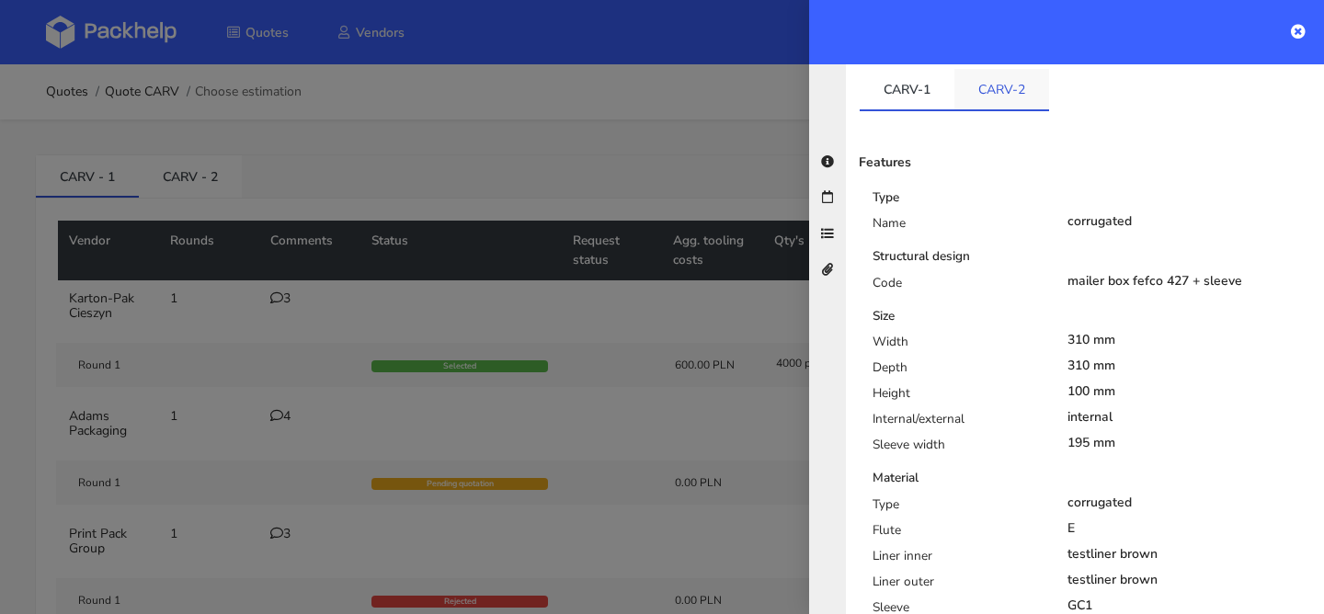
click at [1010, 81] on link "CARV-2" at bounding box center [1001, 89] width 95 height 40
click at [928, 79] on link "CARV-1" at bounding box center [907, 89] width 95 height 40
click at [1019, 74] on link "CARV-2" at bounding box center [1001, 89] width 95 height 40
click at [906, 77] on link "CARV-1" at bounding box center [907, 89] width 95 height 40
click at [1007, 76] on link "CARV-2" at bounding box center [1001, 89] width 95 height 40
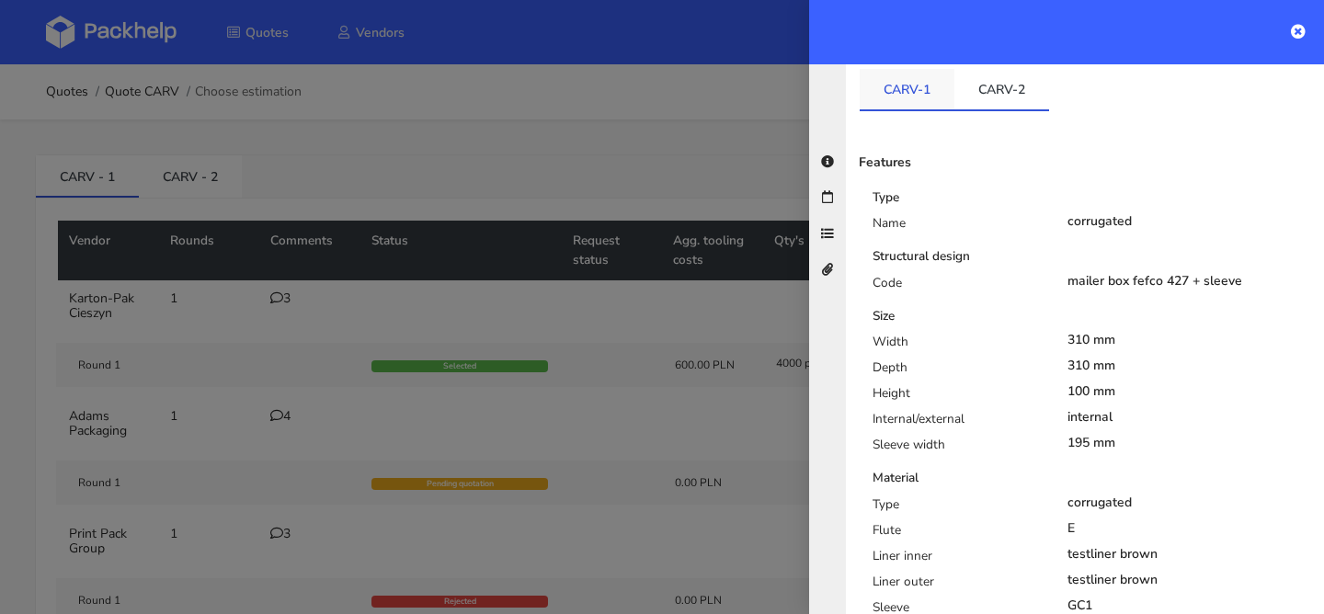
click at [892, 76] on link "CARV-1" at bounding box center [907, 89] width 95 height 40
click at [1010, 69] on link "CARV-2" at bounding box center [1001, 89] width 95 height 40
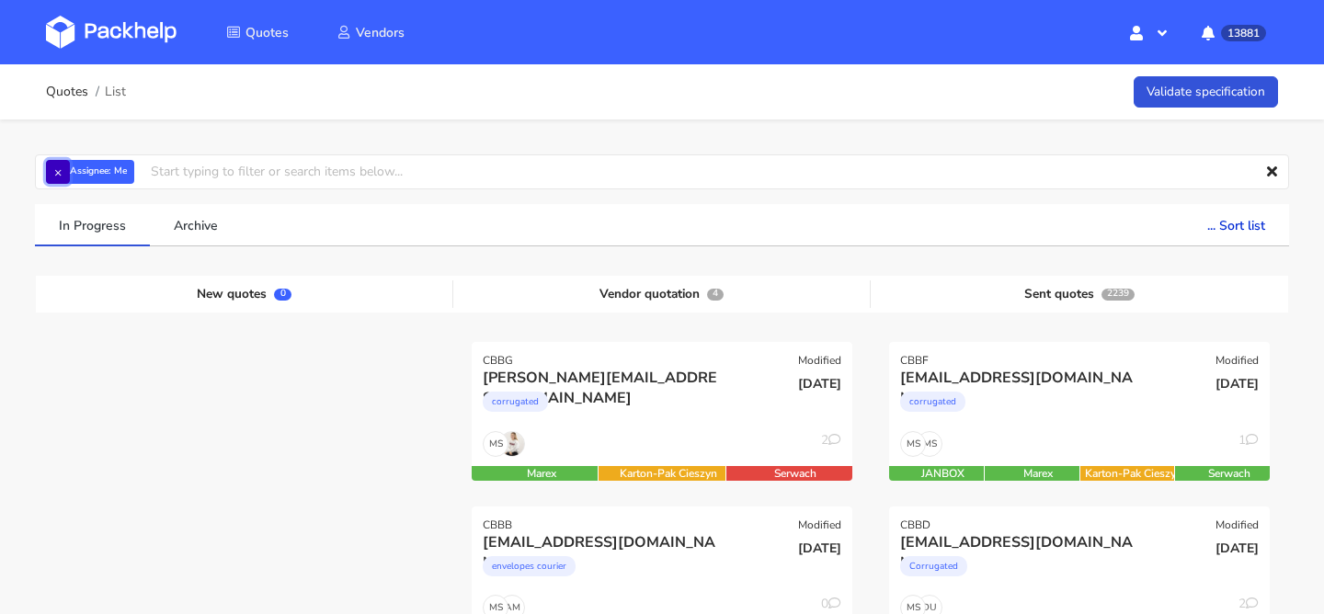
click at [61, 170] on button "×" at bounding box center [58, 172] width 24 height 24
click at [61, 170] on input "text" at bounding box center [662, 171] width 1254 height 35
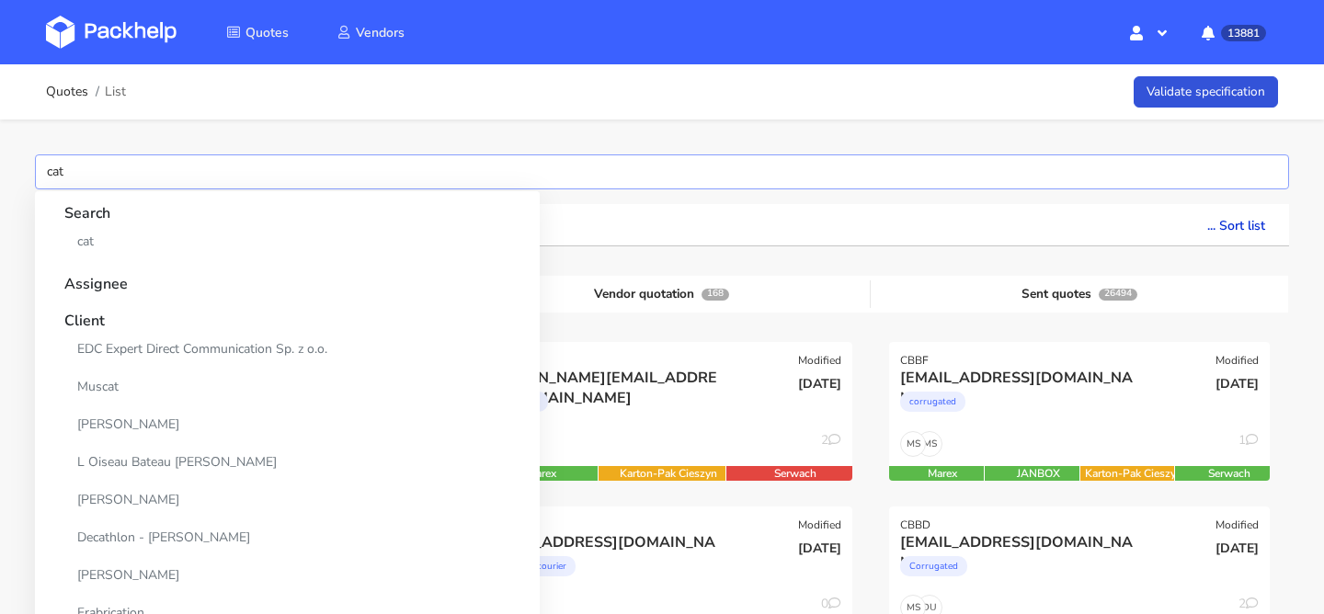
type input "catu"
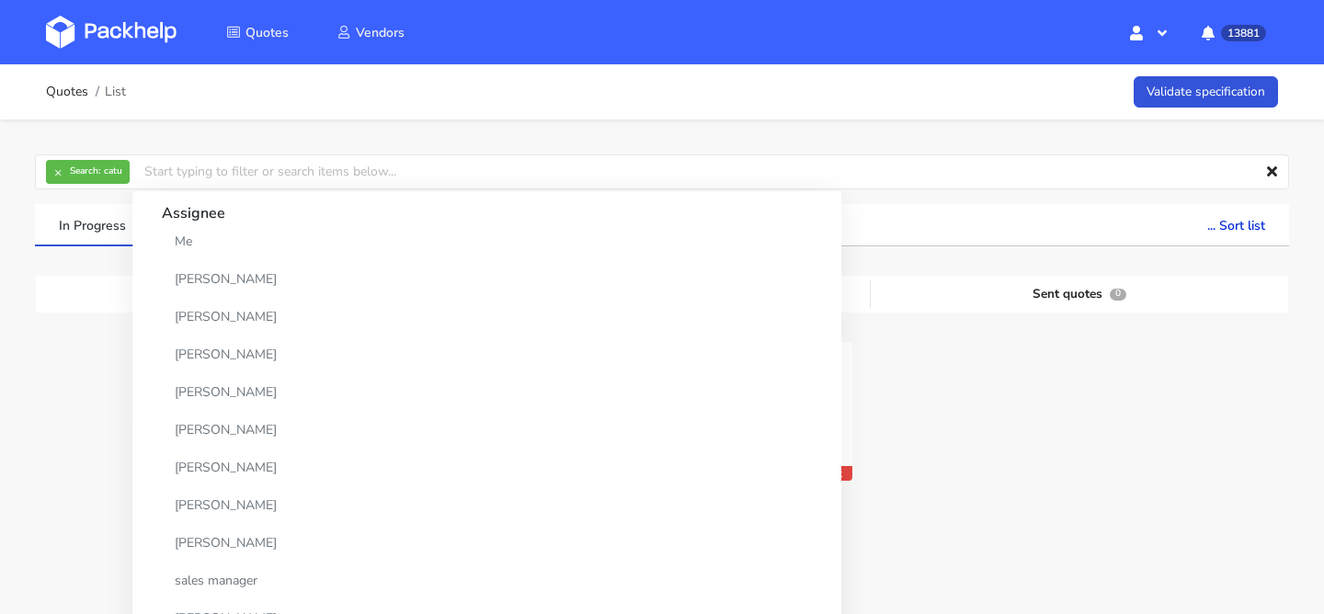
click at [919, 404] on div at bounding box center [1079, 424] width 417 height 164
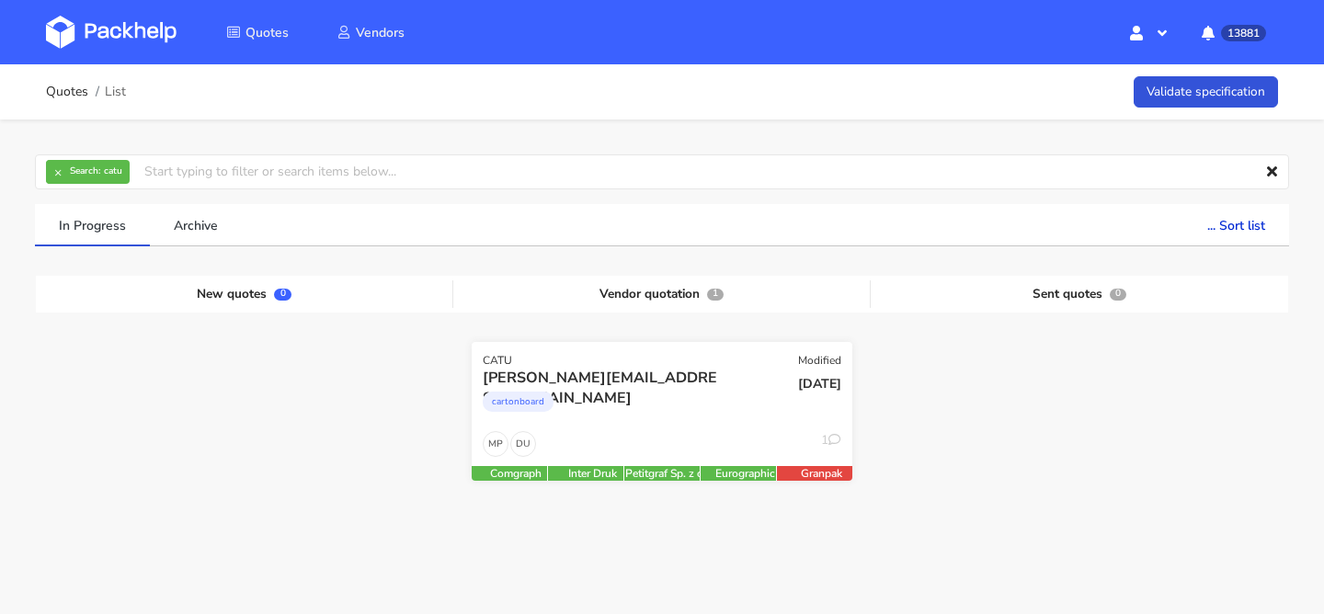
click at [691, 420] on div "cartonboard" at bounding box center [605, 406] width 244 height 37
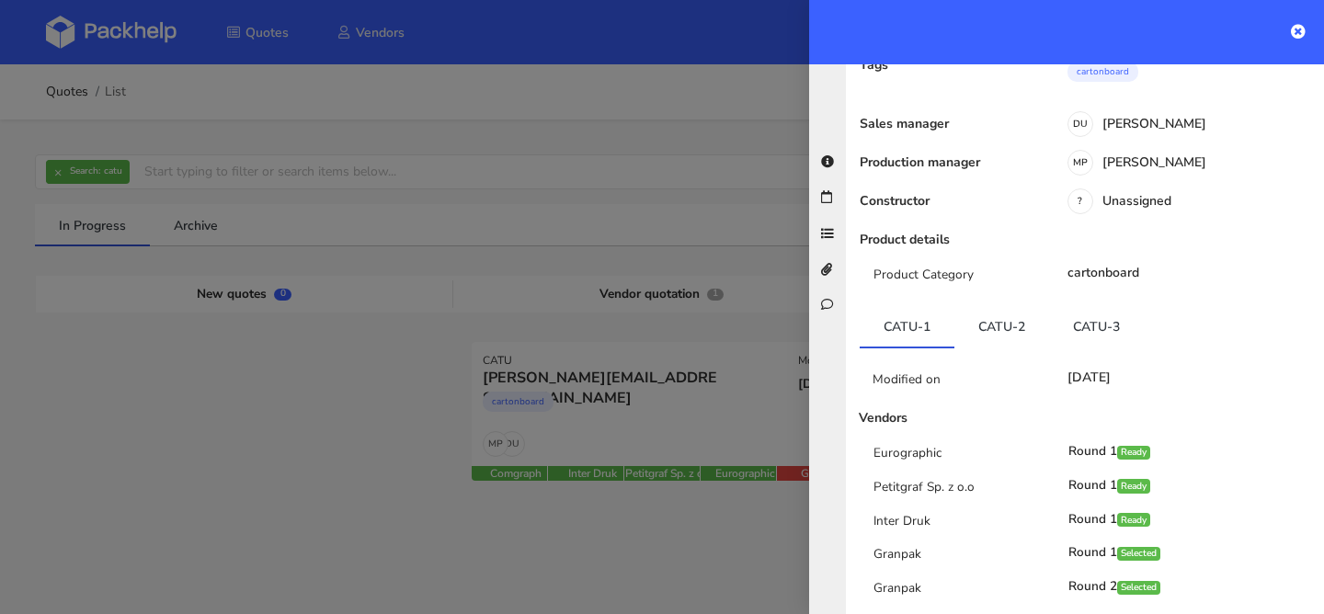
scroll to position [221, 0]
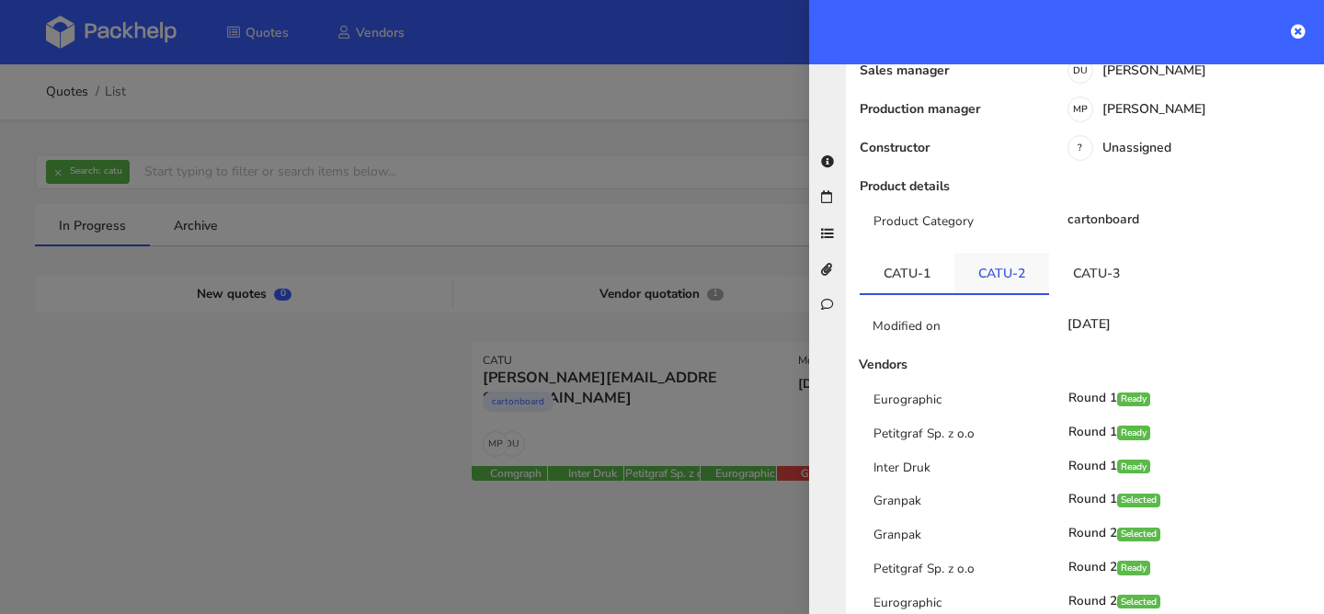
click at [1016, 253] on link "CATU-2" at bounding box center [1001, 273] width 95 height 40
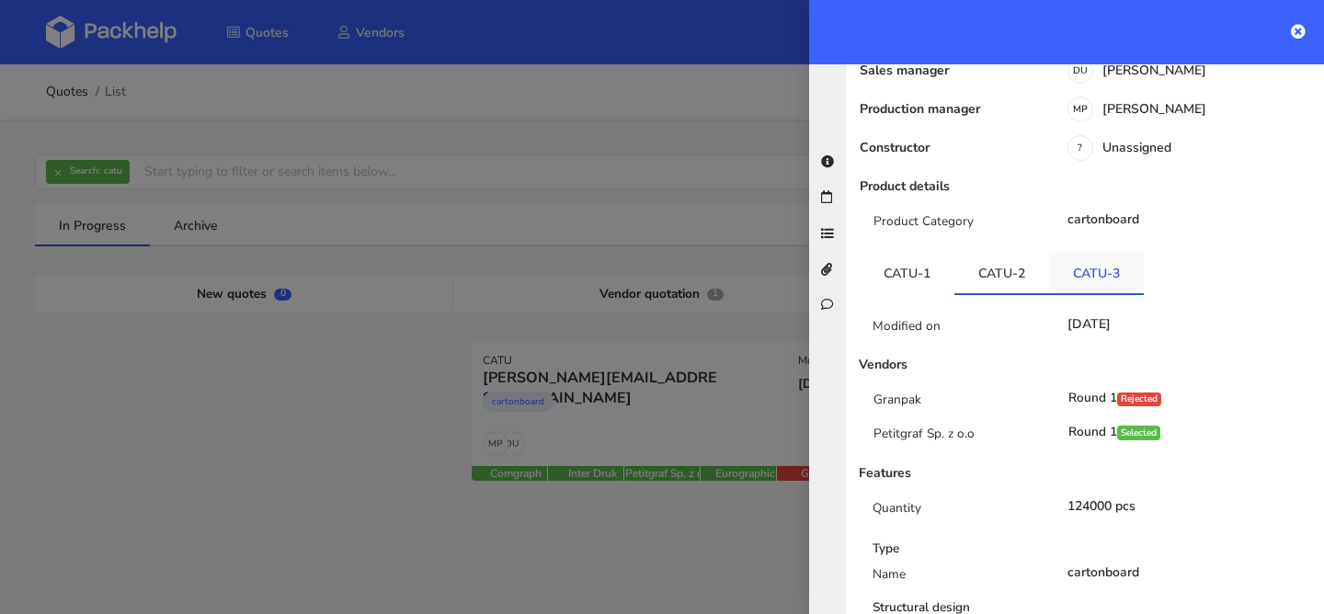
click at [1094, 253] on link "CATU-3" at bounding box center [1096, 273] width 95 height 40
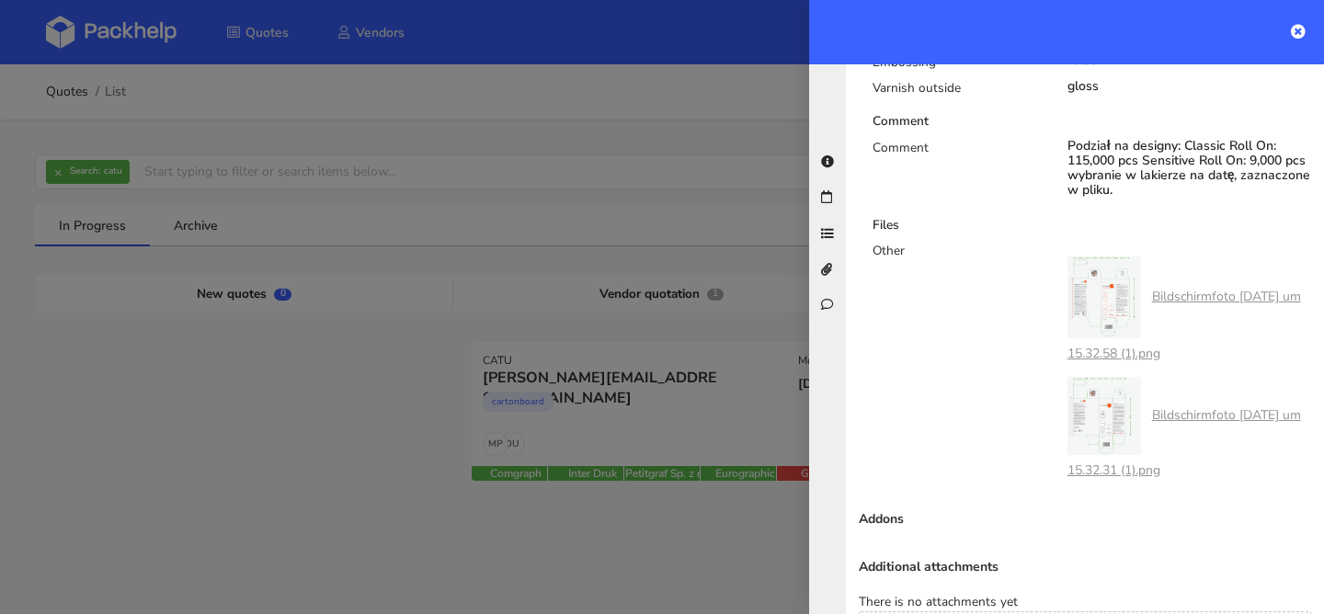
scroll to position [1296, 0]
click at [1189, 290] on link "Bildschirmfoto 2025-07-16 um 15.32.58 (1).png" at bounding box center [1185, 327] width 234 height 74
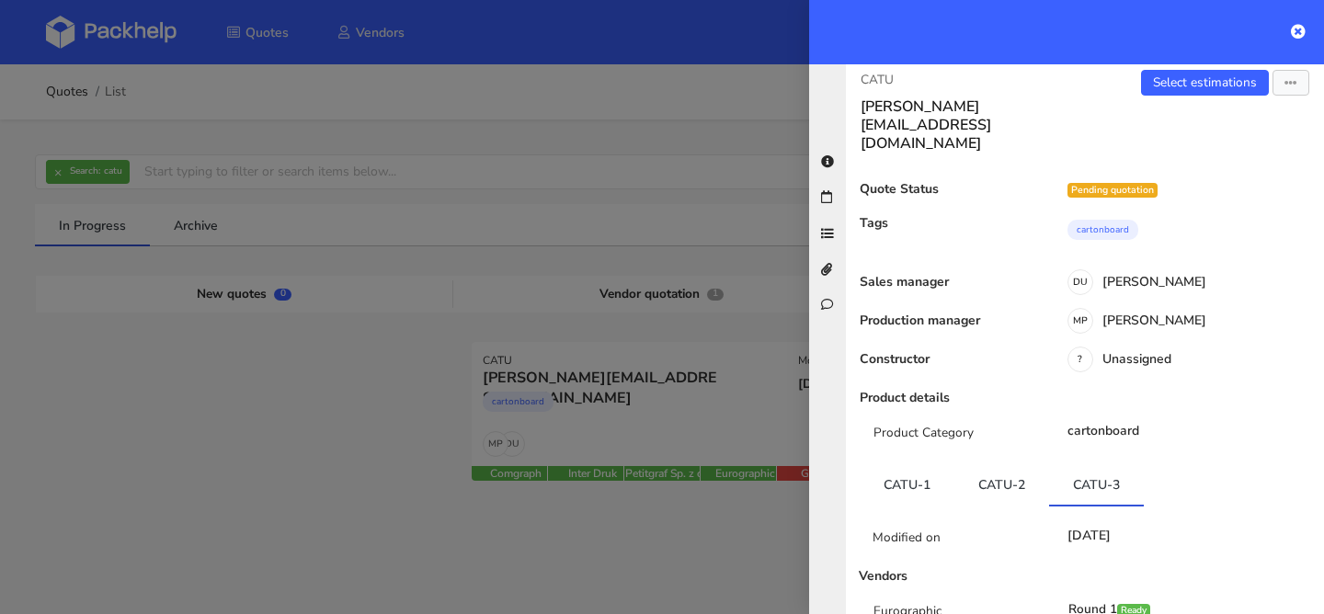
scroll to position [0, 0]
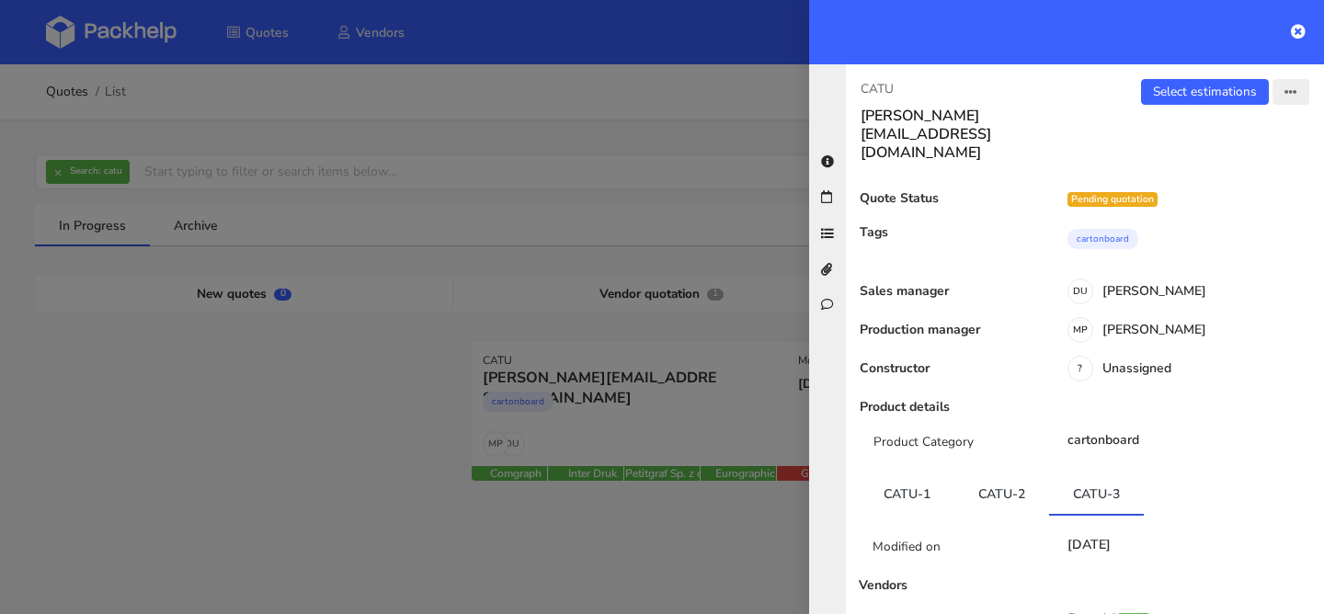
click at [1291, 91] on icon "button" at bounding box center [1290, 92] width 13 height 13
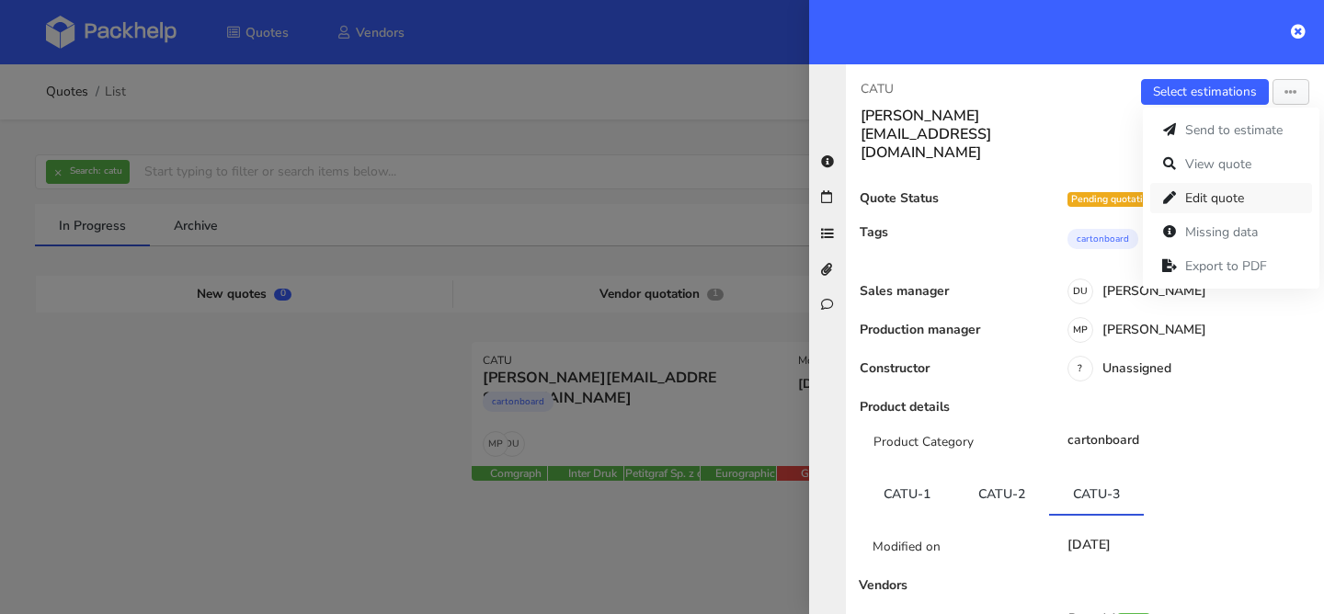
click at [1216, 197] on link "Edit quote" at bounding box center [1231, 198] width 162 height 30
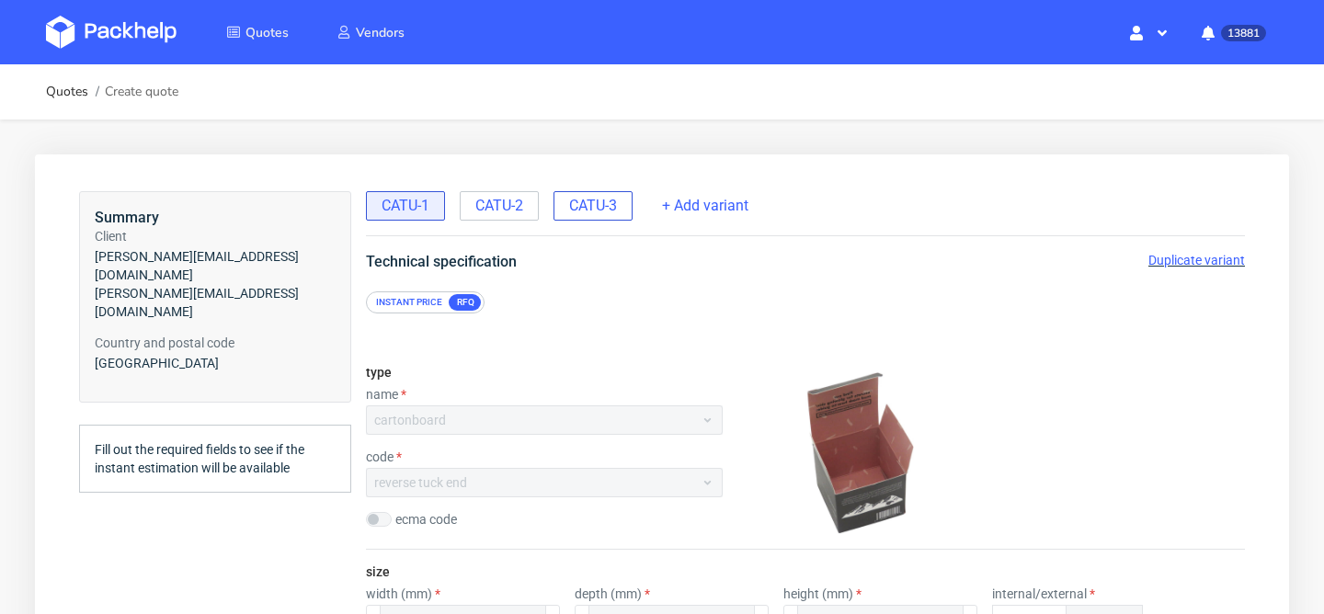
click at [606, 196] on span "CATU-3" at bounding box center [593, 206] width 48 height 20
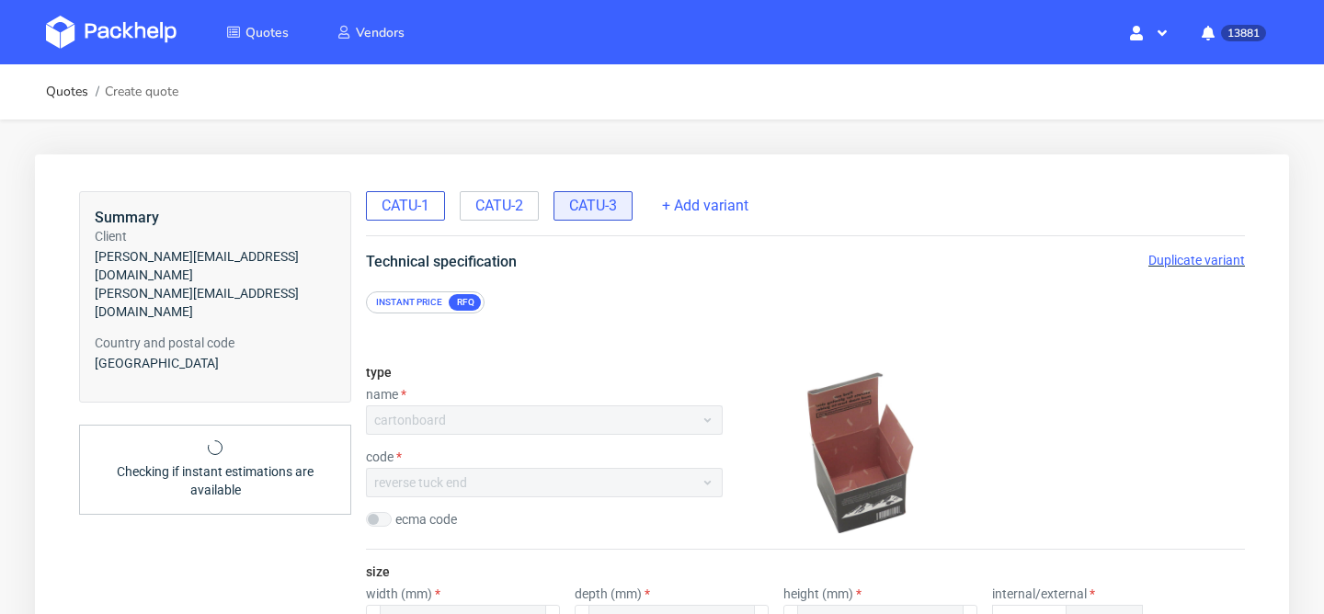
click at [414, 199] on span "CATU-1" at bounding box center [406, 206] width 48 height 20
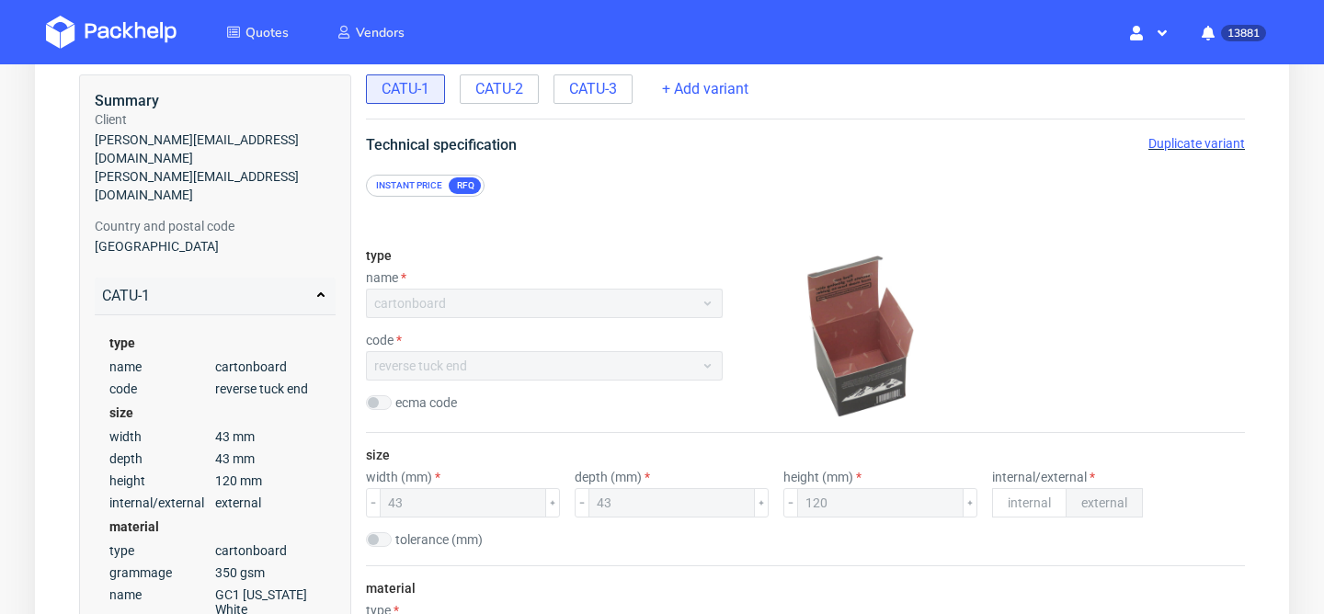
scroll to position [23, 0]
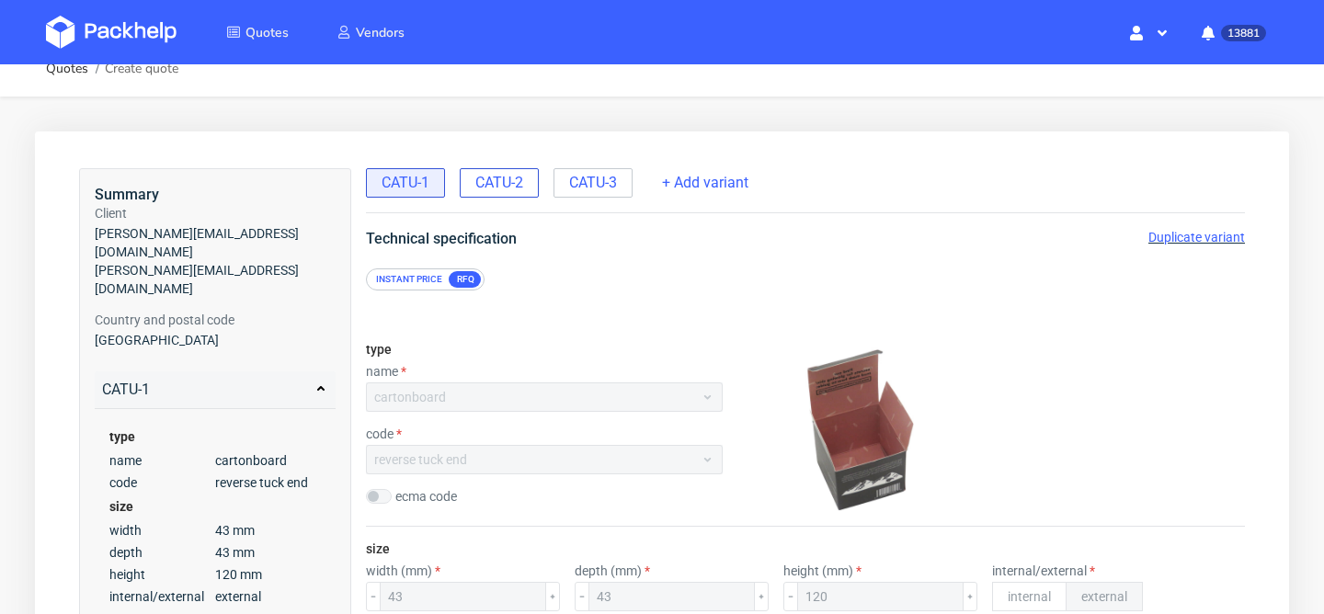
click at [519, 179] on span "CATU-2" at bounding box center [499, 183] width 48 height 20
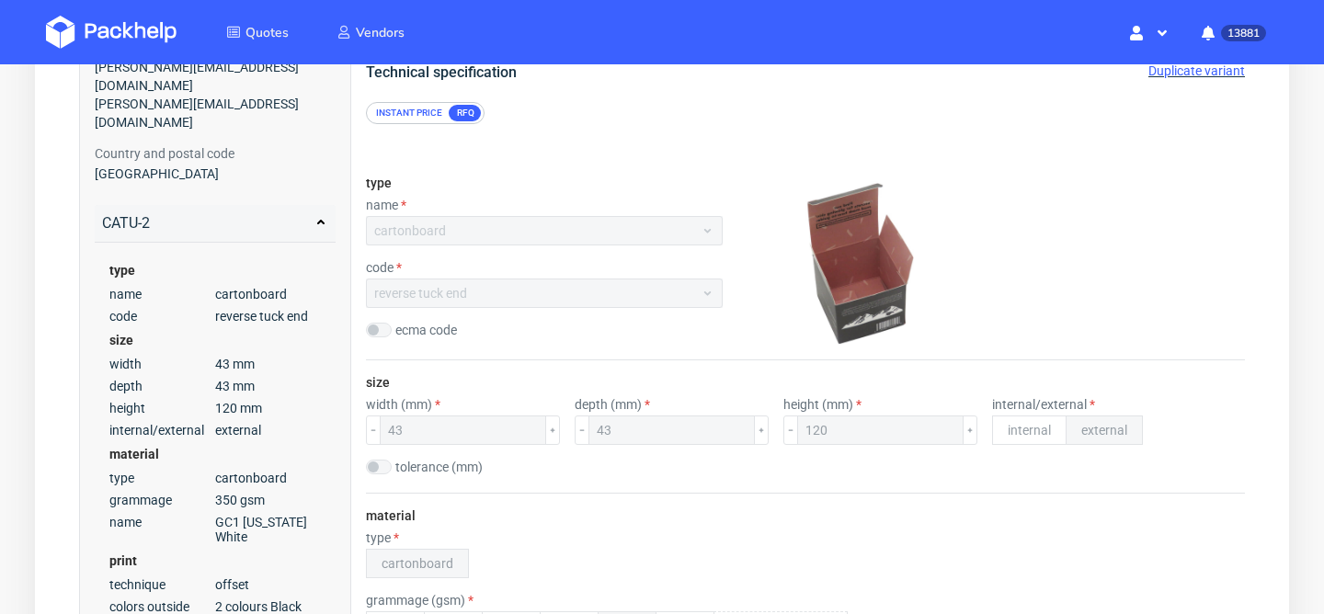
scroll to position [106, 0]
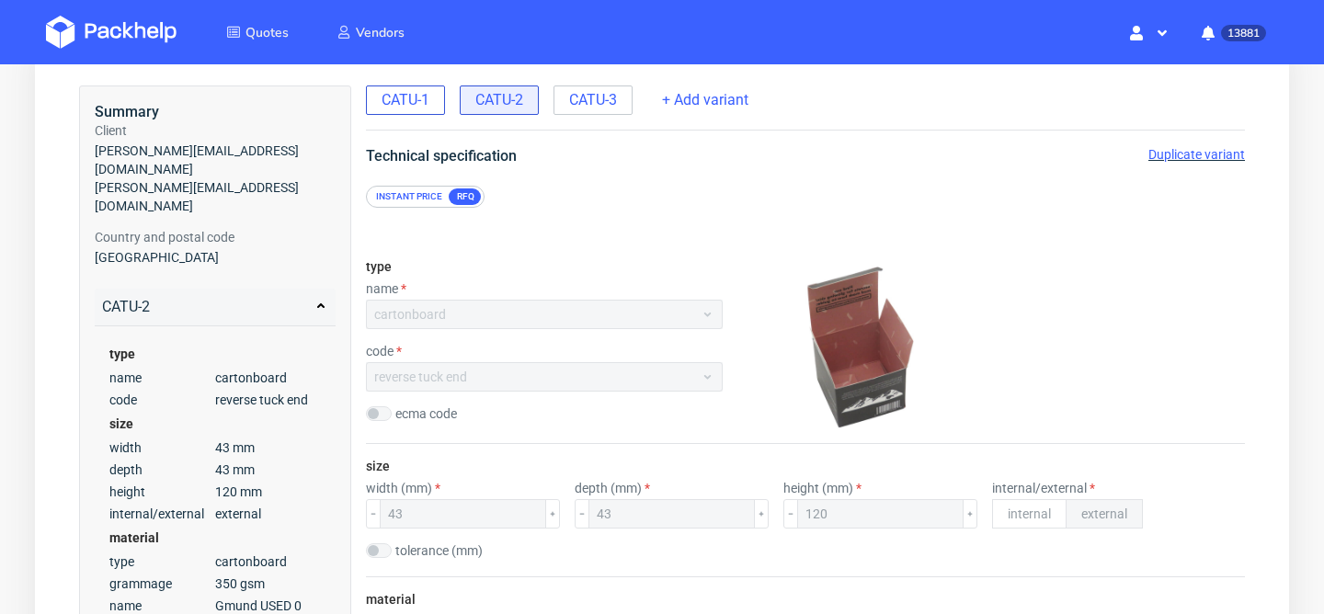
click at [408, 97] on span "CATU-1" at bounding box center [406, 100] width 48 height 20
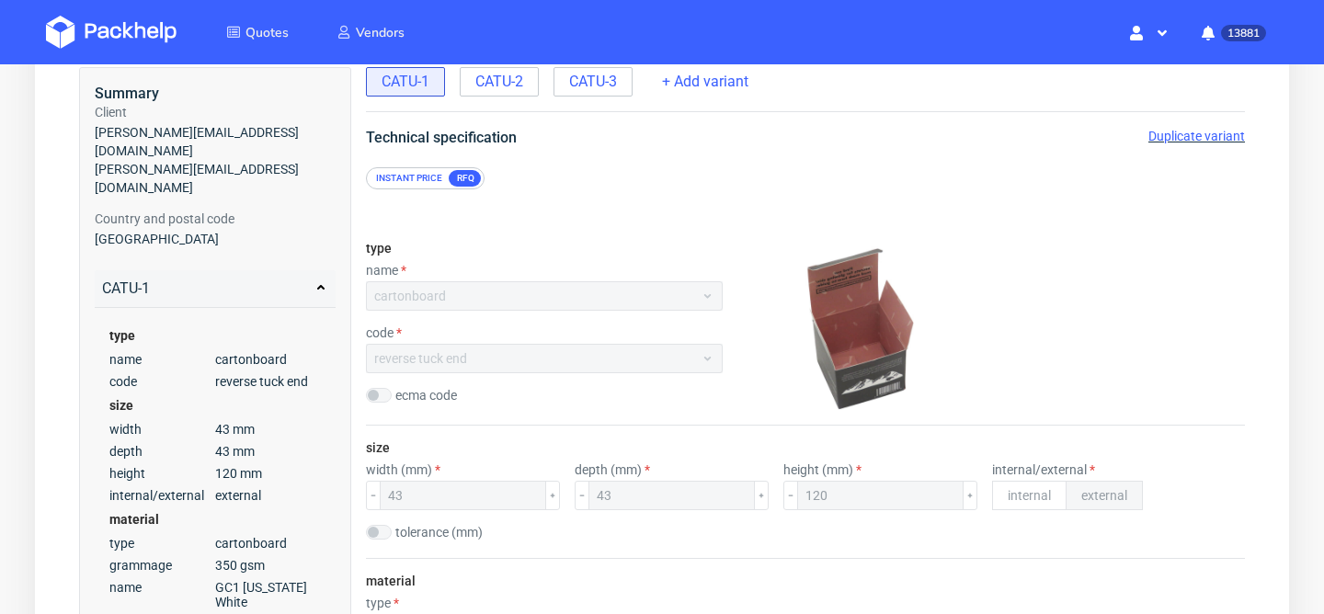
scroll to position [0, 0]
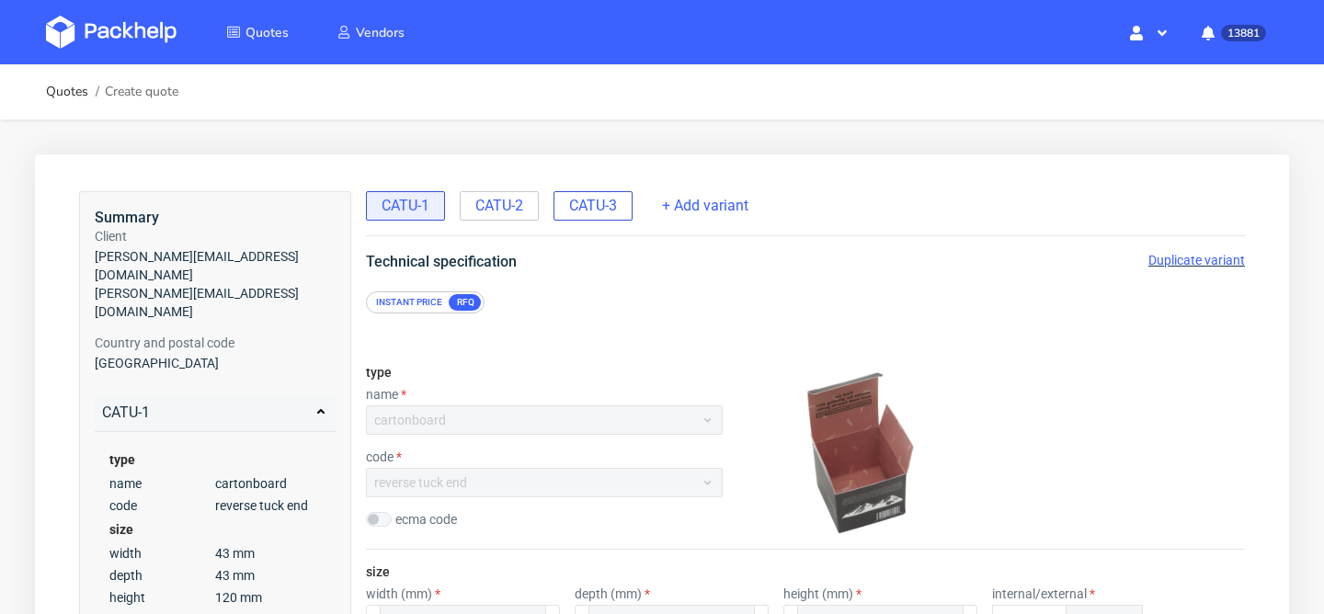
click at [572, 201] on span "CATU-3" at bounding box center [593, 206] width 48 height 20
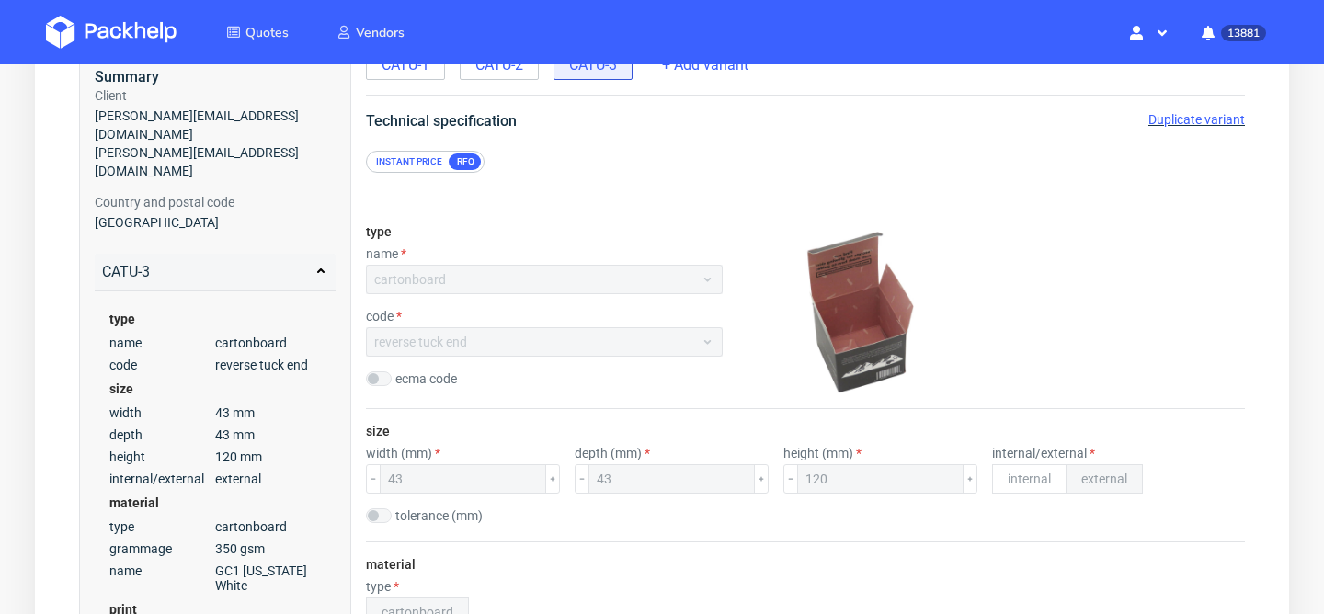
scroll to position [89, 0]
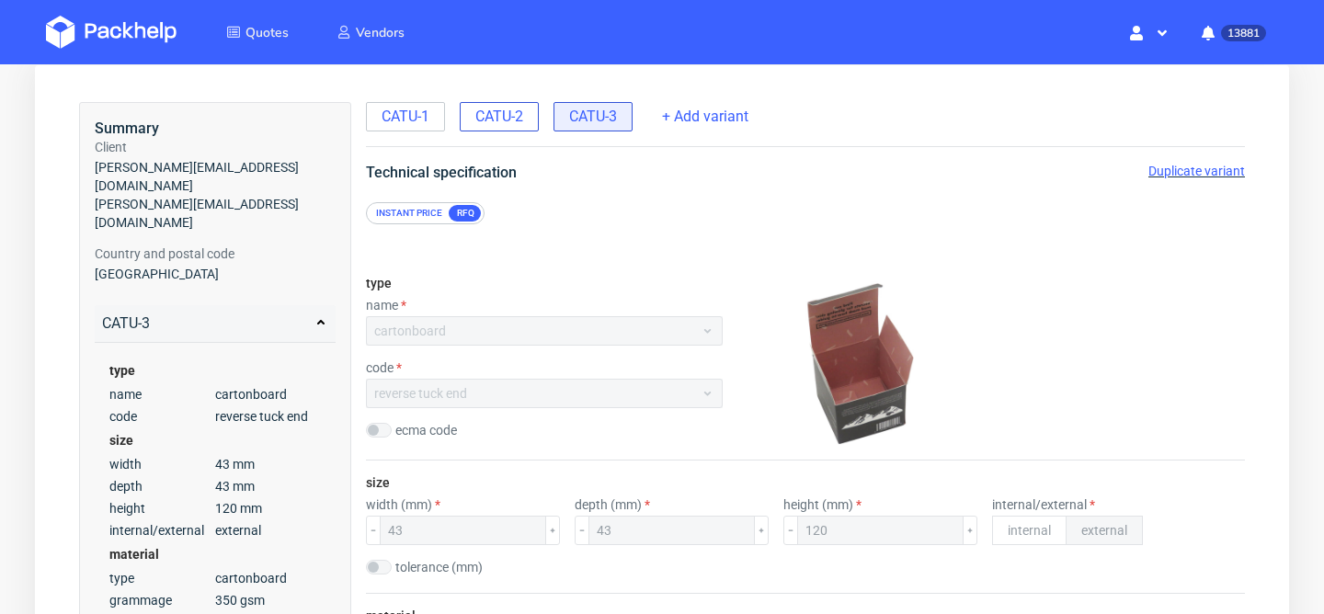
click at [515, 122] on span "CATU-2" at bounding box center [499, 117] width 48 height 20
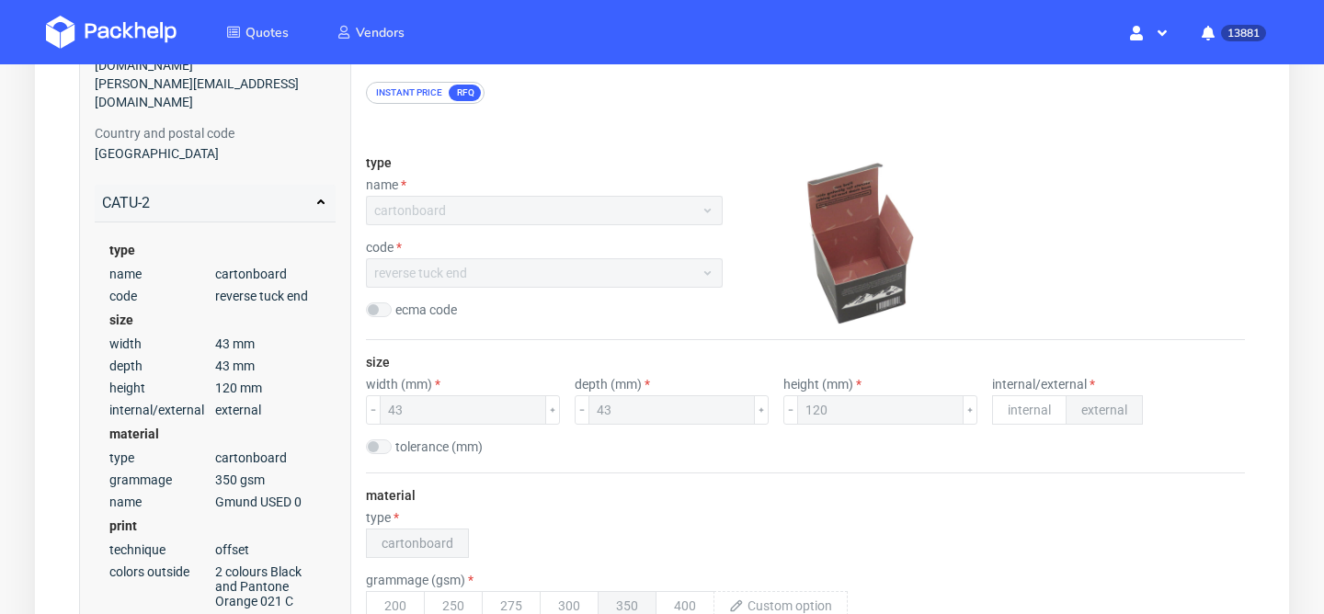
scroll to position [0, 0]
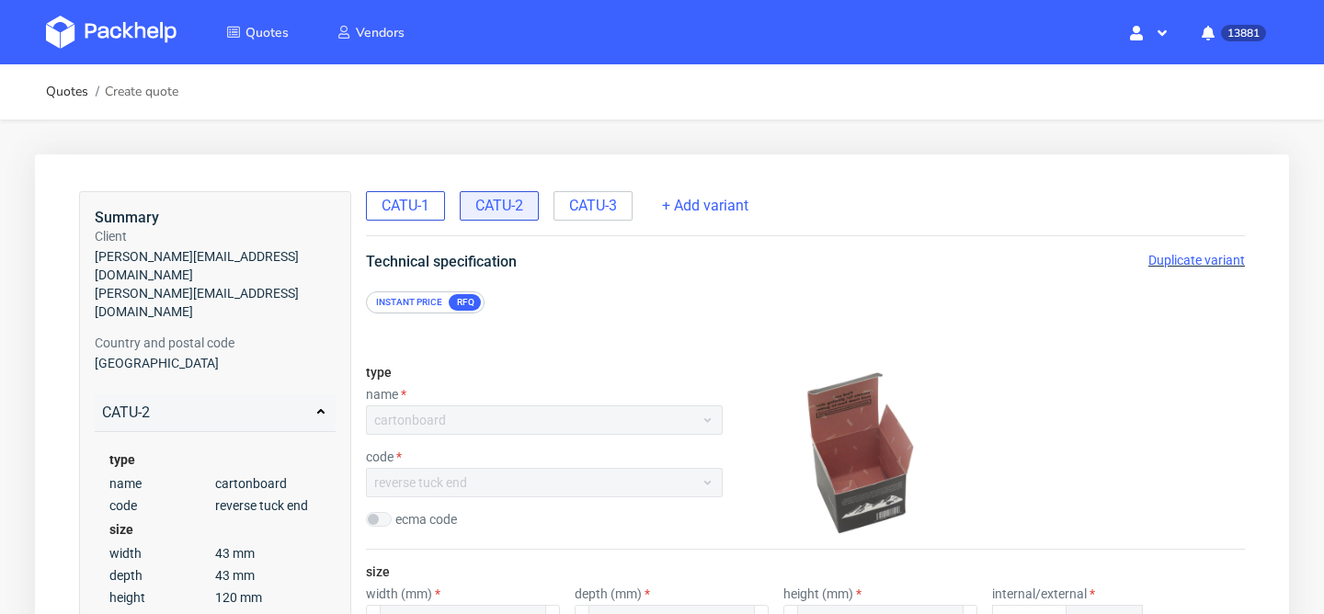
click at [427, 208] on span "CATU-1" at bounding box center [406, 206] width 48 height 20
click at [1185, 259] on span "Duplicate variant" at bounding box center [1196, 260] width 97 height 15
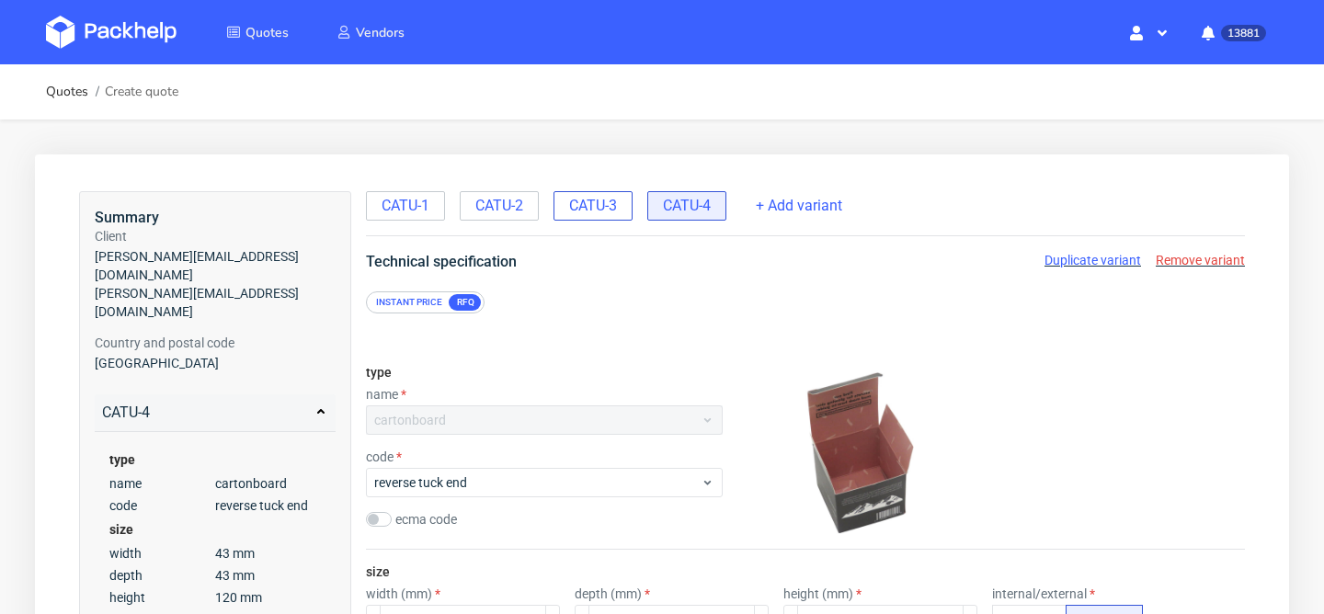
click at [613, 215] on span "CATU-3" at bounding box center [593, 206] width 48 height 20
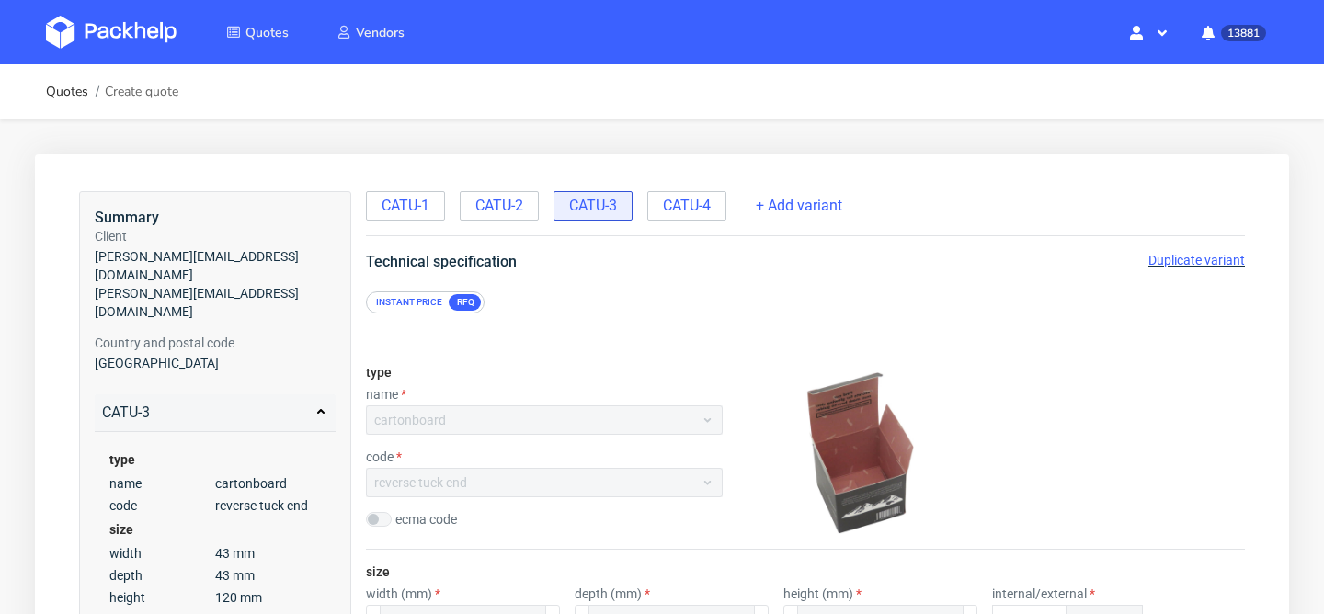
click at [1180, 258] on span "Duplicate variant" at bounding box center [1196, 260] width 97 height 15
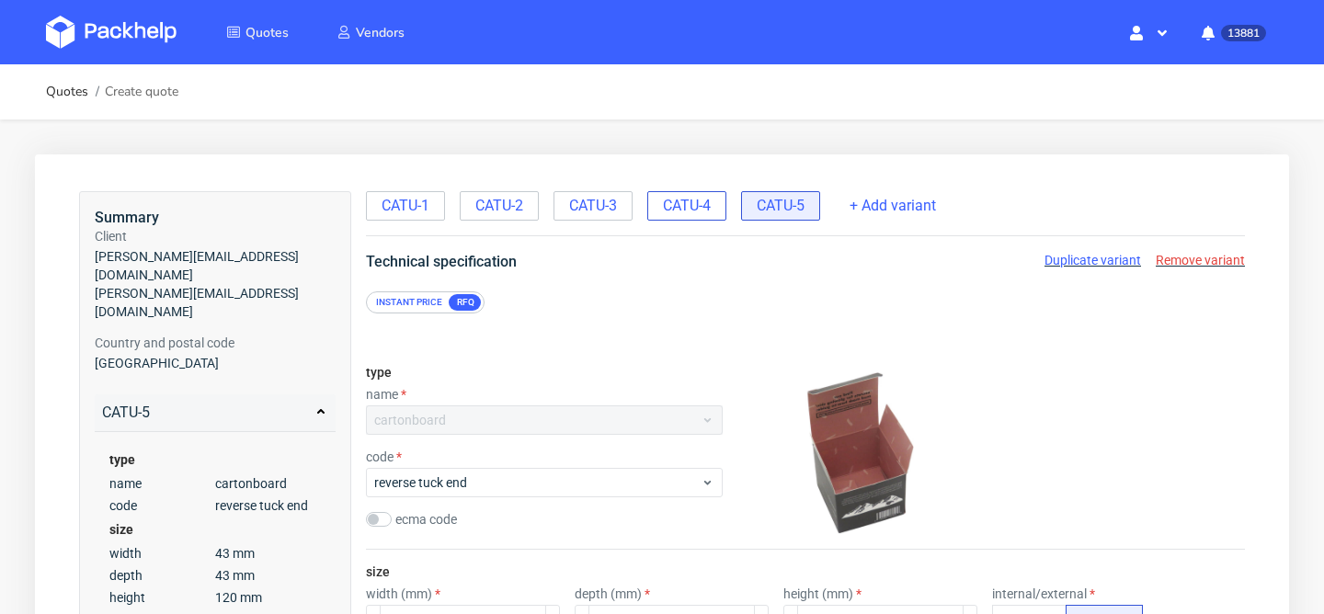
click at [692, 206] on span "CATU-4" at bounding box center [687, 206] width 48 height 20
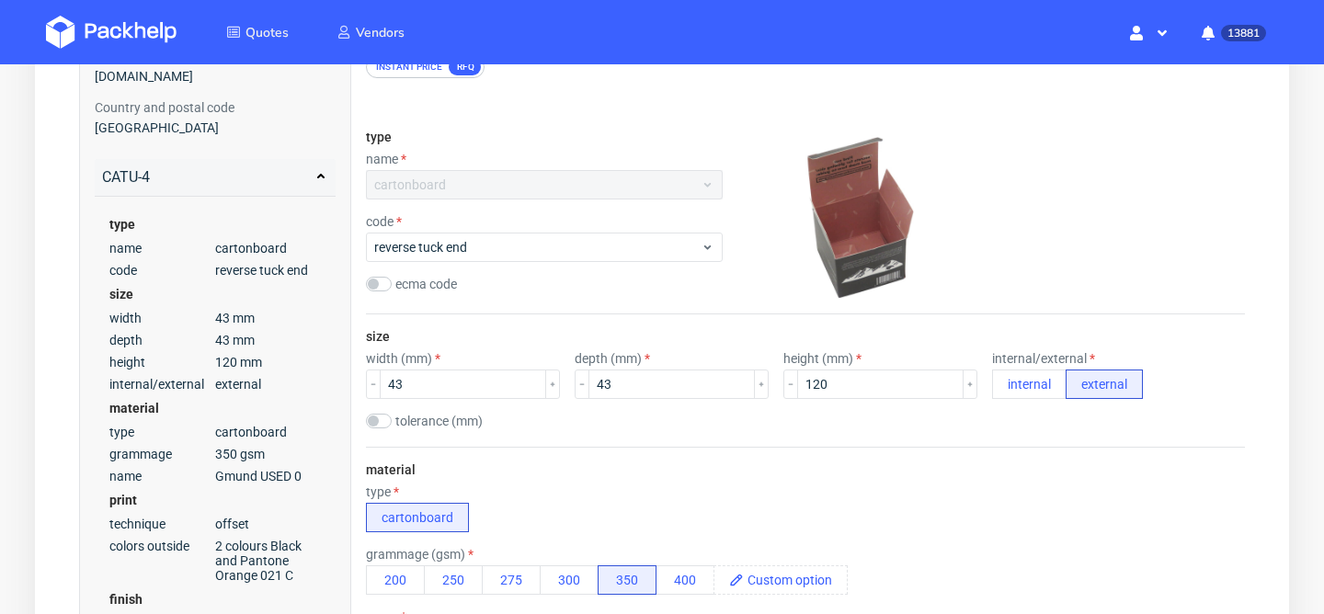
scroll to position [238, 0]
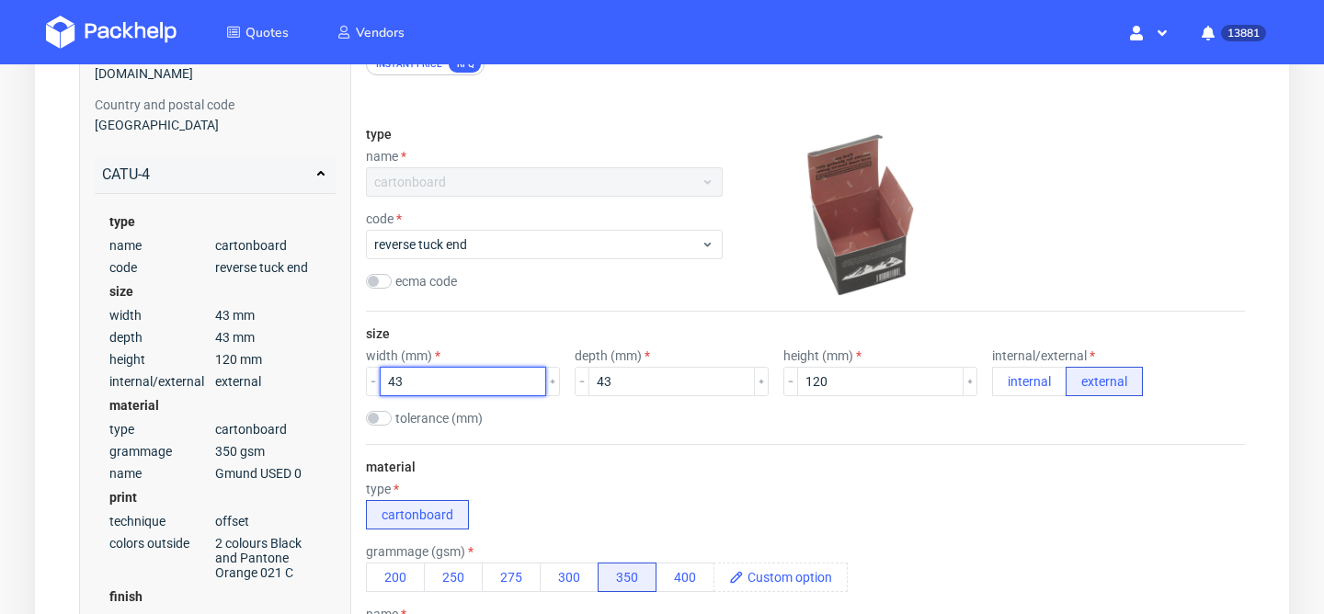
click at [491, 388] on input "43" at bounding box center [463, 381] width 166 height 29
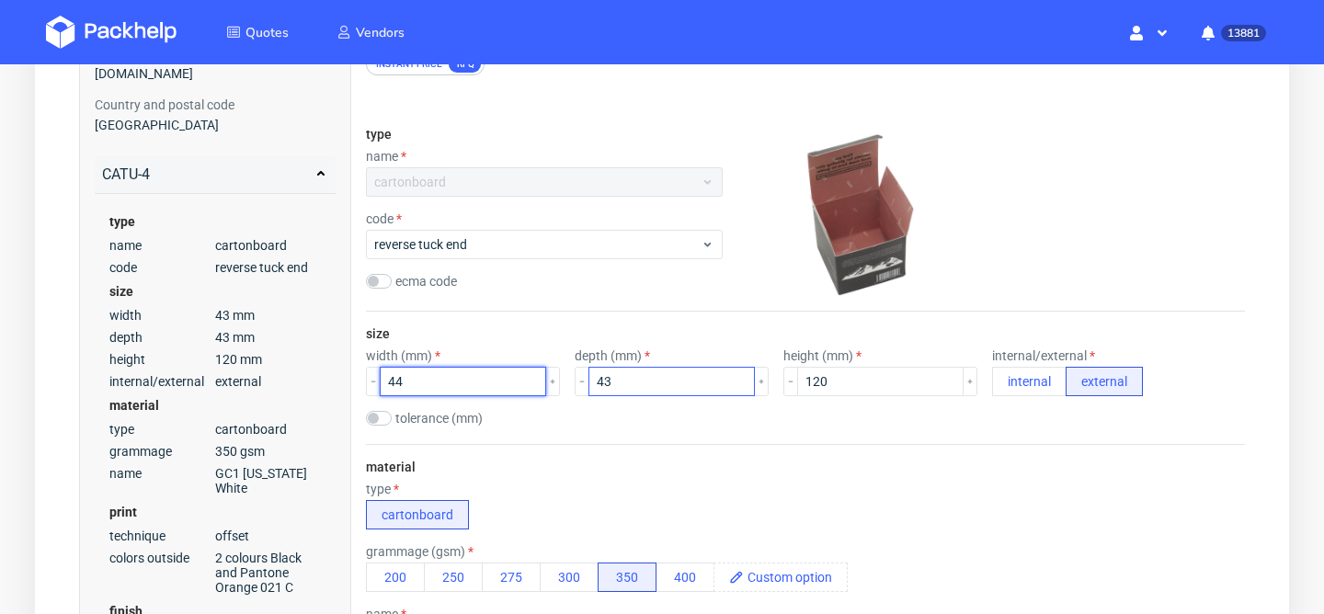
type input "44"
click at [622, 375] on input "43" at bounding box center [671, 381] width 166 height 29
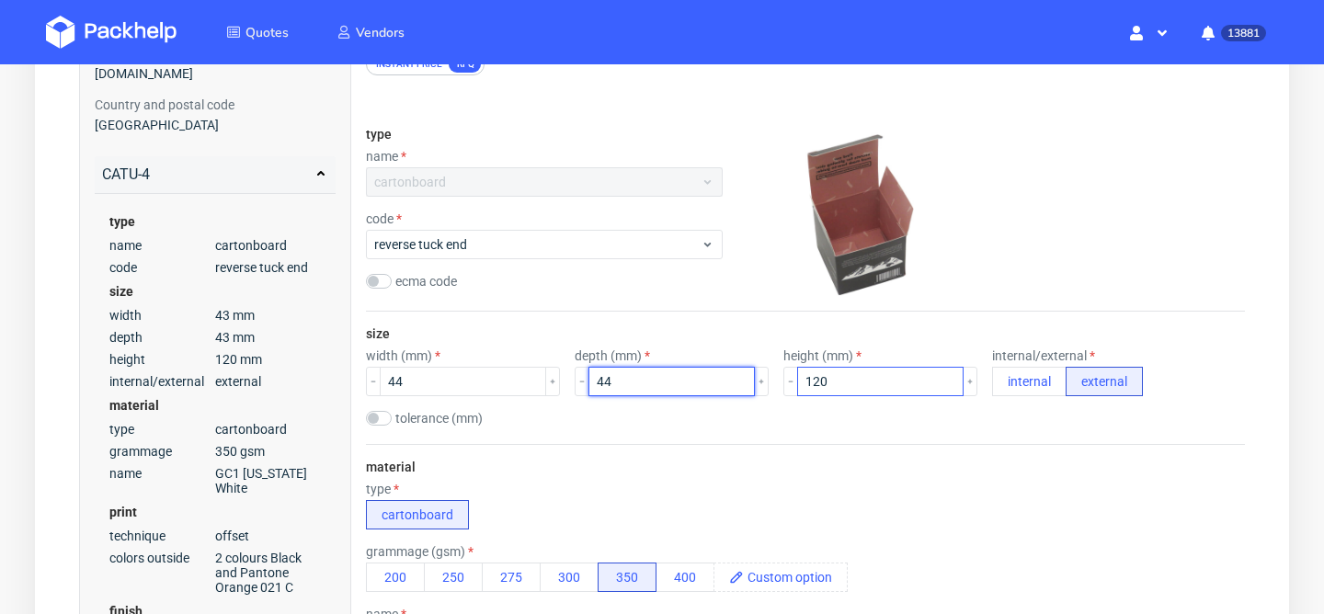
type input "44"
click at [801, 377] on input "120" at bounding box center [880, 381] width 166 height 29
type input "122"
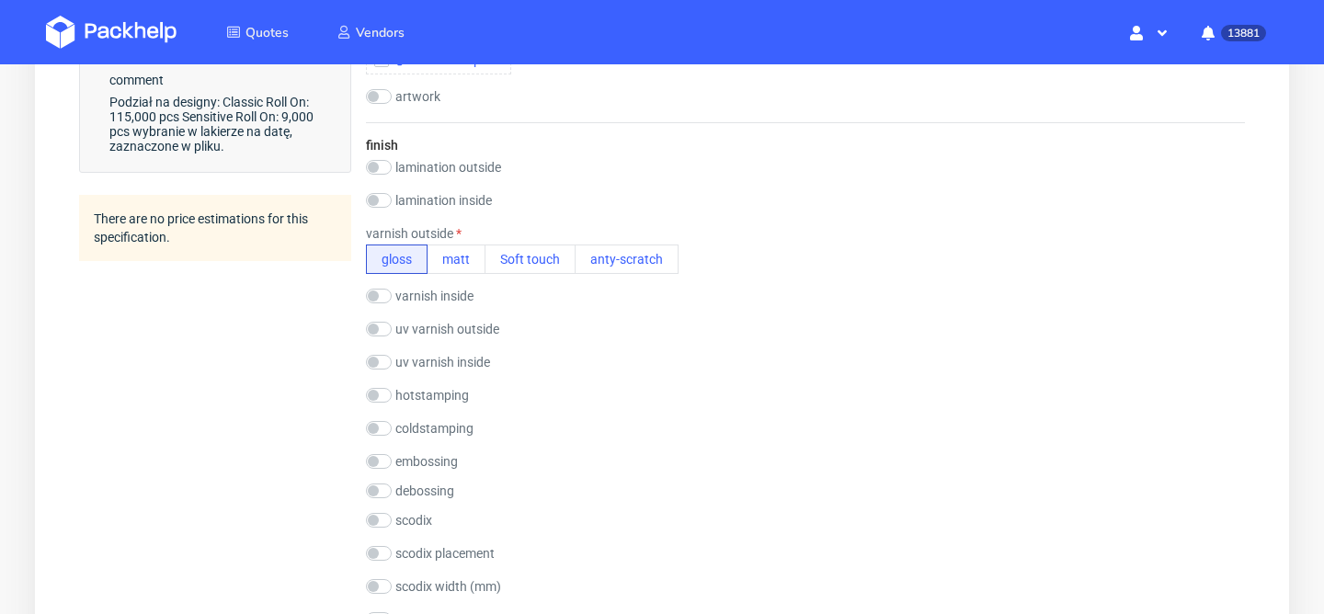
scroll to position [0, 0]
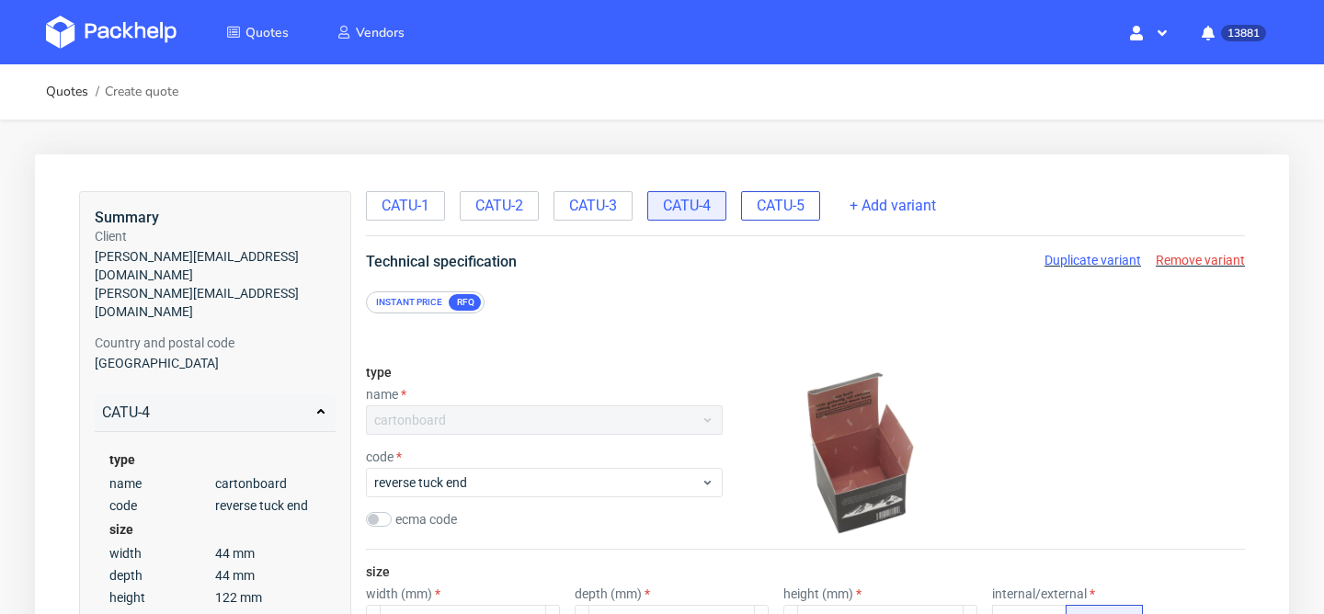
click at [783, 211] on span "CATU-5" at bounding box center [781, 206] width 48 height 20
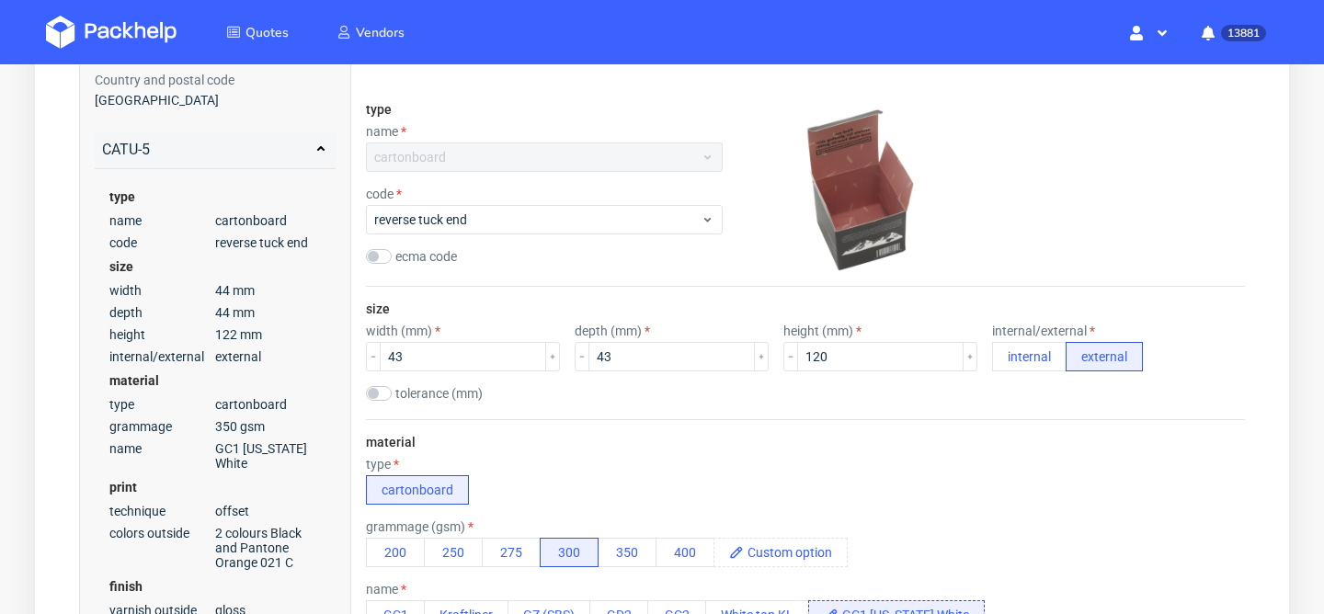
scroll to position [49, 0]
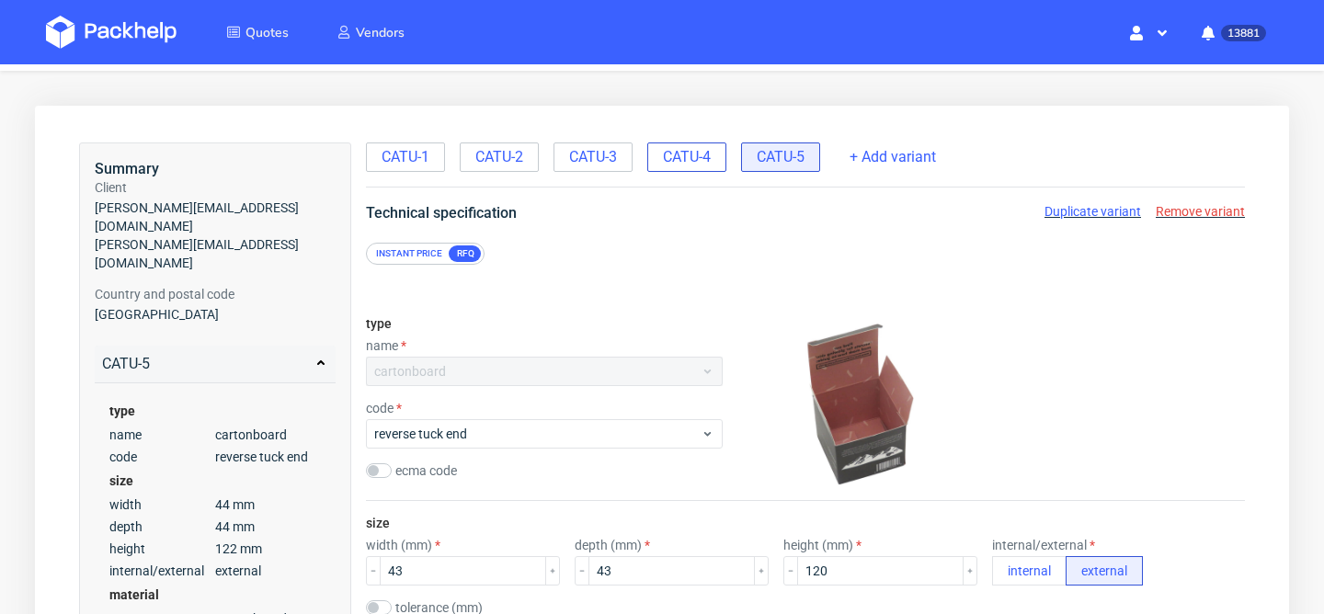
click at [695, 154] on span "CATU-4" at bounding box center [687, 157] width 48 height 20
click at [792, 149] on span "CATU-5" at bounding box center [781, 157] width 48 height 20
click at [469, 559] on input "43" at bounding box center [463, 570] width 166 height 29
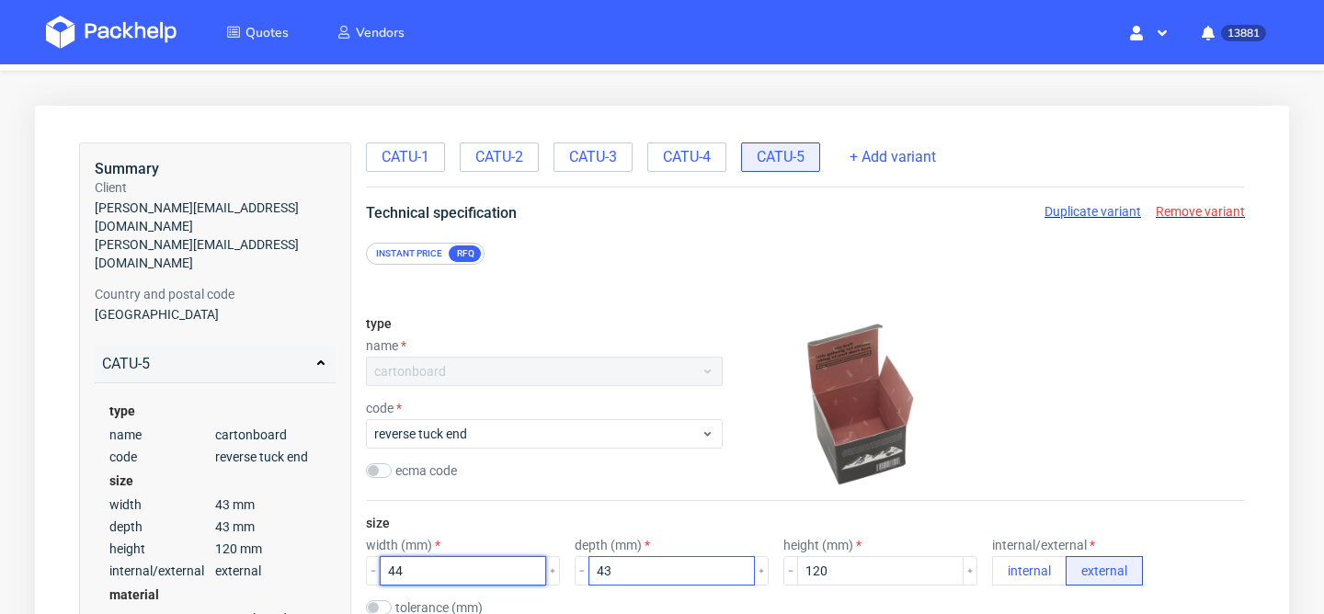
type input "44"
click at [632, 579] on input "43" at bounding box center [671, 570] width 166 height 29
type input "44"
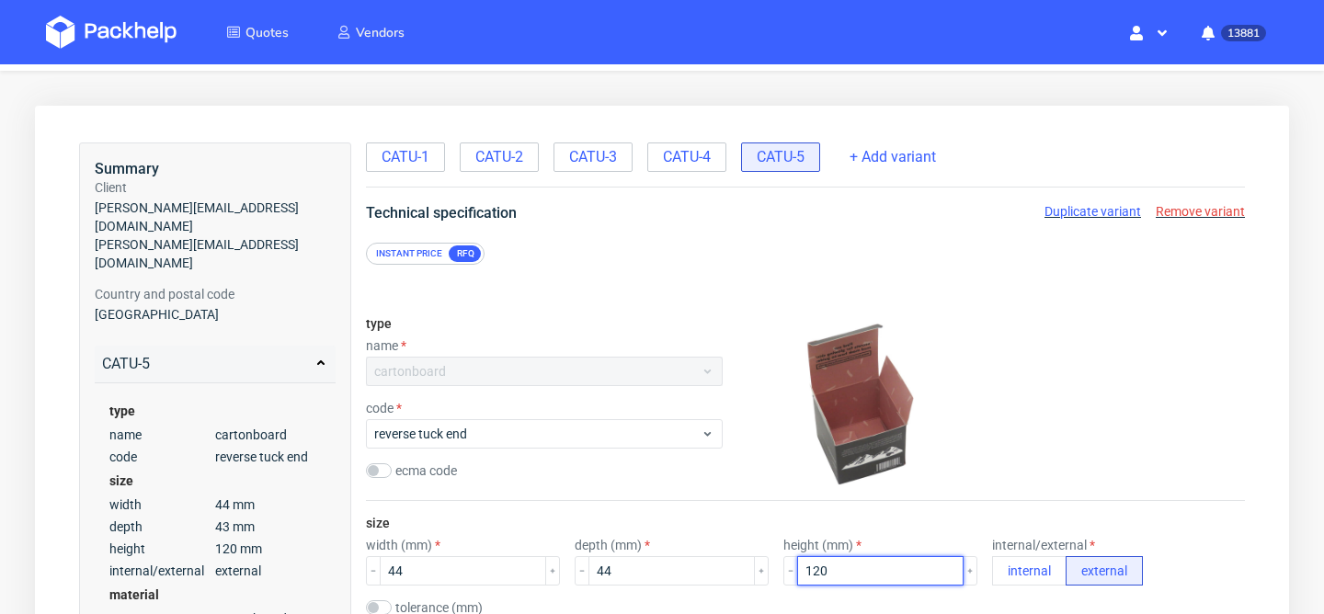
click at [808, 573] on input "120" at bounding box center [880, 570] width 166 height 29
type input "122"
click at [932, 471] on img at bounding box center [859, 401] width 184 height 184
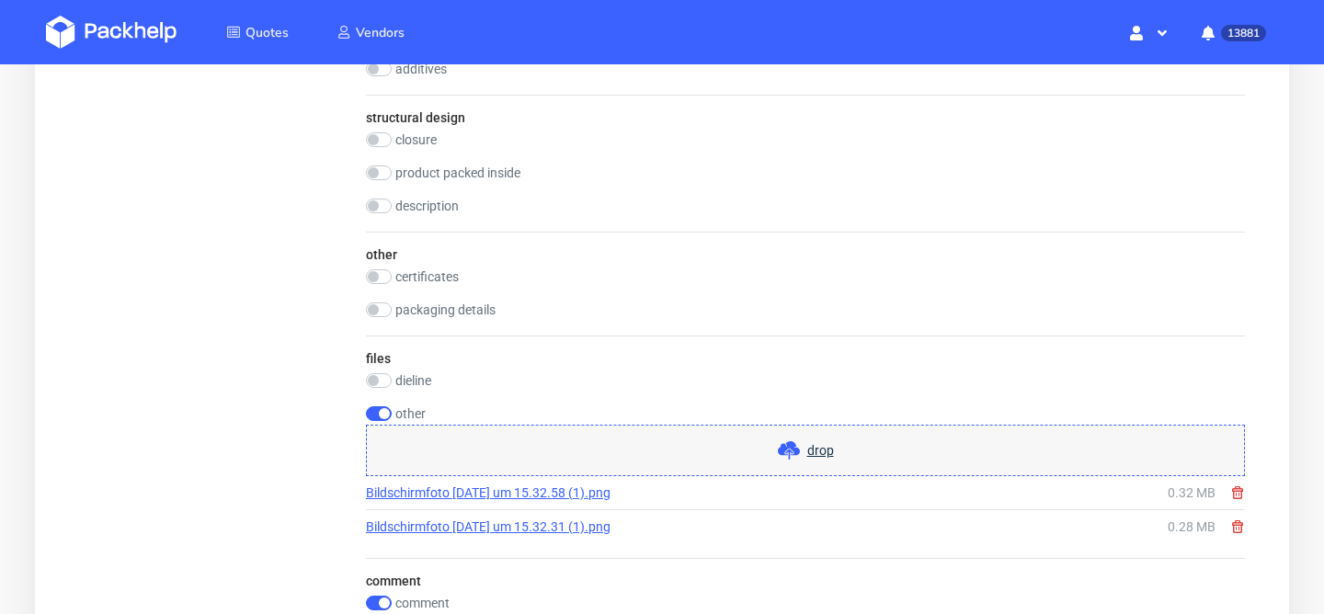
scroll to position [2277, 0]
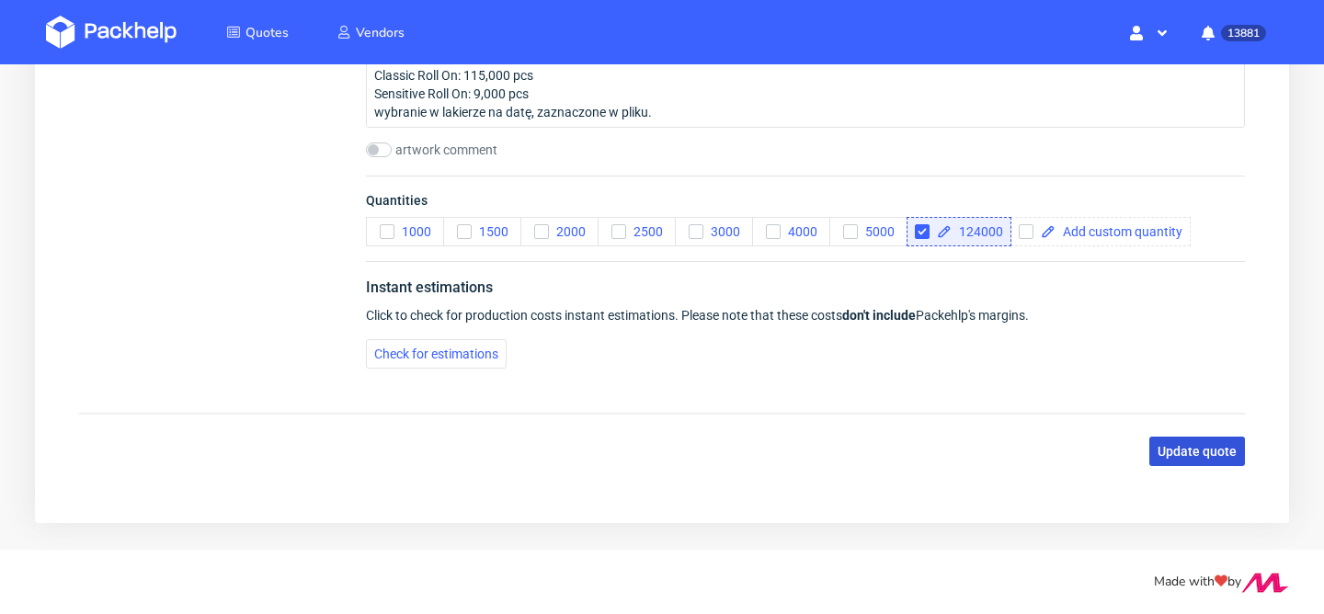
click at [1173, 453] on span "Update quote" at bounding box center [1197, 451] width 79 height 13
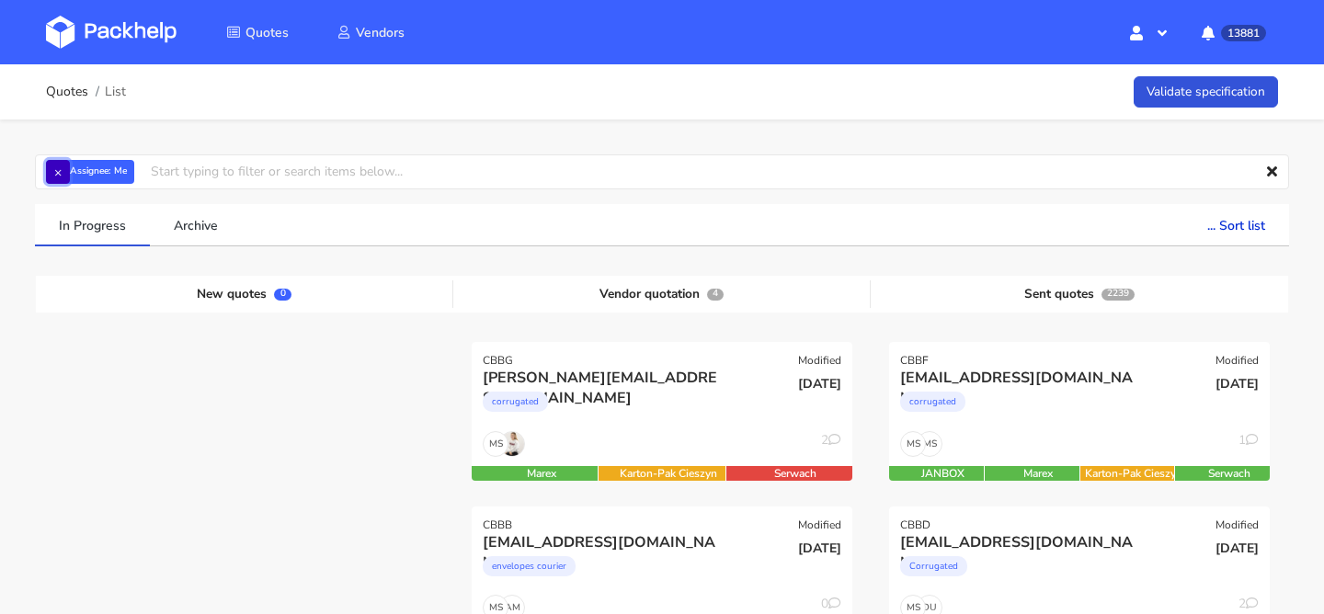
click at [67, 172] on button "×" at bounding box center [58, 172] width 24 height 24
click at [67, 172] on input "text" at bounding box center [662, 171] width 1254 height 35
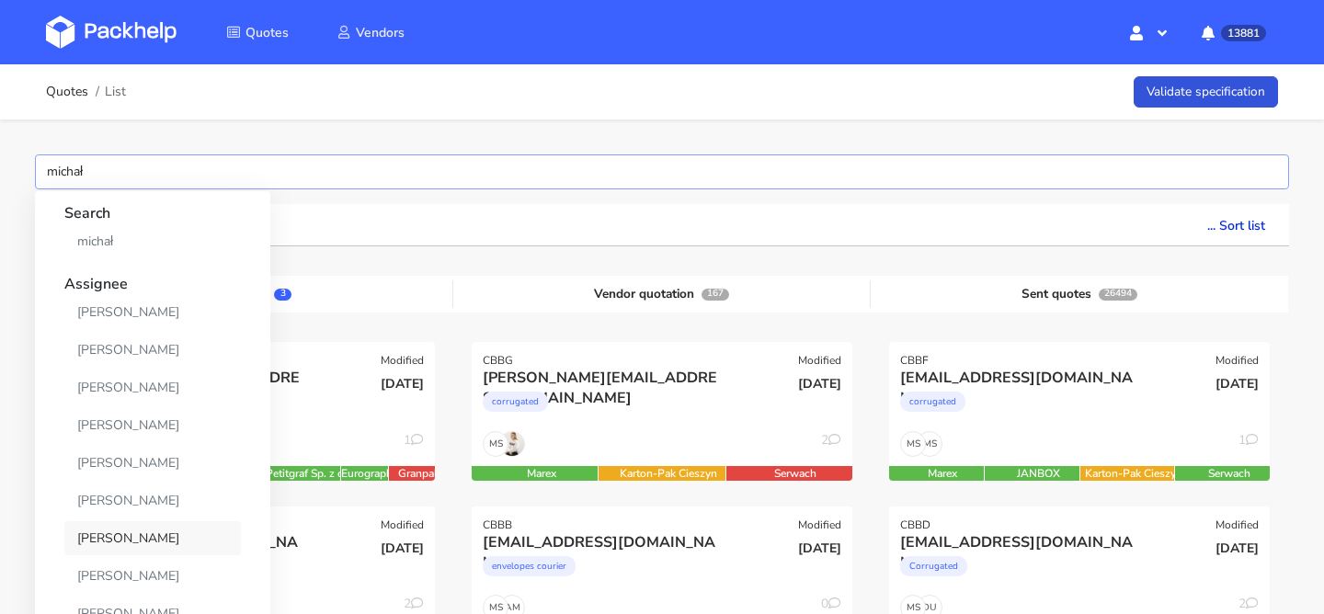
type input "michał"
click at [142, 525] on link "Michał Palasek" at bounding box center [152, 538] width 177 height 34
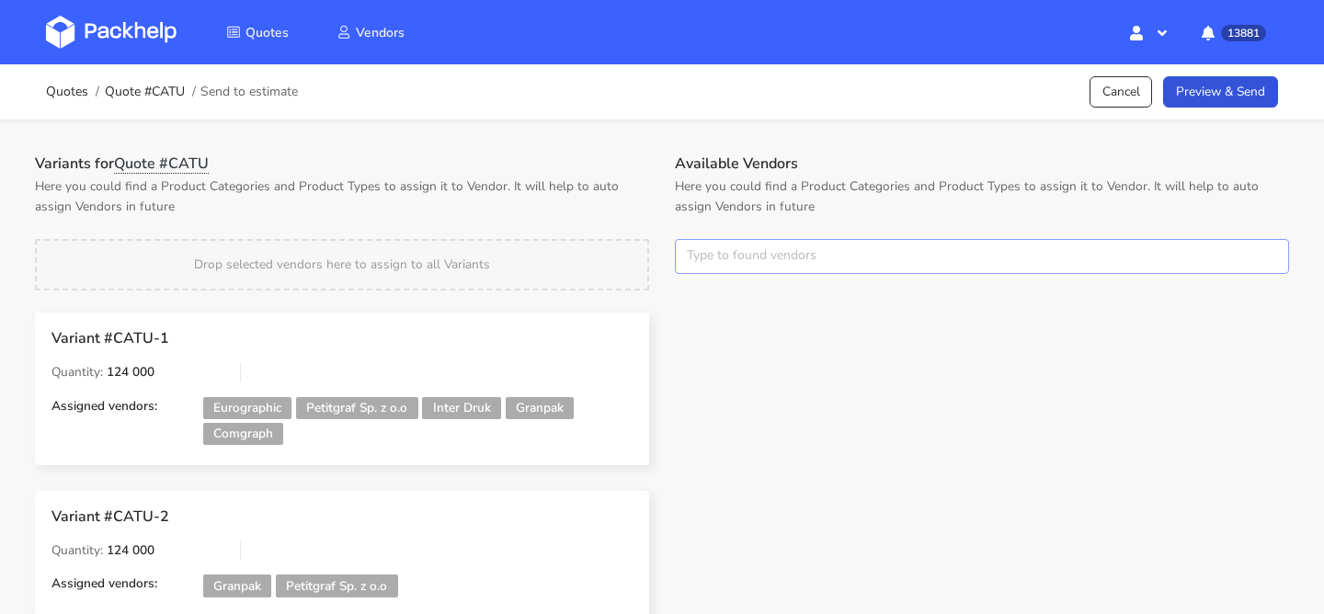
click at [751, 263] on input "text" at bounding box center [982, 256] width 614 height 35
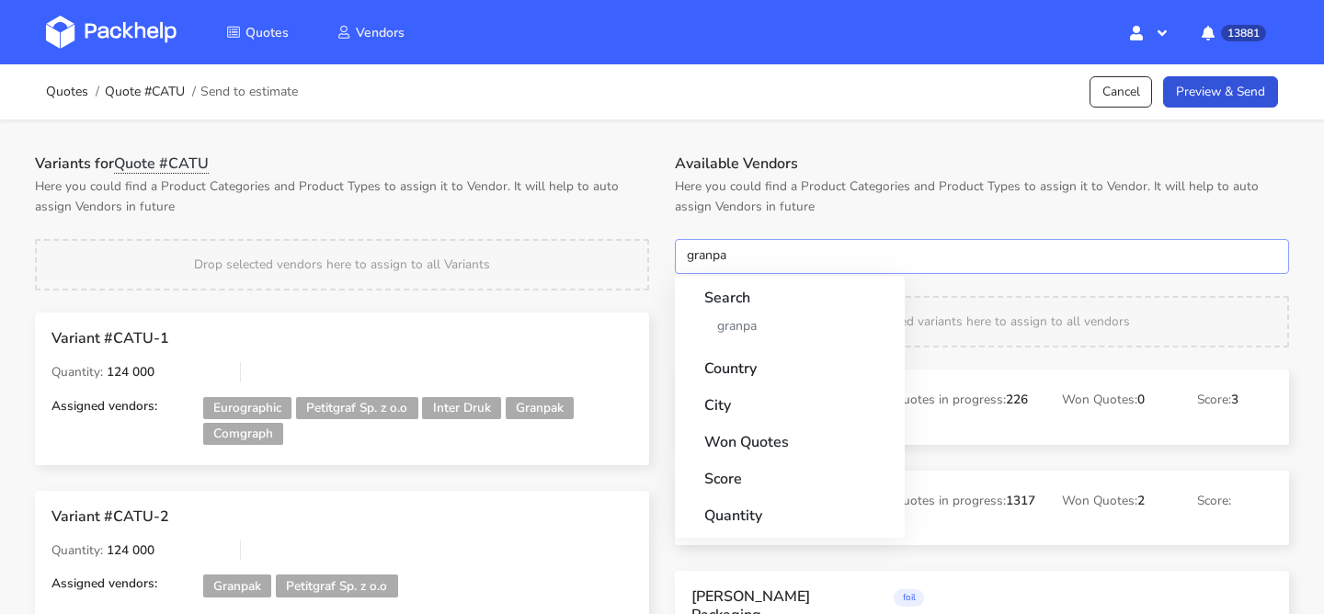
type input "granpak"
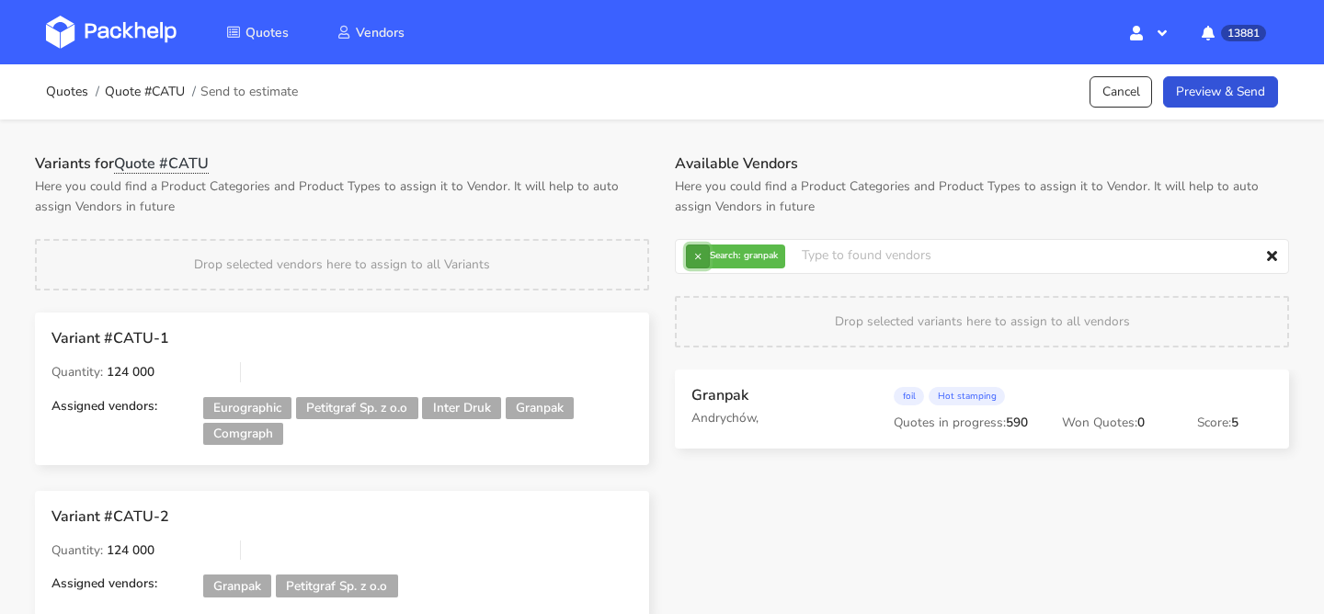
click at [705, 253] on button "×" at bounding box center [698, 257] width 24 height 24
click at [705, 253] on input "text" at bounding box center [982, 256] width 614 height 35
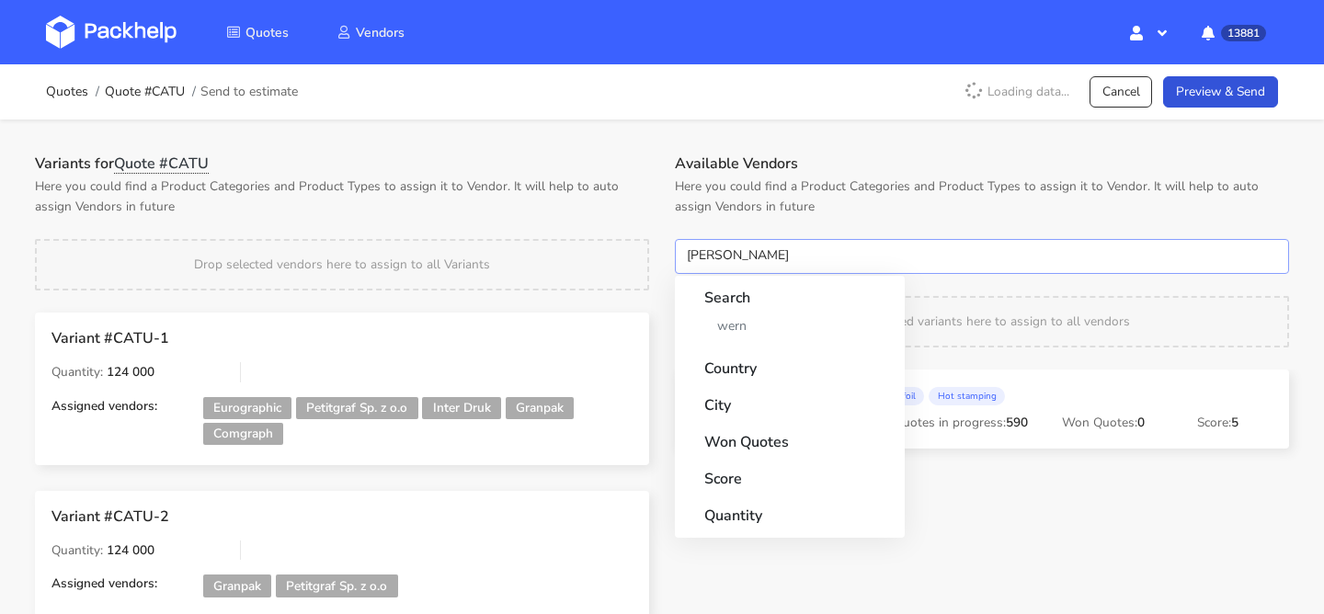
type input "[PERSON_NAME]"
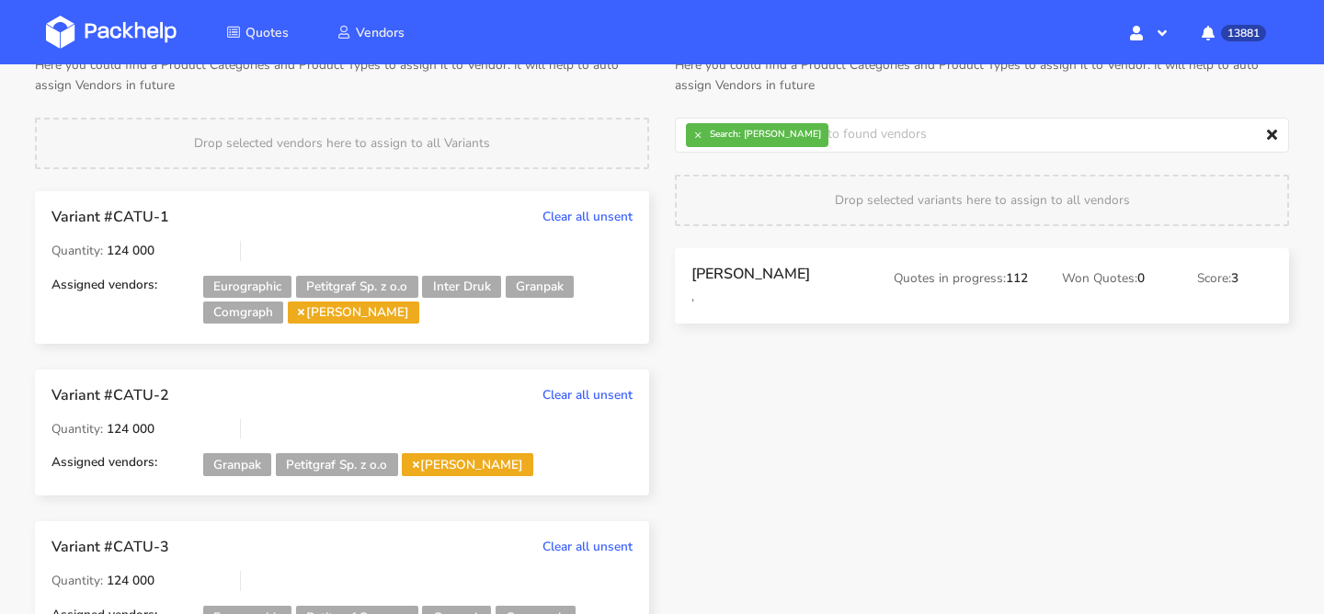
scroll to position [153, 0]
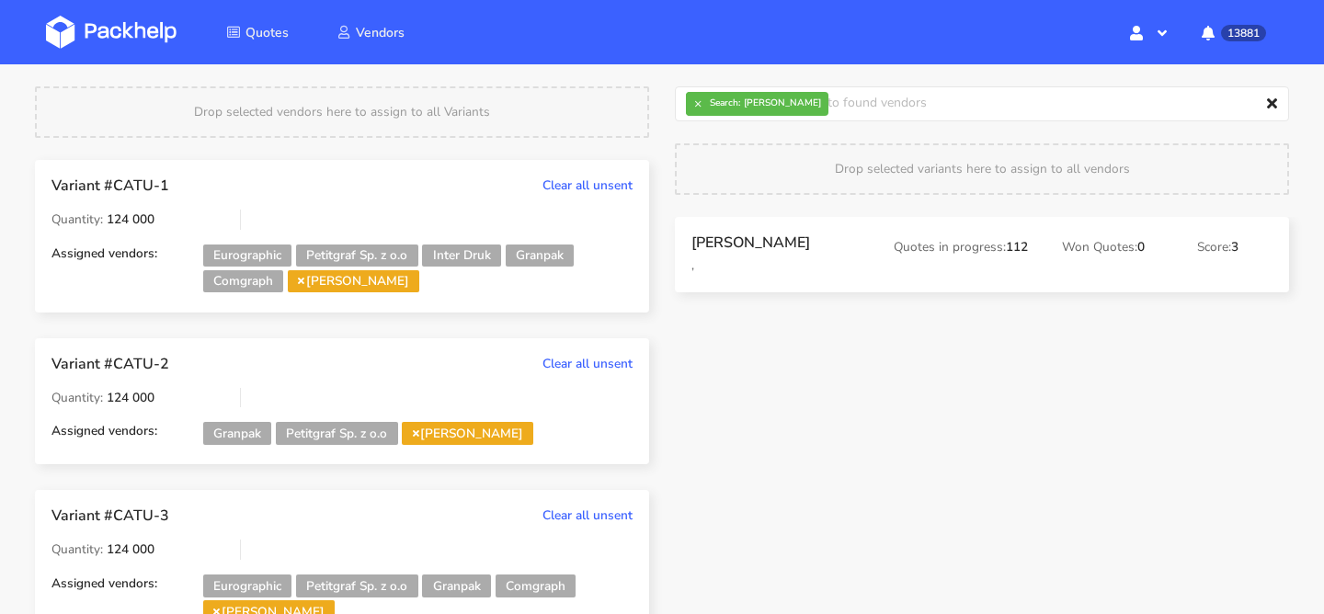
click at [313, 282] on span "[PERSON_NAME]" at bounding box center [353, 281] width 131 height 23
click at [304, 282] on icon at bounding box center [301, 280] width 6 height 9
click at [428, 437] on span "[PERSON_NAME]" at bounding box center [467, 433] width 131 height 23
click at [419, 437] on icon at bounding box center [416, 432] width 6 height 9
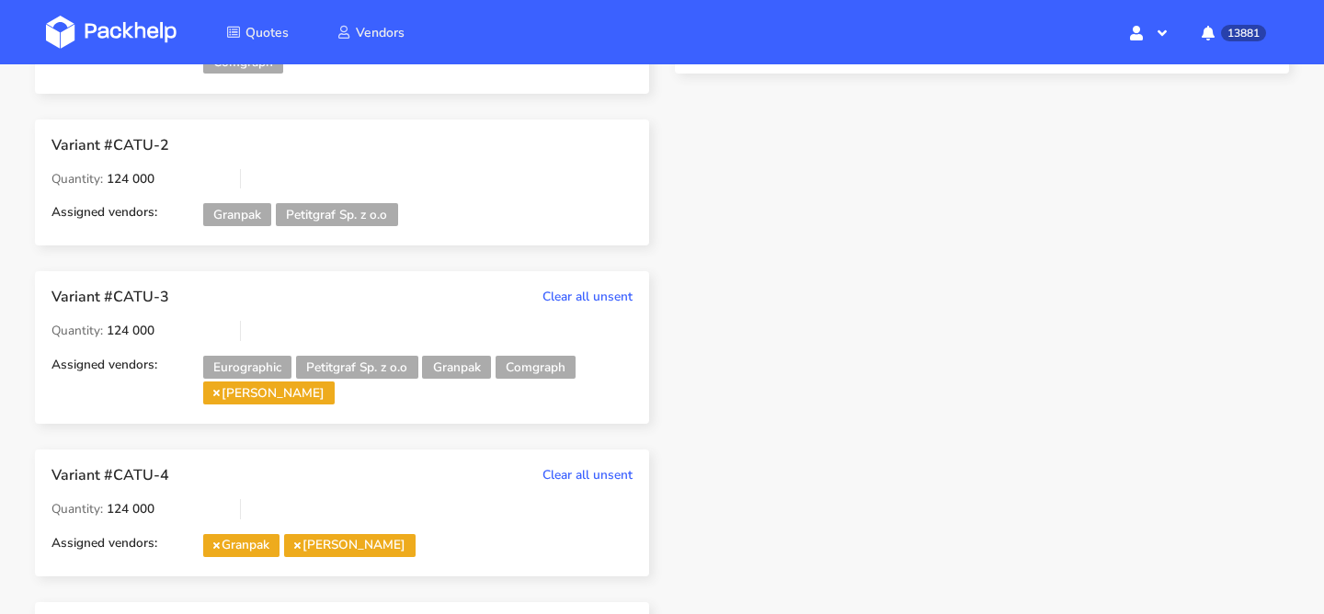
scroll to position [449, 0]
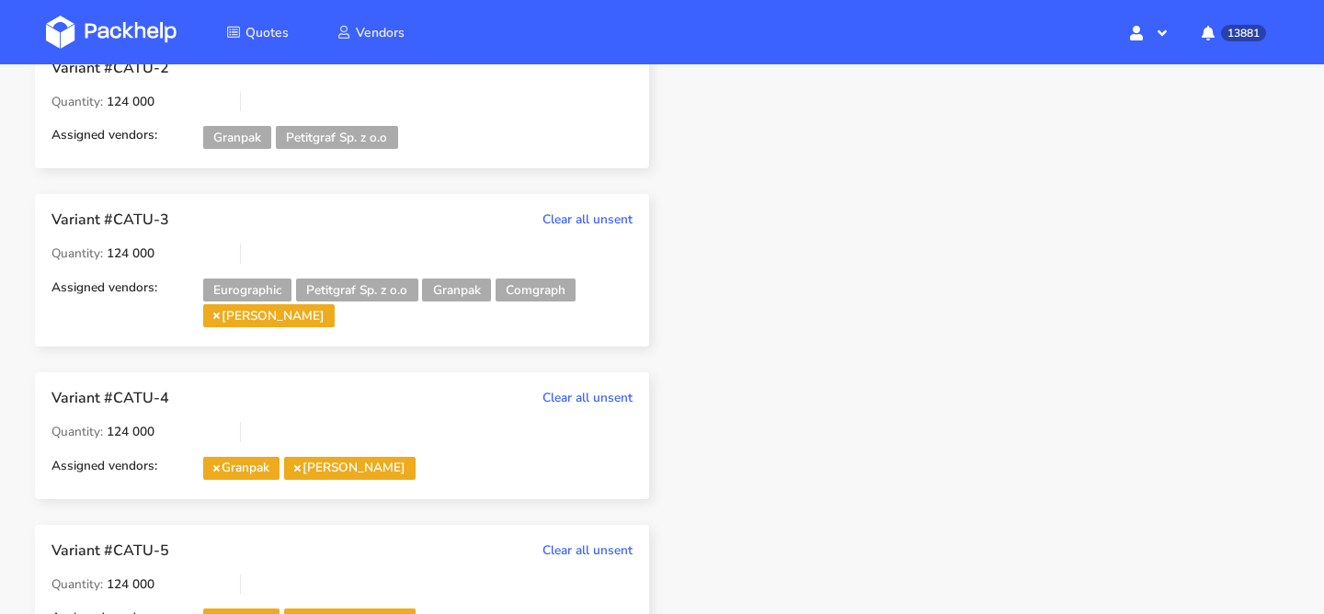
click at [215, 317] on icon at bounding box center [216, 315] width 6 height 9
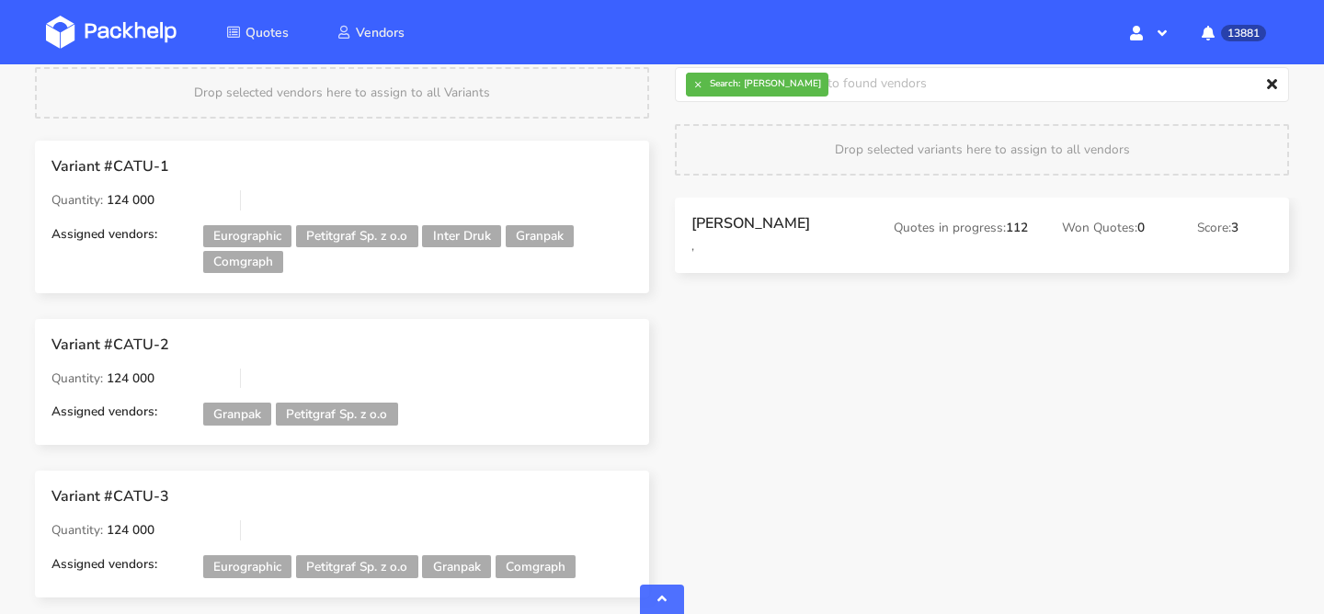
scroll to position [0, 0]
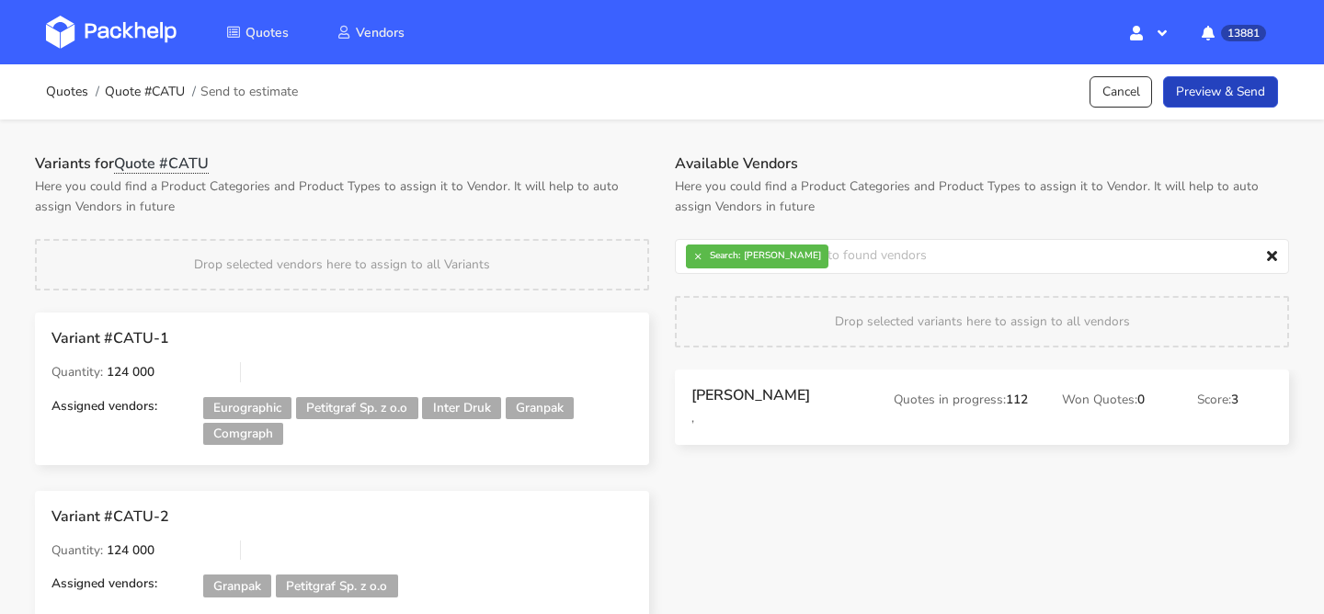
click at [1229, 106] on link "Preview & Send" at bounding box center [1220, 92] width 115 height 32
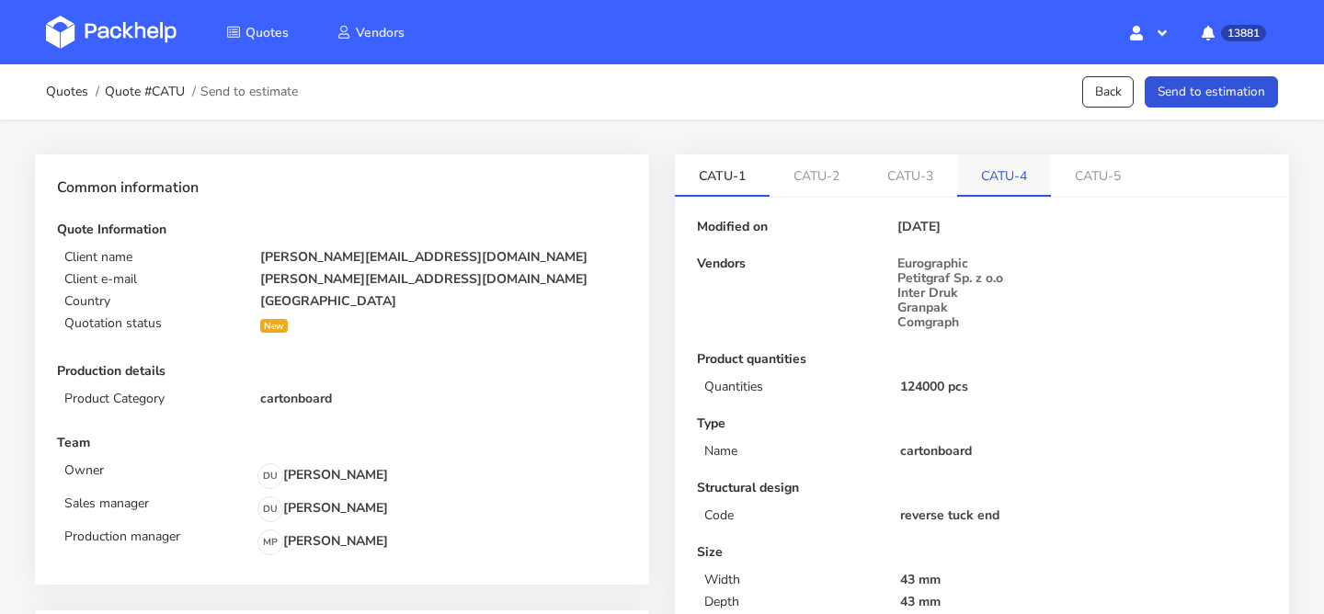
click at [998, 195] on link "CATU-4" at bounding box center [1004, 174] width 94 height 40
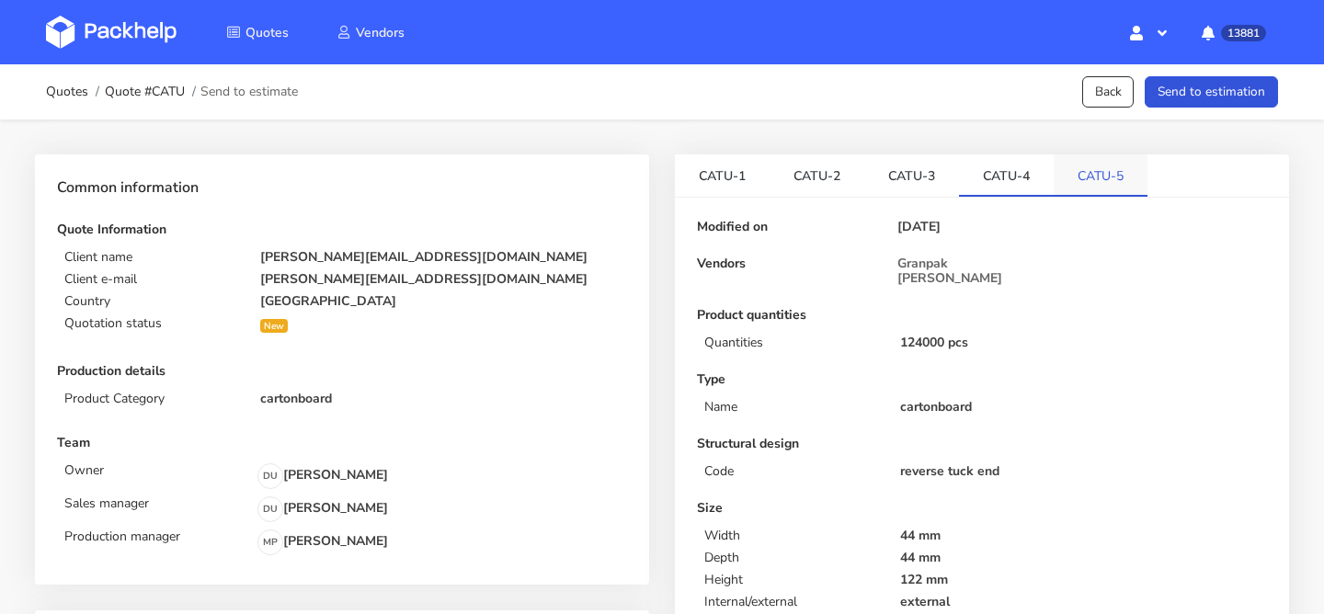
click at [1085, 195] on li "CATU-5" at bounding box center [1101, 175] width 94 height 42
click at [1088, 190] on link "CATU-5" at bounding box center [1101, 174] width 94 height 40
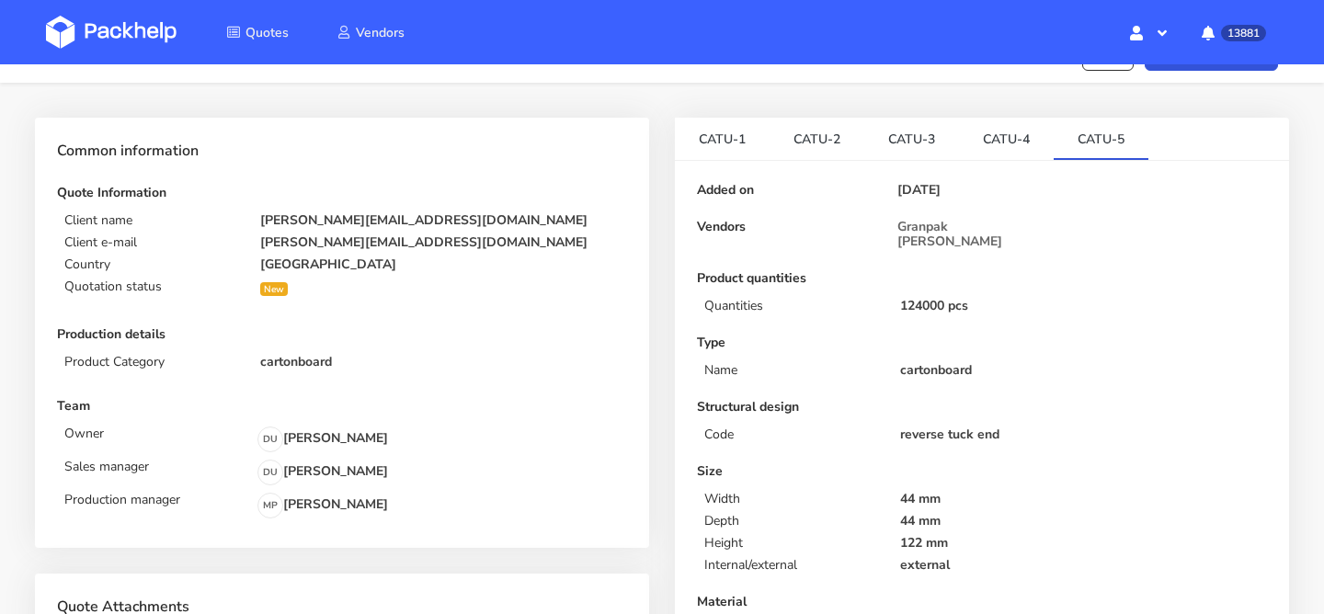
scroll to position [45, 0]
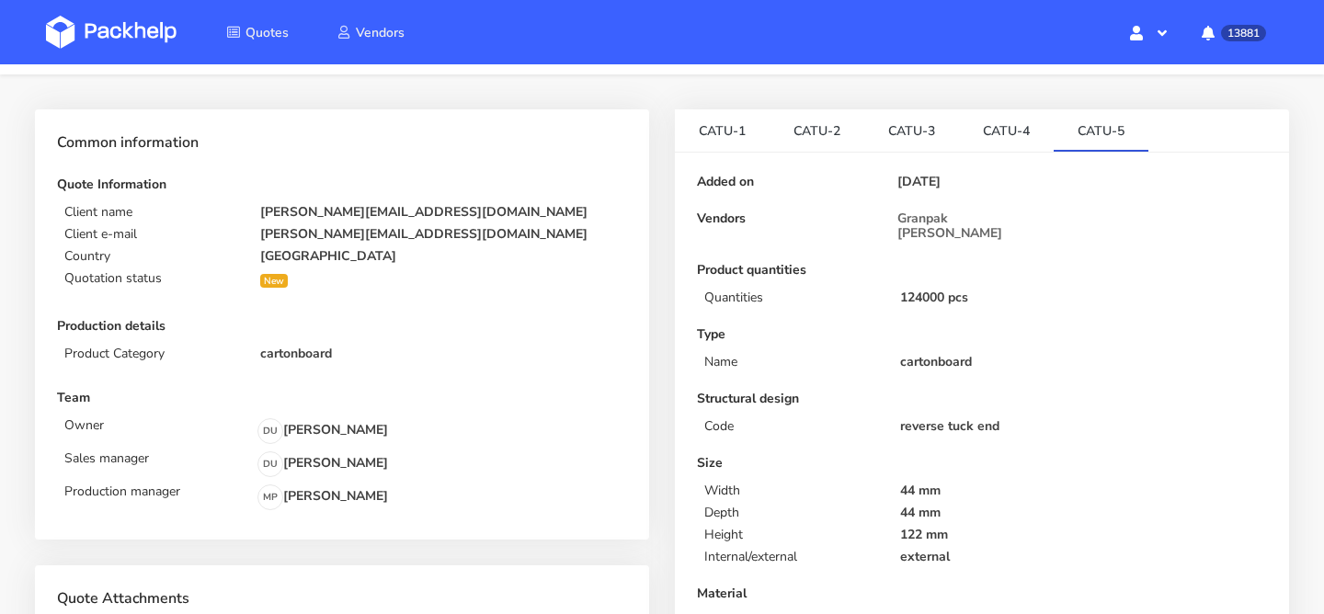
click at [1003, 137] on link "CATU-4" at bounding box center [1006, 129] width 95 height 40
click at [1077, 122] on link "CATU-5" at bounding box center [1101, 129] width 95 height 40
click at [993, 130] on link "CATU-4" at bounding box center [1006, 129] width 95 height 40
click at [1068, 130] on link "CATU-5" at bounding box center [1101, 129] width 95 height 40
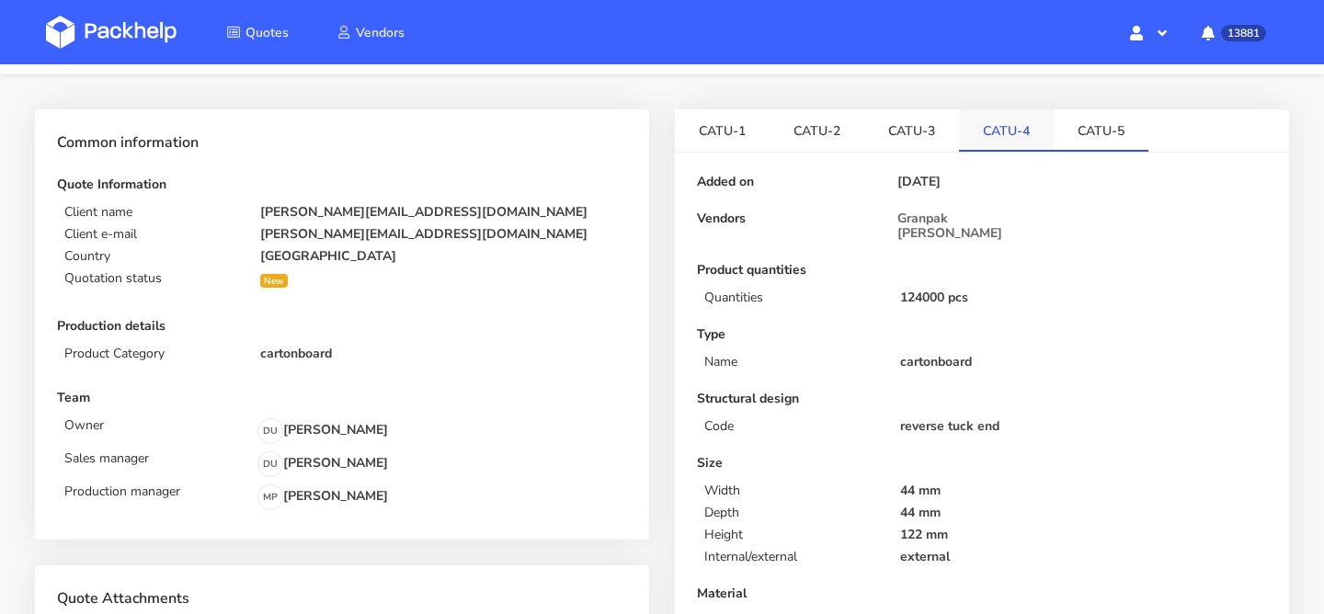
click at [1011, 130] on link "CATU-4" at bounding box center [1006, 129] width 95 height 40
click at [1065, 126] on link "CATU-5" at bounding box center [1101, 129] width 95 height 40
click at [1022, 128] on link "CATU-4" at bounding box center [1006, 129] width 95 height 40
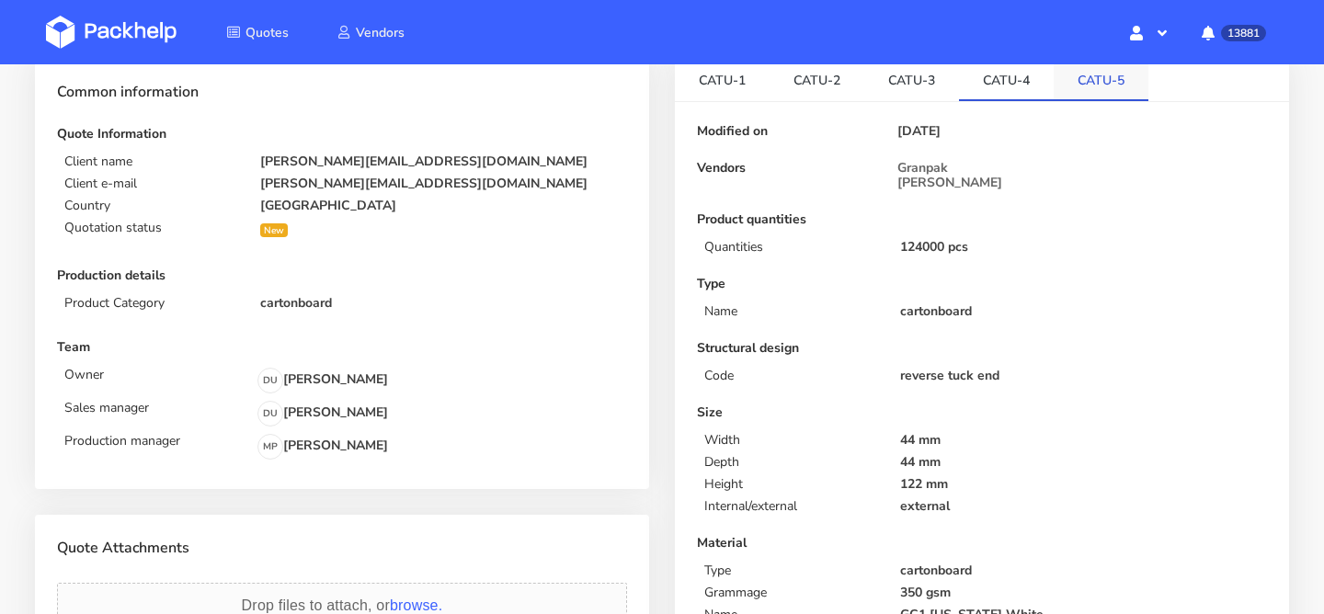
scroll to position [0, 0]
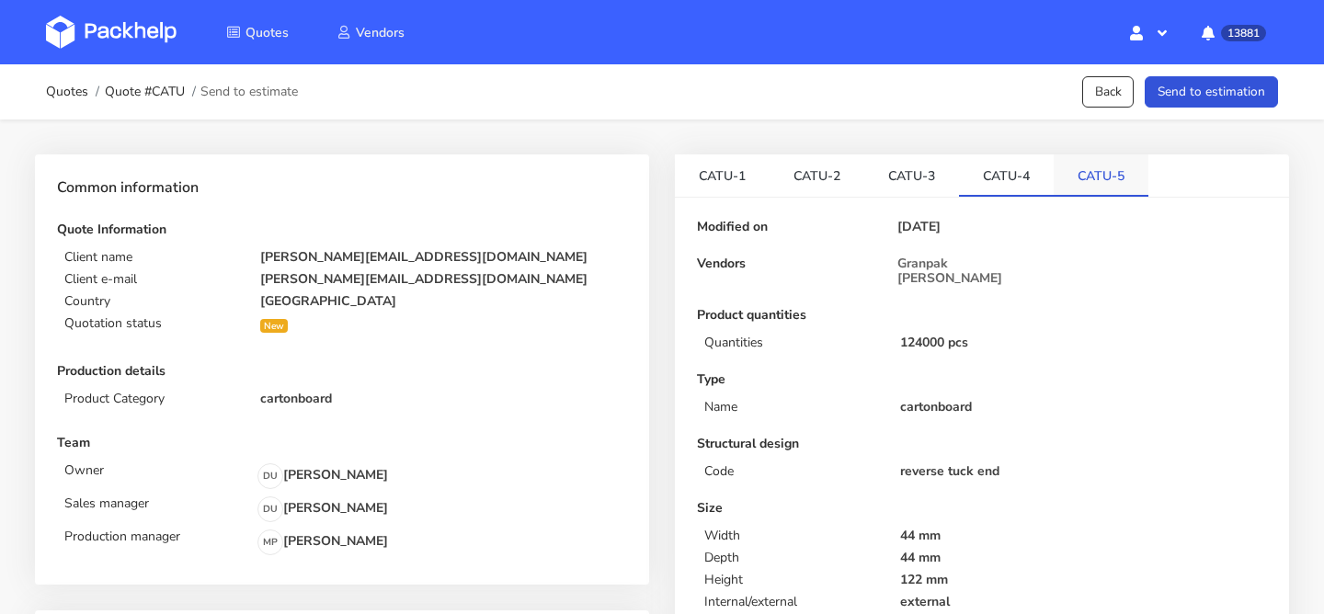
click at [1077, 181] on link "CATU-5" at bounding box center [1101, 174] width 95 height 40
click at [1010, 183] on link "CATU-4" at bounding box center [1006, 174] width 95 height 40
click at [1214, 97] on button "Send to estimation" at bounding box center [1211, 92] width 133 height 32
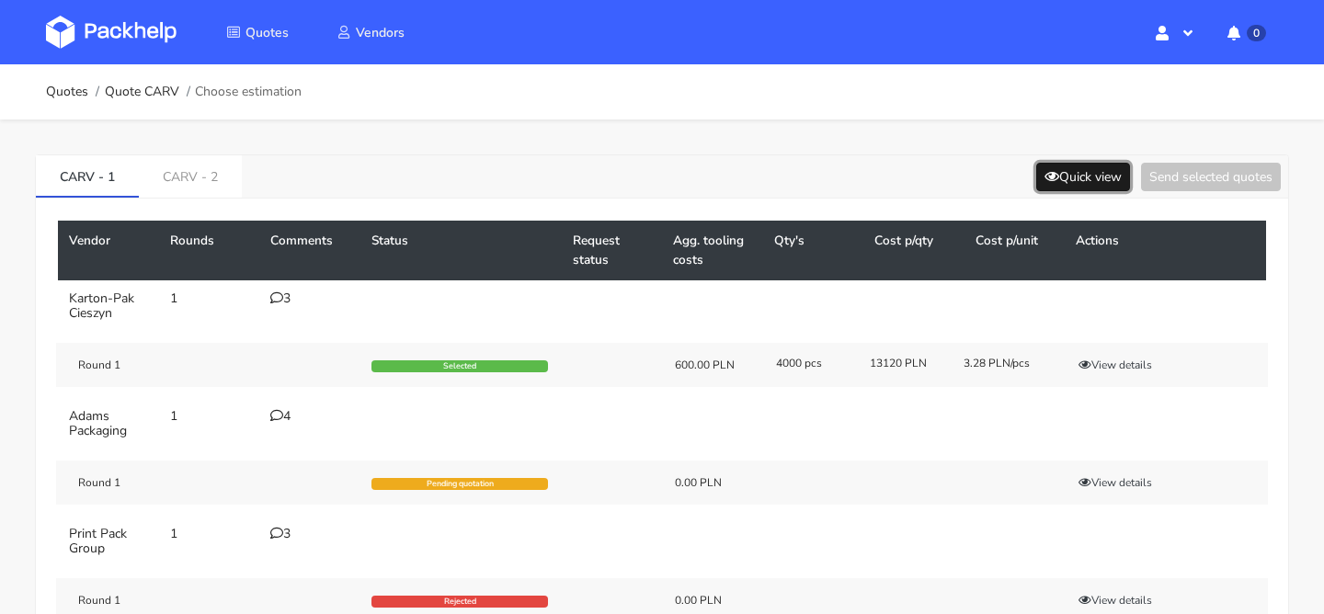
click at [1119, 188] on button "Quick view" at bounding box center [1083, 177] width 94 height 29
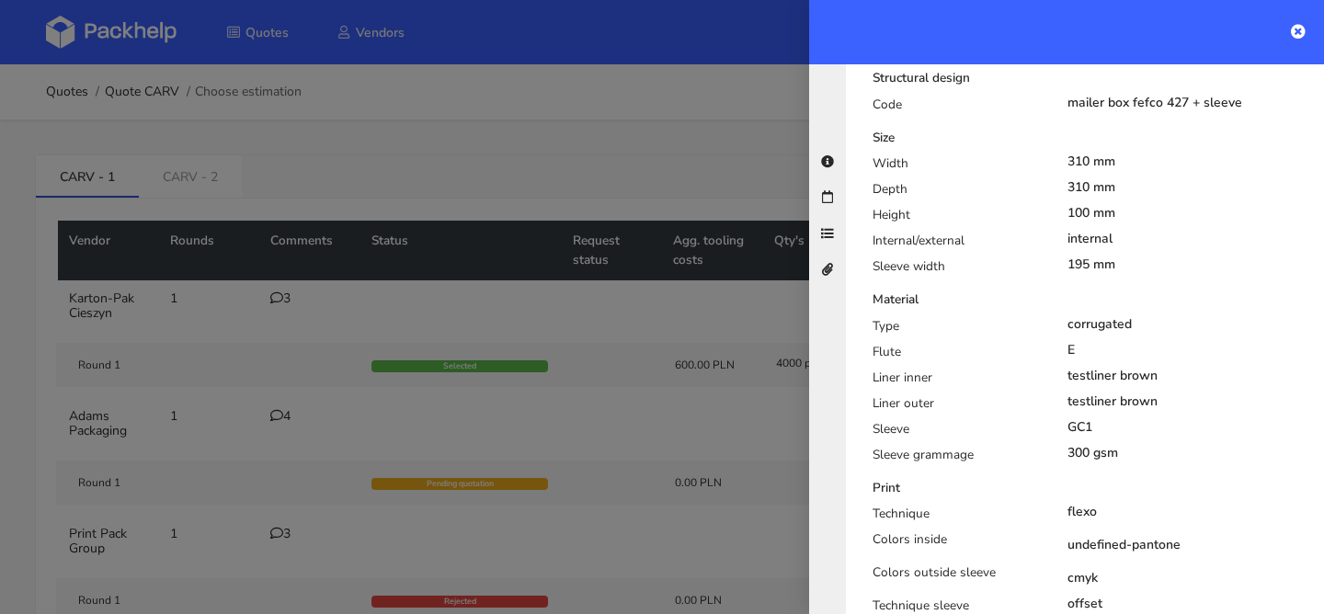
scroll to position [501, 0]
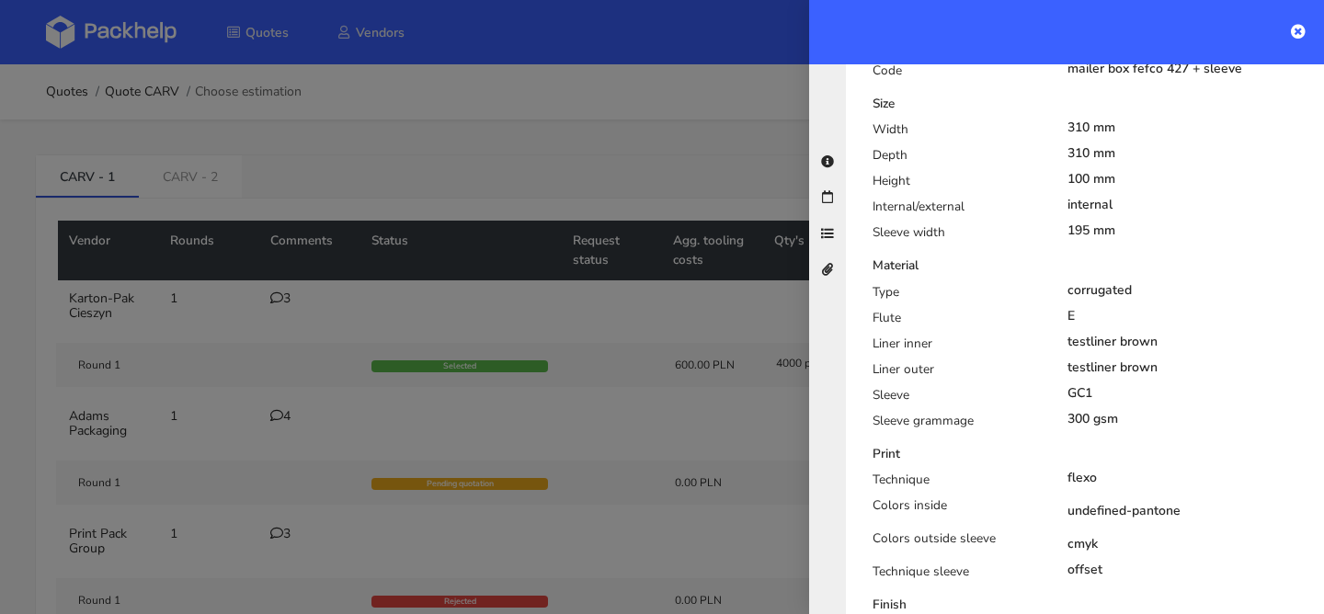
click at [185, 236] on div at bounding box center [662, 307] width 1324 height 614
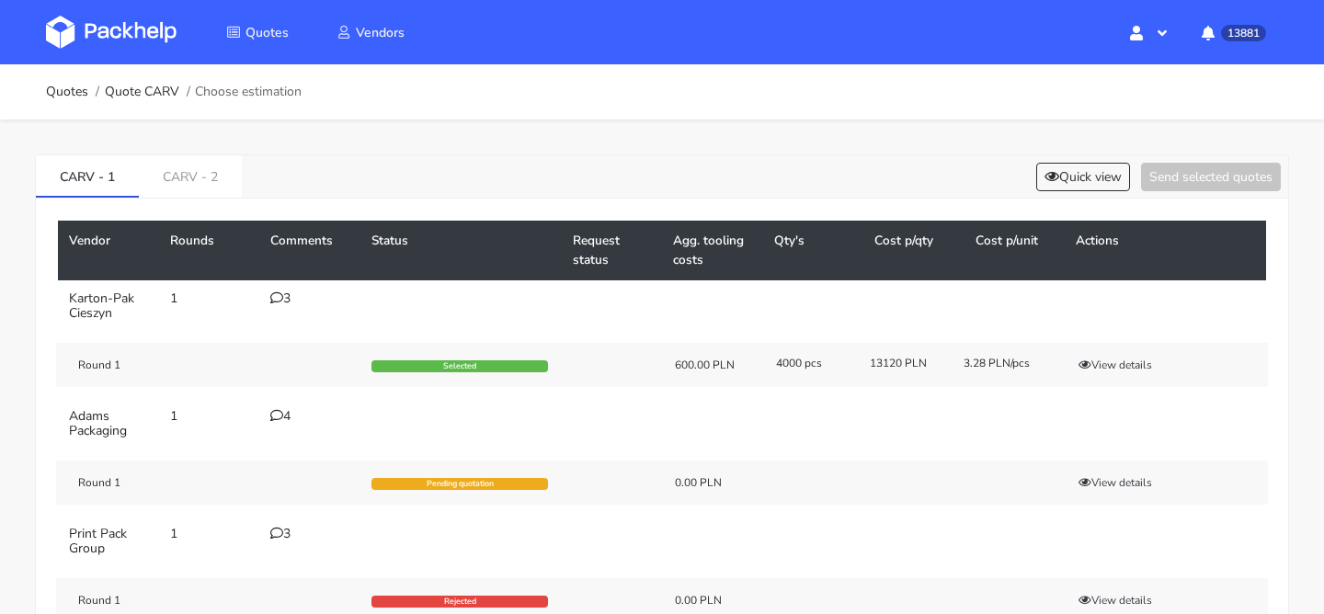
click at [280, 302] on icon at bounding box center [276, 297] width 13 height 13
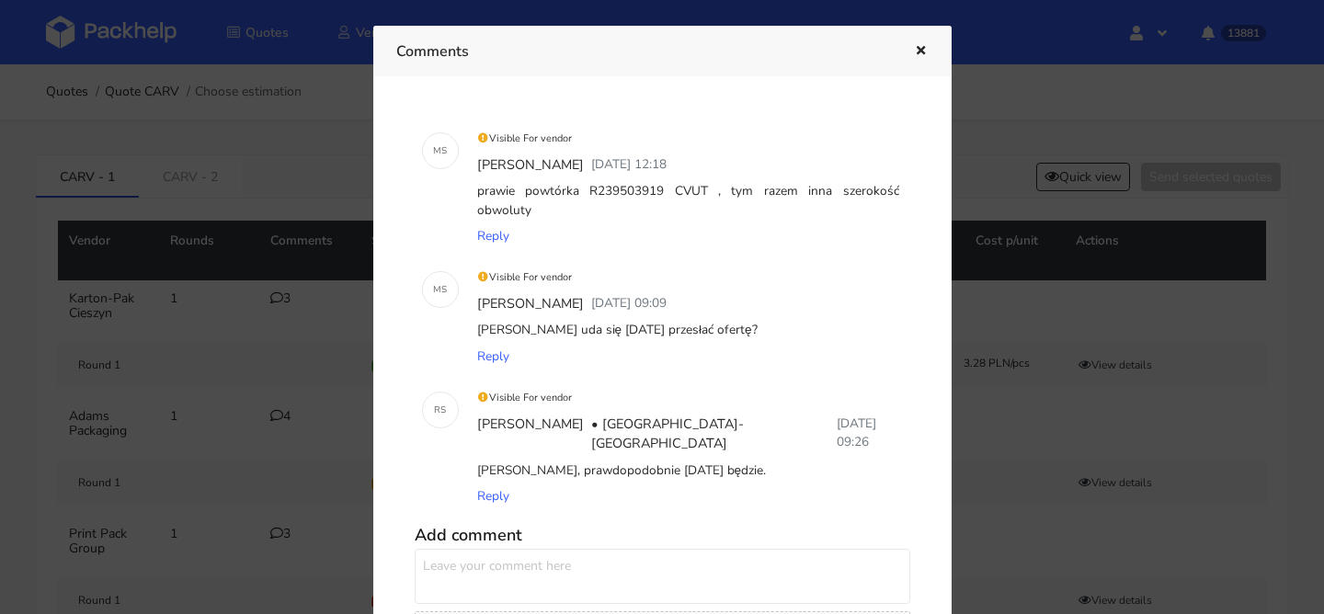
click at [918, 51] on icon "button" at bounding box center [921, 51] width 16 height 13
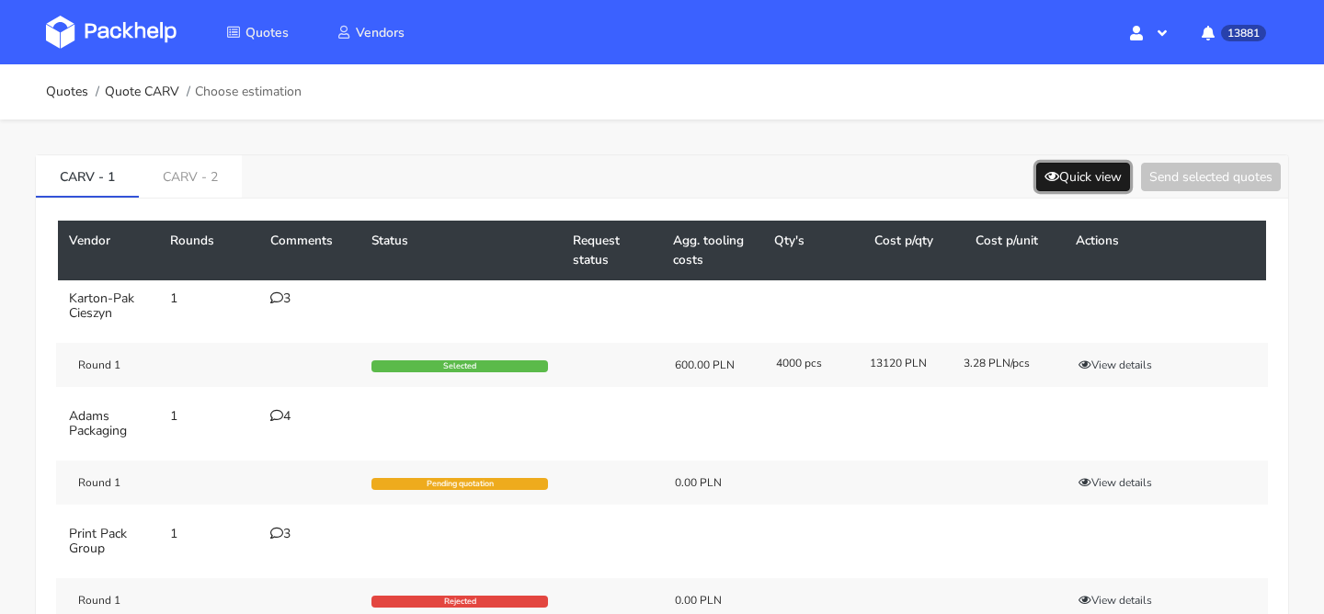
click at [1102, 184] on button "Quick view" at bounding box center [1083, 177] width 94 height 29
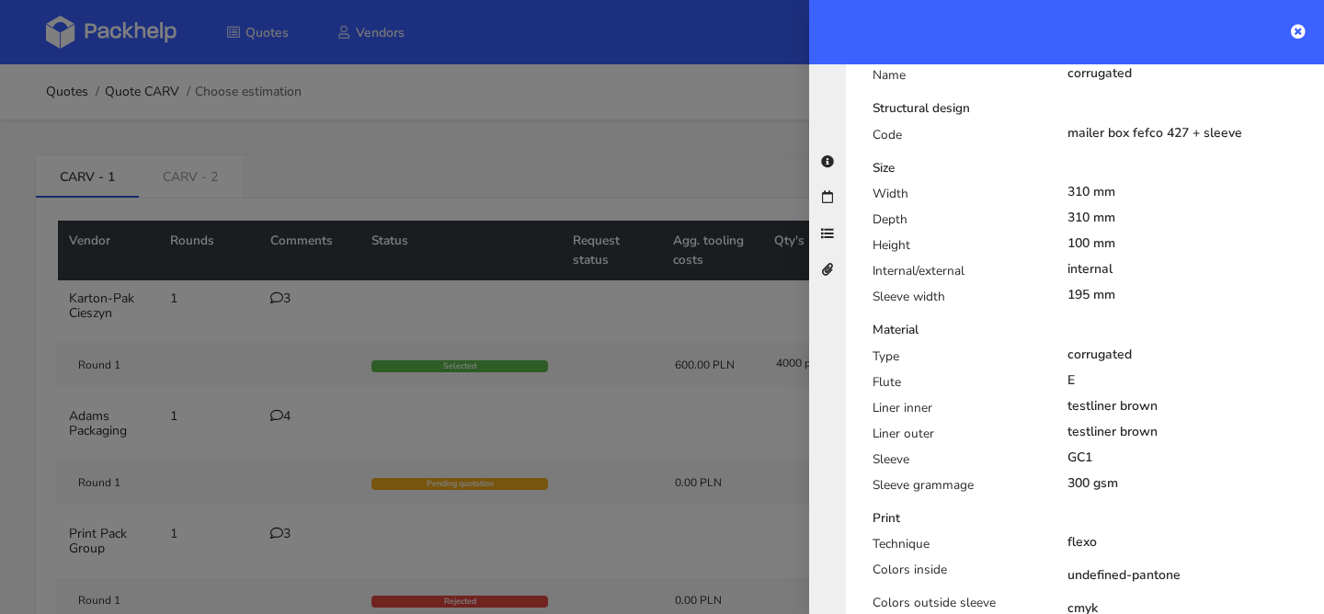
scroll to position [437, 0]
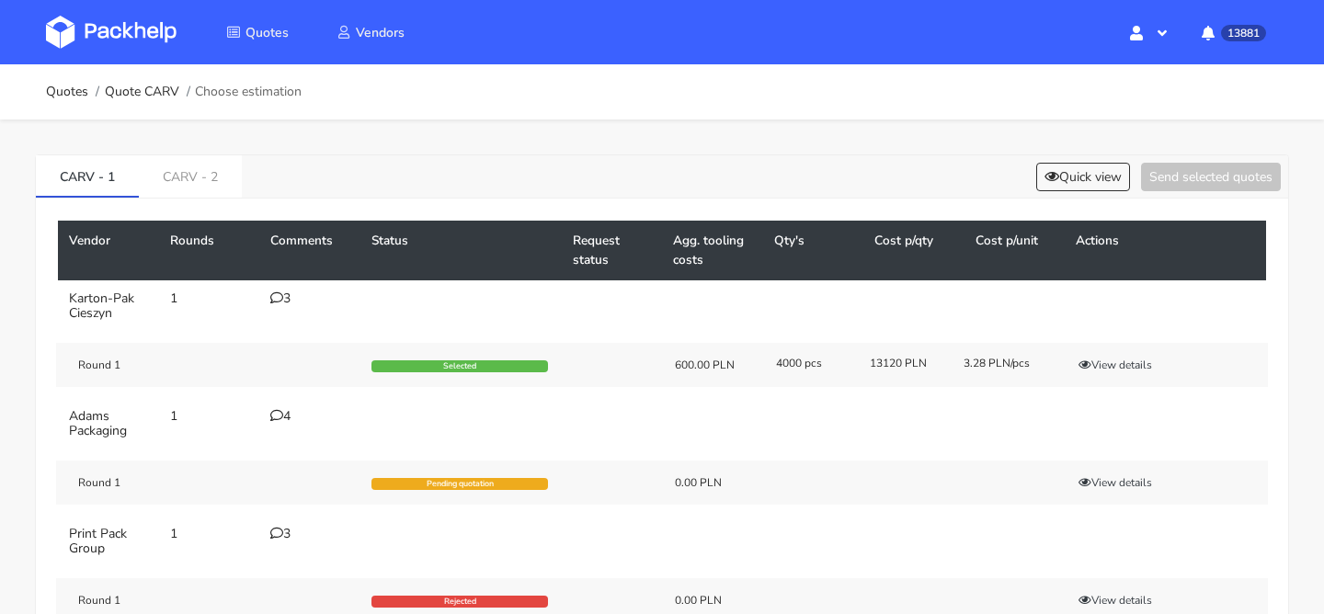
click at [281, 304] on div "3" at bounding box center [309, 298] width 79 height 15
